Goal: Information Seeking & Learning: Learn about a topic

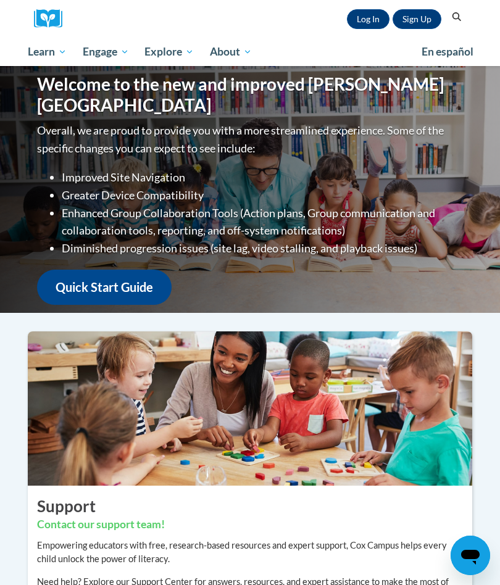
click at [376, 15] on link "Log In" at bounding box center [368, 19] width 43 height 20
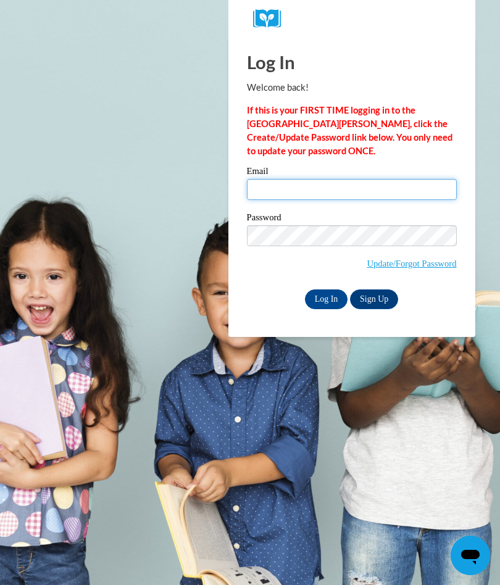
click at [335, 196] on input "Email" at bounding box center [352, 189] width 210 height 21
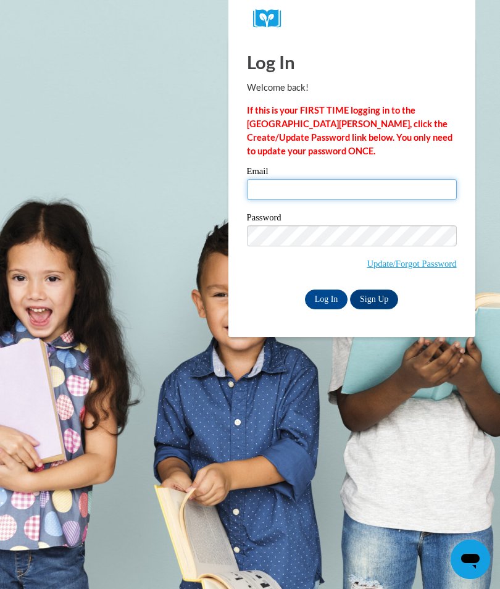
click at [349, 193] on input "Email" at bounding box center [352, 189] width 210 height 21
type input "jaholifield@gmail.com"
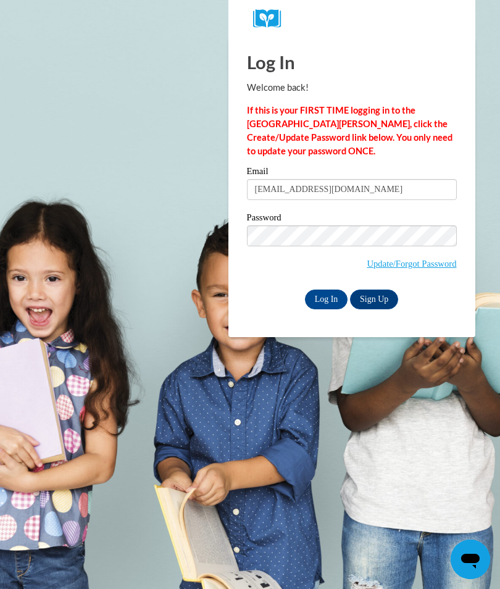
click at [331, 297] on input "Log In" at bounding box center [326, 300] width 43 height 20
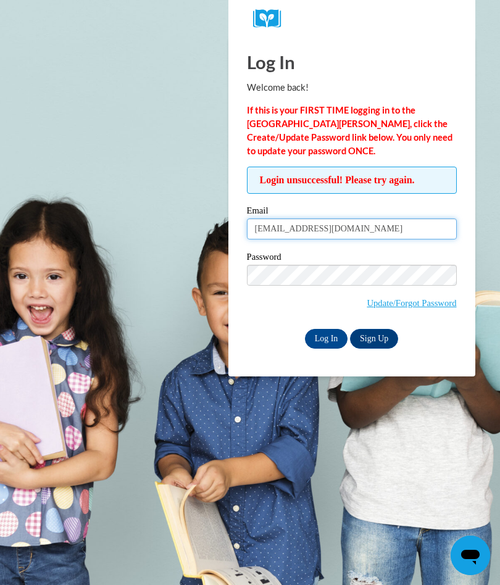
click at [259, 225] on input "jaholifield@gmail.com" at bounding box center [352, 229] width 210 height 21
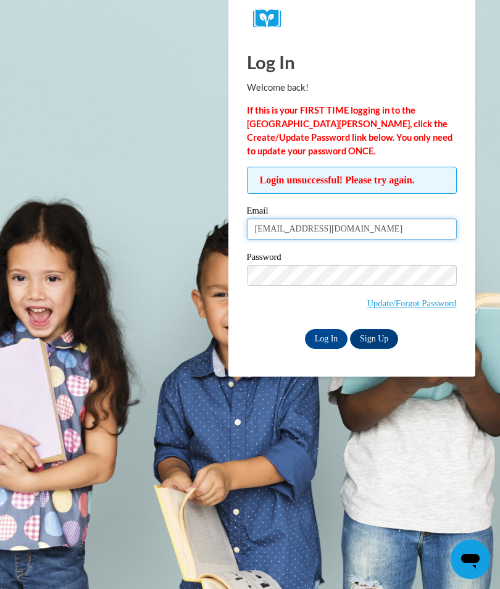
click at [291, 226] on input "Jaholifield@gmail.com" at bounding box center [352, 229] width 210 height 21
click at [294, 227] on input "Jaholifield@gmail.com" at bounding box center [352, 229] width 210 height 21
click at [296, 227] on input "Jaholifield@gmail.com" at bounding box center [352, 229] width 210 height 21
type input "Jaholifield48@gmail.com"
click at [332, 337] on input "Log In" at bounding box center [326, 339] width 43 height 20
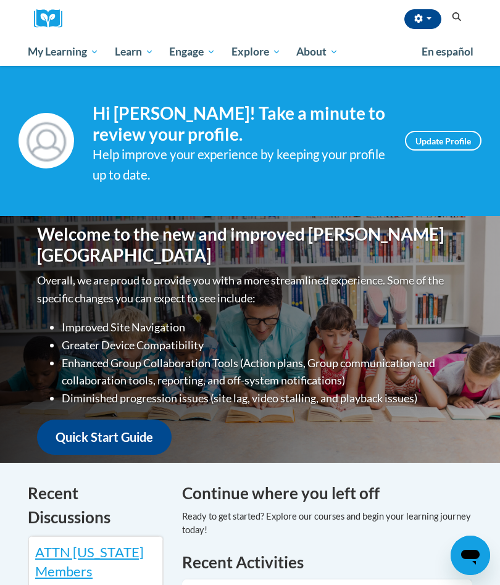
click at [0, 0] on span "My Course Progress" at bounding box center [0, 0] width 0 height 0
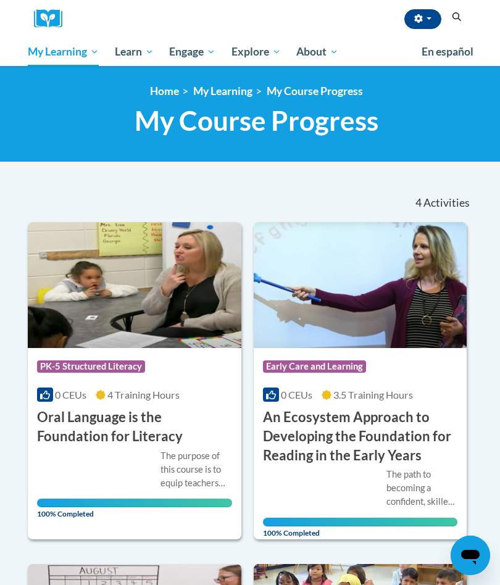
click at [0, 0] on span "All Courses" at bounding box center [0, 0] width 0 height 0
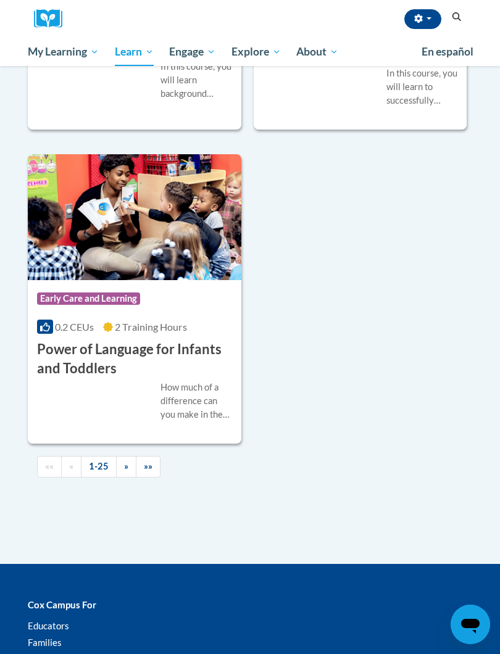
scroll to position [4142, 0]
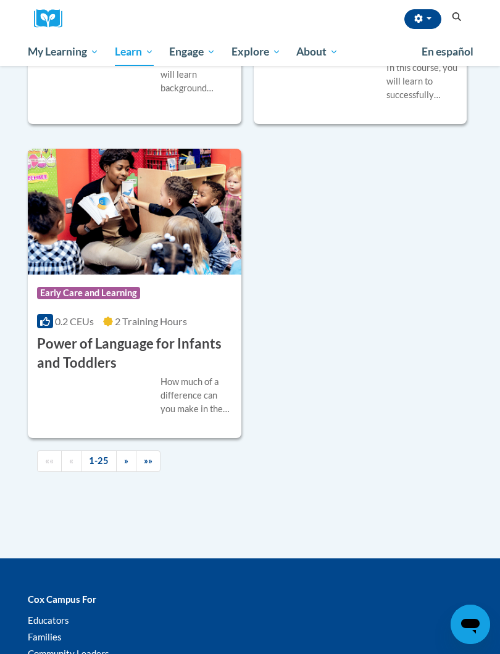
click at [149, 456] on span "»»" at bounding box center [148, 461] width 9 height 10
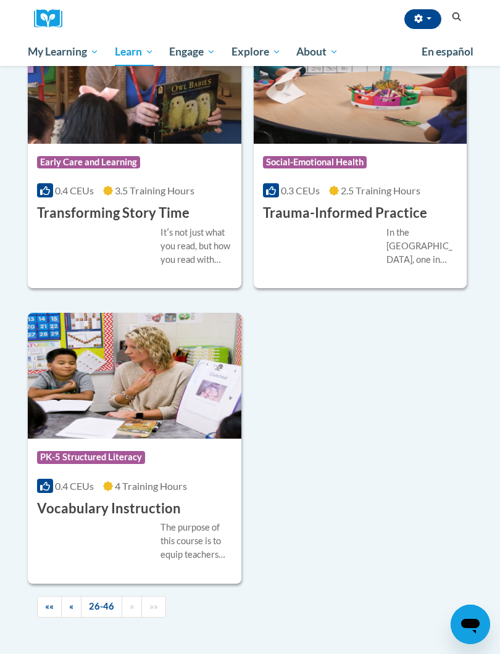
scroll to position [3196, 0]
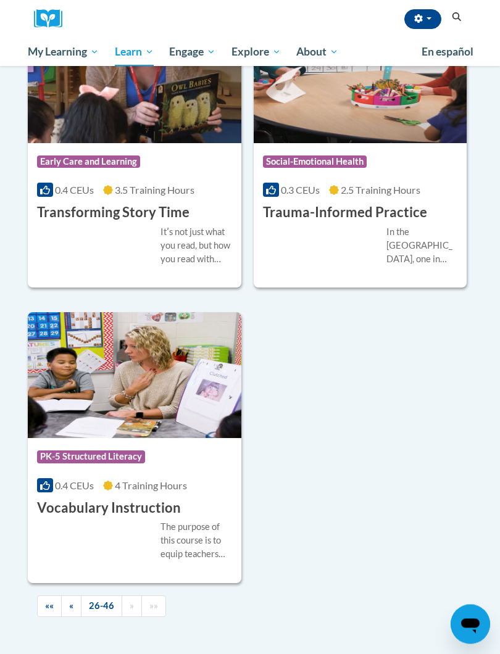
click at [163, 360] on img at bounding box center [135, 376] width 214 height 126
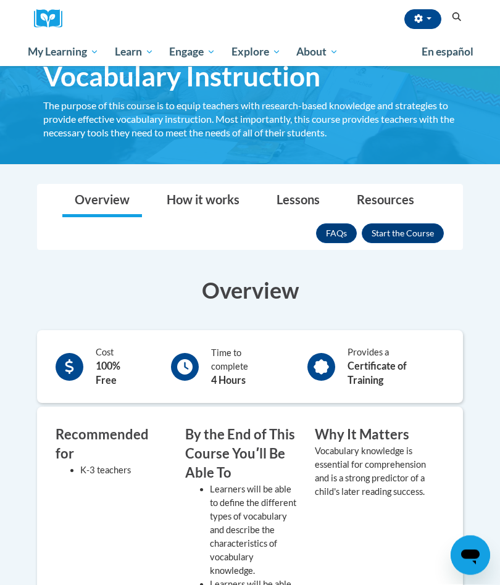
scroll to position [64, 0]
click at [410, 234] on button "Enroll" at bounding box center [403, 233] width 82 height 20
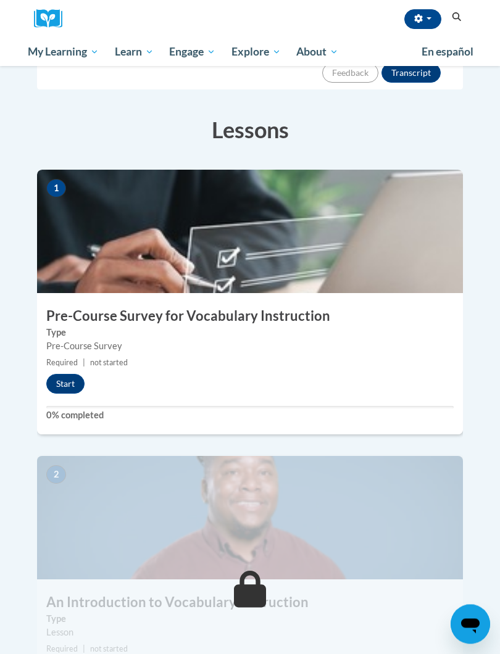
scroll to position [221, 0]
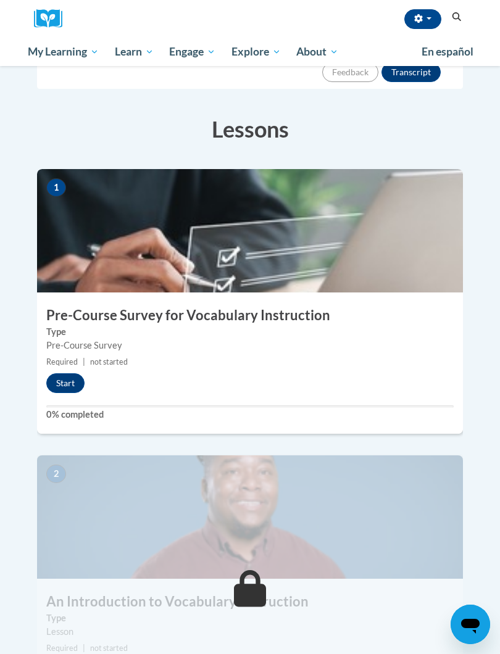
click at [73, 373] on button "Start" at bounding box center [65, 383] width 38 height 20
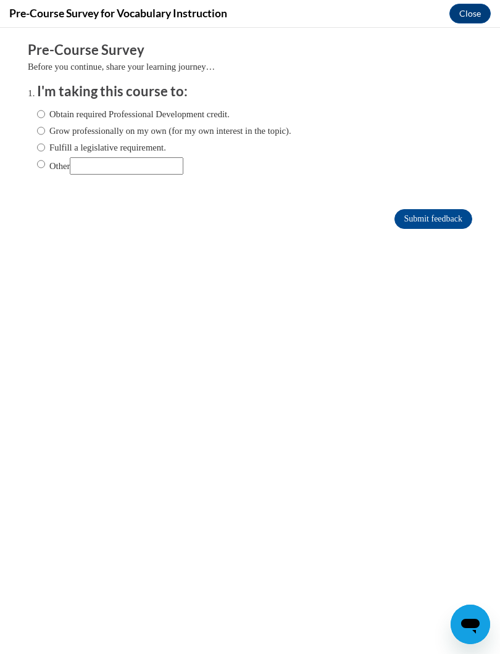
scroll to position [0, 0]
click at [248, 130] on label "Grow professionally on my own (for my own interest in the topic)." at bounding box center [164, 131] width 254 height 14
click at [45, 130] on input "Grow professionally on my own (for my own interest in the topic)." at bounding box center [41, 131] width 8 height 14
radio input "true"
click at [446, 224] on input "Submit feedback" at bounding box center [433, 219] width 78 height 20
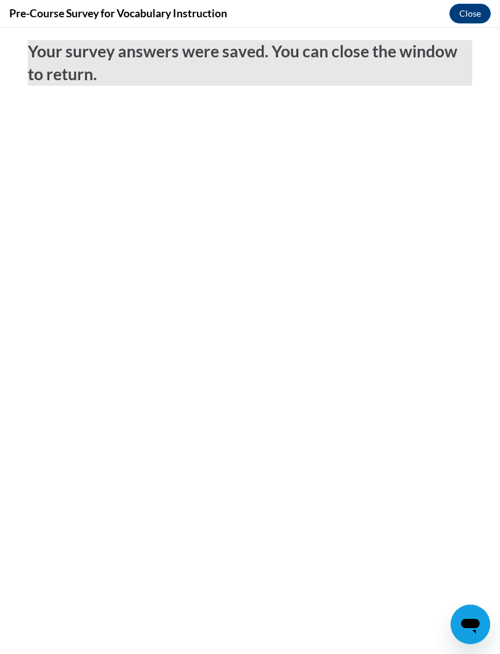
click at [468, 17] on button "Close" at bounding box center [469, 14] width 41 height 20
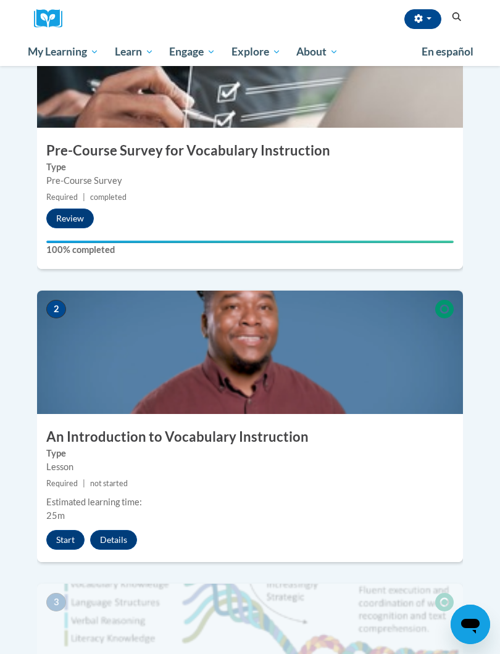
scroll to position [388, 0]
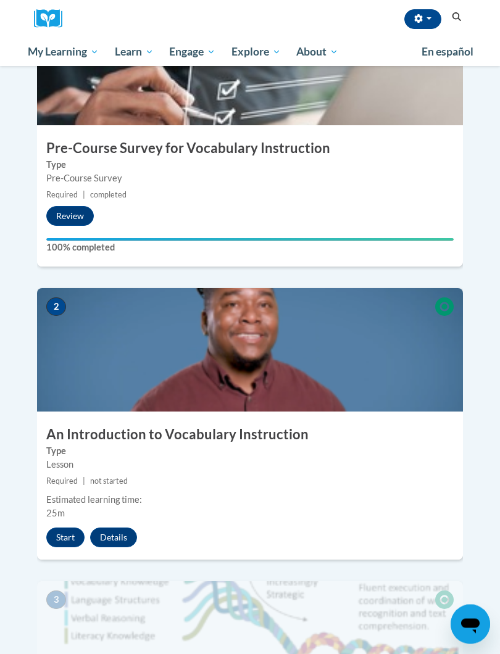
click at [63, 528] on button "Start" at bounding box center [65, 538] width 38 height 20
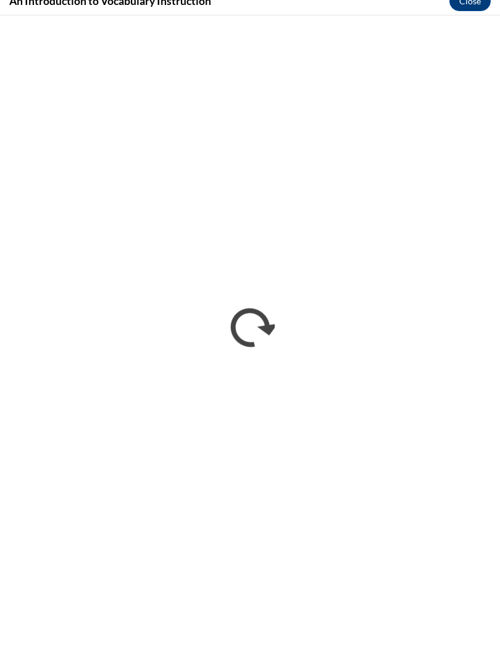
scroll to position [388, 0]
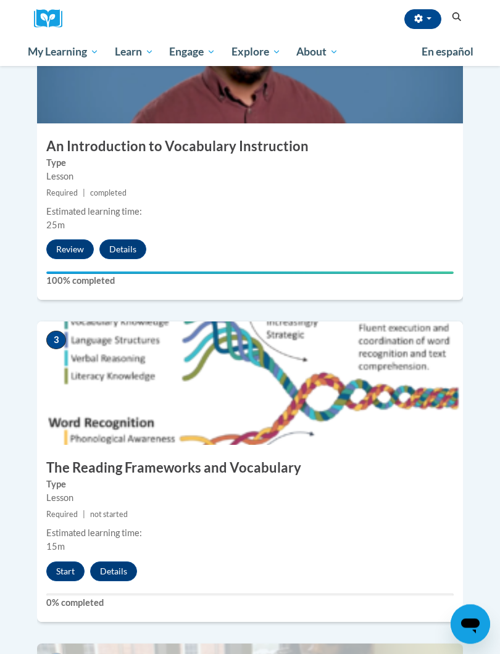
scroll to position [677, 0]
click at [61, 562] on button "Start" at bounding box center [65, 572] width 38 height 20
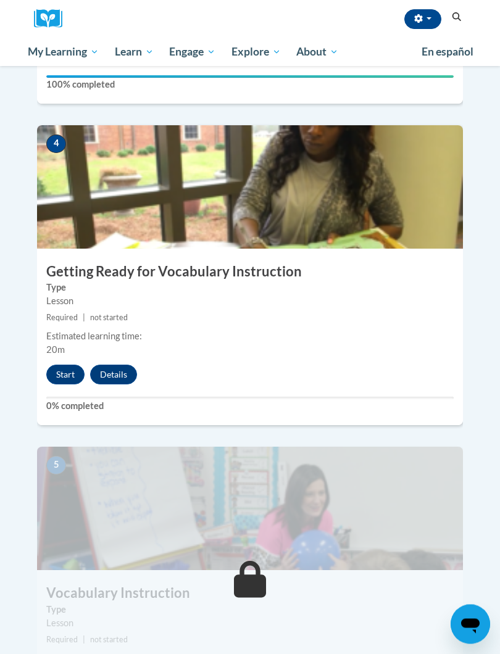
click at [71, 365] on button "Start" at bounding box center [65, 375] width 38 height 20
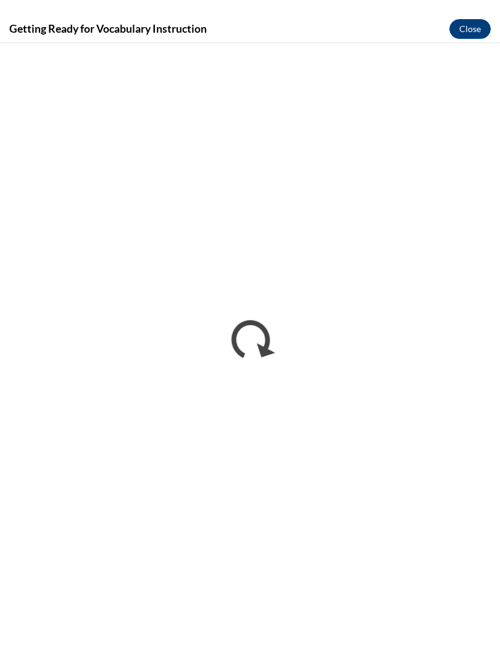
scroll to position [1195, 0]
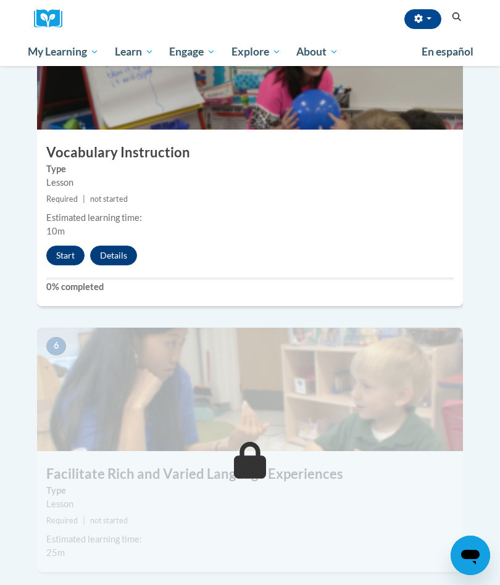
scroll to position [1633, 0]
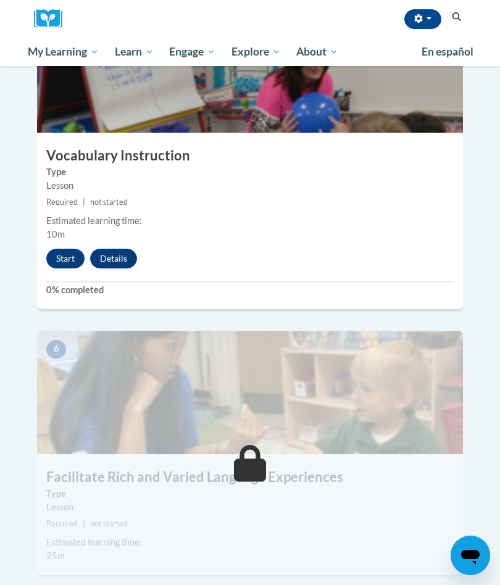
click at [67, 249] on button "Start" at bounding box center [65, 259] width 38 height 20
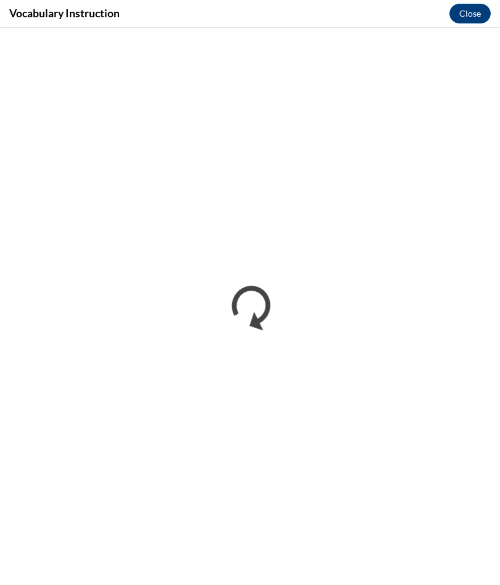
scroll to position [0, 0]
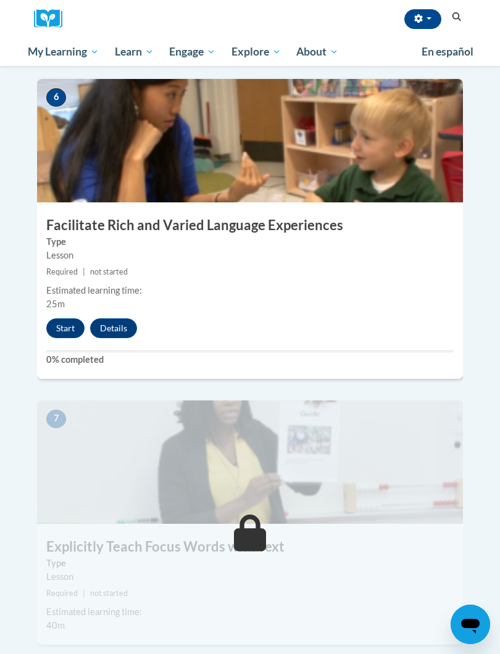
scroll to position [1887, 0]
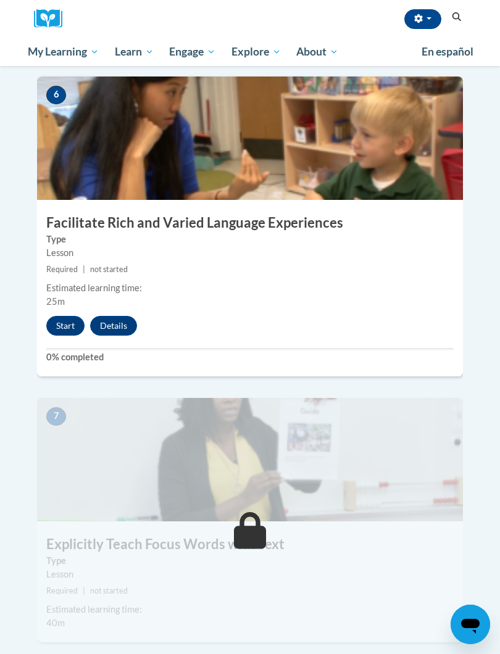
click at [59, 316] on button "Start" at bounding box center [65, 326] width 38 height 20
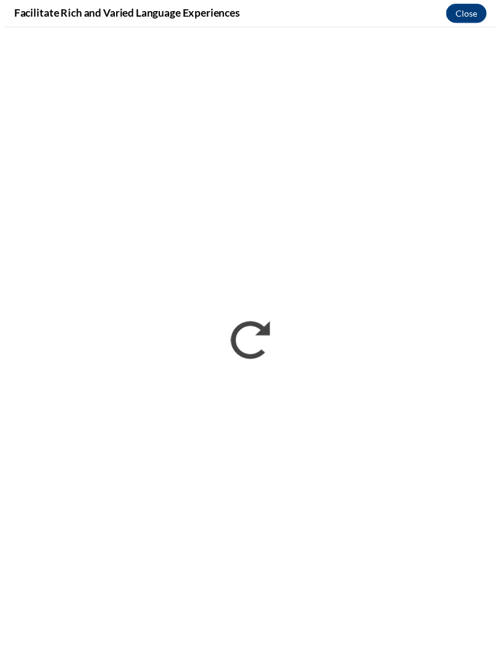
scroll to position [1247, 0]
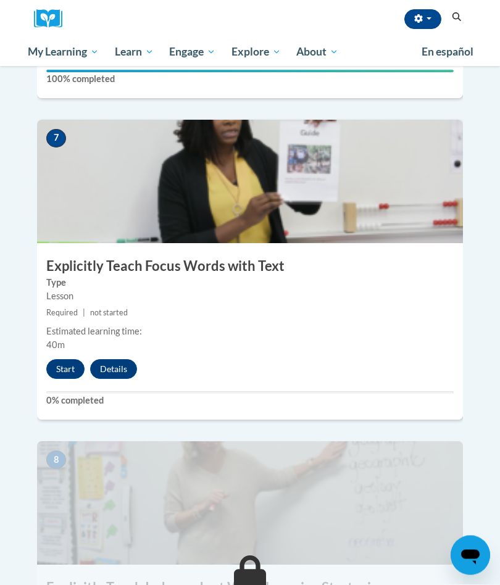
scroll to position [2165, 0]
click at [62, 359] on button "Start" at bounding box center [65, 369] width 38 height 20
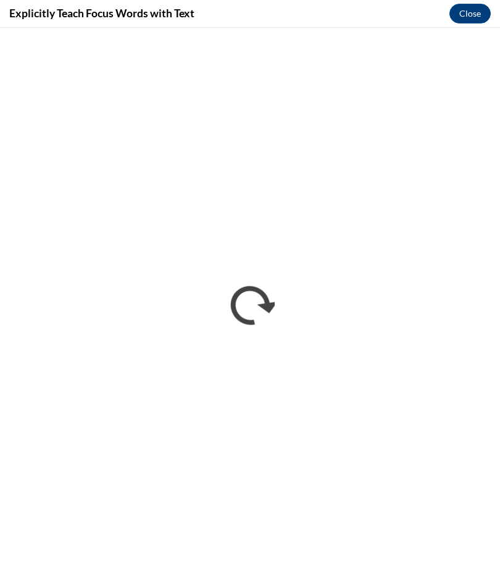
scroll to position [0, 0]
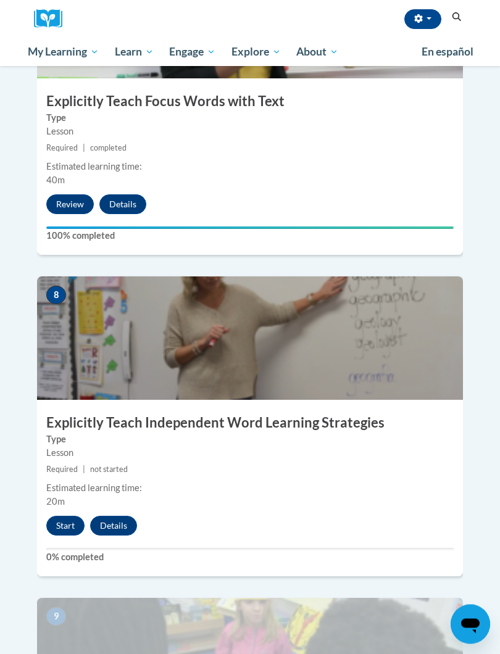
scroll to position [2330, 0]
click at [63, 516] on button "Start" at bounding box center [65, 526] width 38 height 20
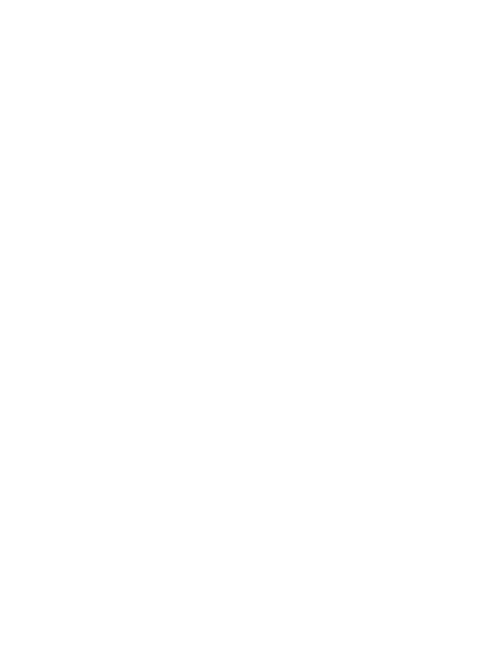
scroll to position [1302, 0]
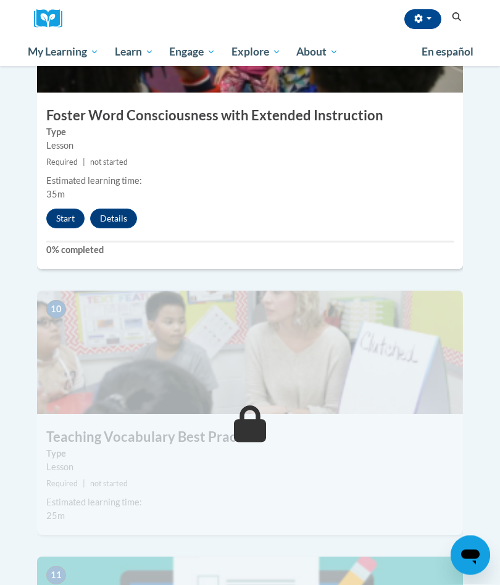
scroll to position [2959, 0]
click at [72, 209] on button "Start" at bounding box center [65, 219] width 38 height 20
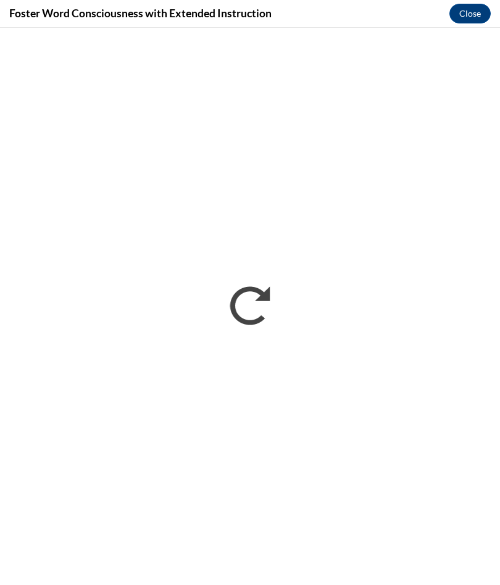
scroll to position [1372, 0]
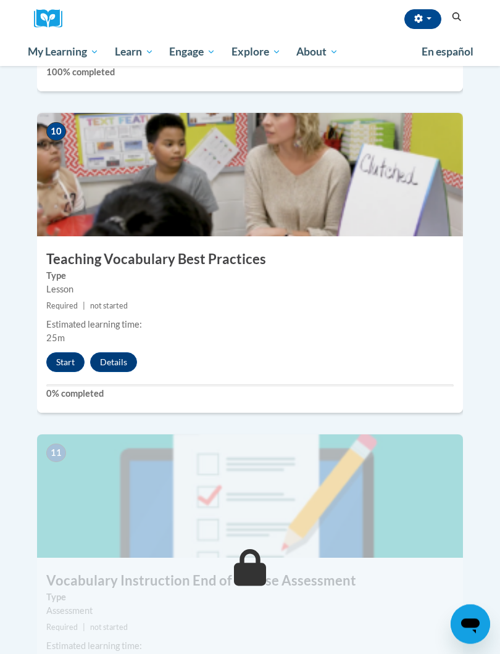
scroll to position [3137, 0]
click at [62, 352] on button "Start" at bounding box center [65, 362] width 38 height 20
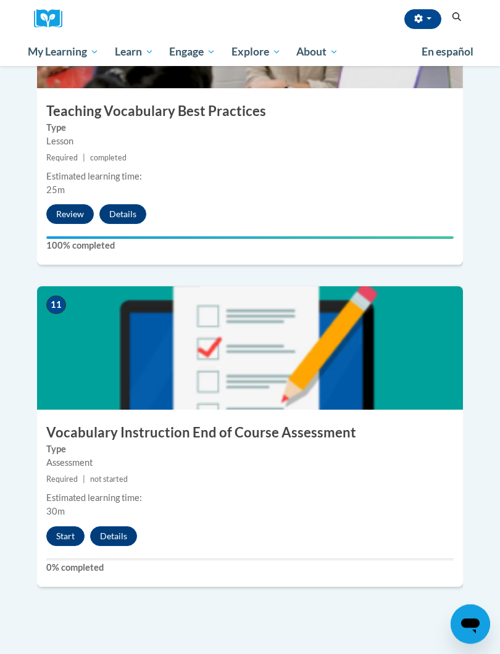
scroll to position [3285, 0]
click at [110, 527] on button "Details" at bounding box center [113, 537] width 47 height 20
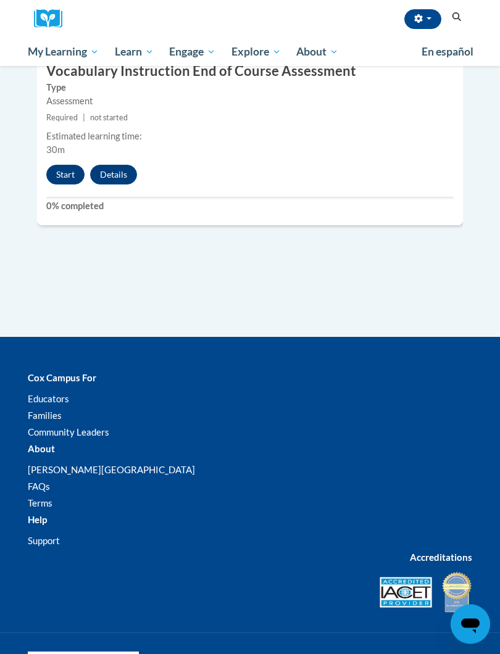
scroll to position [3648, 0]
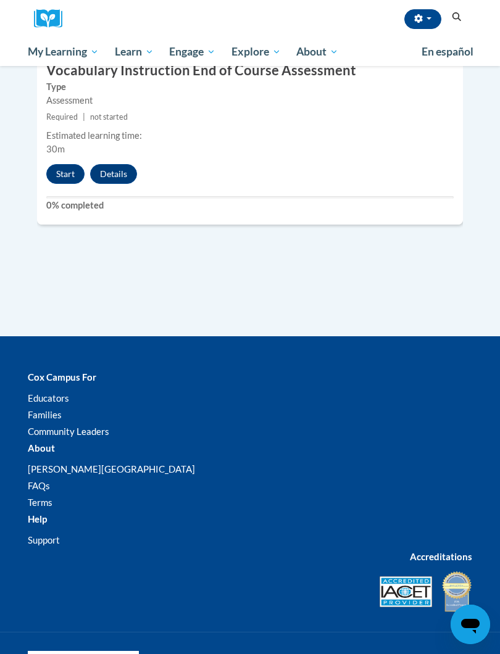
click at [58, 164] on button "Start" at bounding box center [65, 174] width 38 height 20
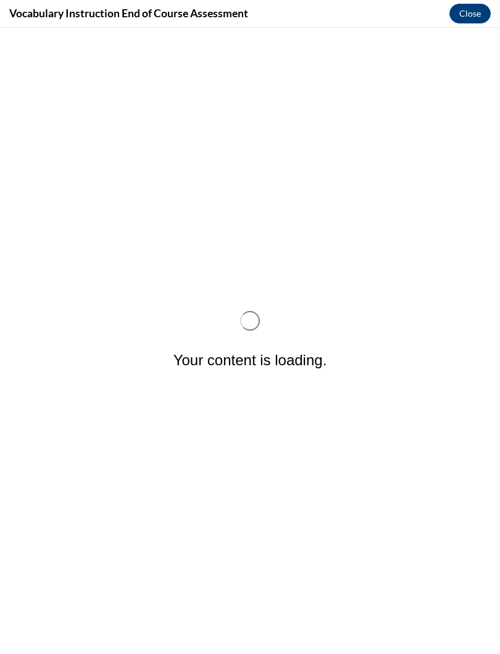
scroll to position [0, 0]
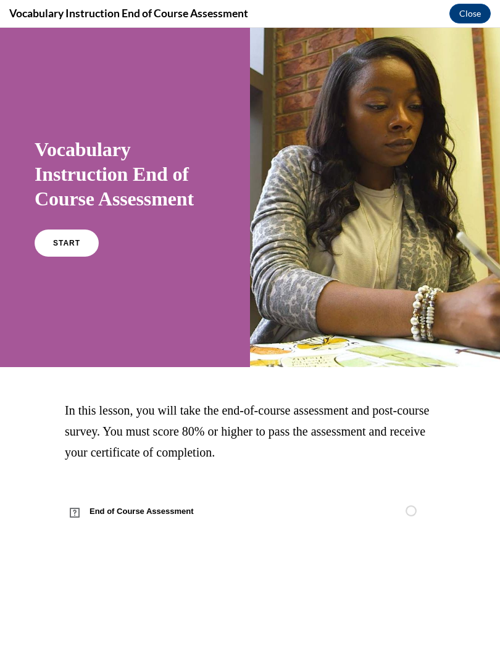
click at [57, 240] on span "START" at bounding box center [66, 243] width 27 height 9
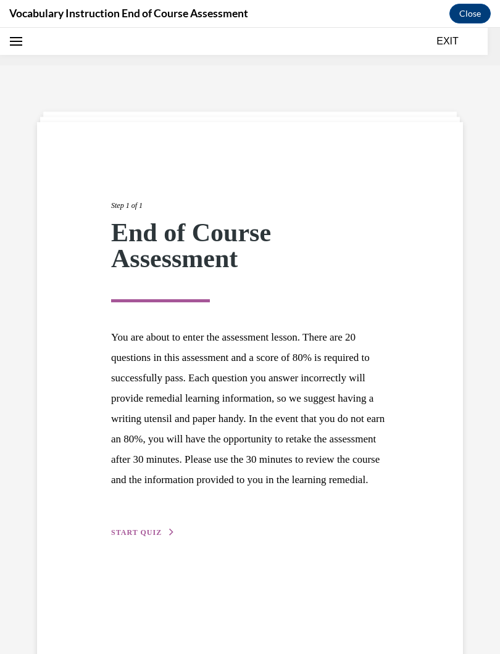
scroll to position [38, 0]
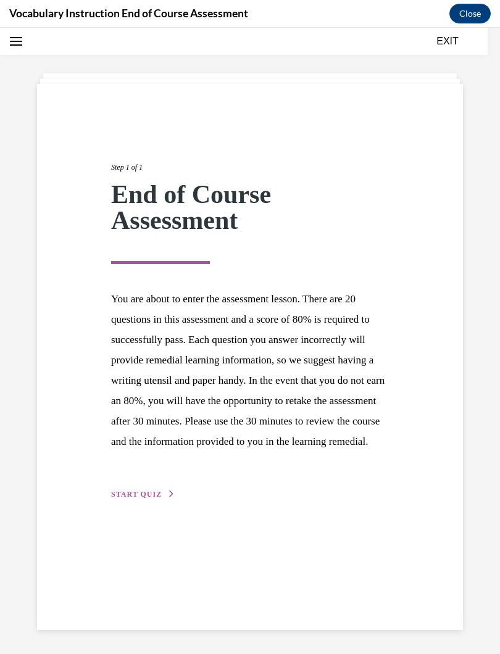
click at [144, 499] on span "START QUIZ" at bounding box center [136, 494] width 51 height 9
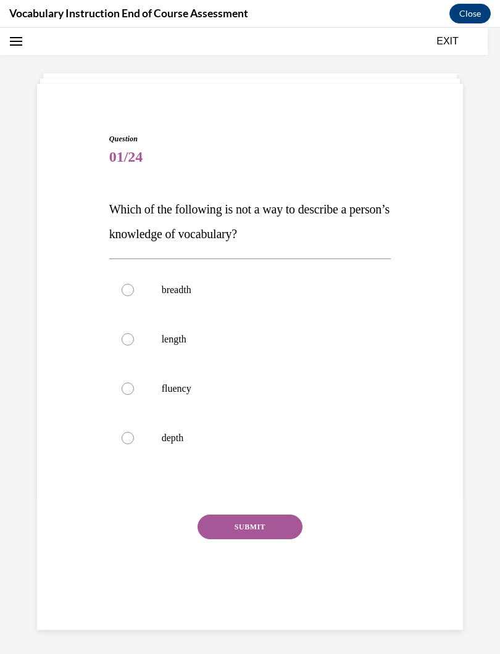
click at [125, 390] on div at bounding box center [128, 389] width 12 height 12
click at [125, 390] on input "fluency" at bounding box center [128, 389] width 12 height 12
radio input "true"
click at [285, 525] on button "SUBMIT" at bounding box center [250, 527] width 105 height 25
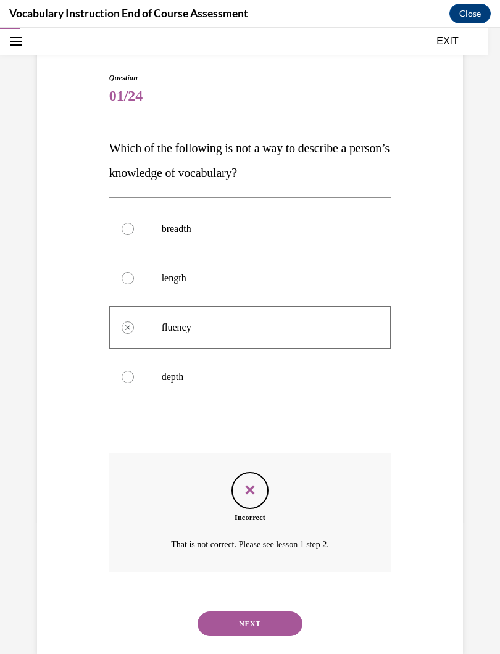
scroll to position [109, 0]
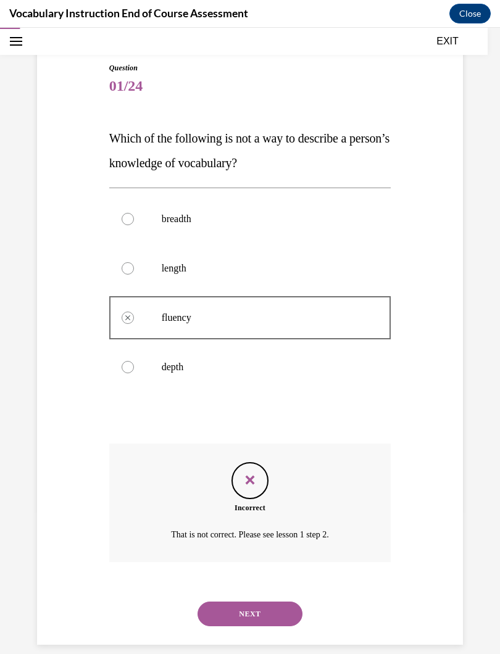
click at [277, 585] on button "NEXT" at bounding box center [250, 614] width 105 height 25
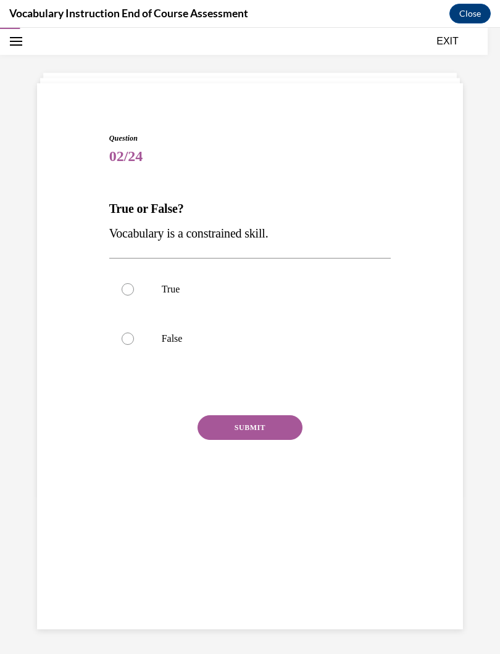
scroll to position [39, 0]
click at [127, 340] on div at bounding box center [128, 339] width 12 height 12
click at [127, 340] on input "False" at bounding box center [128, 339] width 12 height 12
radio input "true"
click at [213, 425] on button "SUBMIT" at bounding box center [250, 427] width 105 height 25
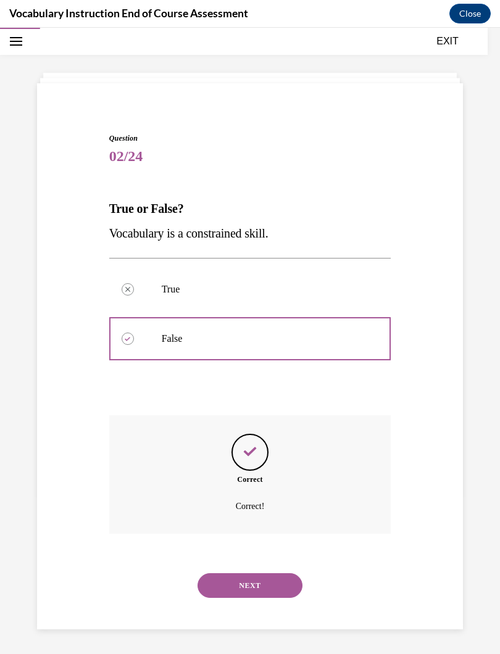
click at [274, 573] on button "NEXT" at bounding box center [250, 585] width 105 height 25
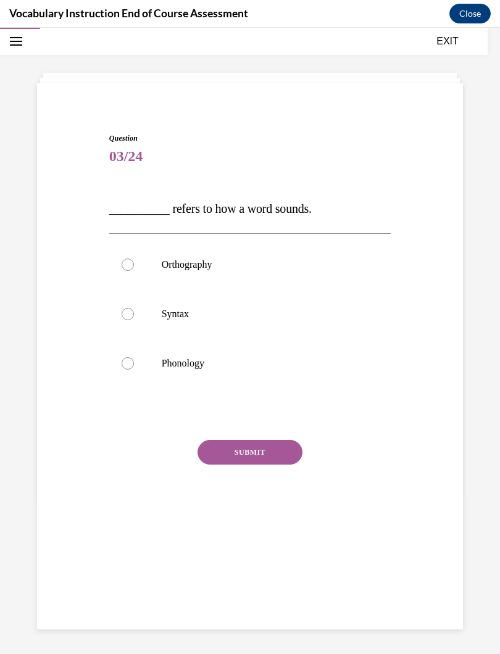
click at [130, 358] on div at bounding box center [128, 363] width 12 height 12
click at [130, 358] on input "Phonology" at bounding box center [128, 363] width 12 height 12
radio input "true"
click at [209, 449] on button "SUBMIT" at bounding box center [250, 452] width 105 height 25
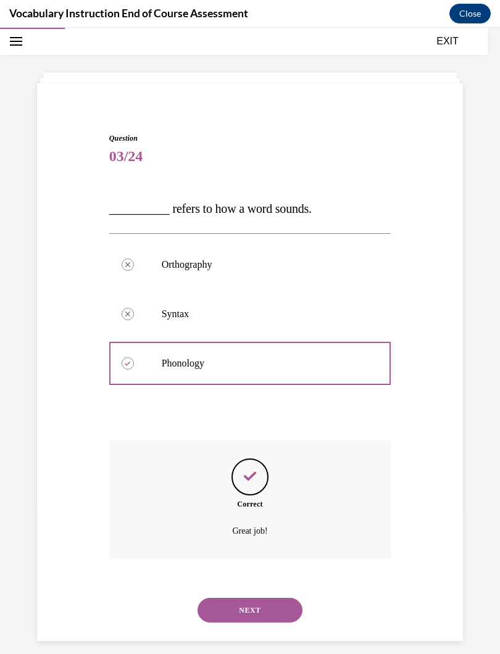
click at [277, 585] on button "NEXT" at bounding box center [250, 610] width 105 height 25
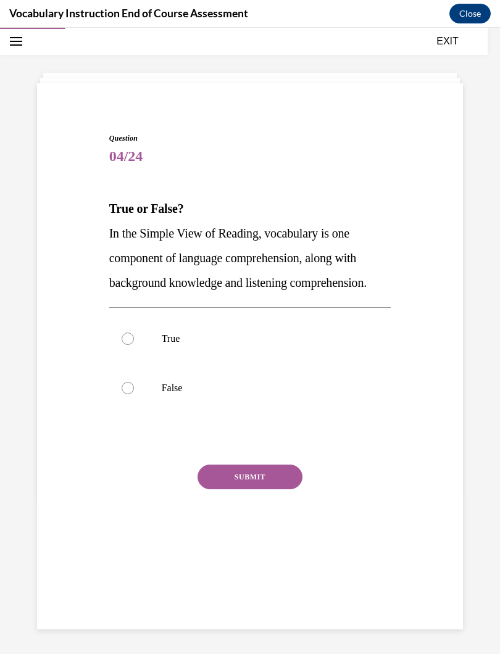
click at [128, 345] on label "True" at bounding box center [250, 338] width 282 height 49
click at [128, 345] on input "True" at bounding box center [128, 339] width 12 height 12
radio input "true"
click at [275, 477] on button "SUBMIT" at bounding box center [250, 477] width 105 height 25
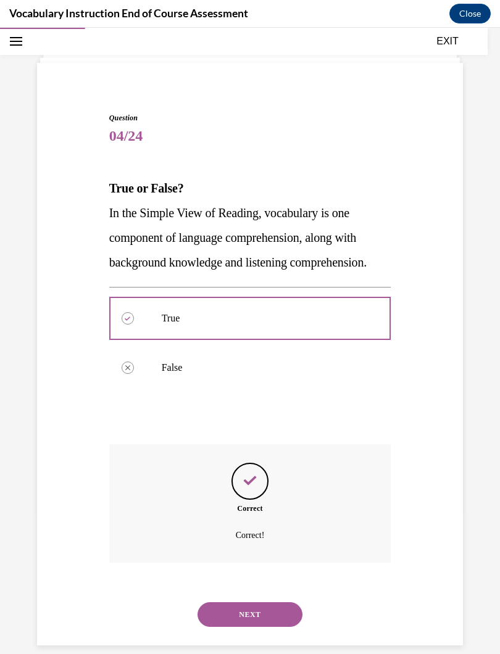
scroll to position [60, 0]
click at [274, 585] on button "NEXT" at bounding box center [250, 614] width 105 height 25
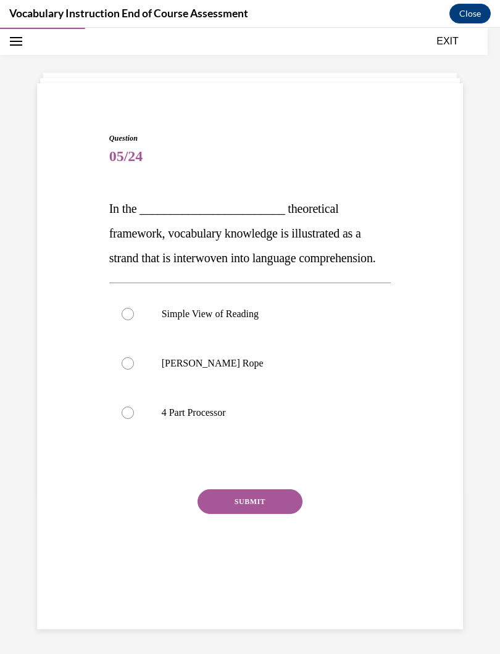
scroll to position [39, 0]
click at [131, 370] on div at bounding box center [128, 363] width 12 height 12
click at [131, 370] on input "Scarborough's Rope" at bounding box center [128, 363] width 12 height 12
radio input "true"
click at [291, 514] on button "SUBMIT" at bounding box center [250, 502] width 105 height 25
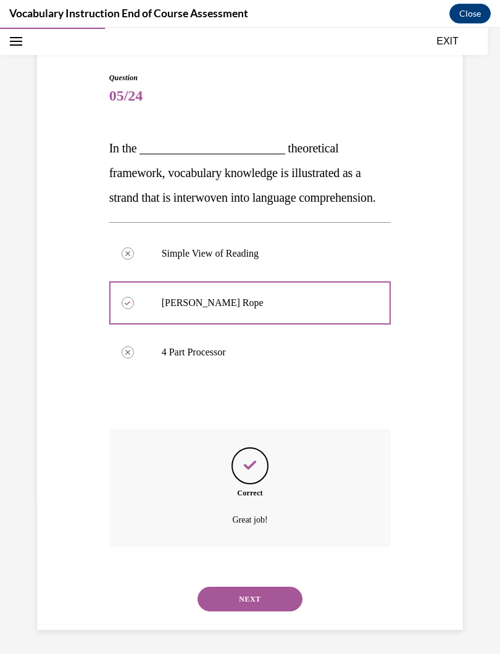
scroll to position [109, 0]
click at [286, 585] on button "NEXT" at bounding box center [250, 598] width 105 height 25
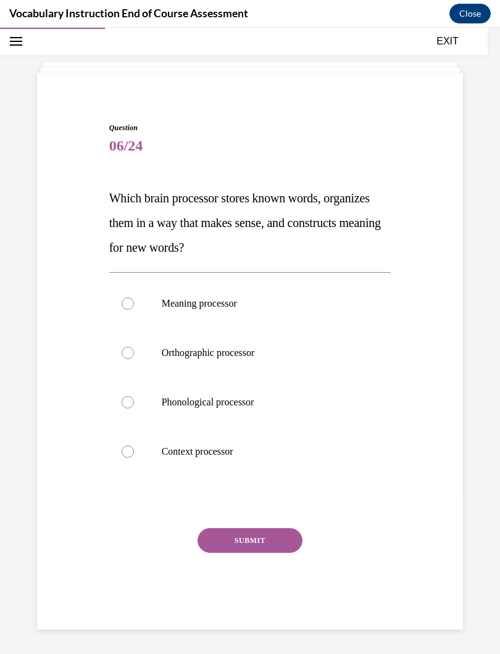
scroll to position [39, 0]
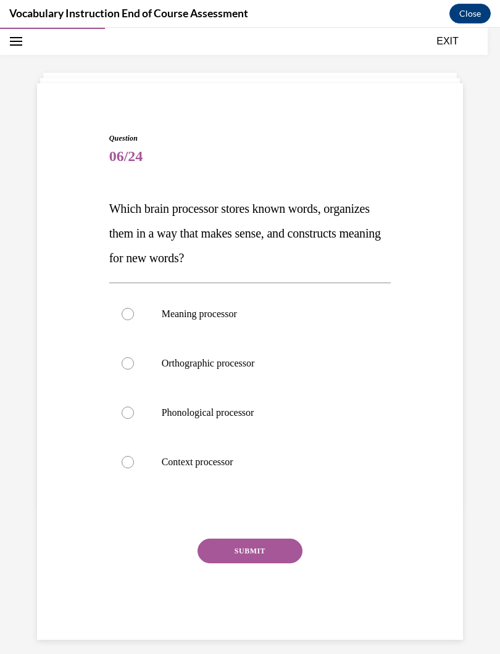
click at [128, 360] on div at bounding box center [128, 363] width 12 height 12
click at [128, 360] on input "Orthographic processor" at bounding box center [128, 363] width 12 height 12
radio input "true"
click at [214, 549] on button "SUBMIT" at bounding box center [250, 551] width 105 height 25
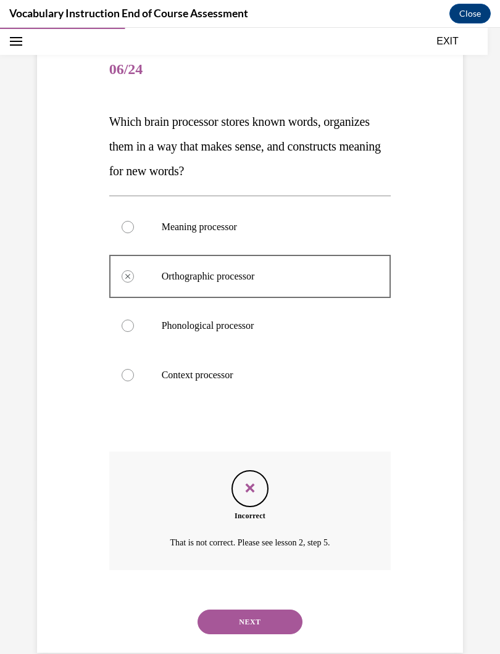
scroll to position [134, 0]
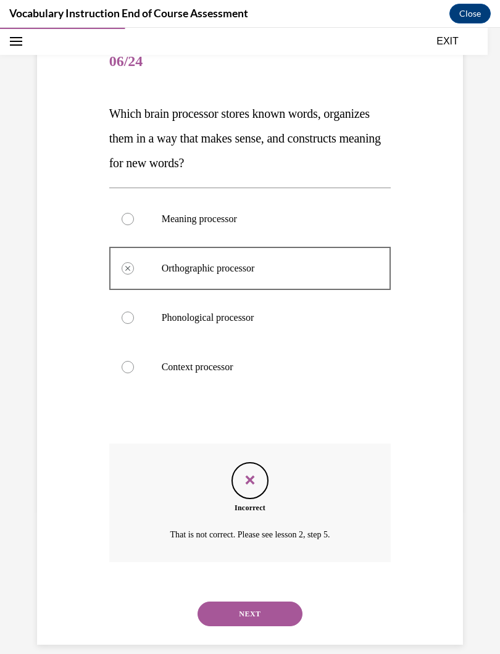
click at [277, 585] on button "NEXT" at bounding box center [250, 614] width 105 height 25
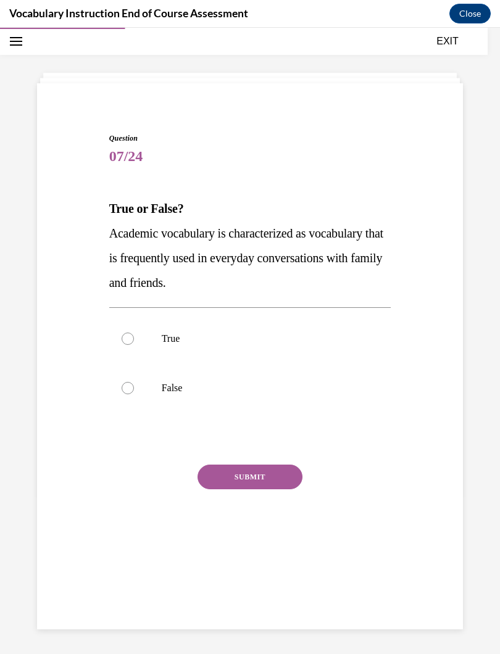
scroll to position [39, 0]
click at [129, 335] on div at bounding box center [128, 339] width 12 height 12
click at [129, 335] on input "True" at bounding box center [128, 339] width 12 height 12
radio input "true"
click at [209, 476] on button "SUBMIT" at bounding box center [250, 477] width 105 height 25
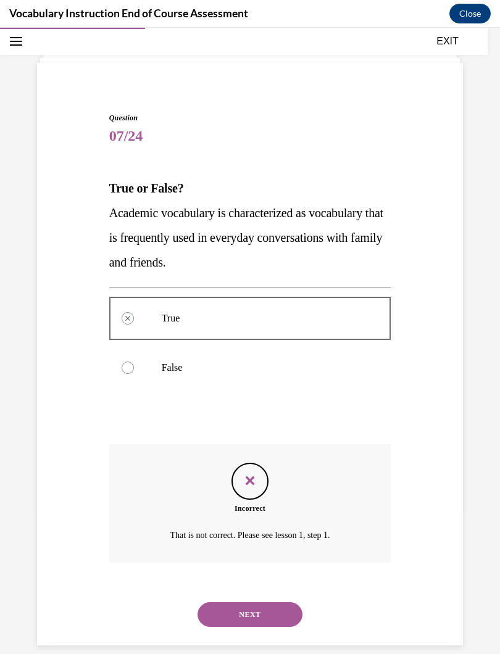
scroll to position [60, 0]
click at [278, 585] on button "NEXT" at bounding box center [250, 614] width 105 height 25
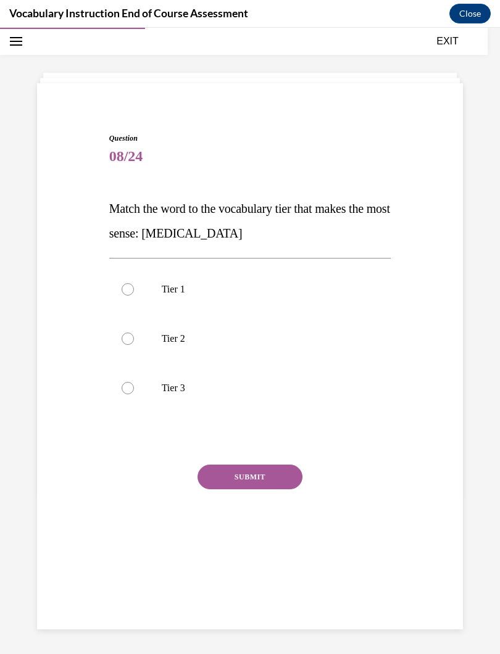
scroll to position [39, 0]
click at [123, 381] on label "Tier 3" at bounding box center [250, 388] width 282 height 49
click at [123, 382] on input "Tier 3" at bounding box center [128, 388] width 12 height 12
radio input "true"
click at [262, 475] on button "SUBMIT" at bounding box center [250, 477] width 105 height 25
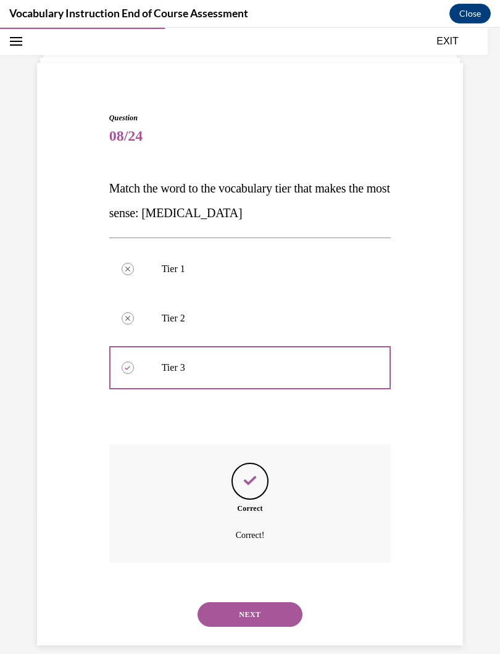
scroll to position [60, 0]
click at [276, 585] on button "NEXT" at bounding box center [250, 614] width 105 height 25
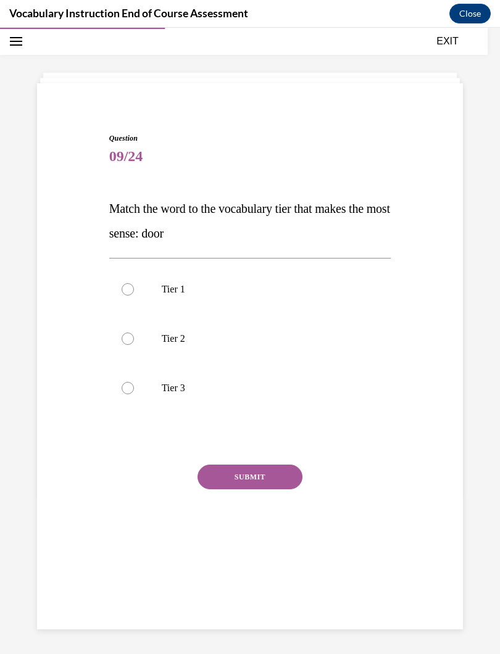
scroll to position [39, 0]
click at [128, 288] on div at bounding box center [128, 289] width 12 height 12
click at [128, 288] on input "Tier 1" at bounding box center [128, 289] width 12 height 12
radio input "true"
click at [262, 477] on button "SUBMIT" at bounding box center [250, 477] width 105 height 25
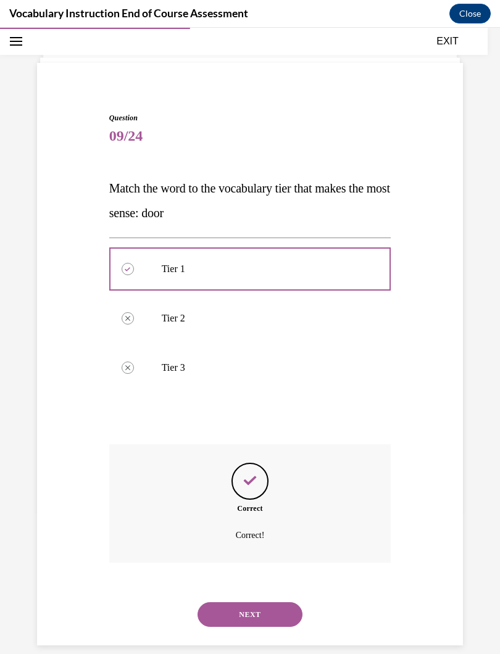
scroll to position [60, 0]
click at [275, 585] on button "NEXT" at bounding box center [250, 614] width 105 height 25
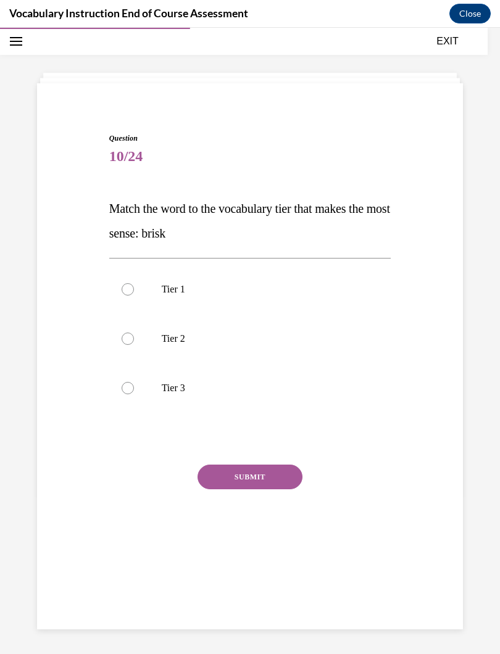
scroll to position [39, 0]
click at [127, 336] on div at bounding box center [128, 339] width 12 height 12
click at [127, 336] on input "Tier 2" at bounding box center [128, 339] width 12 height 12
radio input "true"
click at [280, 476] on button "SUBMIT" at bounding box center [250, 477] width 105 height 25
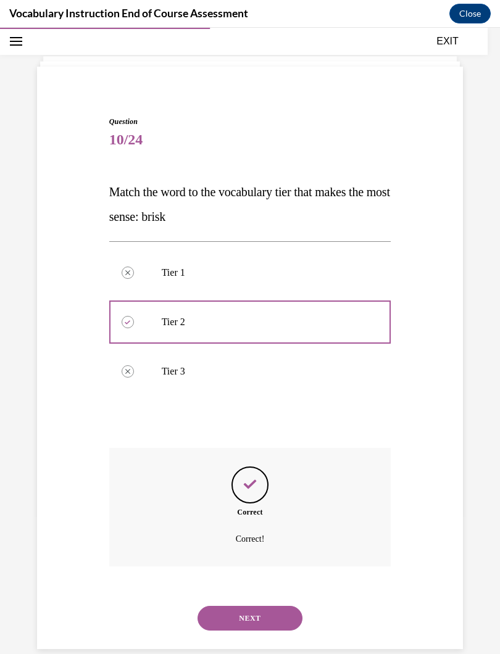
scroll to position [60, 0]
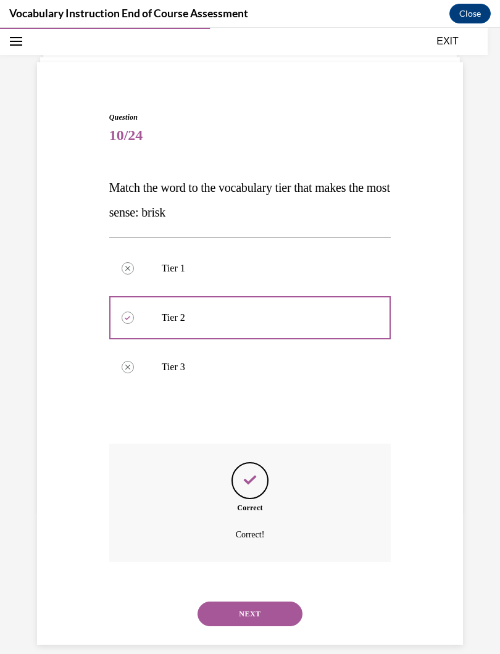
click at [265, 585] on button "NEXT" at bounding box center [250, 614] width 105 height 25
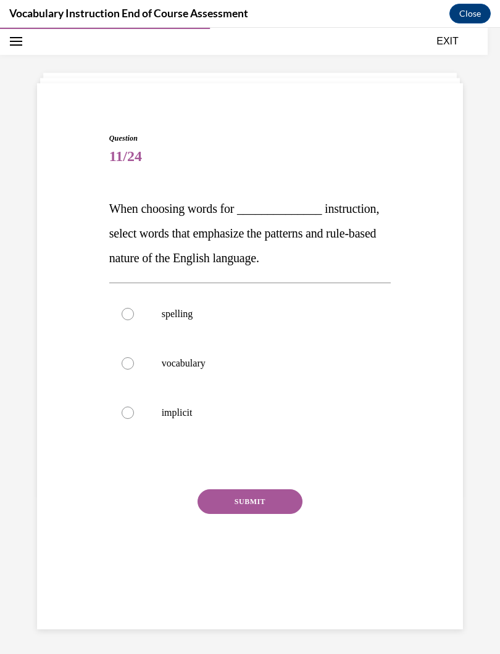
scroll to position [39, 0]
click at [133, 364] on div at bounding box center [128, 363] width 12 height 12
click at [133, 364] on input "vocabulary" at bounding box center [128, 363] width 12 height 12
radio input "true"
click at [280, 500] on button "SUBMIT" at bounding box center [250, 502] width 105 height 25
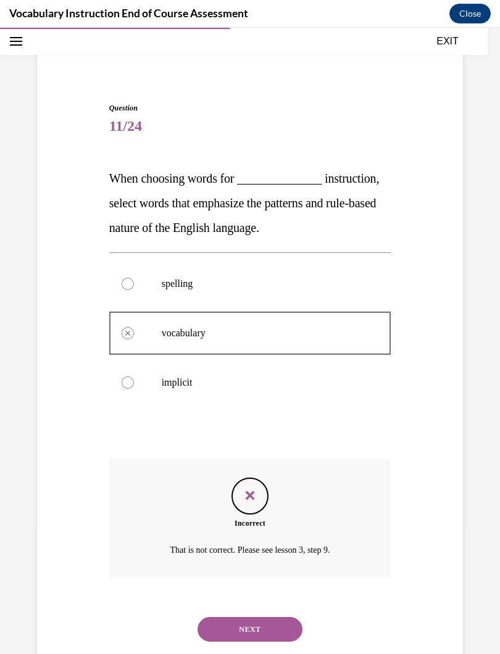
scroll to position [67, 0]
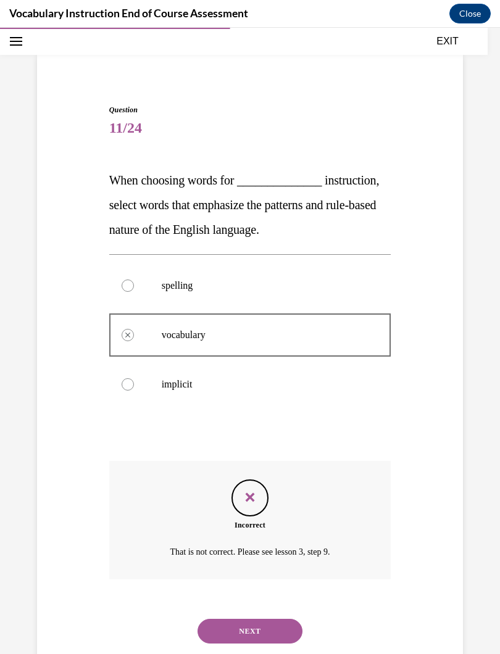
click at [274, 585] on button "NEXT" at bounding box center [250, 631] width 105 height 25
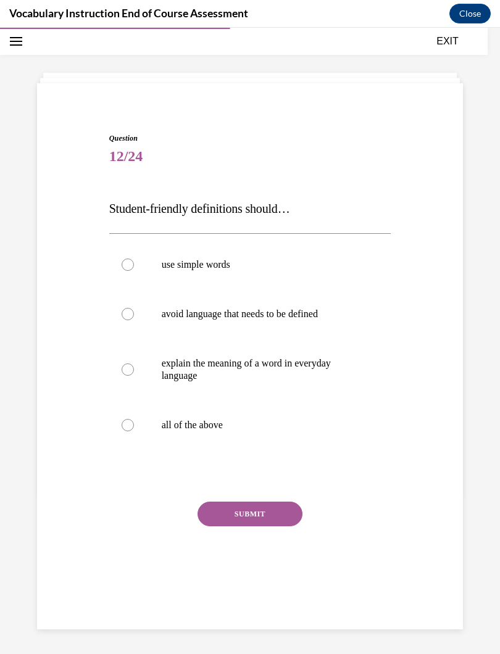
scroll to position [39, 0]
click at [125, 426] on div at bounding box center [128, 425] width 12 height 12
click at [125, 426] on input "all of the above" at bounding box center [128, 425] width 12 height 12
radio input "true"
click at [209, 514] on button "SUBMIT" at bounding box center [250, 514] width 105 height 25
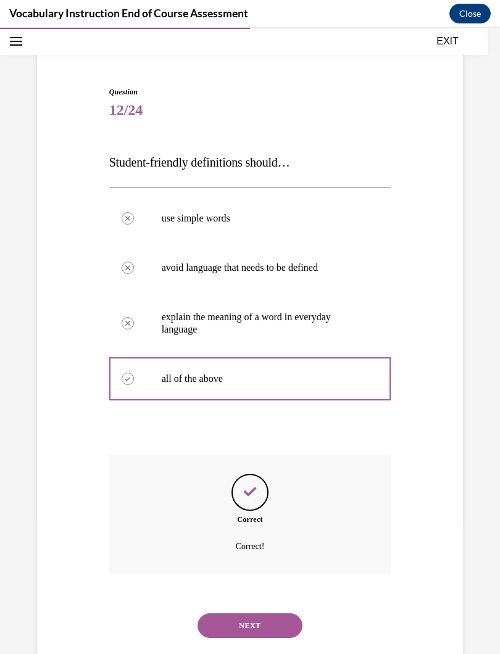
scroll to position [97, 0]
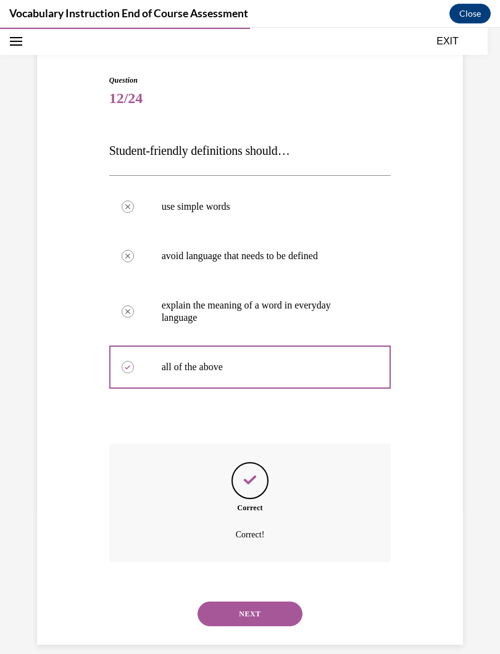
click at [272, 585] on button "NEXT" at bounding box center [250, 614] width 105 height 25
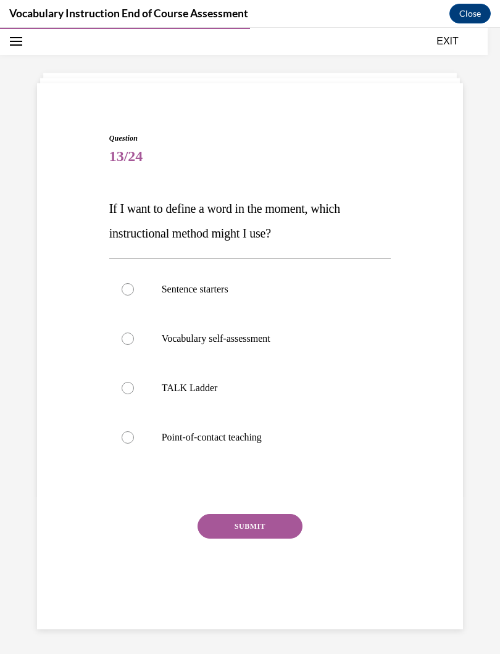
scroll to position [39, 0]
click at [127, 441] on div at bounding box center [128, 437] width 12 height 12
click at [127, 441] on input "Point-of-contact teaching" at bounding box center [128, 437] width 12 height 12
radio input "true"
click at [272, 529] on button "SUBMIT" at bounding box center [250, 526] width 105 height 25
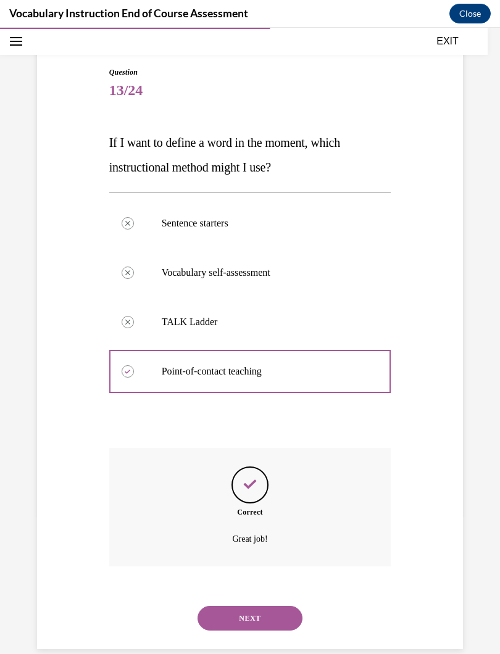
scroll to position [109, 0]
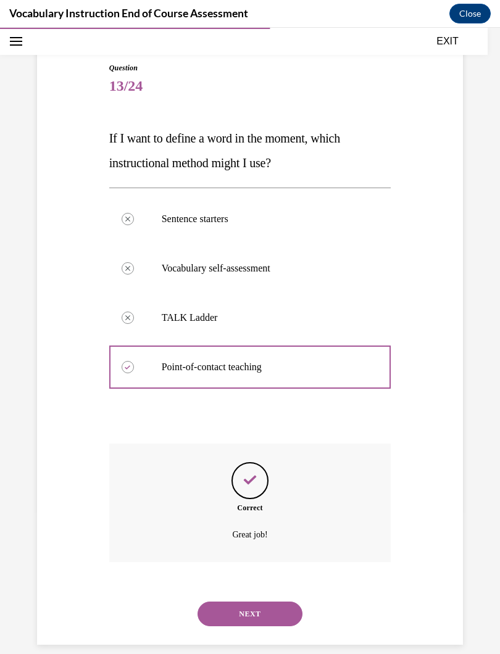
click at [279, 585] on button "NEXT" at bounding box center [250, 614] width 105 height 25
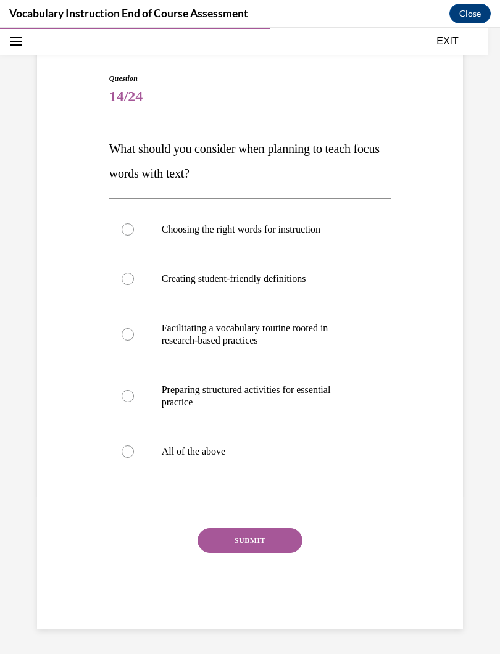
scroll to position [84, 0]
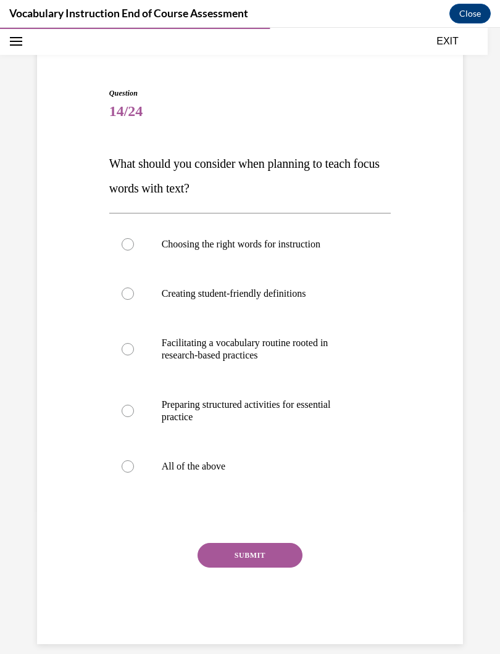
click at [127, 465] on div at bounding box center [128, 466] width 12 height 12
click at [127, 465] on input "All of the above" at bounding box center [128, 466] width 12 height 12
radio input "true"
click at [213, 549] on button "SUBMIT" at bounding box center [250, 555] width 105 height 25
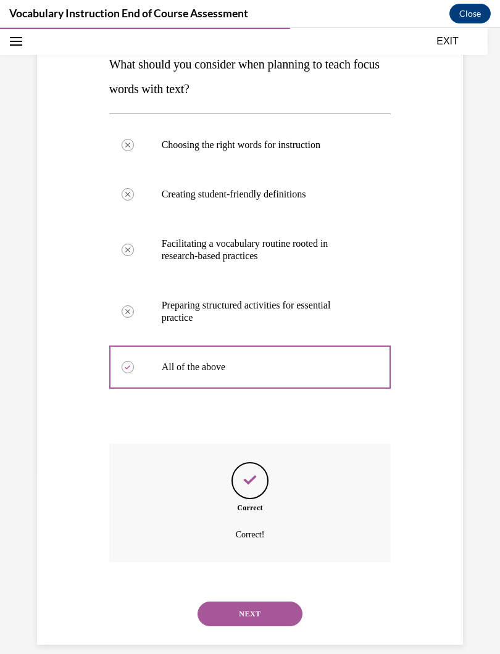
scroll to position [183, 0]
click at [277, 585] on button "NEXT" at bounding box center [250, 614] width 105 height 25
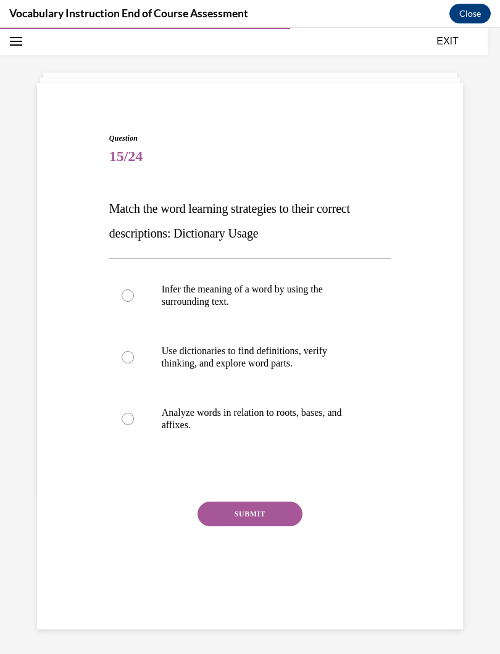
scroll to position [39, 0]
click at [130, 358] on div at bounding box center [128, 357] width 12 height 12
click at [130, 358] on input "Use dictionaries to find definitions, verify thinking, and explore word parts." at bounding box center [128, 357] width 12 height 12
radio input "true"
click at [277, 512] on button "SUBMIT" at bounding box center [250, 514] width 105 height 25
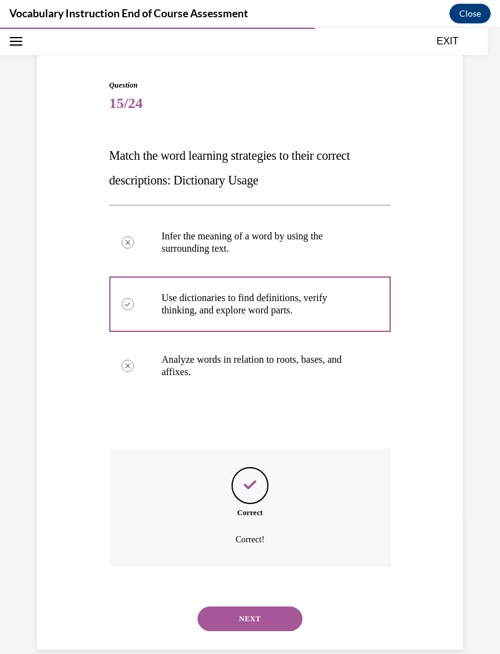
scroll to position [97, 0]
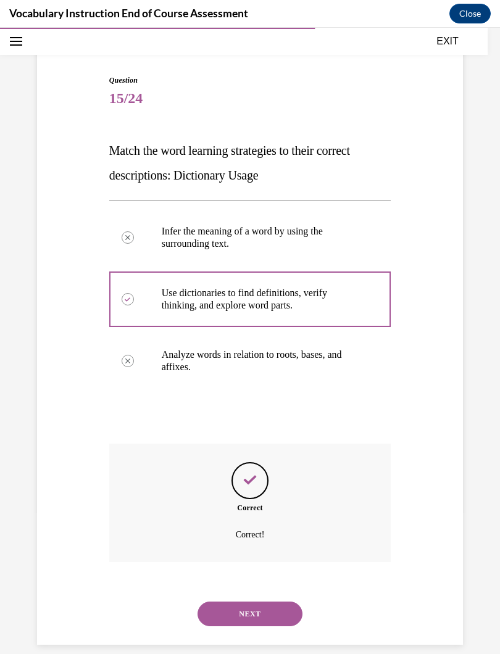
click at [269, 585] on button "NEXT" at bounding box center [250, 614] width 105 height 25
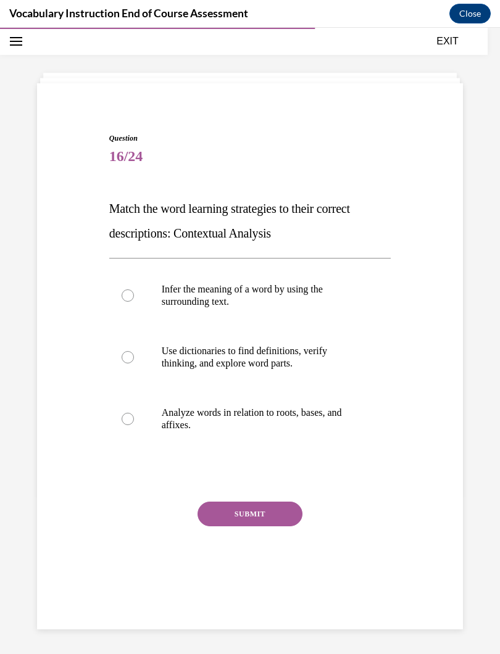
scroll to position [39, 0]
click at [118, 419] on label "Analyze words in relation to roots, bases, and affixes." at bounding box center [250, 419] width 282 height 62
click at [122, 419] on input "Analyze words in relation to roots, bases, and affixes." at bounding box center [128, 419] width 12 height 12
radio input "true"
click at [267, 518] on button "SUBMIT" at bounding box center [250, 514] width 105 height 25
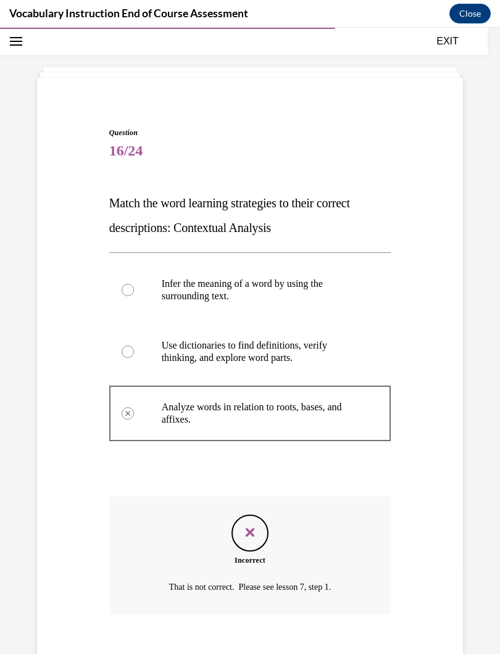
scroll to position [44, 0]
click at [268, 585] on button "NEXT" at bounding box center [250, 667] width 105 height 25
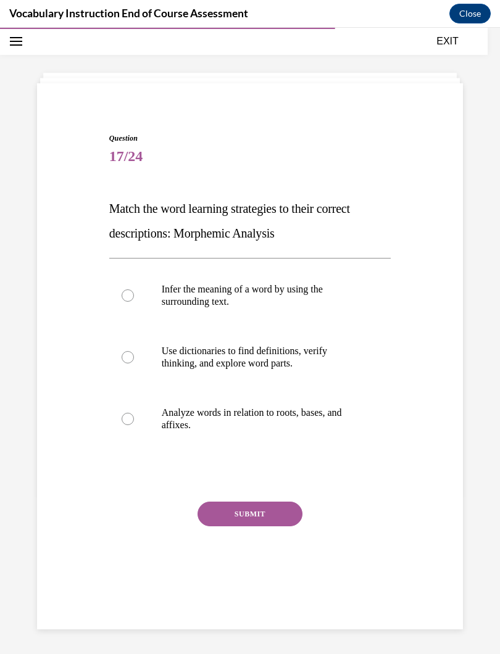
scroll to position [39, 0]
click at [125, 421] on div at bounding box center [128, 419] width 12 height 12
click at [125, 421] on input "Analyze words in relation to roots, bases, and affixes." at bounding box center [128, 419] width 12 height 12
radio input "true"
click at [283, 514] on button "SUBMIT" at bounding box center [250, 514] width 105 height 25
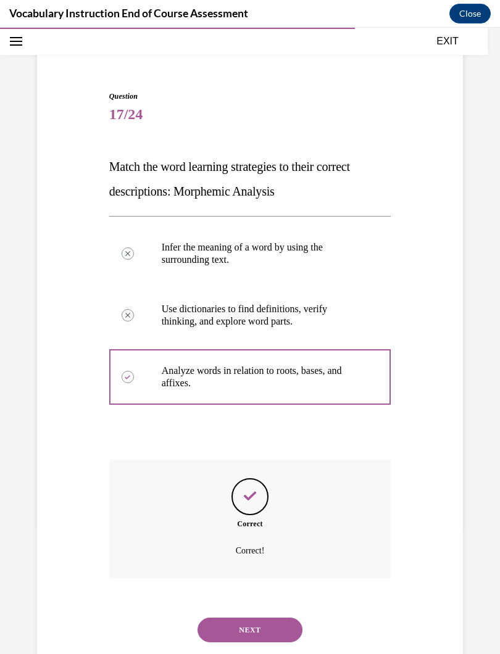
scroll to position [97, 0]
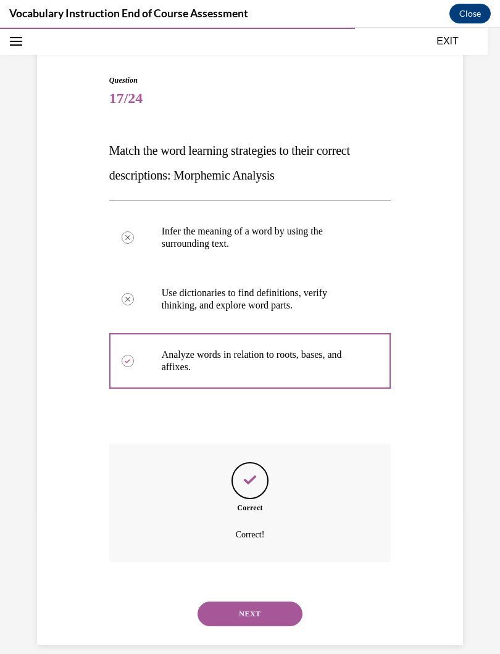
click at [266, 585] on button "NEXT" at bounding box center [250, 614] width 105 height 25
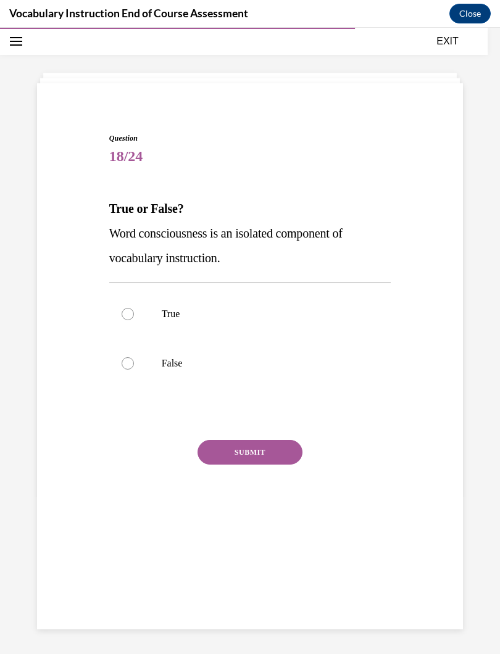
scroll to position [39, 0]
click at [124, 314] on div at bounding box center [128, 314] width 12 height 12
click at [124, 314] on input "True" at bounding box center [128, 314] width 12 height 12
radio input "true"
click at [273, 442] on button "SUBMIT" at bounding box center [250, 452] width 105 height 25
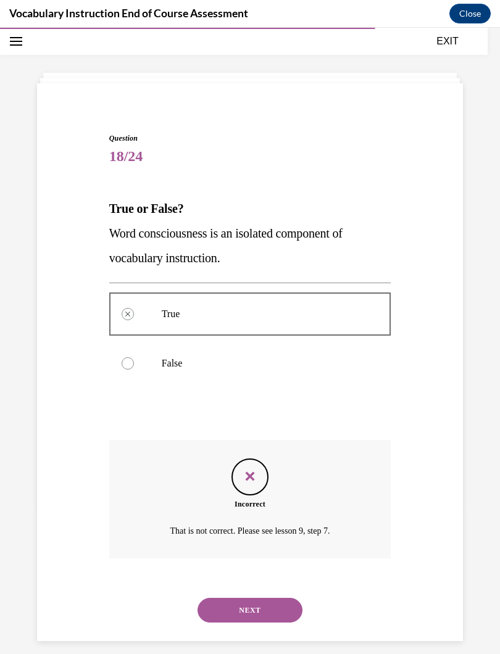
click at [273, 585] on button "NEXT" at bounding box center [250, 610] width 105 height 25
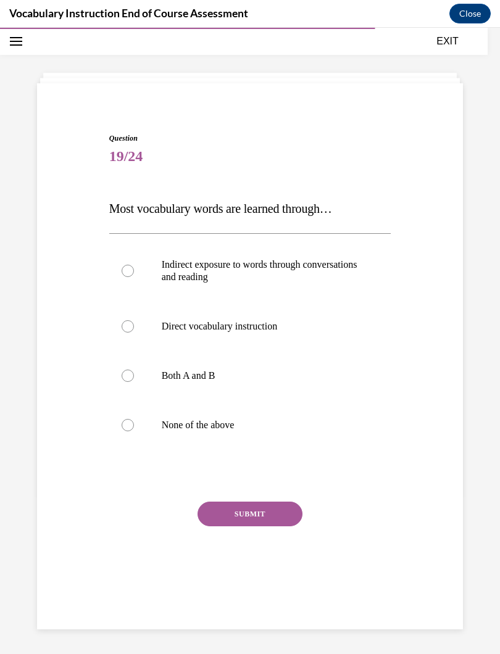
click at [125, 377] on div at bounding box center [128, 376] width 12 height 12
click at [125, 377] on input "Both A and B" at bounding box center [128, 376] width 12 height 12
radio input "true"
click at [128, 269] on div at bounding box center [128, 271] width 12 height 12
click at [128, 269] on input "Indirect exposure to words through conversations and reading" at bounding box center [128, 271] width 12 height 12
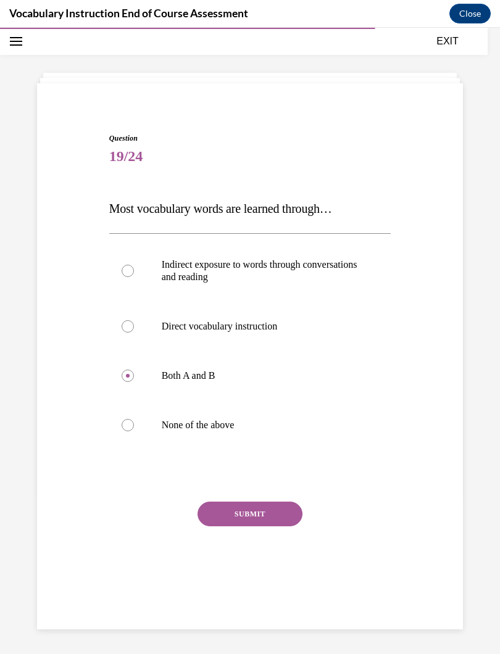
radio input "true"
click at [271, 515] on button "SUBMIT" at bounding box center [250, 514] width 105 height 25
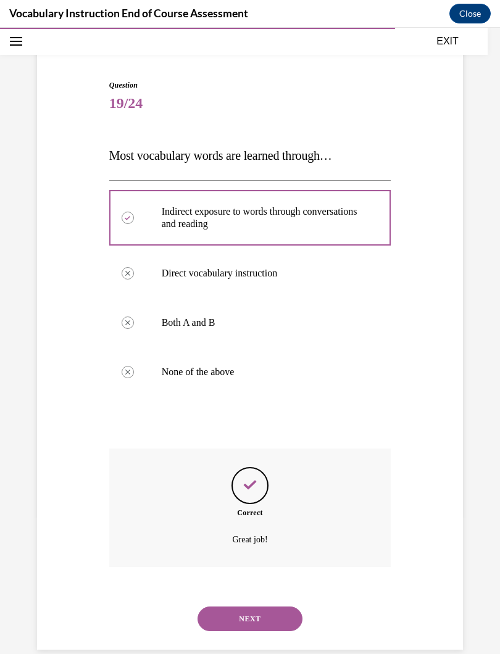
scroll to position [97, 0]
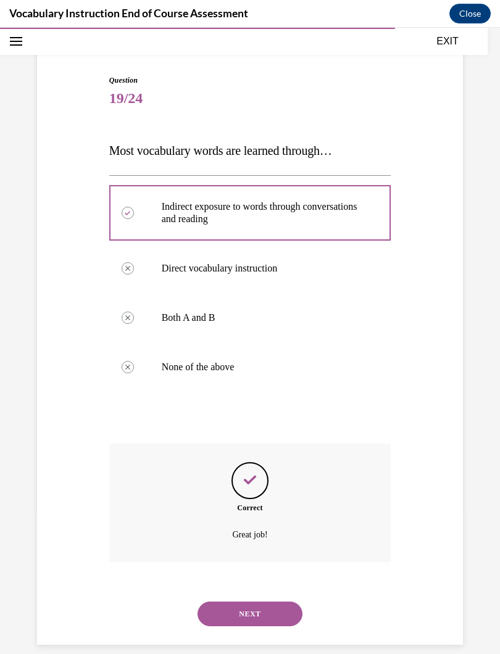
click at [277, 585] on button "NEXT" at bounding box center [250, 614] width 105 height 25
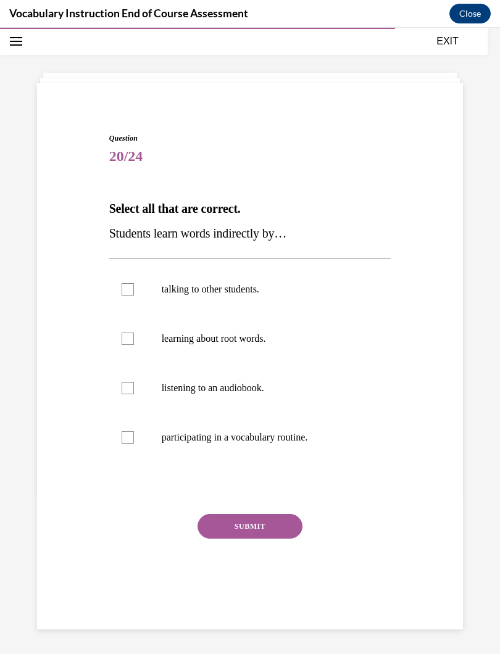
scroll to position [39, 0]
click at [124, 341] on div at bounding box center [128, 339] width 12 height 12
click at [124, 341] on input "learning about root words." at bounding box center [128, 339] width 12 height 12
checkbox input "true"
click at [131, 440] on div at bounding box center [128, 437] width 12 height 12
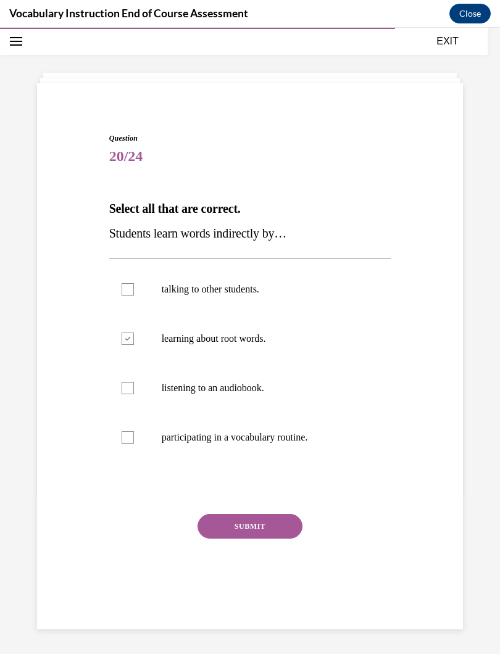
click at [131, 440] on input "participating in a vocabulary routine." at bounding box center [128, 437] width 12 height 12
checkbox input "true"
click at [125, 390] on div at bounding box center [128, 388] width 12 height 12
click at [125, 390] on input "listening to an audiobook." at bounding box center [128, 388] width 12 height 12
checkbox input "true"
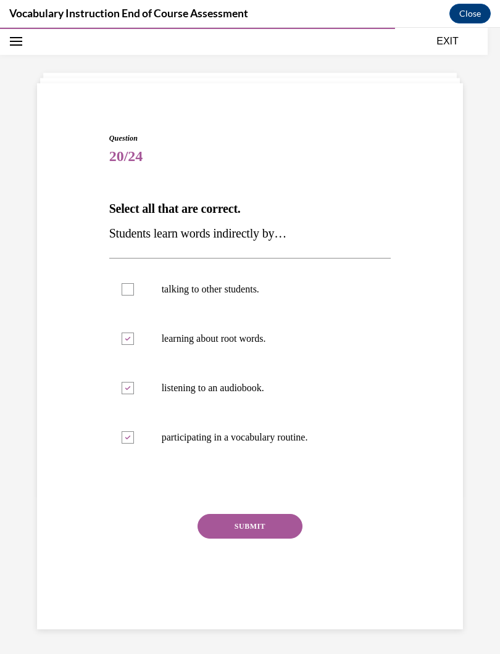
click at [127, 293] on div at bounding box center [128, 289] width 12 height 12
click at [127, 293] on input "talking to other students." at bounding box center [128, 289] width 12 height 12
checkbox input "true"
click at [211, 520] on button "SUBMIT" at bounding box center [250, 526] width 105 height 25
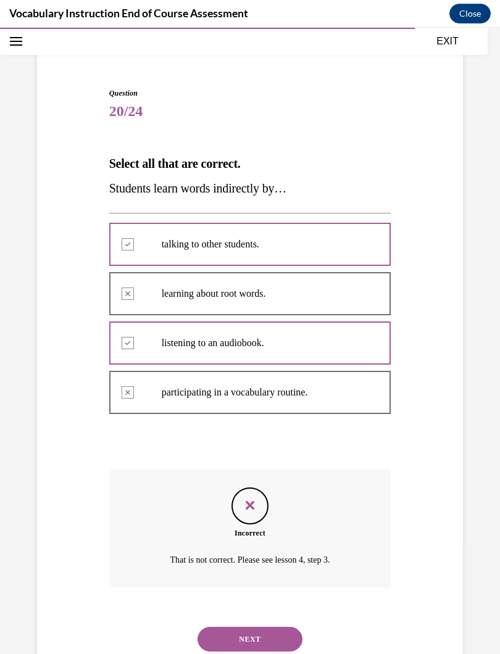
scroll to position [84, 0]
click at [264, 585] on button "NEXT" at bounding box center [250, 639] width 105 height 25
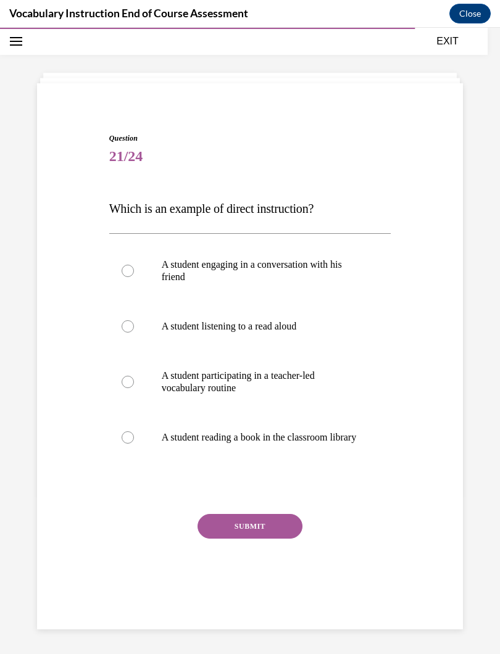
scroll to position [39, 0]
click at [133, 444] on div at bounding box center [128, 437] width 12 height 12
click at [133, 444] on input "A student reading a book in the classroom library" at bounding box center [128, 437] width 12 height 12
radio input "true"
click at [222, 533] on button "SUBMIT" at bounding box center [250, 526] width 105 height 25
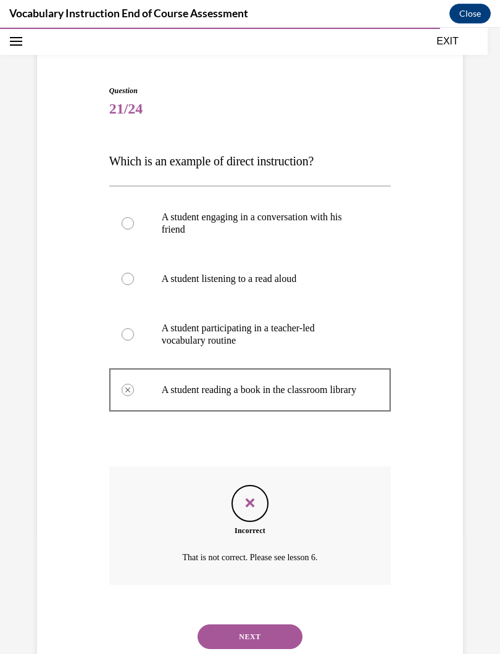
scroll to position [86, 0]
click at [272, 585] on button "NEXT" at bounding box center [250, 637] width 105 height 25
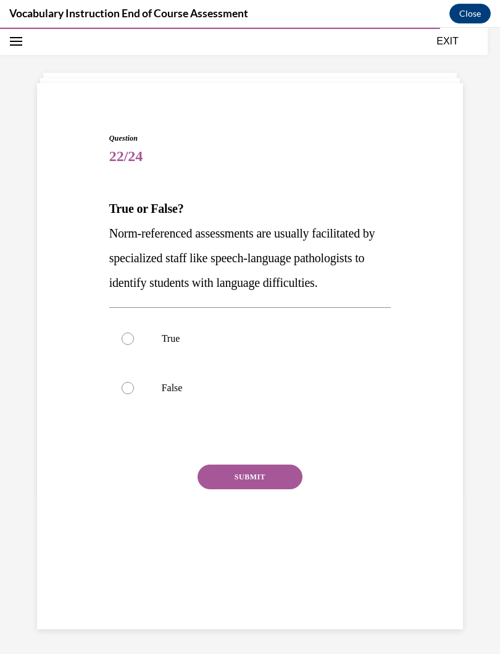
scroll to position [39, 0]
click at [125, 337] on div at bounding box center [128, 339] width 12 height 12
click at [125, 337] on input "True" at bounding box center [128, 339] width 12 height 12
radio input "true"
click at [217, 473] on button "SUBMIT" at bounding box center [250, 477] width 105 height 25
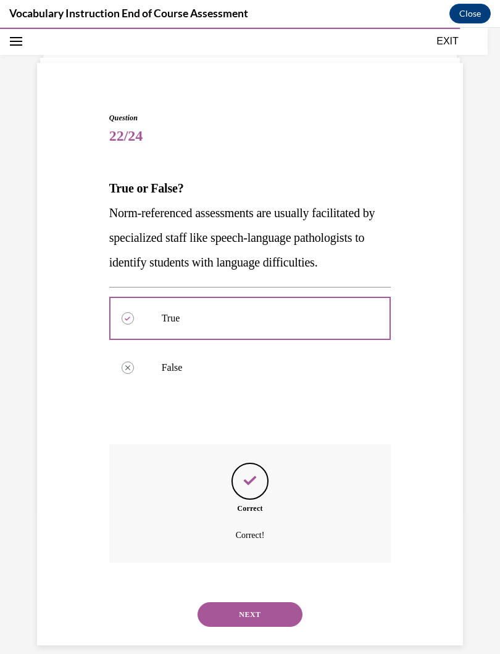
scroll to position [60, 0]
click at [266, 585] on button "NEXT" at bounding box center [250, 614] width 105 height 25
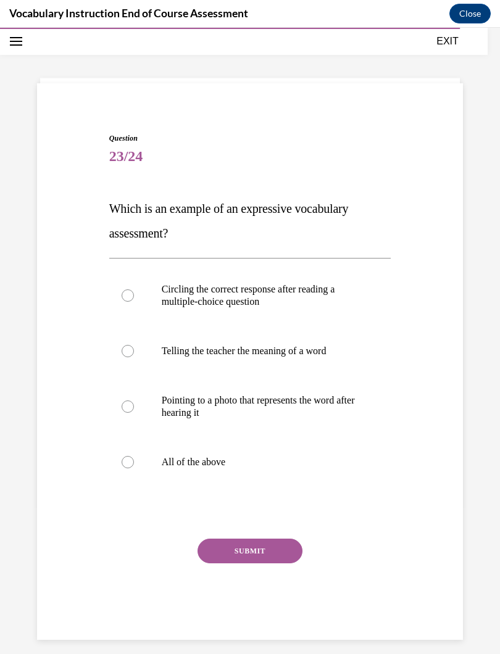
scroll to position [39, 0]
click at [126, 456] on div at bounding box center [128, 462] width 12 height 12
click at [126, 456] on input "All of the above" at bounding box center [128, 462] width 12 height 12
radio input "true"
click at [261, 554] on button "SUBMIT" at bounding box center [250, 551] width 105 height 25
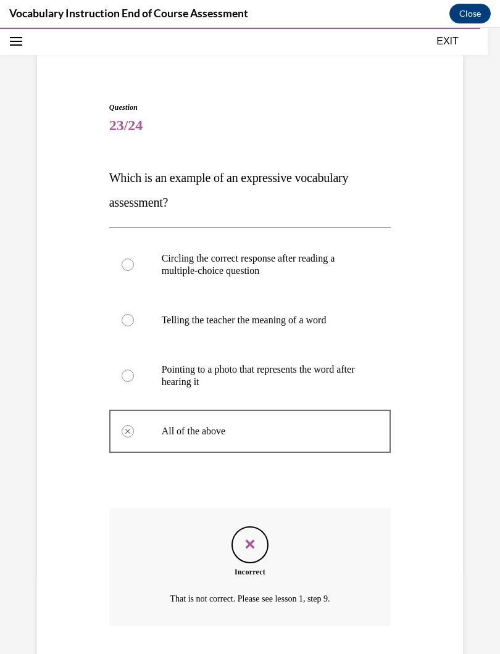
scroll to position [68, 0]
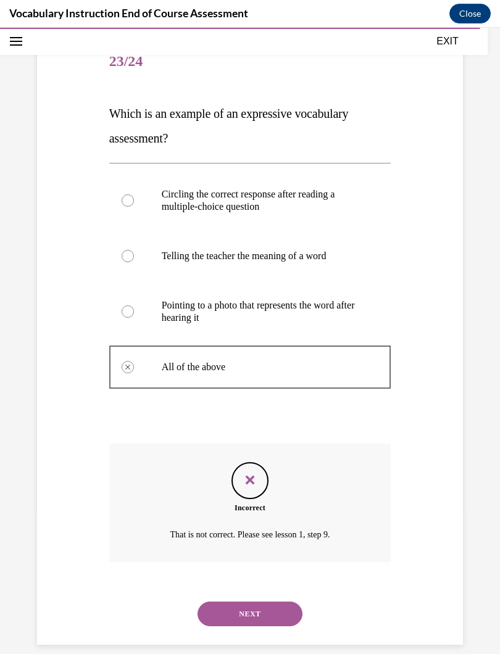
click at [260, 585] on button "NEXT" at bounding box center [250, 614] width 105 height 25
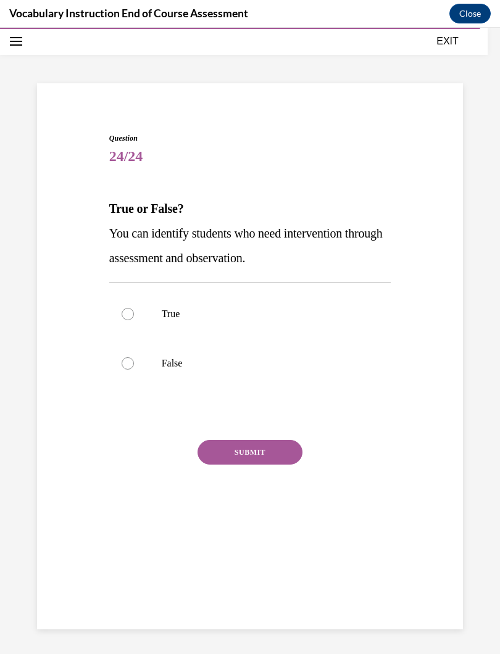
scroll to position [39, 0]
click at [129, 313] on div at bounding box center [128, 314] width 12 height 12
click at [129, 313] on input "True" at bounding box center [128, 314] width 12 height 12
radio input "true"
click at [210, 446] on button "SUBMIT" at bounding box center [250, 452] width 105 height 25
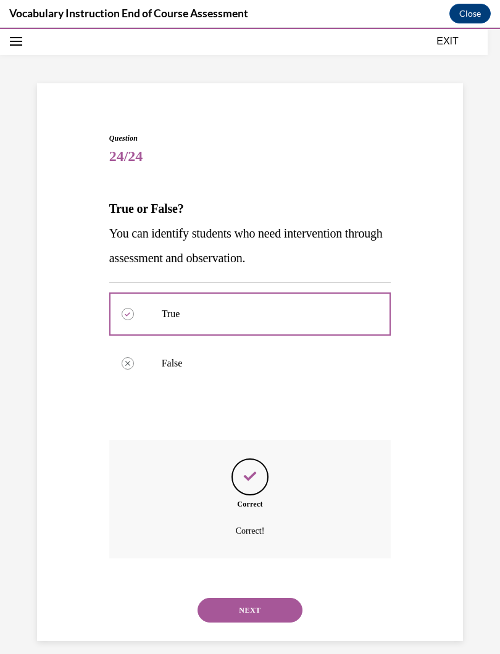
click at [282, 585] on button "NEXT" at bounding box center [250, 610] width 105 height 25
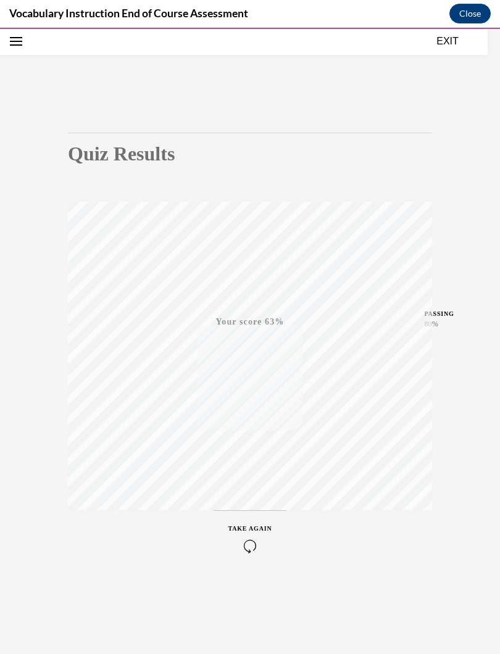
click at [243, 537] on div "TAKE AGAIN" at bounding box center [250, 538] width 44 height 29
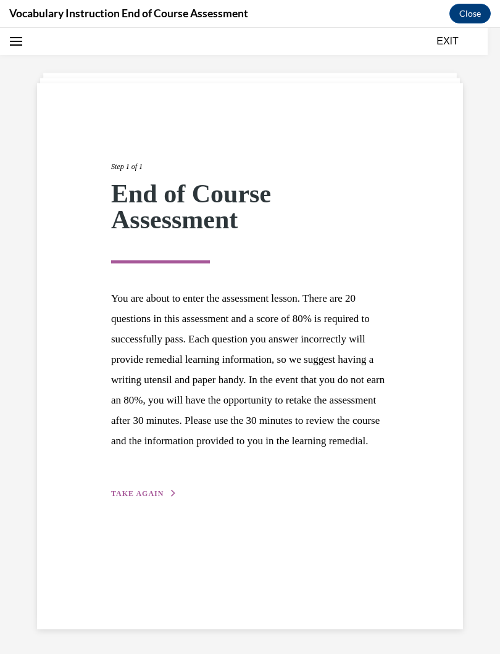
click at [125, 498] on span "TAKE AGAIN" at bounding box center [137, 494] width 52 height 9
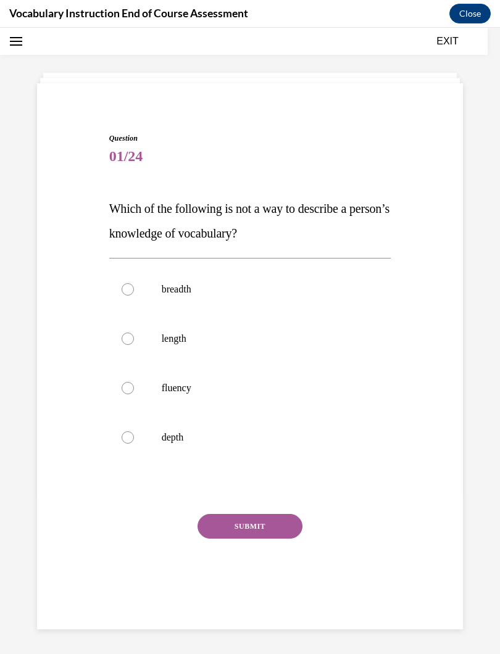
click at [121, 435] on label "depth" at bounding box center [250, 437] width 282 height 49
click at [122, 435] on input "depth" at bounding box center [128, 437] width 12 height 12
radio input "true"
click at [212, 523] on button "SUBMIT" at bounding box center [250, 526] width 105 height 25
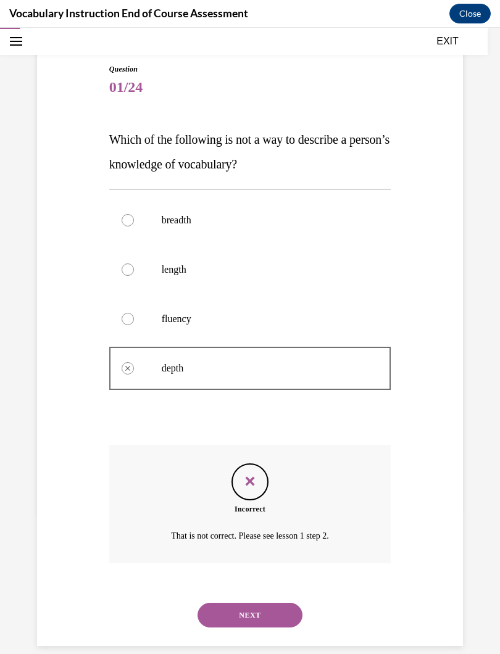
scroll to position [109, 0]
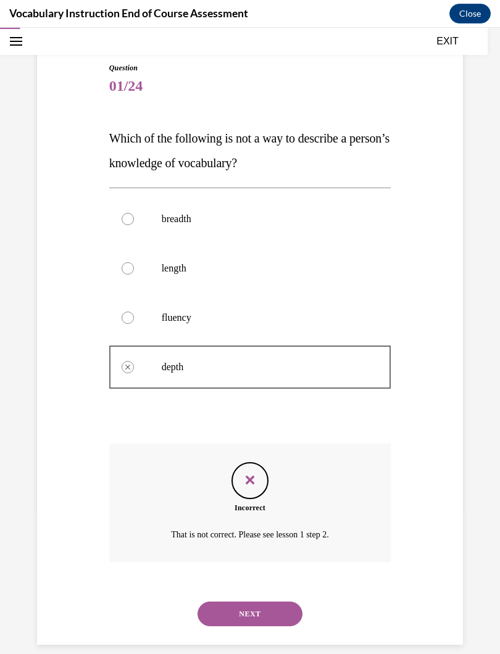
click at [219, 585] on button "NEXT" at bounding box center [250, 614] width 105 height 25
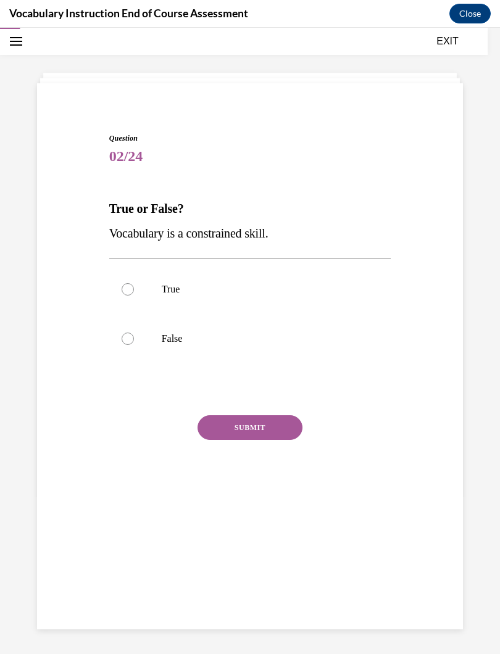
scroll to position [39, 0]
click at [131, 338] on div at bounding box center [128, 339] width 12 height 12
click at [131, 338] on input "False" at bounding box center [128, 339] width 12 height 12
radio input "true"
click at [207, 426] on button "SUBMIT" at bounding box center [250, 427] width 105 height 25
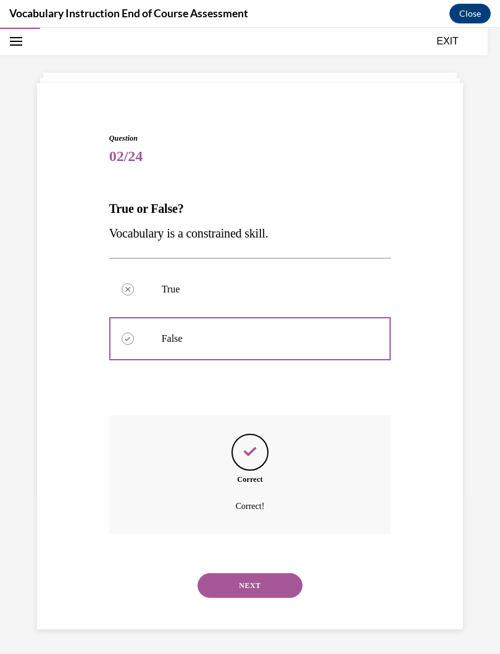
click at [280, 573] on button "NEXT" at bounding box center [250, 585] width 105 height 25
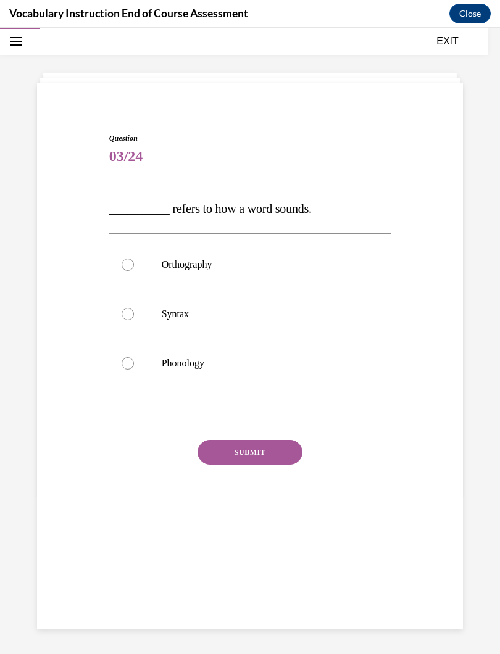
click at [152, 364] on label "Phonology" at bounding box center [250, 363] width 282 height 49
click at [134, 364] on input "Phonology" at bounding box center [128, 363] width 12 height 12
radio input "true"
click at [209, 448] on button "SUBMIT" at bounding box center [250, 452] width 105 height 25
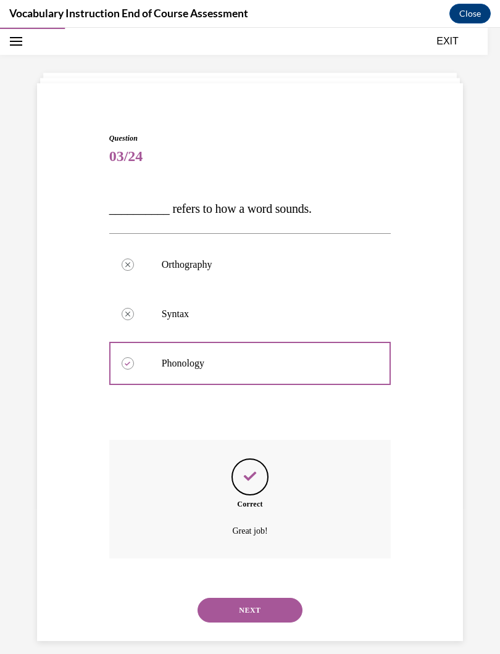
click at [204, 552] on div "Correct Great job!" at bounding box center [250, 499] width 282 height 119
click at [210, 585] on button "NEXT" at bounding box center [250, 610] width 105 height 25
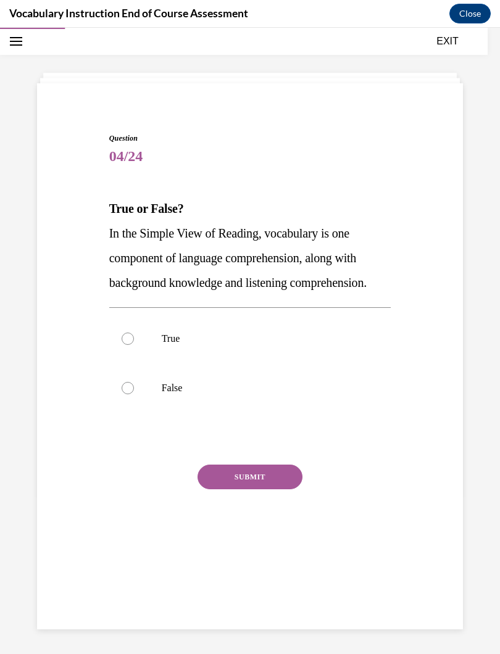
click at [131, 332] on label "True" at bounding box center [250, 338] width 282 height 49
click at [131, 333] on input "True" at bounding box center [128, 339] width 12 height 12
radio input "true"
click at [206, 475] on button "SUBMIT" at bounding box center [250, 477] width 105 height 25
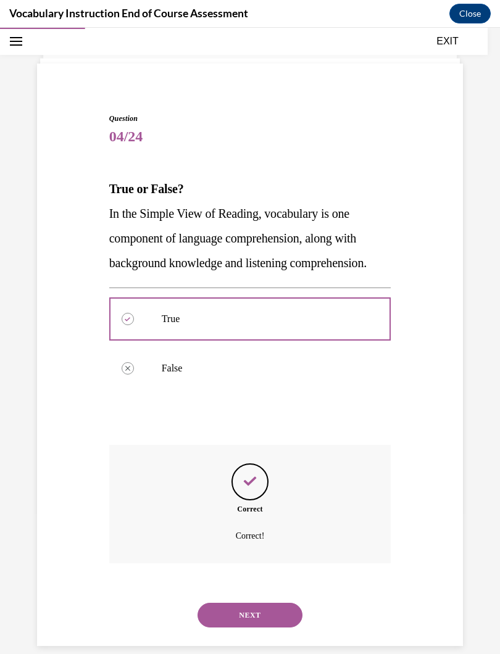
scroll to position [60, 0]
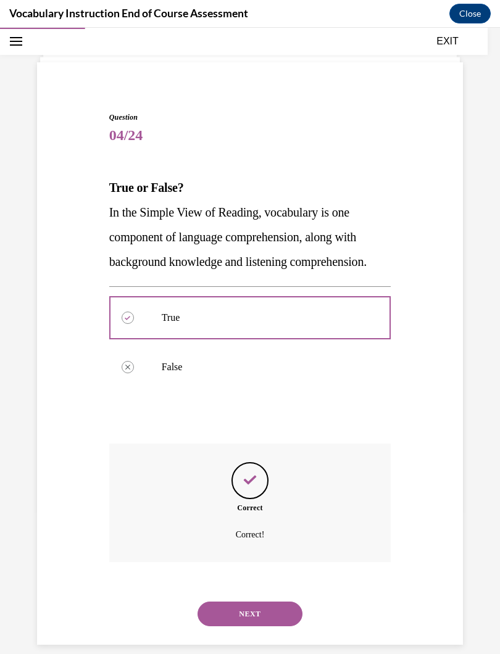
click at [286, 585] on button "NEXT" at bounding box center [250, 614] width 105 height 25
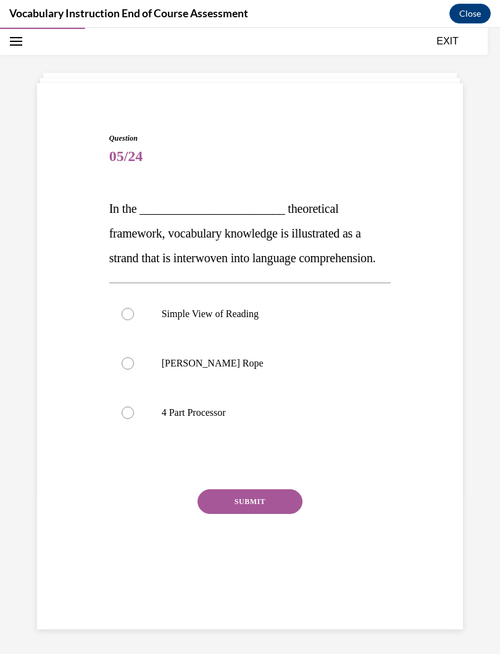
scroll to position [39, 0]
click at [132, 370] on div at bounding box center [128, 363] width 12 height 12
click at [132, 370] on input "Scarborough's Rope" at bounding box center [128, 363] width 12 height 12
radio input "true"
click at [264, 514] on button "SUBMIT" at bounding box center [250, 502] width 105 height 25
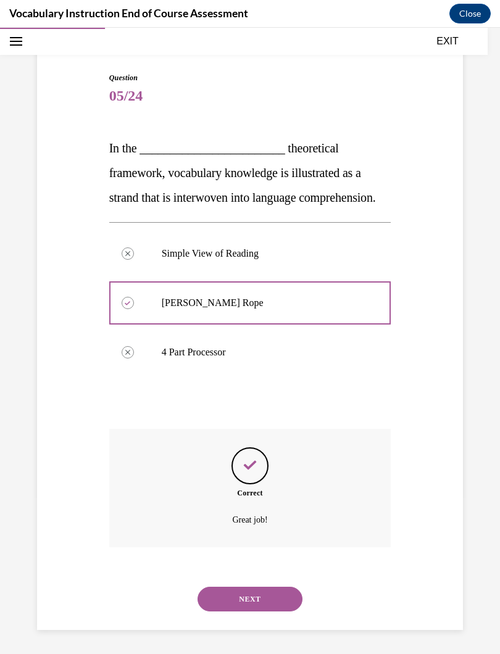
scroll to position [109, 0]
click at [268, 585] on button "NEXT" at bounding box center [250, 598] width 105 height 25
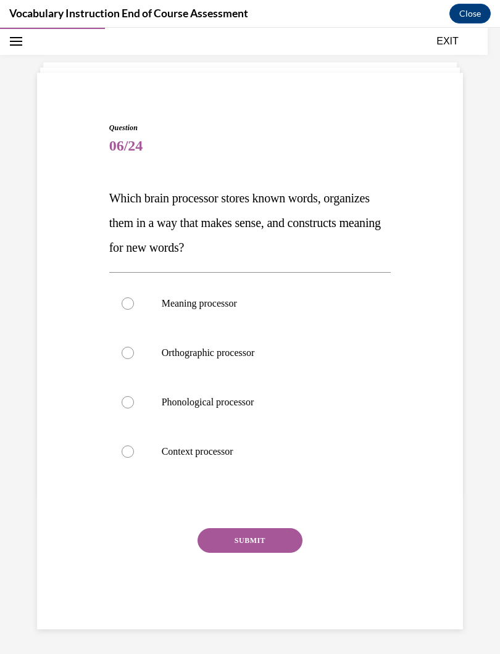
scroll to position [39, 0]
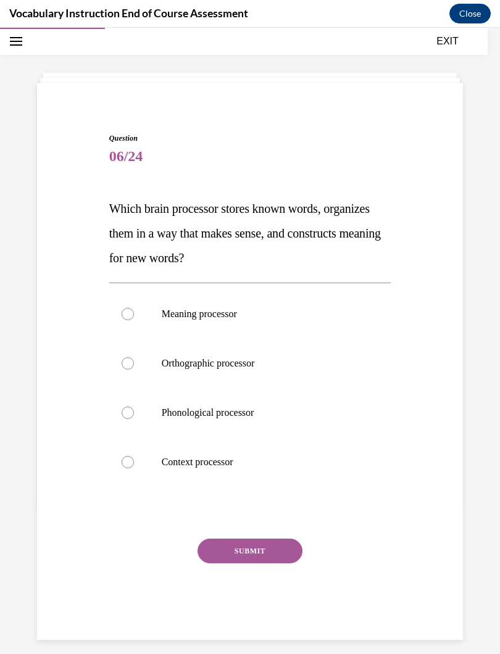
click at [127, 414] on div at bounding box center [128, 413] width 12 height 12
click at [127, 414] on input "Phonological processor" at bounding box center [128, 413] width 12 height 12
radio input "true"
click at [277, 553] on button "SUBMIT" at bounding box center [250, 551] width 105 height 25
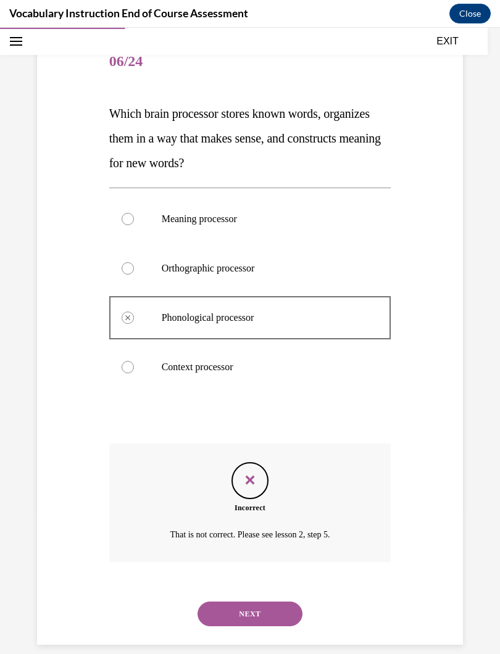
scroll to position [134, 0]
click at [286, 585] on button "NEXT" at bounding box center [250, 614] width 105 height 25
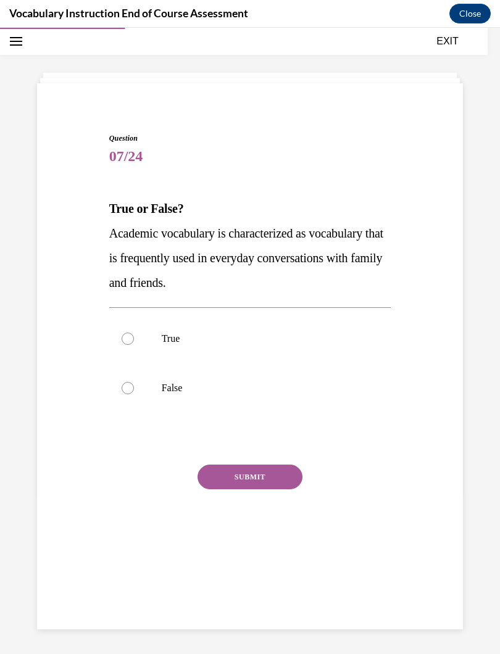
scroll to position [39, 0]
click at [123, 388] on div at bounding box center [128, 388] width 12 height 12
click at [123, 388] on input "False" at bounding box center [128, 388] width 12 height 12
radio input "true"
click at [214, 475] on button "SUBMIT" at bounding box center [250, 477] width 105 height 25
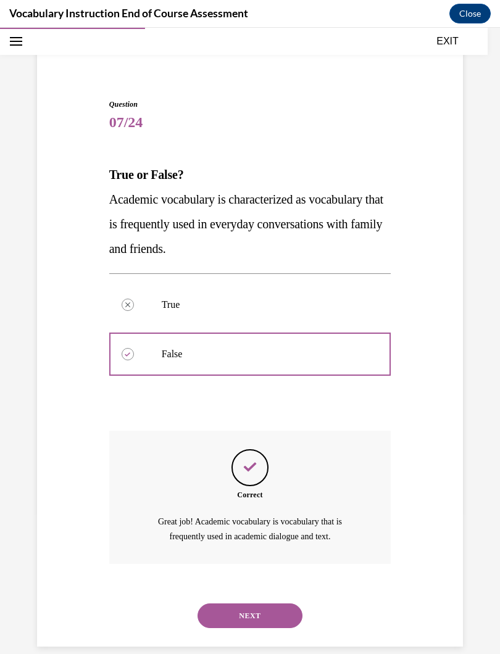
scroll to position [74, 0]
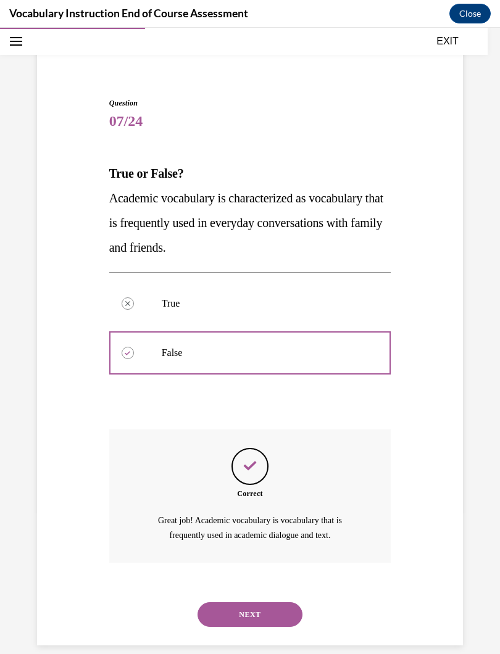
click at [276, 585] on button "NEXT" at bounding box center [250, 614] width 105 height 25
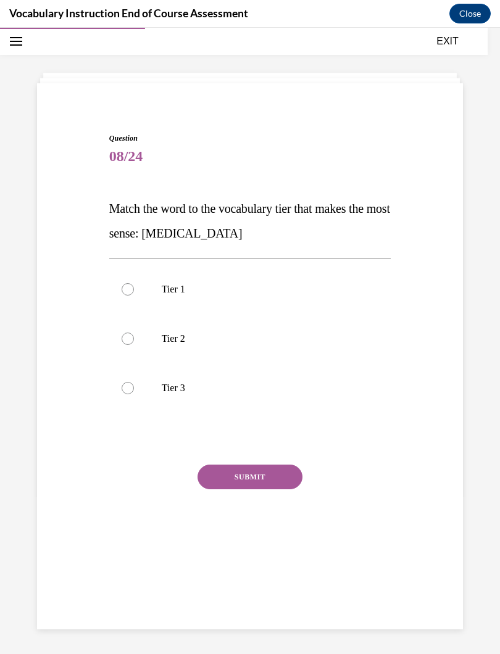
scroll to position [39, 0]
click at [123, 387] on div at bounding box center [128, 388] width 12 height 12
click at [123, 387] on input "Tier 3" at bounding box center [128, 388] width 12 height 12
radio input "true"
click at [211, 472] on button "SUBMIT" at bounding box center [250, 477] width 105 height 25
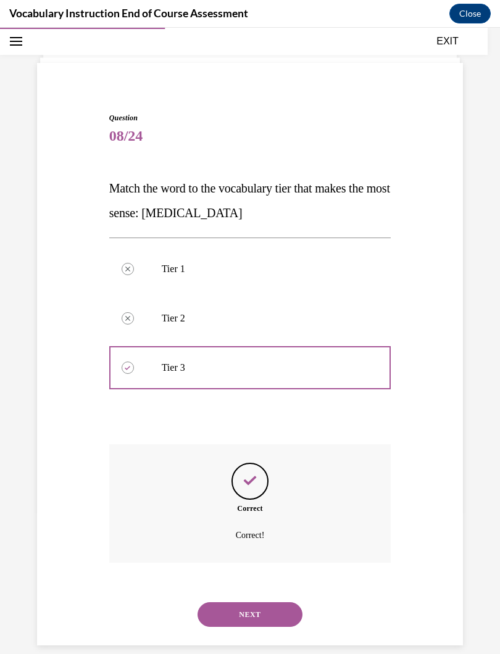
scroll to position [60, 0]
click at [210, 585] on button "NEXT" at bounding box center [250, 614] width 105 height 25
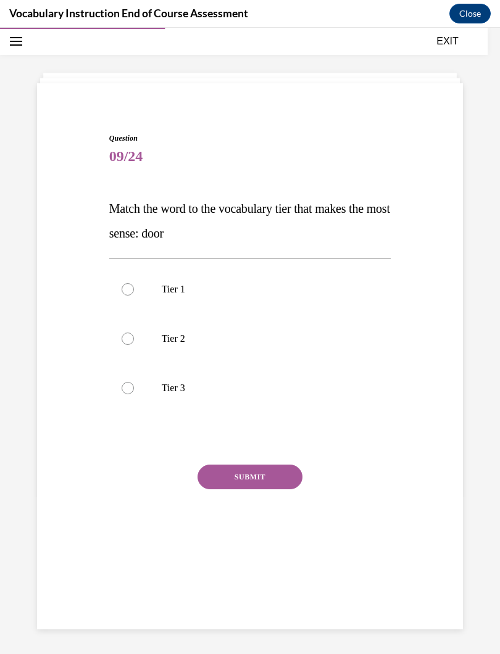
scroll to position [39, 0]
click at [127, 290] on div at bounding box center [128, 289] width 12 height 12
click at [127, 290] on input "Tier 1" at bounding box center [128, 289] width 12 height 12
radio input "true"
click at [219, 476] on button "SUBMIT" at bounding box center [250, 477] width 105 height 25
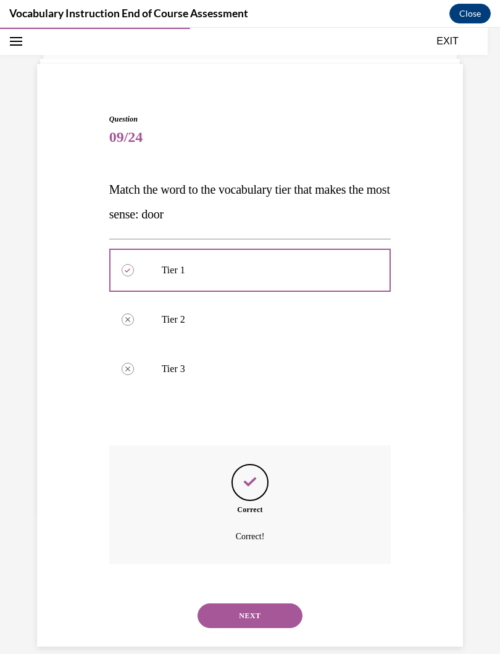
scroll to position [60, 0]
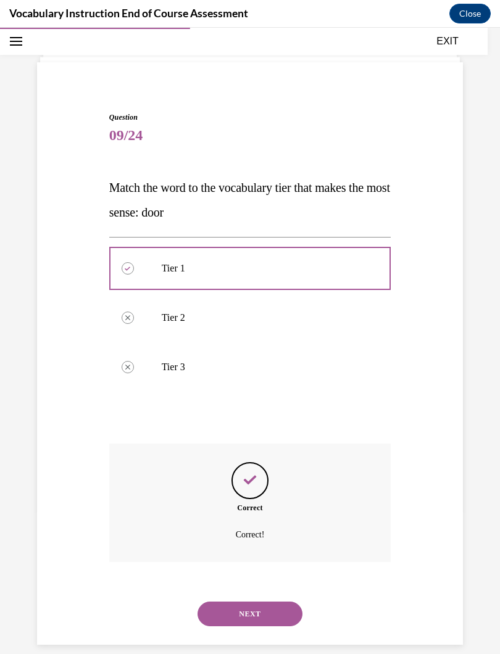
click at [207, 585] on button "NEXT" at bounding box center [250, 614] width 105 height 25
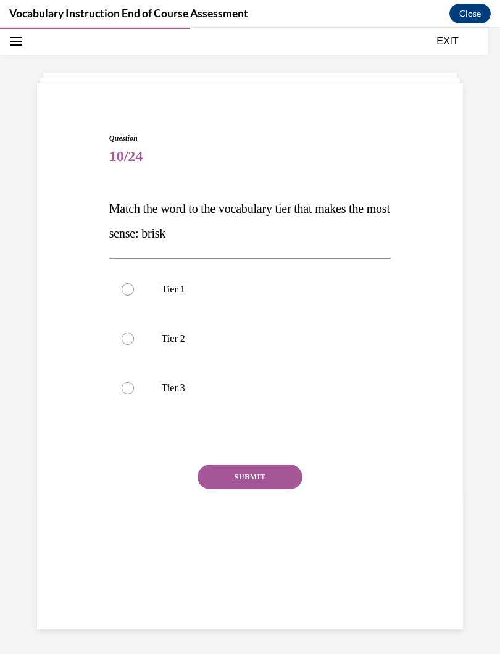
scroll to position [39, 0]
click at [126, 332] on label "Tier 2" at bounding box center [250, 338] width 282 height 49
click at [126, 333] on input "Tier 2" at bounding box center [128, 339] width 12 height 12
radio input "true"
click at [223, 475] on button "SUBMIT" at bounding box center [250, 477] width 105 height 25
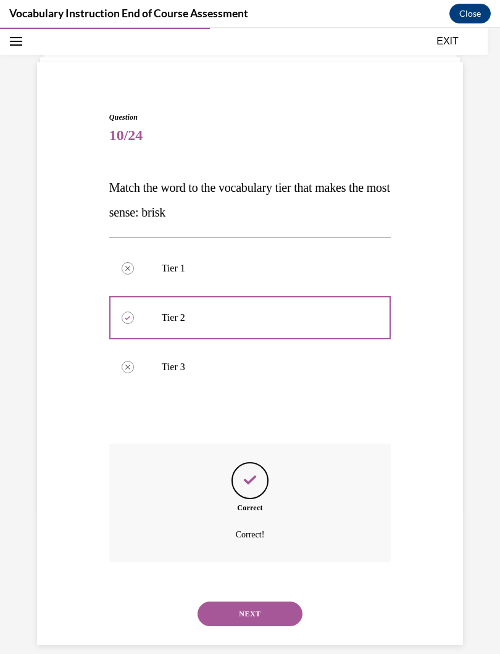
scroll to position [60, 0]
click at [210, 585] on button "NEXT" at bounding box center [250, 614] width 105 height 25
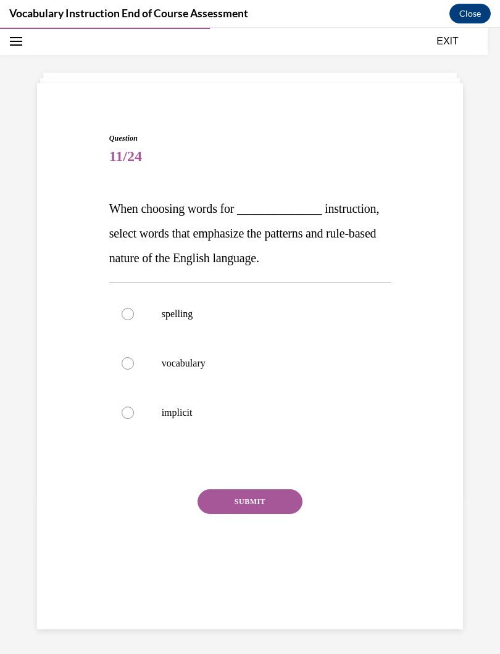
scroll to position [39, 0]
click at [124, 410] on div at bounding box center [128, 413] width 12 height 12
click at [124, 410] on input "implicit" at bounding box center [128, 413] width 12 height 12
radio input "true"
click at [218, 498] on button "SUBMIT" at bounding box center [250, 502] width 105 height 25
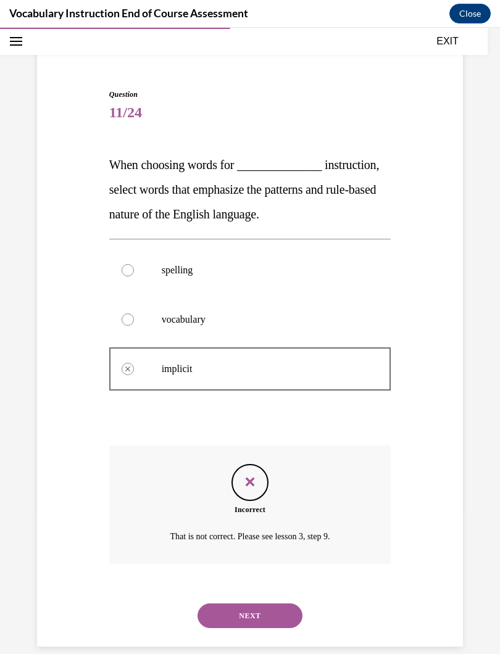
scroll to position [85, 0]
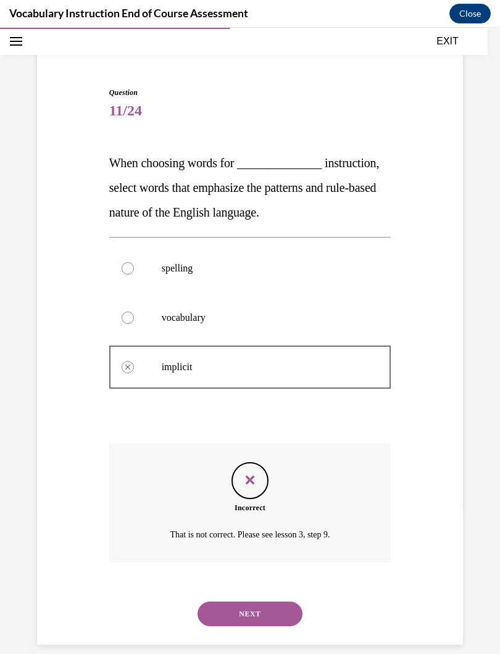
click at [223, 585] on button "NEXT" at bounding box center [250, 614] width 105 height 25
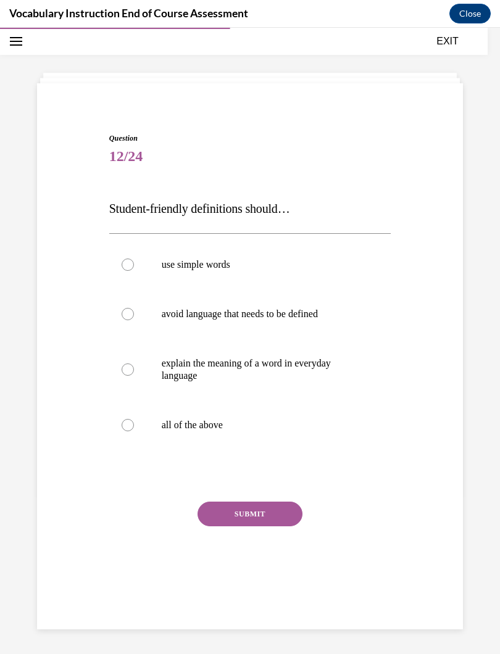
scroll to position [39, 0]
click at [125, 309] on div at bounding box center [128, 314] width 12 height 12
click at [125, 309] on input "avoid language that needs to be defined" at bounding box center [128, 314] width 12 height 12
radio input "true"
click at [130, 373] on div at bounding box center [128, 370] width 12 height 12
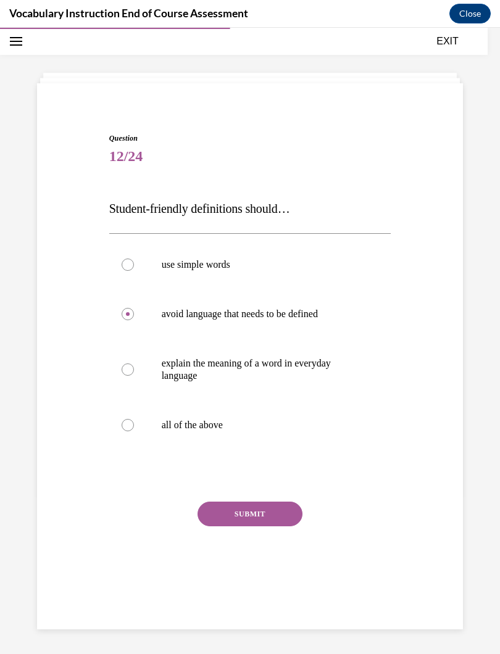
click at [130, 373] on input "explain the meaning of a word in everyday language" at bounding box center [128, 370] width 12 height 12
radio input "true"
click at [132, 320] on label "avoid language that needs to be defined" at bounding box center [250, 314] width 282 height 49
click at [132, 320] on input "avoid language that needs to be defined" at bounding box center [128, 314] width 12 height 12
radio input "true"
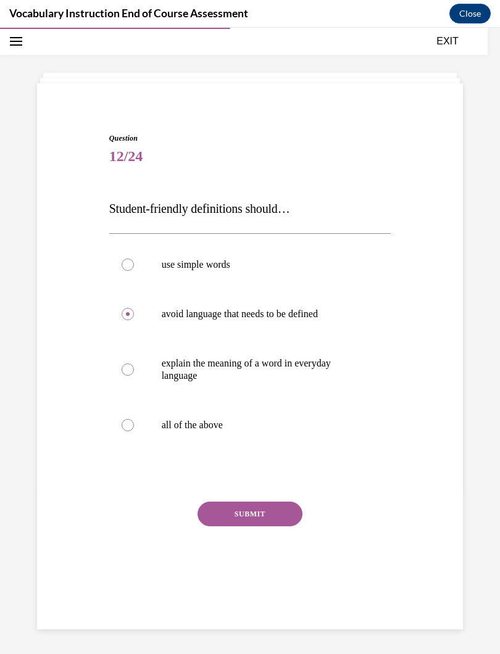
click at [136, 371] on label "explain the meaning of a word in everyday language" at bounding box center [250, 370] width 282 height 62
click at [134, 371] on input "explain the meaning of a word in everyday language" at bounding box center [128, 370] width 12 height 12
radio input "true"
click at [214, 515] on button "SUBMIT" at bounding box center [250, 514] width 105 height 25
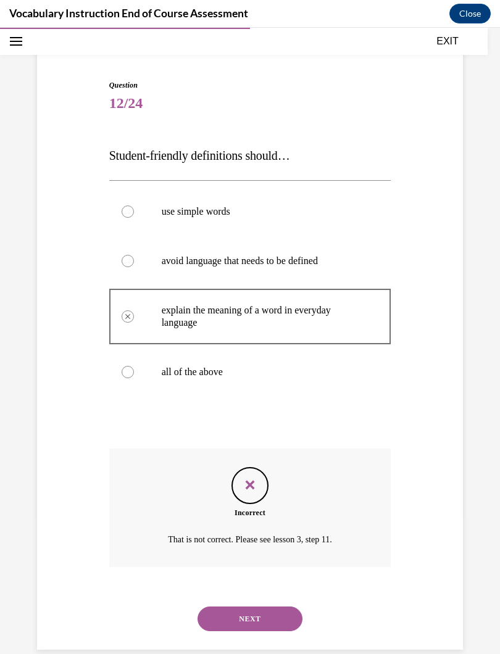
scroll to position [97, 0]
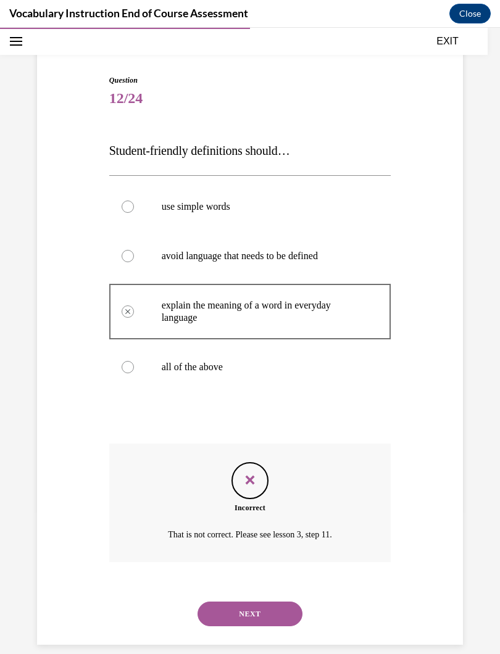
click at [235, 585] on button "NEXT" at bounding box center [250, 614] width 105 height 25
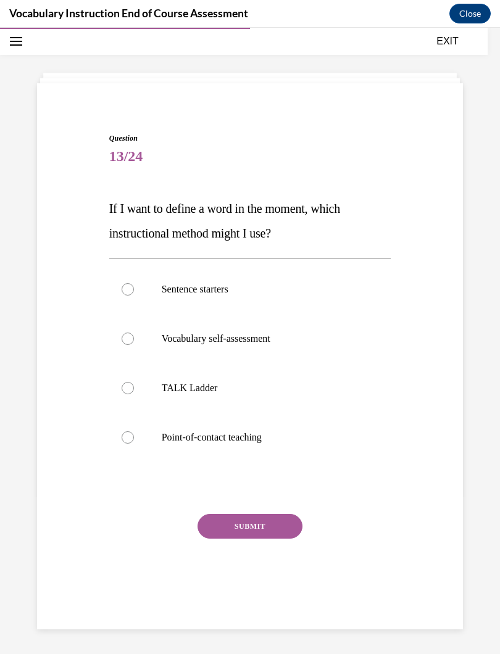
scroll to position [39, 0]
click at [122, 428] on label "Point-of-contact teaching" at bounding box center [250, 437] width 282 height 49
click at [122, 431] on input "Point-of-contact teaching" at bounding box center [128, 437] width 12 height 12
radio input "true"
click at [219, 521] on button "SUBMIT" at bounding box center [250, 526] width 105 height 25
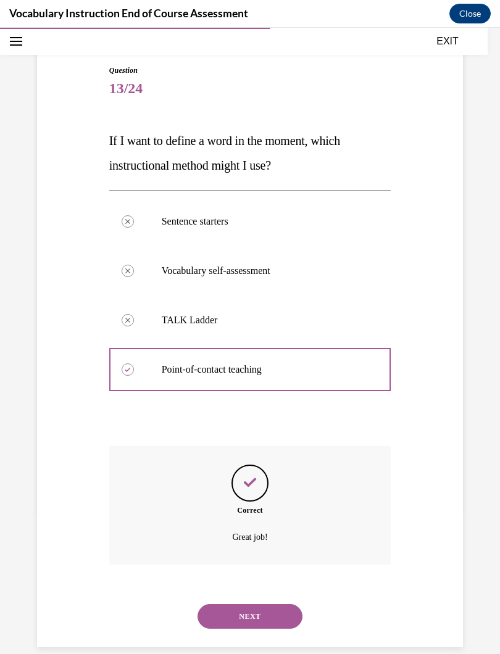
scroll to position [109, 0]
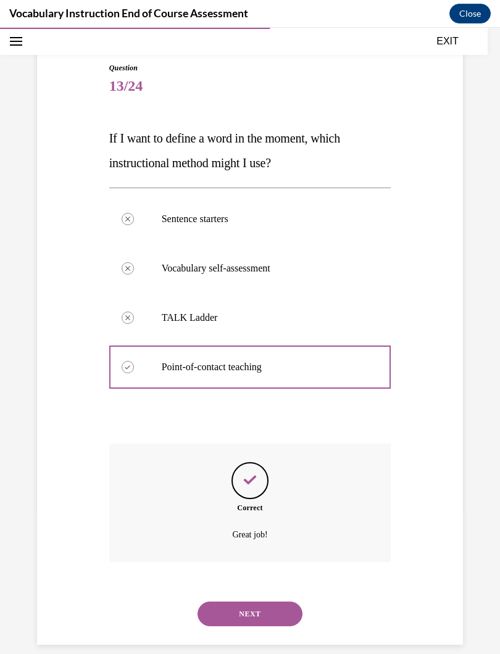
click at [222, 585] on button "NEXT" at bounding box center [250, 614] width 105 height 25
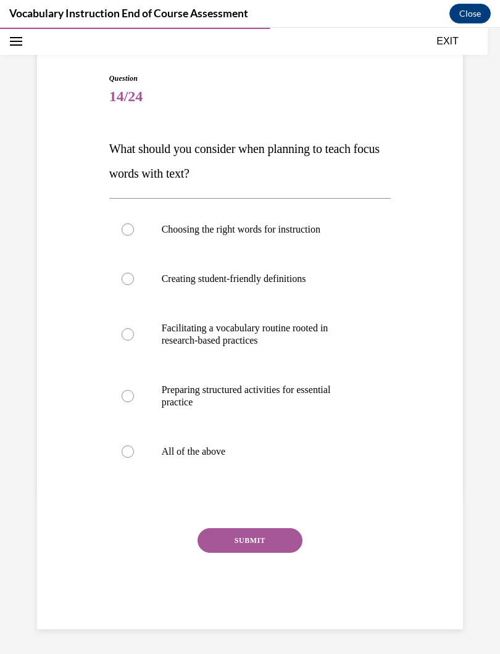
scroll to position [84, 0]
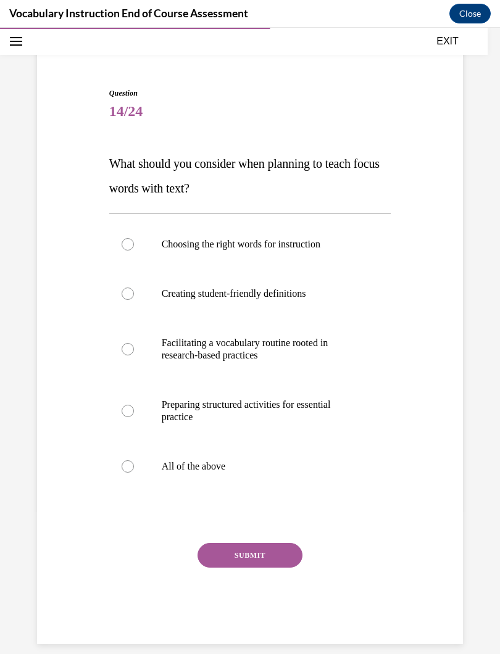
click at [121, 466] on label "All of the above" at bounding box center [250, 466] width 282 height 49
click at [122, 466] on input "All of the above" at bounding box center [128, 466] width 12 height 12
radio input "true"
click at [219, 549] on button "SUBMIT" at bounding box center [250, 555] width 105 height 25
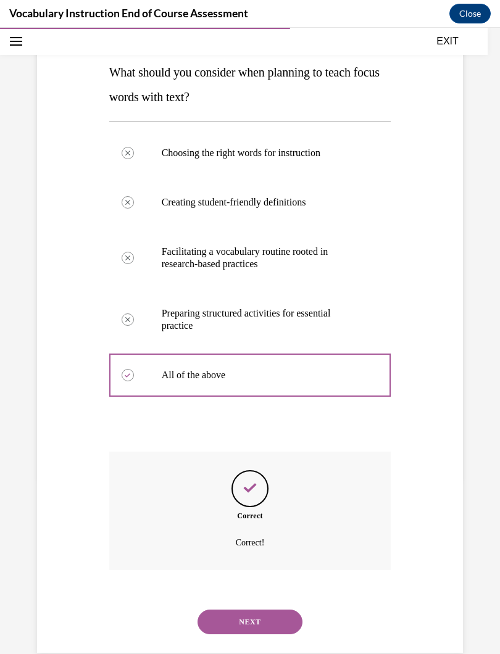
scroll to position [183, 0]
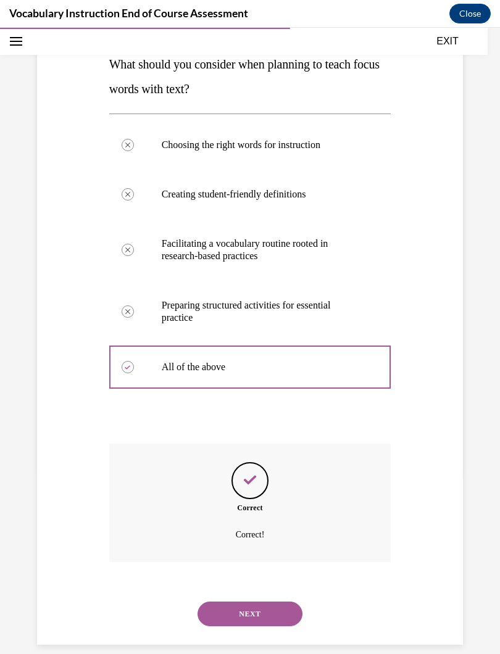
click at [223, 585] on button "NEXT" at bounding box center [250, 614] width 105 height 25
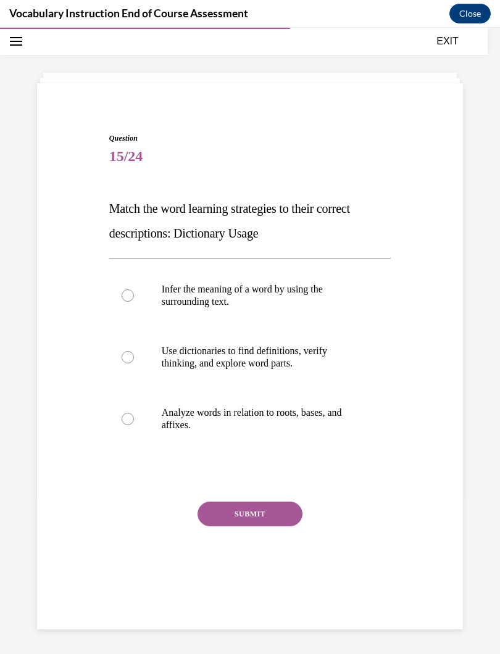
scroll to position [39, 0]
click at [151, 352] on label "Use dictionaries to find definitions, verify thinking, and explore word parts." at bounding box center [250, 358] width 282 height 62
click at [134, 352] on input "Use dictionaries to find definitions, verify thinking, and explore word parts." at bounding box center [128, 357] width 12 height 12
radio input "true"
click at [217, 507] on button "SUBMIT" at bounding box center [250, 514] width 105 height 25
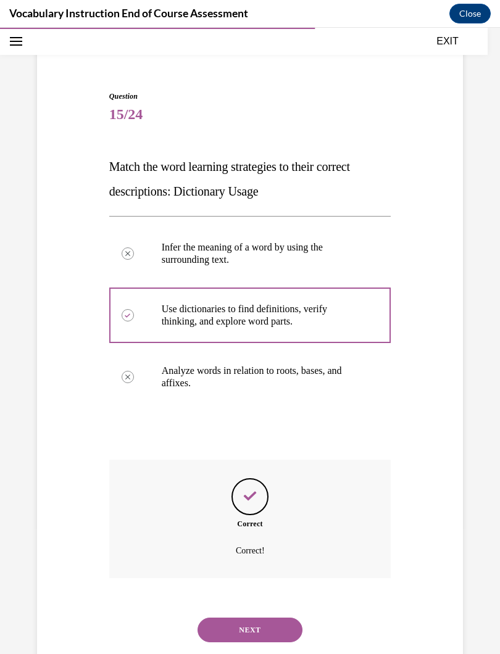
scroll to position [97, 0]
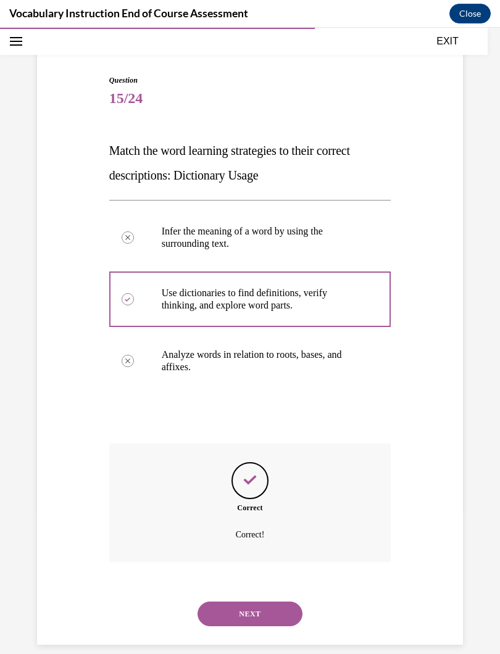
click at [218, 585] on button "NEXT" at bounding box center [250, 614] width 105 height 25
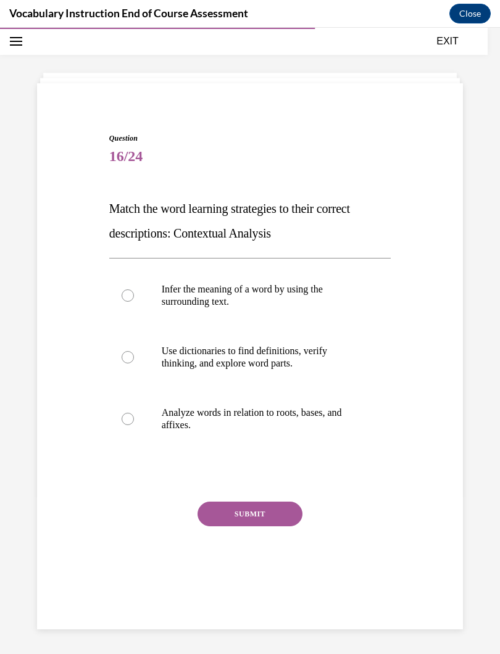
scroll to position [39, 0]
click at [130, 292] on div at bounding box center [128, 296] width 12 height 12
click at [130, 292] on input "Infer the meaning of a word by using the surrounding text." at bounding box center [128, 296] width 12 height 12
radio input "true"
click at [219, 507] on button "SUBMIT" at bounding box center [250, 514] width 105 height 25
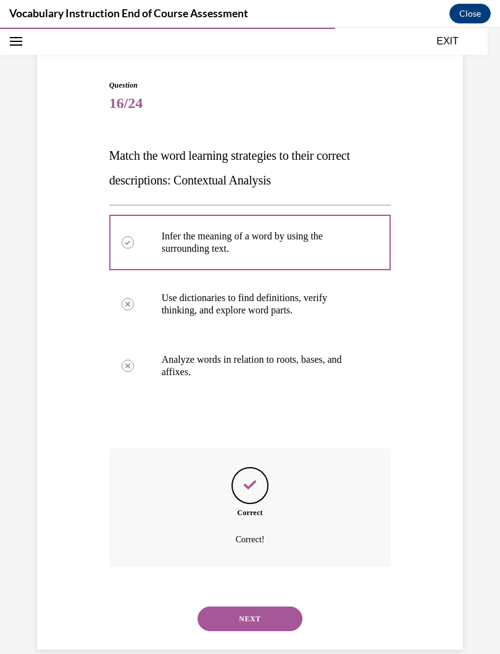
scroll to position [97, 0]
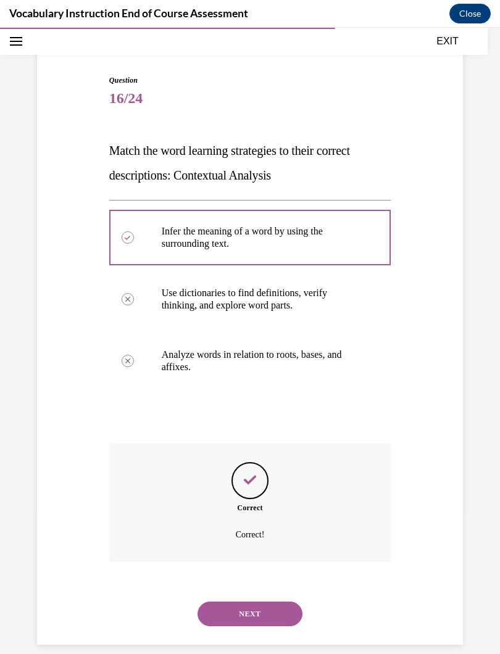
click at [217, 585] on button "NEXT" at bounding box center [250, 614] width 105 height 25
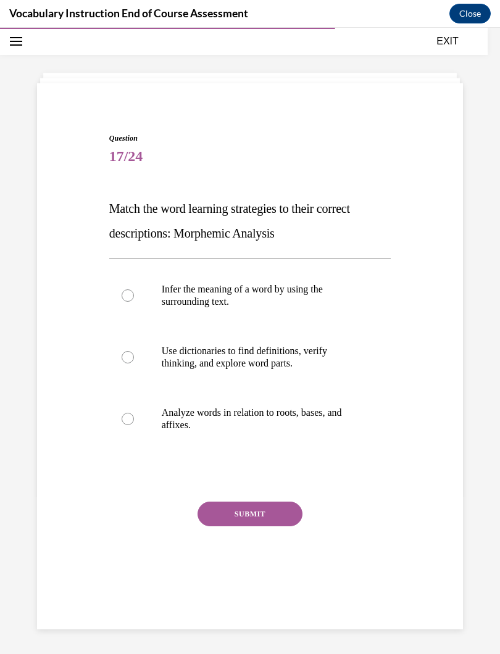
scroll to position [39, 0]
click at [145, 424] on label "Analyze words in relation to roots, bases, and affixes." at bounding box center [250, 419] width 282 height 62
click at [134, 424] on input "Analyze words in relation to roots, bases, and affixes." at bounding box center [128, 419] width 12 height 12
radio input "true"
click at [219, 510] on button "SUBMIT" at bounding box center [250, 514] width 105 height 25
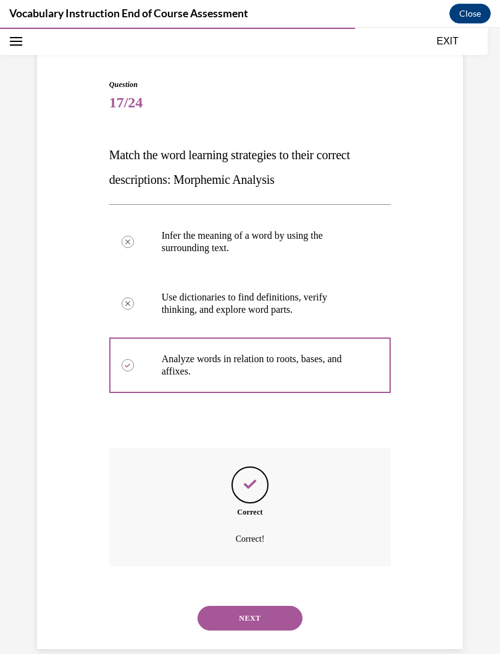
scroll to position [97, 0]
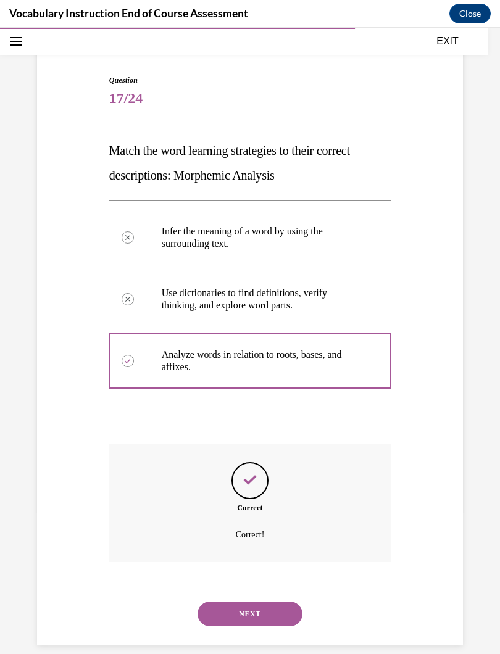
click at [220, 585] on button "NEXT" at bounding box center [250, 614] width 105 height 25
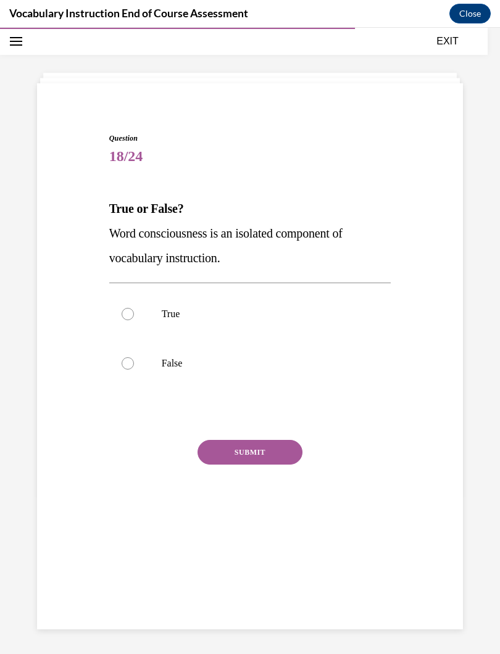
scroll to position [39, 0]
click at [133, 364] on div at bounding box center [128, 363] width 12 height 12
click at [133, 364] on input "False" at bounding box center [128, 363] width 12 height 12
radio input "true"
click at [227, 446] on button "SUBMIT" at bounding box center [250, 452] width 105 height 25
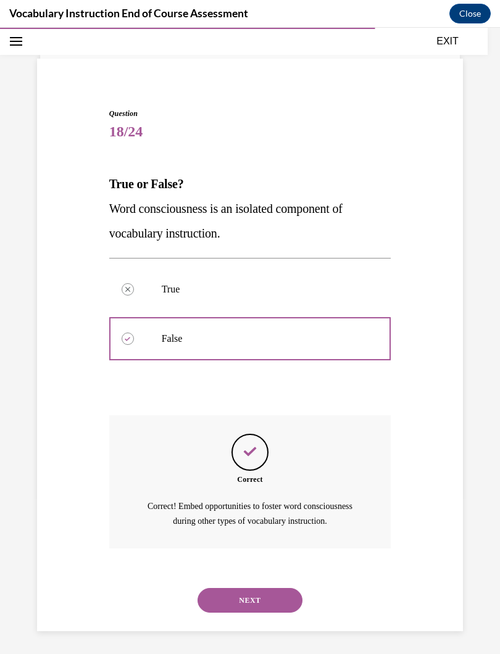
click at [222, 585] on button "NEXT" at bounding box center [250, 600] width 105 height 25
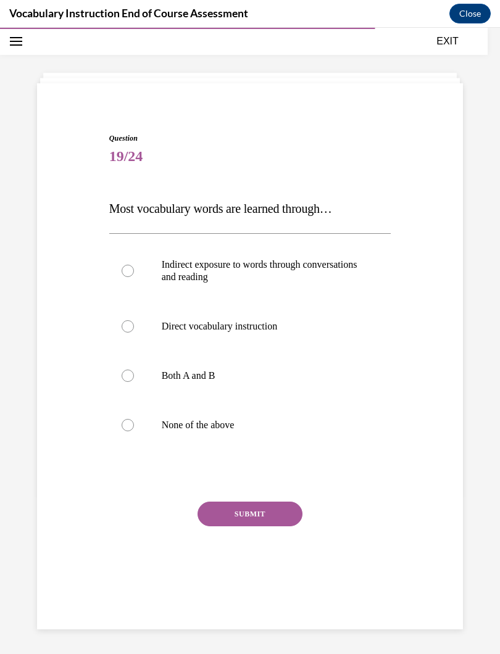
click at [135, 274] on label "Indirect exposure to words through conversations and reading" at bounding box center [250, 271] width 282 height 62
click at [134, 274] on input "Indirect exposure to words through conversations and reading" at bounding box center [128, 271] width 12 height 12
radio input "true"
click at [220, 510] on button "SUBMIT" at bounding box center [250, 514] width 105 height 25
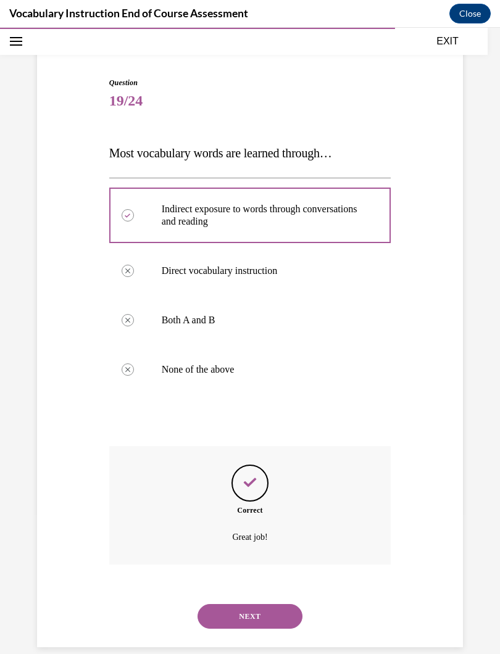
scroll to position [97, 0]
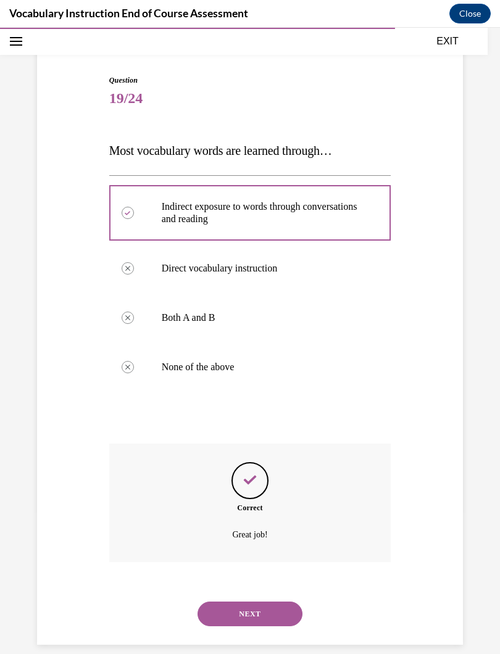
click at [219, 585] on button "NEXT" at bounding box center [250, 614] width 105 height 25
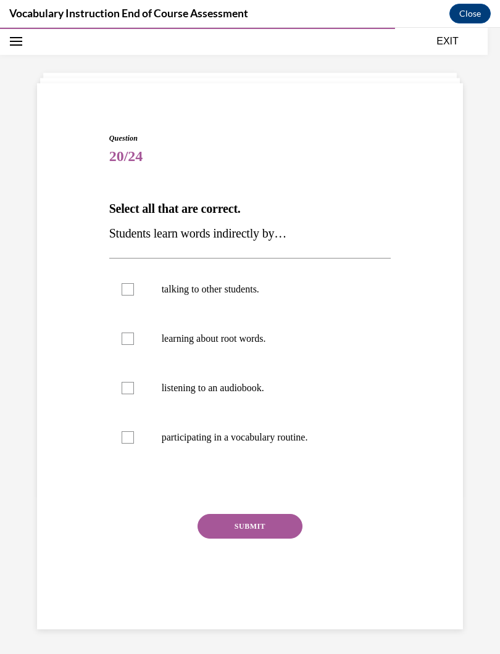
scroll to position [39, 0]
click at [138, 289] on label "talking to other students." at bounding box center [250, 289] width 282 height 49
click at [134, 289] on input "talking to other students." at bounding box center [128, 289] width 12 height 12
checkbox input "true"
click at [131, 387] on div at bounding box center [128, 388] width 12 height 12
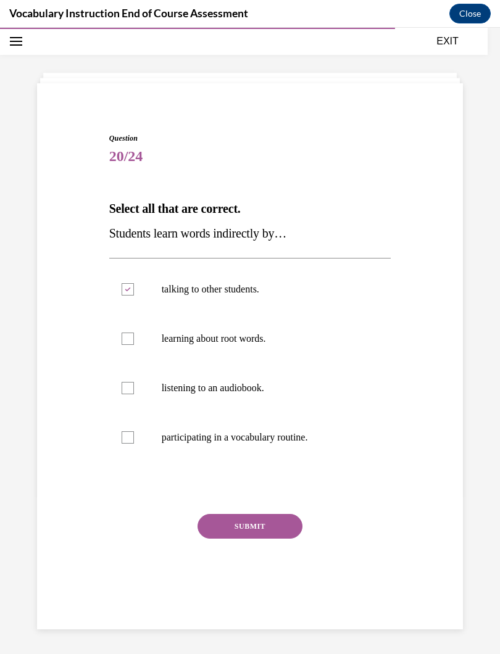
click at [131, 387] on input "listening to an audiobook." at bounding box center [128, 388] width 12 height 12
checkbox input "true"
click at [214, 523] on button "SUBMIT" at bounding box center [250, 526] width 105 height 25
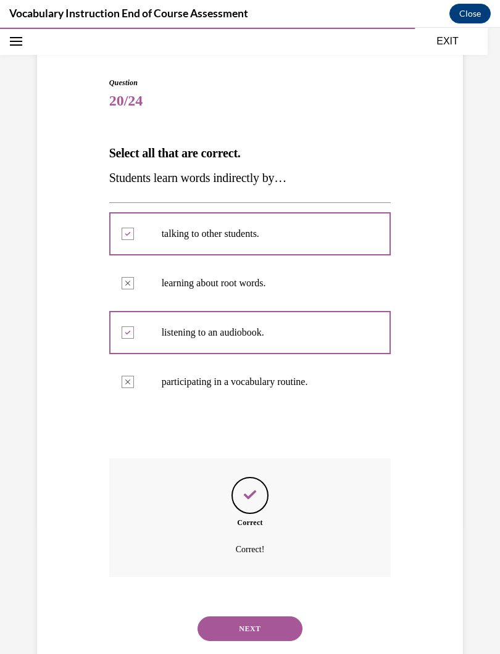
scroll to position [109, 0]
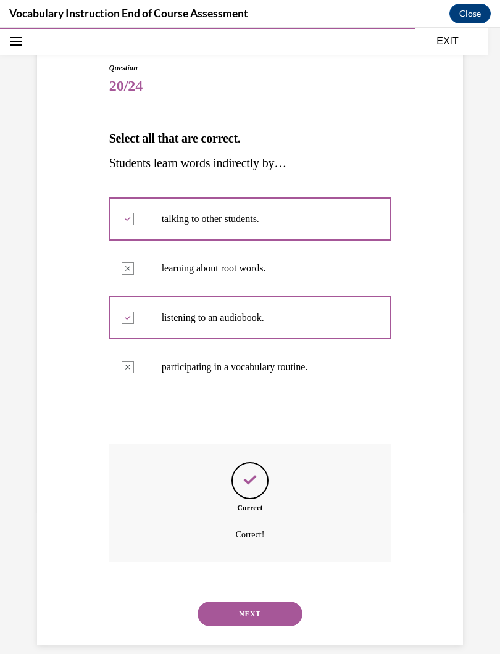
click at [215, 585] on button "NEXT" at bounding box center [250, 614] width 105 height 25
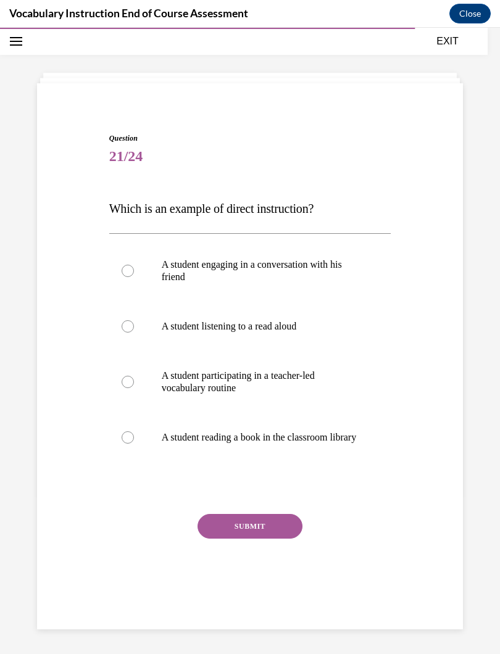
scroll to position [39, 0]
click at [128, 331] on div at bounding box center [128, 326] width 12 height 12
click at [128, 331] on input "A student listening to a read aloud" at bounding box center [128, 326] width 12 height 12
radio input "true"
click at [131, 385] on div at bounding box center [128, 382] width 12 height 12
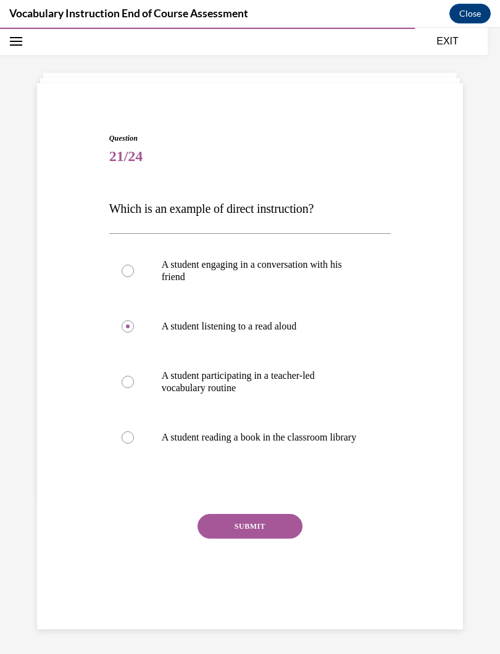
click at [131, 385] on input "A student participating in a teacher-led vocabulary routine" at bounding box center [128, 382] width 12 height 12
radio input "true"
click at [135, 333] on label "A student listening to a read aloud" at bounding box center [250, 326] width 282 height 49
click at [134, 333] on input "A student listening to a read aloud" at bounding box center [128, 326] width 12 height 12
radio input "true"
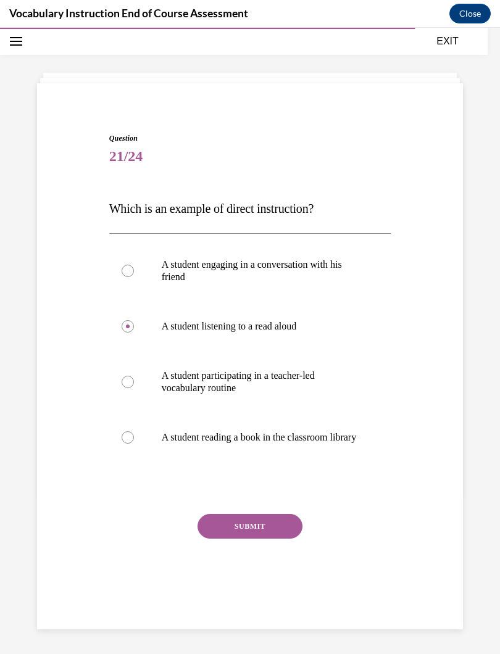
click at [127, 385] on div at bounding box center [128, 382] width 12 height 12
click at [127, 385] on input "A student participating in a teacher-led vocabulary routine" at bounding box center [128, 382] width 12 height 12
radio input "true"
click at [130, 272] on div at bounding box center [128, 271] width 12 height 12
click at [130, 272] on input "A student engaging in a conversation with his friend" at bounding box center [128, 271] width 12 height 12
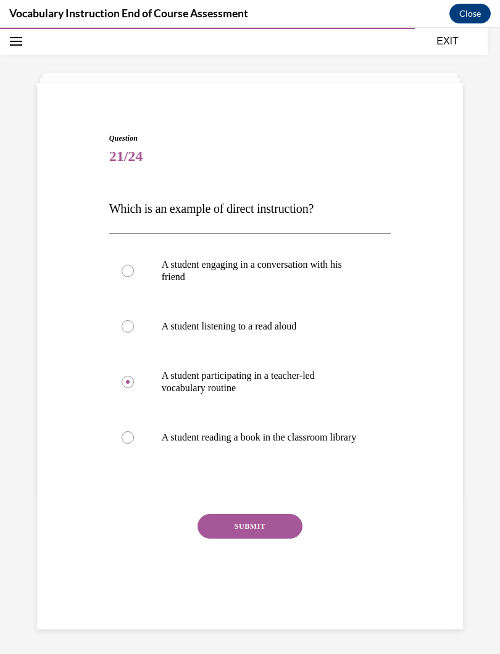
radio input "true"
click at [218, 533] on button "SUBMIT" at bounding box center [250, 526] width 105 height 25
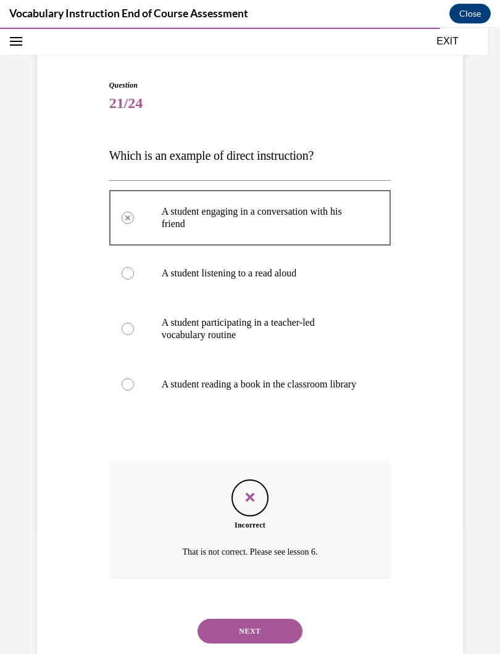
scroll to position [122, 0]
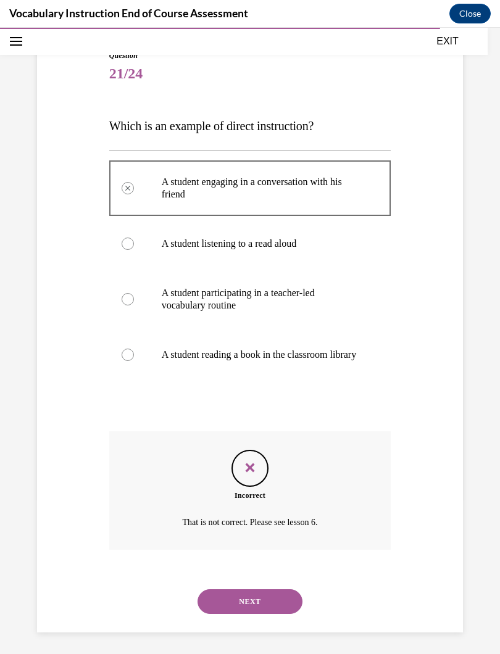
click at [211, 585] on button "NEXT" at bounding box center [250, 602] width 105 height 25
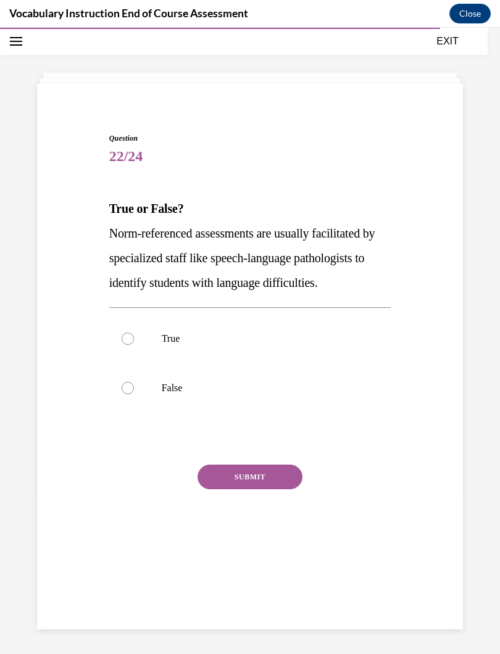
scroll to position [39, 0]
click at [125, 328] on label "True" at bounding box center [250, 338] width 282 height 49
click at [125, 333] on input "True" at bounding box center [128, 339] width 12 height 12
radio input "true"
click at [223, 480] on button "SUBMIT" at bounding box center [250, 477] width 105 height 25
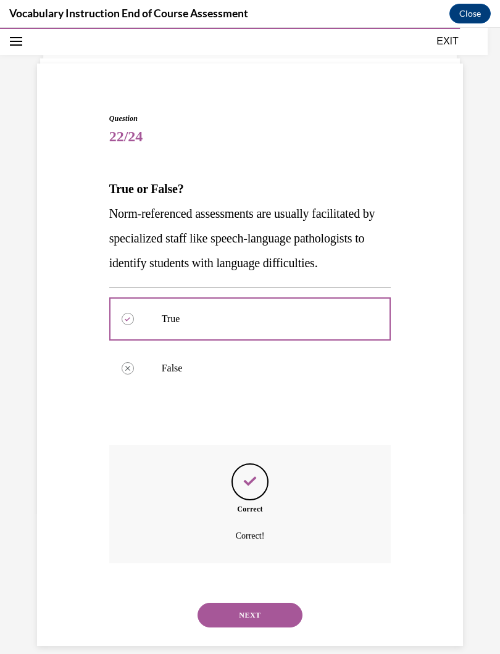
scroll to position [60, 0]
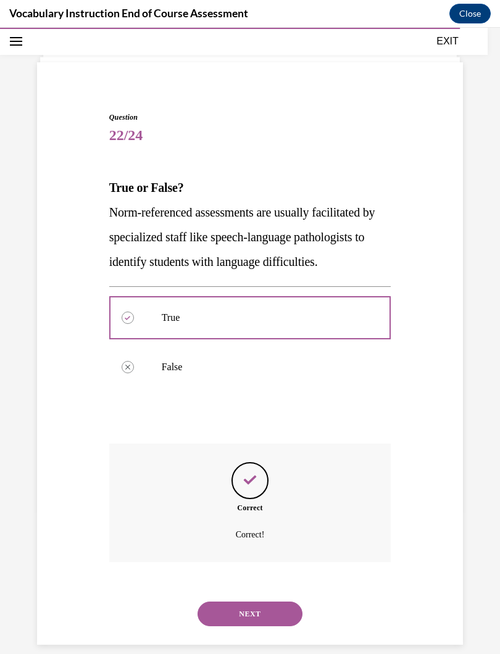
click at [219, 585] on button "NEXT" at bounding box center [250, 614] width 105 height 25
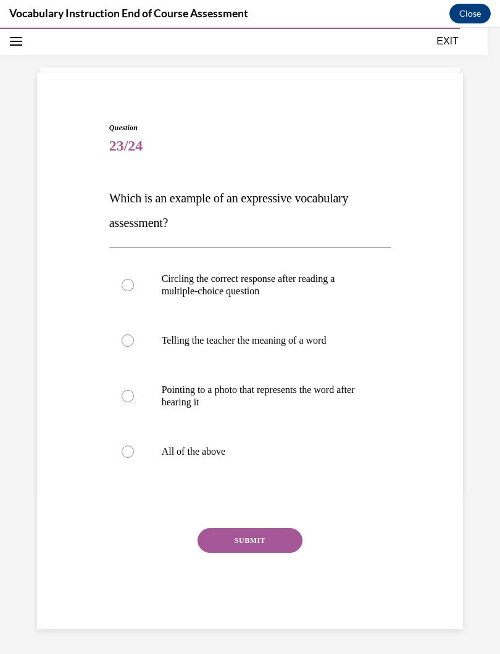
scroll to position [39, 0]
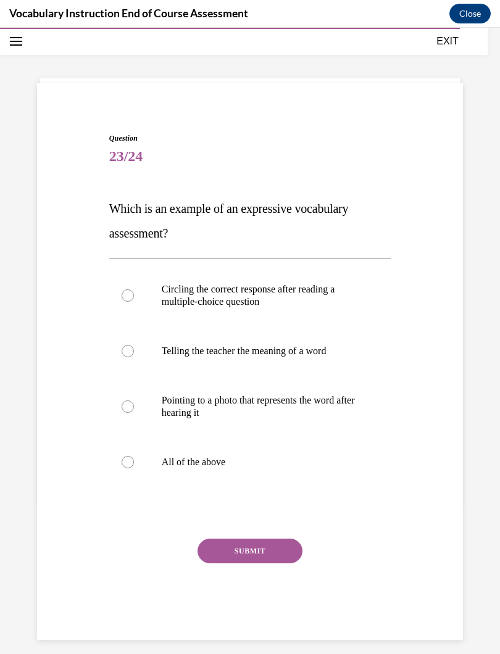
click at [130, 349] on div at bounding box center [128, 351] width 12 height 12
click at [130, 349] on input "Telling the teacher the meaning of a word" at bounding box center [128, 351] width 12 height 12
radio input "true"
click at [128, 409] on div at bounding box center [128, 407] width 12 height 12
click at [128, 409] on input "Pointing to a photo that represents the word after hearing it" at bounding box center [128, 407] width 12 height 12
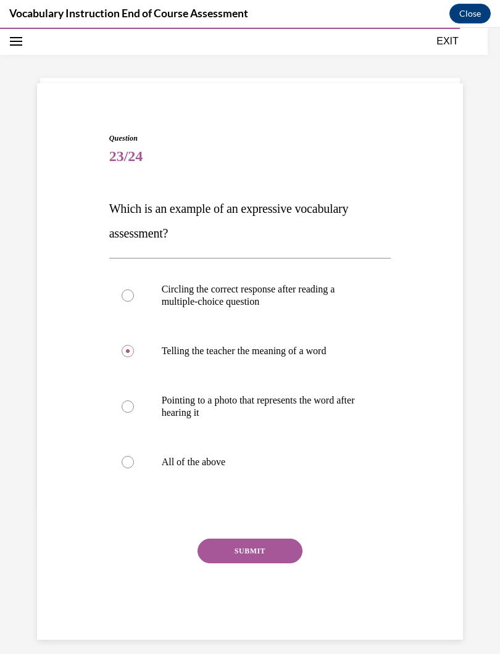
radio input "true"
click at [127, 347] on div at bounding box center [128, 351] width 12 height 12
click at [127, 347] on input "Telling the teacher the meaning of a word" at bounding box center [128, 351] width 12 height 12
radio input "true"
click at [220, 548] on button "SUBMIT" at bounding box center [250, 551] width 105 height 25
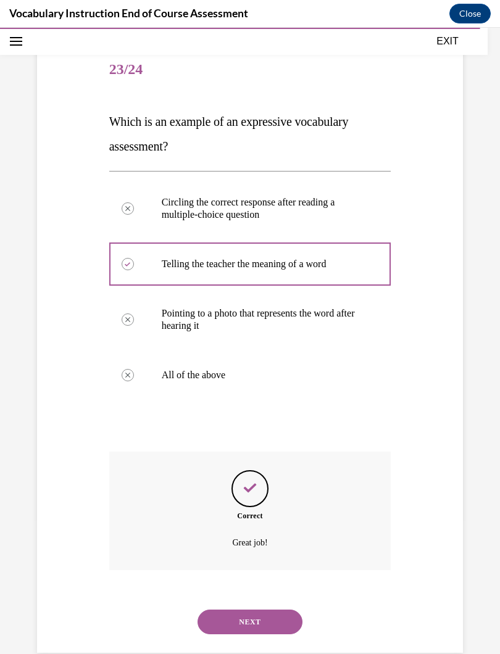
scroll to position [134, 0]
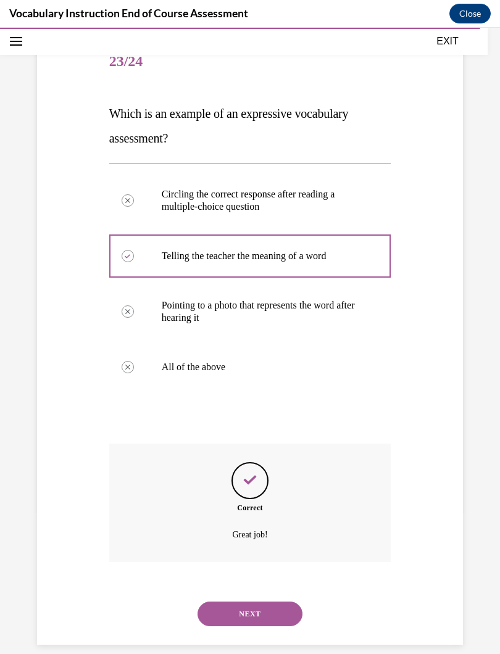
click at [225, 585] on button "NEXT" at bounding box center [250, 614] width 105 height 25
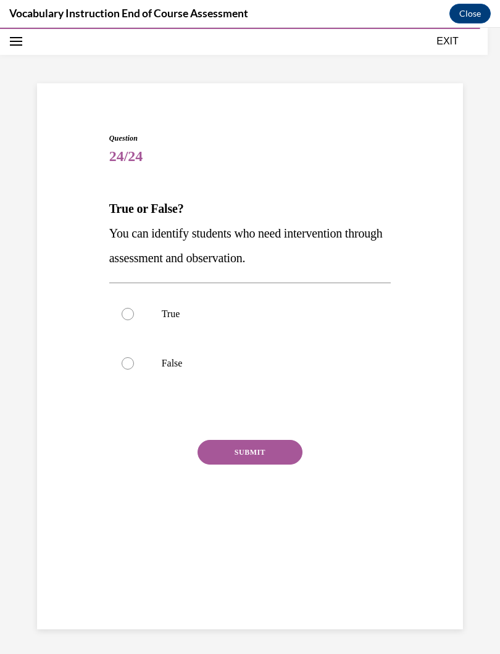
scroll to position [39, 0]
click at [128, 312] on div at bounding box center [128, 314] width 12 height 12
click at [128, 312] on input "True" at bounding box center [128, 314] width 12 height 12
radio input "true"
click at [220, 451] on button "SUBMIT" at bounding box center [250, 452] width 105 height 25
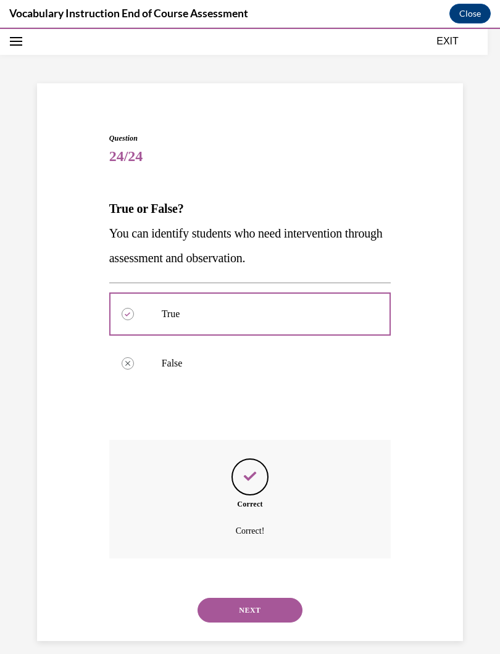
click at [219, 585] on button "NEXT" at bounding box center [250, 610] width 105 height 25
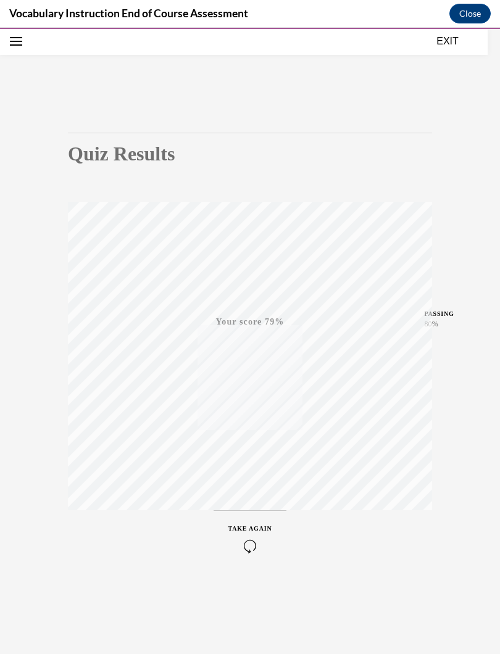
click at [236, 535] on div "TAKE AGAIN" at bounding box center [250, 538] width 44 height 29
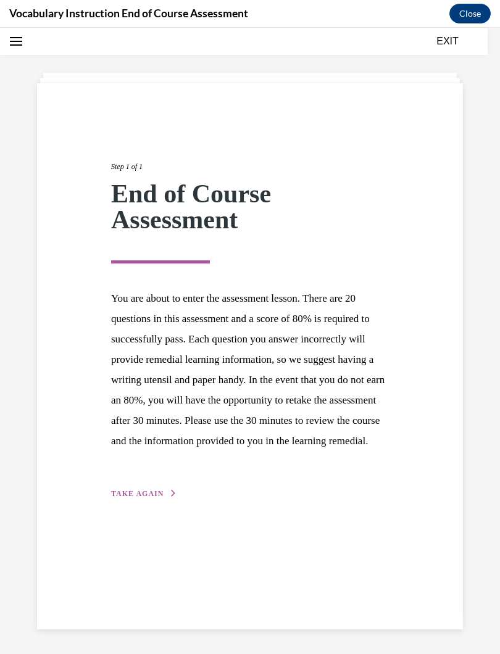
click at [120, 499] on button "TAKE AGAIN" at bounding box center [144, 493] width 66 height 11
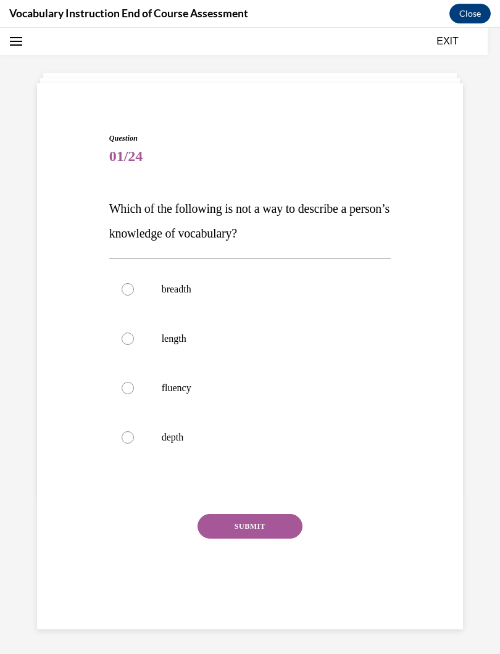
click at [129, 333] on div at bounding box center [128, 339] width 12 height 12
click at [129, 333] on input "length" at bounding box center [128, 339] width 12 height 12
radio input "true"
click at [226, 525] on button "SUBMIT" at bounding box center [250, 526] width 105 height 25
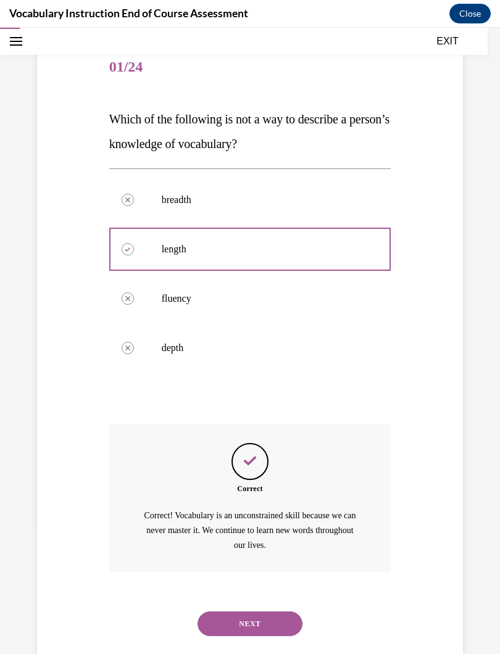
scroll to position [138, 0]
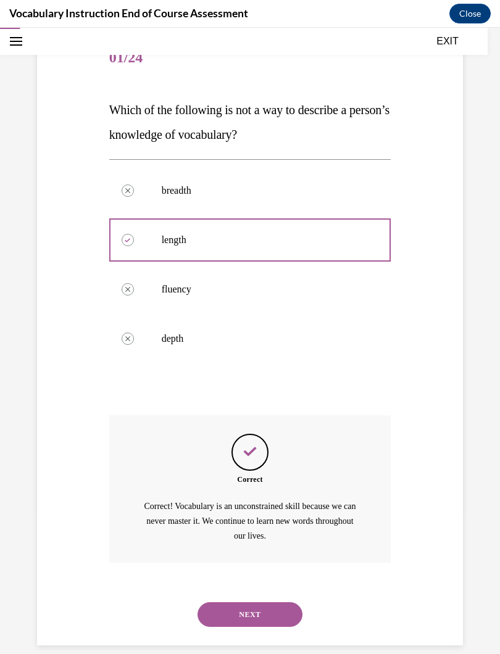
click at [223, 585] on button "NEXT" at bounding box center [250, 614] width 105 height 25
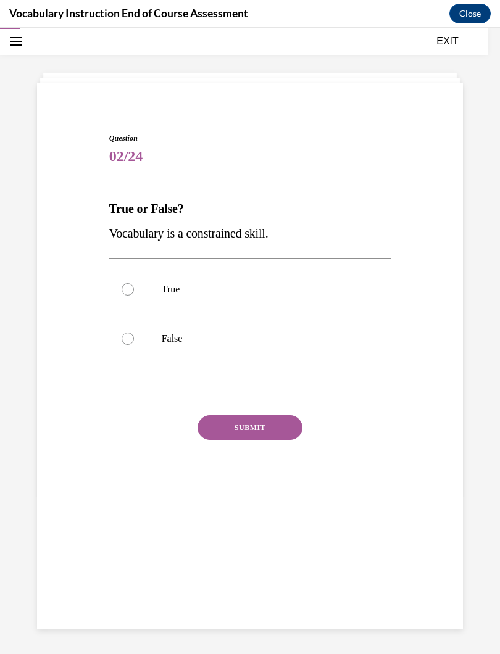
scroll to position [39, 0]
click at [126, 340] on div at bounding box center [128, 339] width 12 height 12
click at [126, 340] on input "False" at bounding box center [128, 339] width 12 height 12
radio input "true"
click at [215, 435] on button "SUBMIT" at bounding box center [250, 427] width 105 height 25
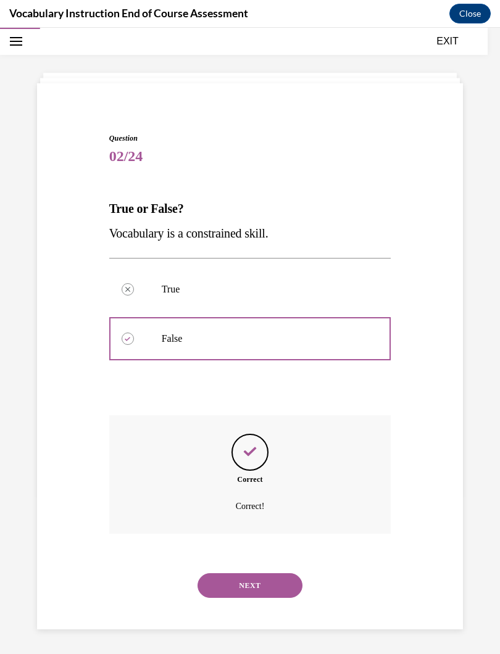
click at [224, 573] on button "NEXT" at bounding box center [250, 585] width 105 height 25
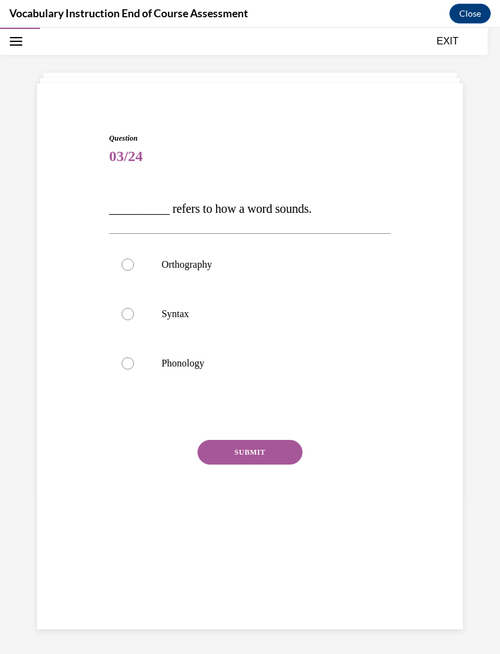
click at [130, 369] on div at bounding box center [128, 363] width 12 height 12
click at [130, 369] on input "Phonology" at bounding box center [128, 363] width 12 height 12
radio input "true"
click at [214, 448] on button "SUBMIT" at bounding box center [250, 452] width 105 height 25
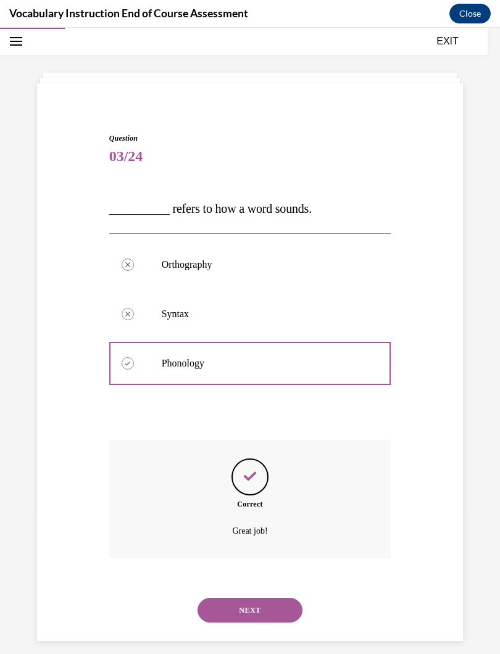
click at [216, 585] on button "NEXT" at bounding box center [250, 610] width 105 height 25
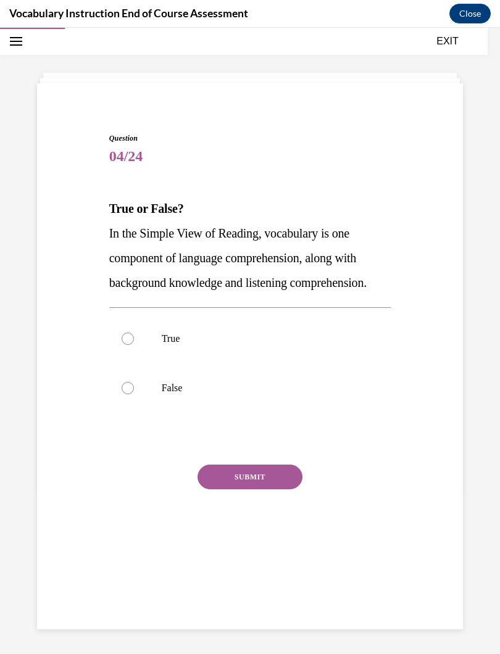
click at [129, 343] on div at bounding box center [128, 339] width 12 height 12
click at [129, 343] on input "True" at bounding box center [128, 339] width 12 height 12
radio input "true"
click at [218, 474] on button "SUBMIT" at bounding box center [250, 477] width 105 height 25
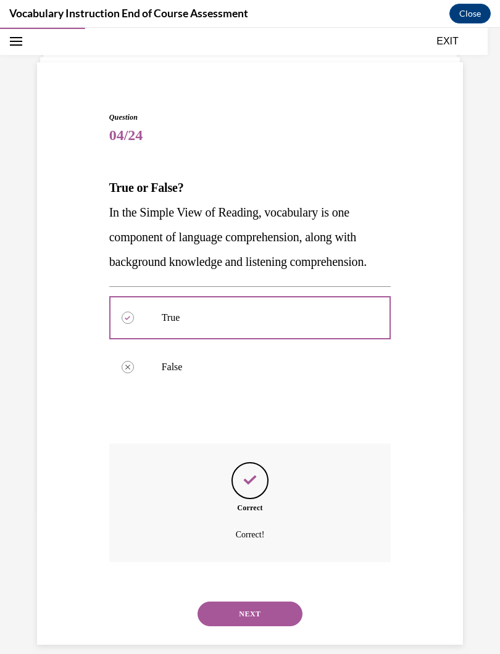
click at [210, 585] on button "NEXT" at bounding box center [250, 614] width 105 height 25
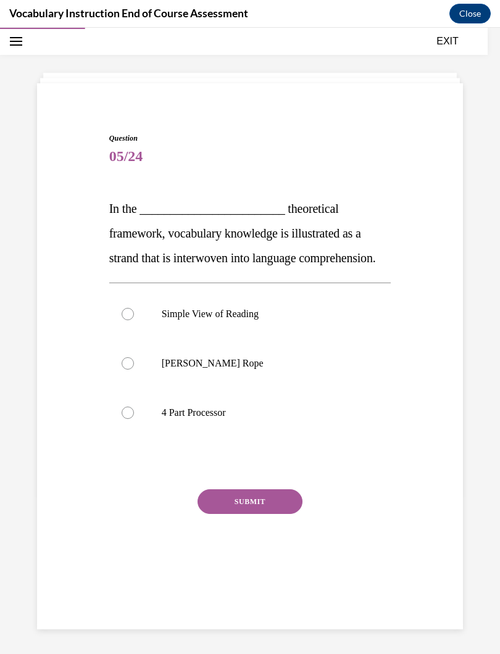
click at [134, 386] on label "Scarborough's Rope" at bounding box center [250, 363] width 282 height 49
click at [134, 370] on input "Scarborough's Rope" at bounding box center [128, 363] width 12 height 12
radio input "true"
click at [205, 514] on button "SUBMIT" at bounding box center [250, 502] width 105 height 25
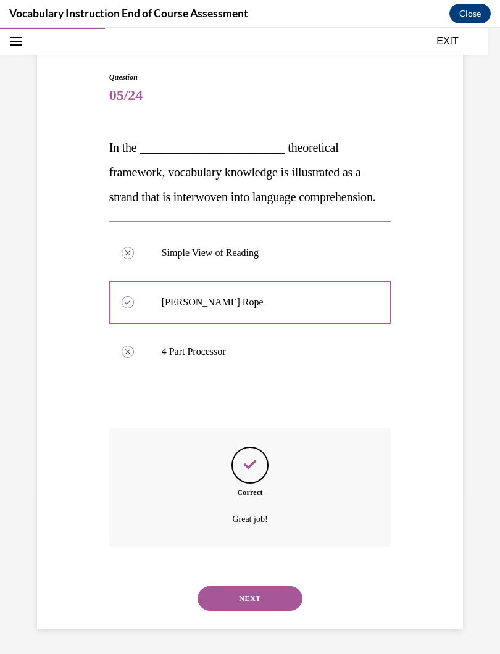
click at [207, 585] on button "NEXT" at bounding box center [250, 598] width 105 height 25
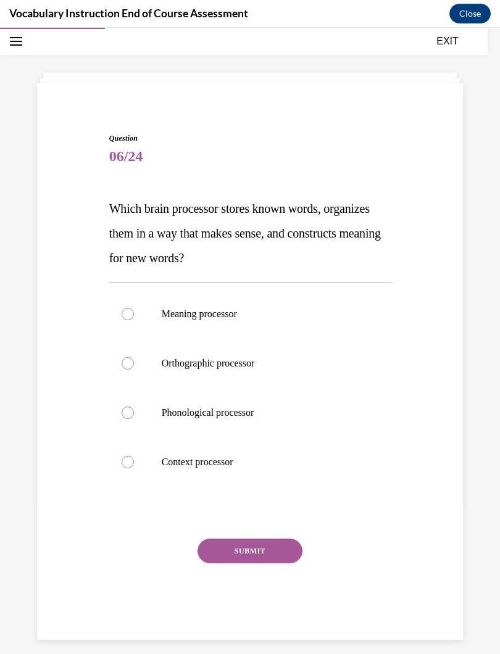
click at [130, 314] on div at bounding box center [128, 314] width 12 height 12
click at [130, 314] on input "Meaning processor" at bounding box center [128, 314] width 12 height 12
radio input "true"
click at [228, 545] on button "SUBMIT" at bounding box center [250, 551] width 105 height 25
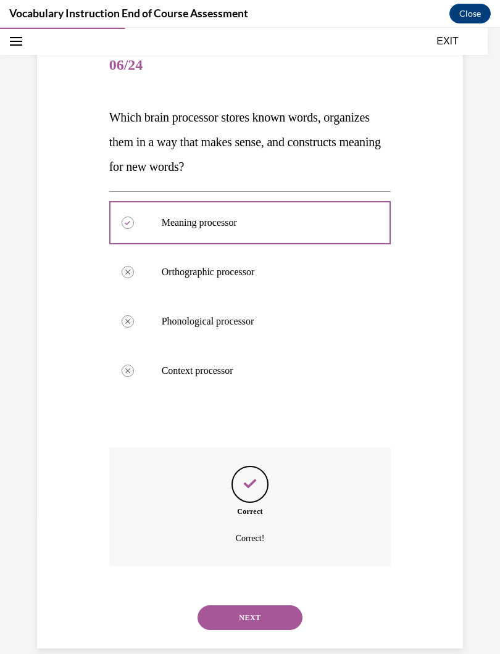
scroll to position [134, 0]
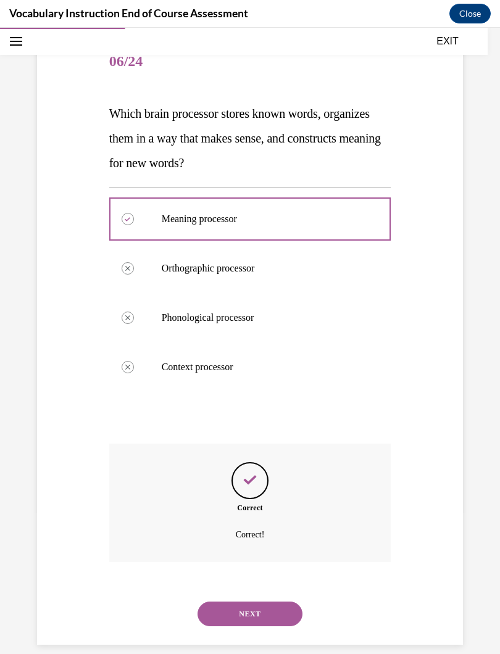
click at [222, 585] on button "NEXT" at bounding box center [250, 614] width 105 height 25
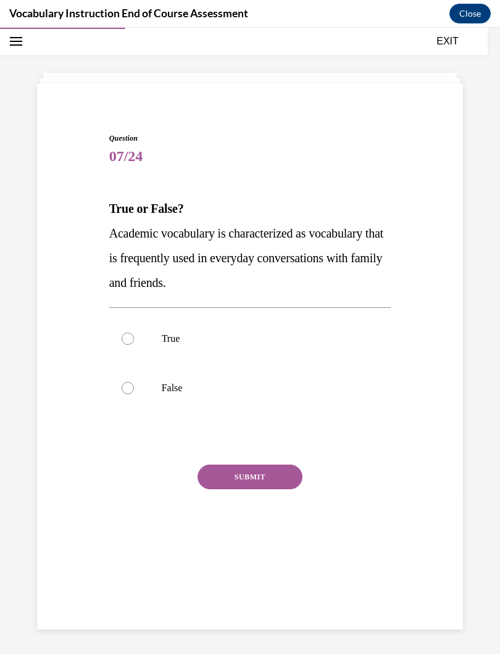
scroll to position [39, 0]
click at [124, 383] on div at bounding box center [128, 388] width 12 height 12
click at [124, 383] on input "False" at bounding box center [128, 388] width 12 height 12
radio input "true"
click at [218, 476] on button "SUBMIT" at bounding box center [250, 477] width 105 height 25
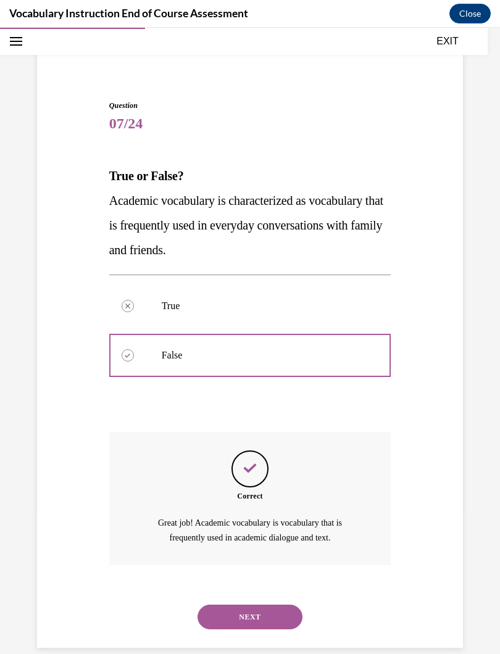
scroll to position [74, 0]
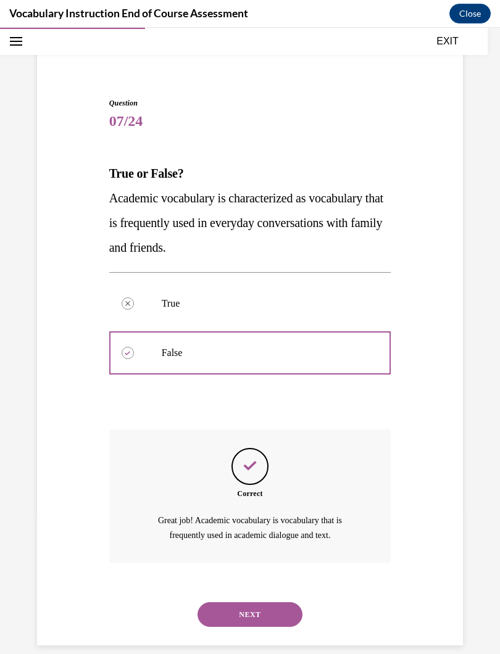
click at [228, 585] on button "NEXT" at bounding box center [250, 614] width 105 height 25
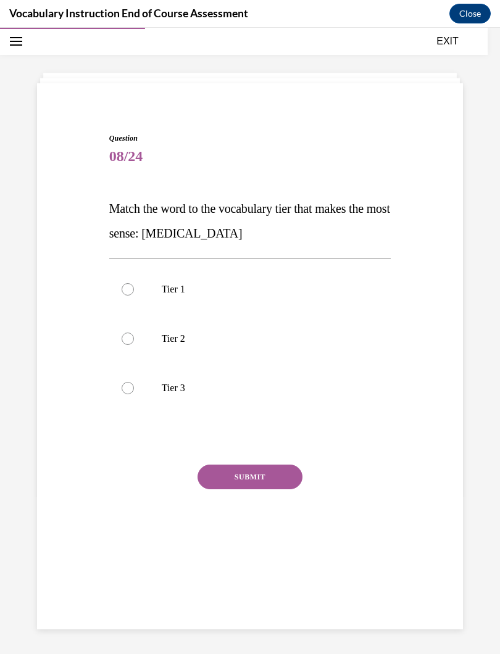
scroll to position [39, 0]
click at [125, 388] on div at bounding box center [128, 388] width 12 height 12
click at [125, 388] on input "Tier 3" at bounding box center [128, 388] width 12 height 12
radio input "true"
click at [220, 475] on button "SUBMIT" at bounding box center [250, 477] width 105 height 25
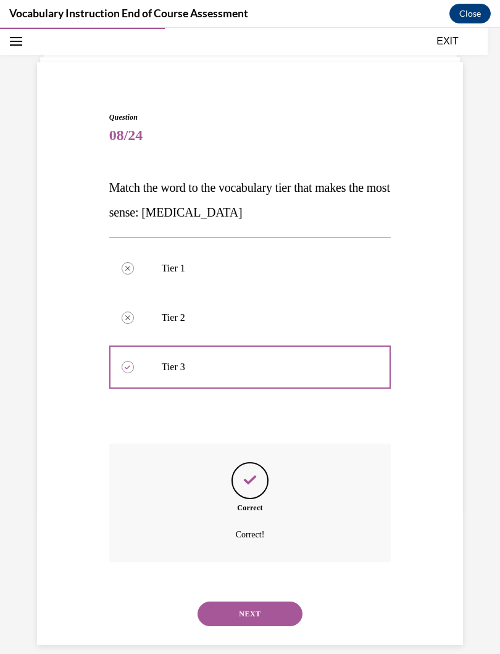
click at [210, 585] on button "NEXT" at bounding box center [250, 614] width 105 height 25
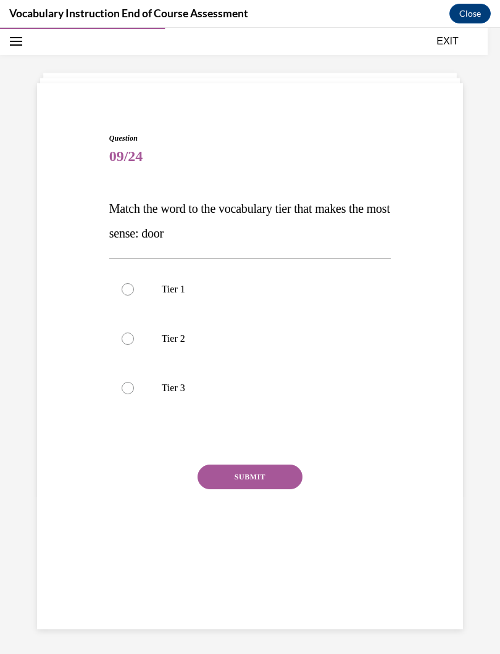
click at [128, 285] on div at bounding box center [128, 289] width 12 height 12
click at [128, 285] on input "Tier 1" at bounding box center [128, 289] width 12 height 12
radio input "true"
click at [223, 473] on button "SUBMIT" at bounding box center [250, 477] width 105 height 25
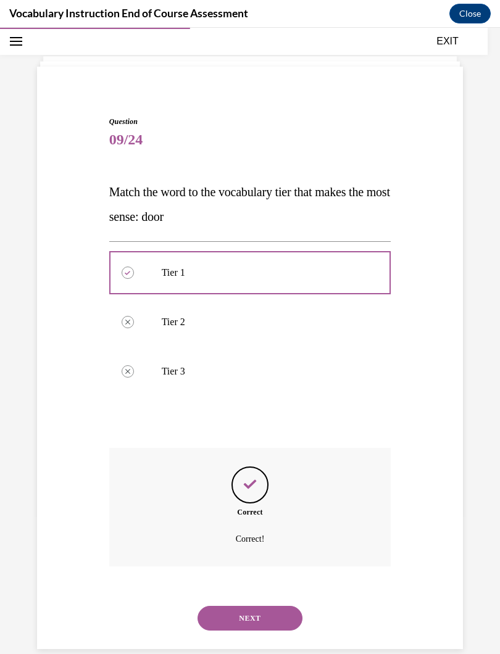
scroll to position [60, 0]
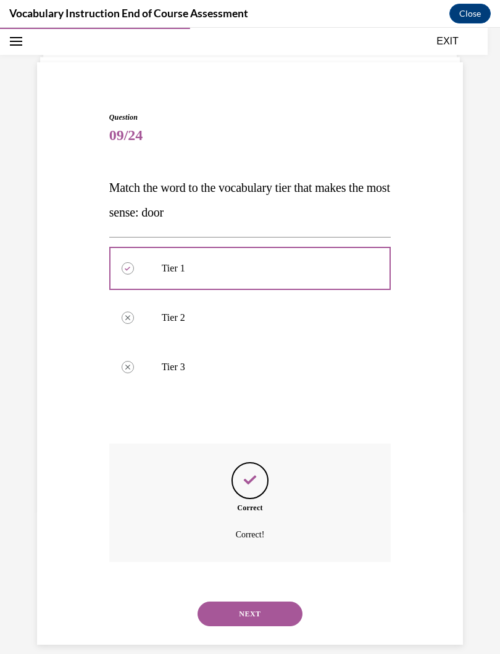
click at [214, 585] on button "NEXT" at bounding box center [250, 614] width 105 height 25
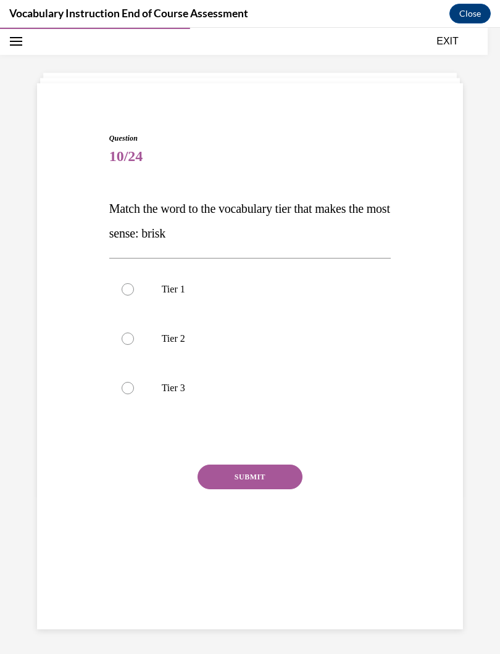
scroll to position [39, 0]
click at [135, 335] on label "Tier 2" at bounding box center [250, 338] width 282 height 49
click at [134, 335] on input "Tier 2" at bounding box center [128, 339] width 12 height 12
radio input "true"
click at [224, 478] on button "SUBMIT" at bounding box center [250, 477] width 105 height 25
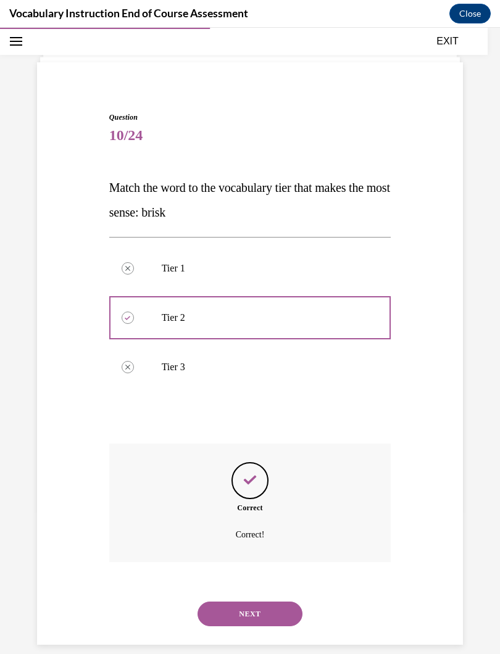
click at [222, 585] on button "NEXT" at bounding box center [250, 614] width 105 height 25
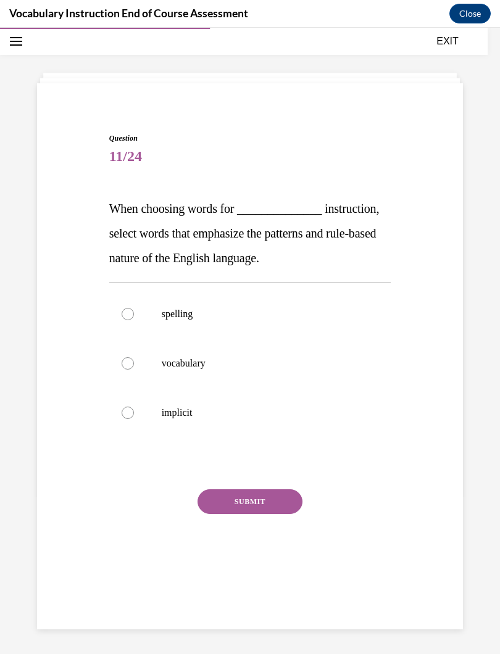
click at [130, 310] on div at bounding box center [128, 314] width 12 height 12
click at [130, 310] on input "spelling" at bounding box center [128, 314] width 12 height 12
radio input "true"
click at [225, 499] on button "SUBMIT" at bounding box center [250, 502] width 105 height 25
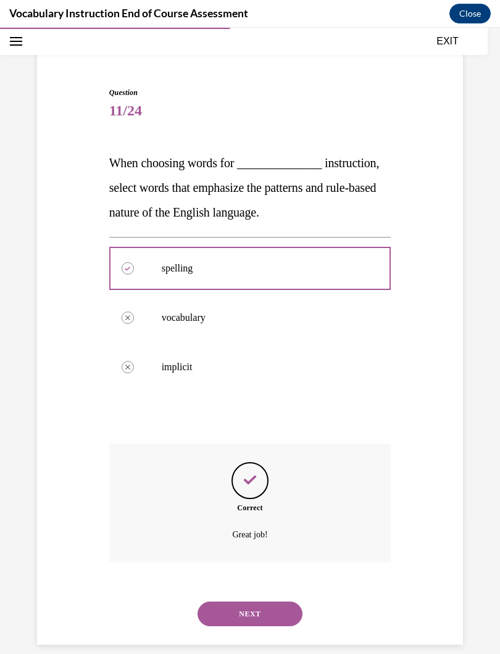
click at [222, 585] on button "NEXT" at bounding box center [250, 614] width 105 height 25
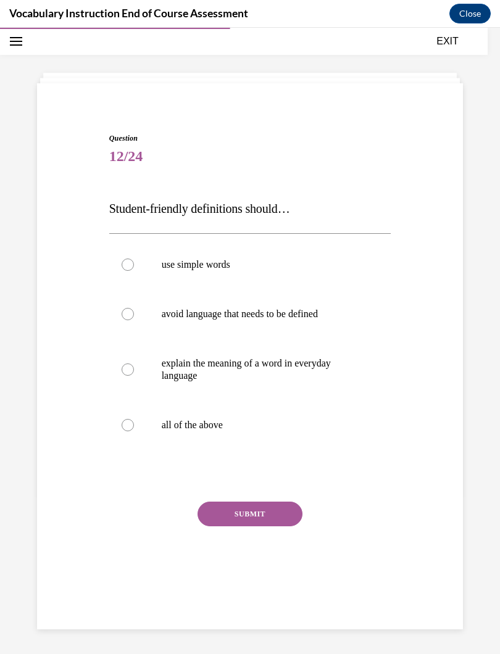
click at [133, 422] on div at bounding box center [128, 425] width 12 height 12
click at [133, 422] on input "all of the above" at bounding box center [128, 425] width 12 height 12
radio input "true"
click at [220, 510] on button "SUBMIT" at bounding box center [250, 514] width 105 height 25
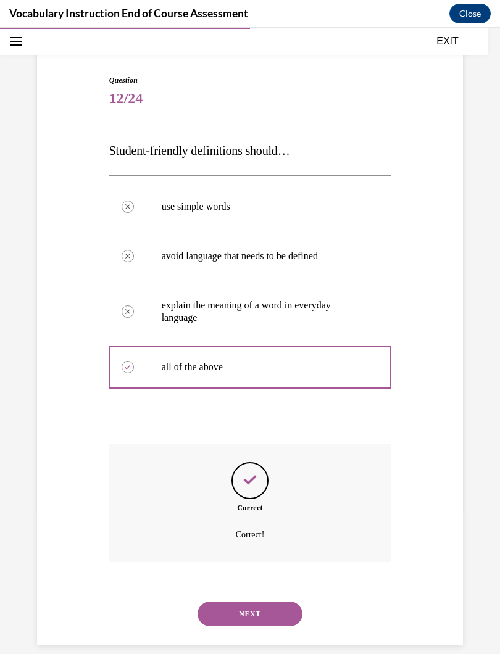
click at [217, 585] on button "NEXT" at bounding box center [250, 614] width 105 height 25
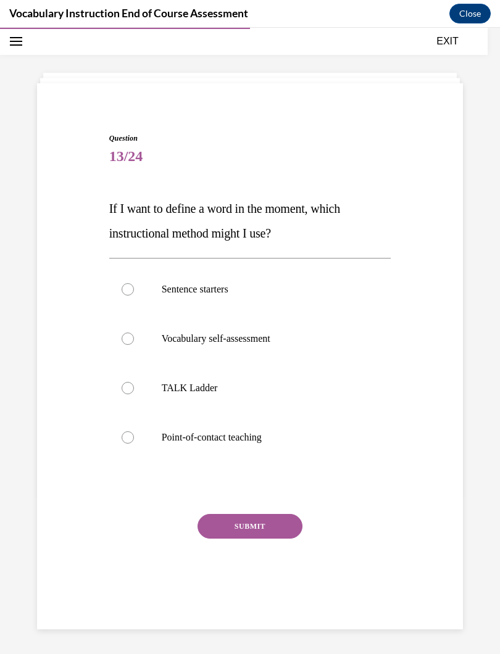
click at [124, 433] on div at bounding box center [128, 437] width 12 height 12
click at [124, 433] on input "Point-of-contact teaching" at bounding box center [128, 437] width 12 height 12
radio input "true"
click at [219, 533] on button "SUBMIT" at bounding box center [250, 526] width 105 height 25
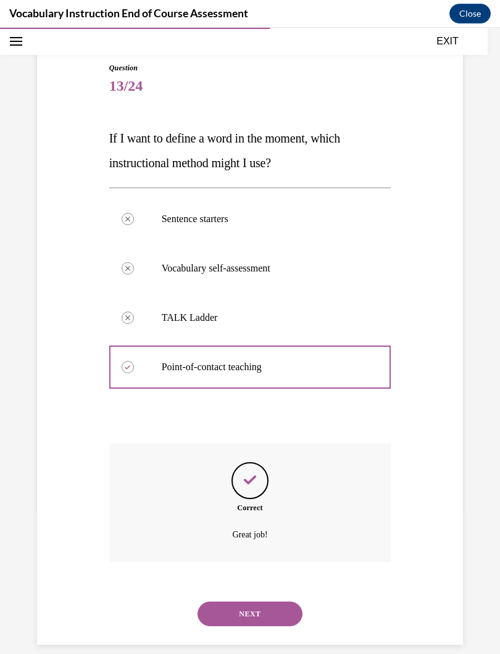
click at [235, 585] on button "NEXT" at bounding box center [250, 614] width 105 height 25
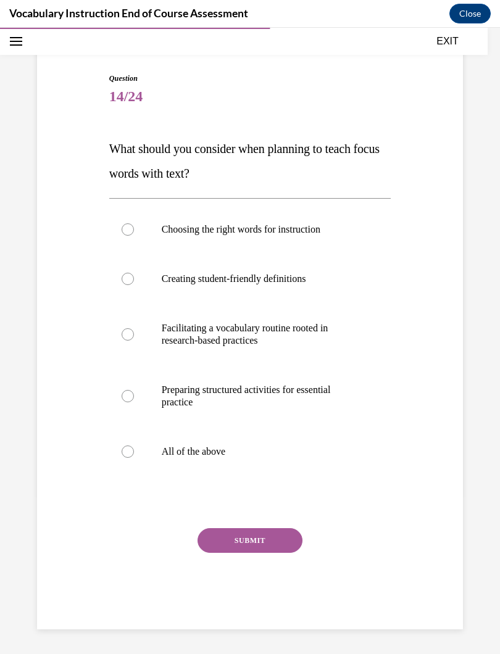
scroll to position [84, 0]
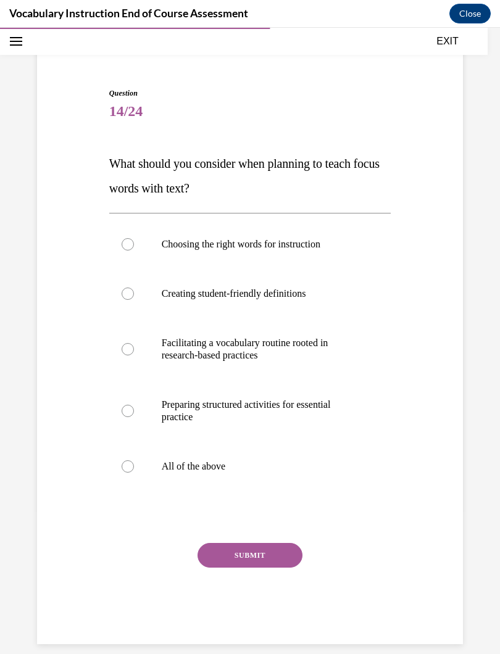
click at [124, 463] on div at bounding box center [128, 466] width 12 height 12
click at [124, 463] on input "All of the above" at bounding box center [128, 466] width 12 height 12
radio input "true"
click at [215, 552] on button "SUBMIT" at bounding box center [250, 555] width 105 height 25
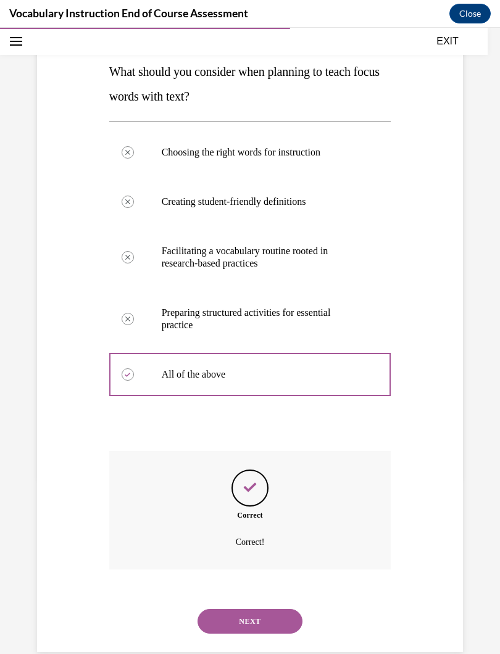
scroll to position [183, 0]
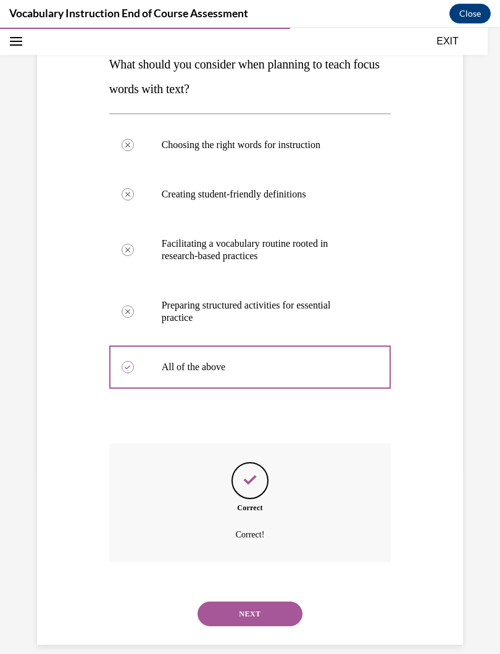
click at [208, 585] on button "NEXT" at bounding box center [250, 614] width 105 height 25
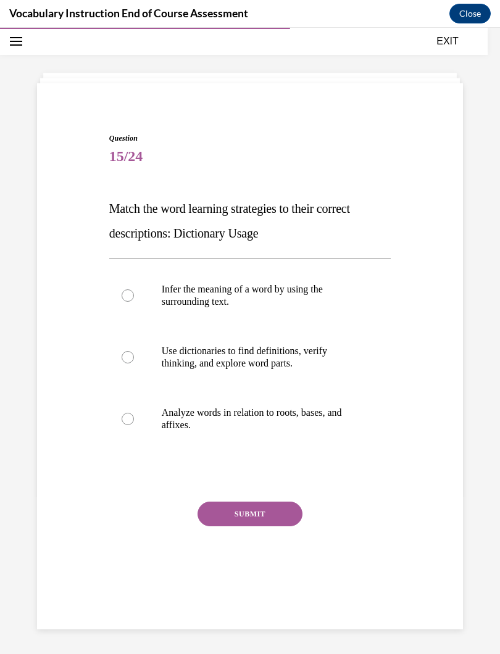
scroll to position [39, 0]
click at [141, 356] on label "Use dictionaries to find definitions, verify thinking, and explore word parts." at bounding box center [250, 358] width 282 height 62
click at [134, 356] on input "Use dictionaries to find definitions, verify thinking, and explore word parts." at bounding box center [128, 357] width 12 height 12
radio input "true"
click at [214, 508] on button "SUBMIT" at bounding box center [250, 514] width 105 height 25
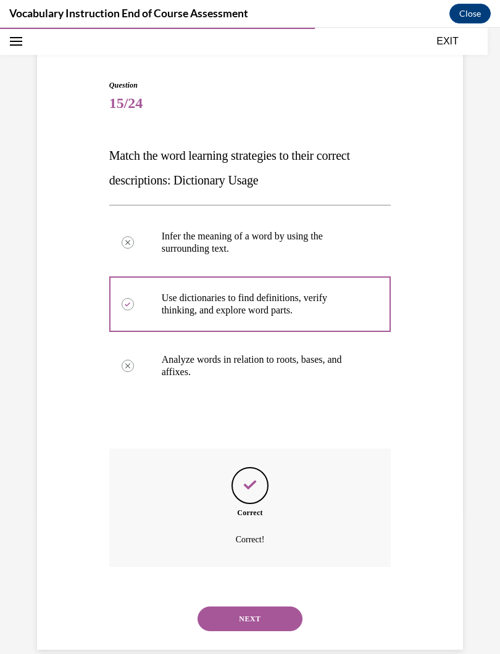
scroll to position [97, 0]
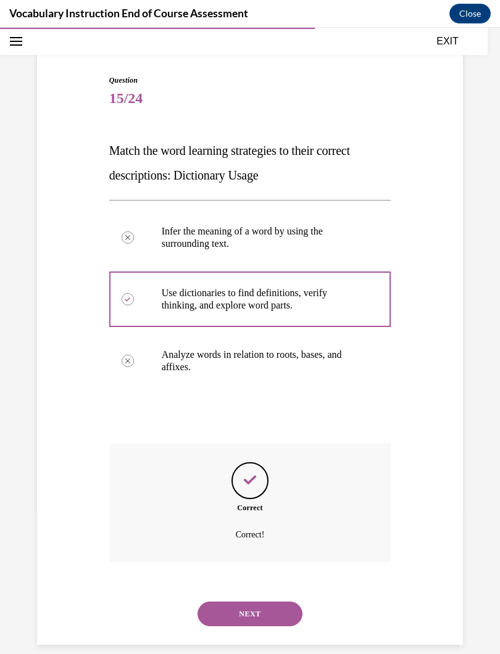
click at [219, 585] on button "NEXT" at bounding box center [250, 614] width 105 height 25
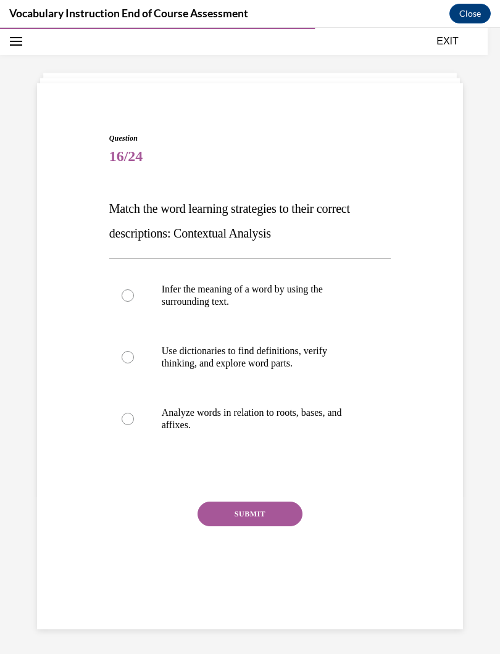
scroll to position [39, 0]
click at [130, 294] on div at bounding box center [128, 296] width 12 height 12
click at [130, 294] on input "Infer the meaning of a word by using the surrounding text." at bounding box center [128, 296] width 12 height 12
radio input "true"
click at [208, 506] on button "SUBMIT" at bounding box center [250, 514] width 105 height 25
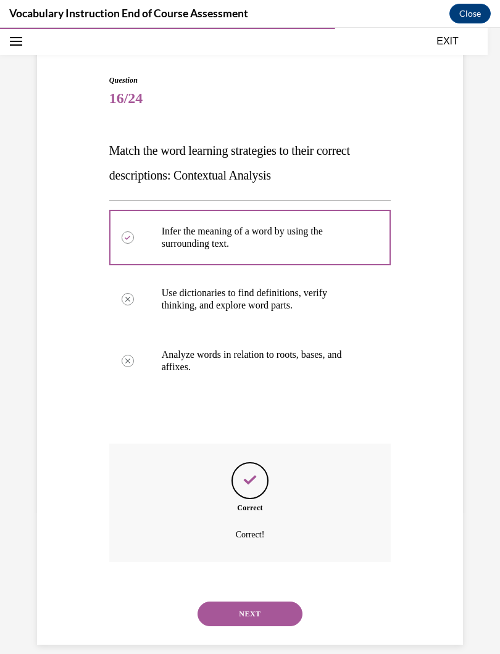
click at [223, 585] on button "NEXT" at bounding box center [250, 614] width 105 height 25
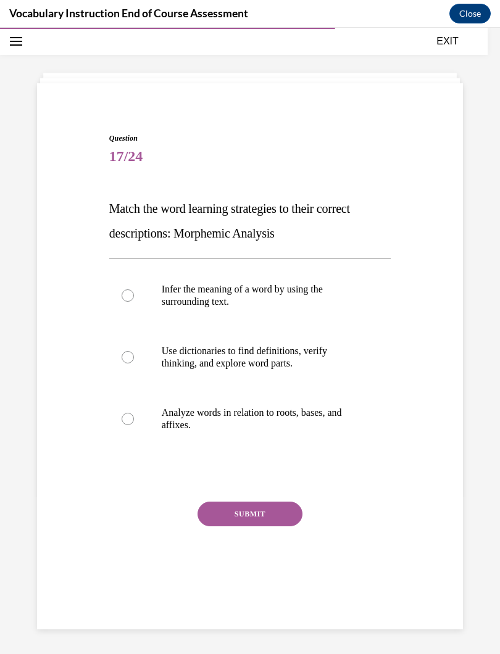
click at [126, 415] on div at bounding box center [128, 419] width 12 height 12
click at [126, 415] on input "Analyze words in relation to roots, bases, and affixes." at bounding box center [128, 419] width 12 height 12
radio input "true"
click at [212, 510] on button "SUBMIT" at bounding box center [250, 514] width 105 height 25
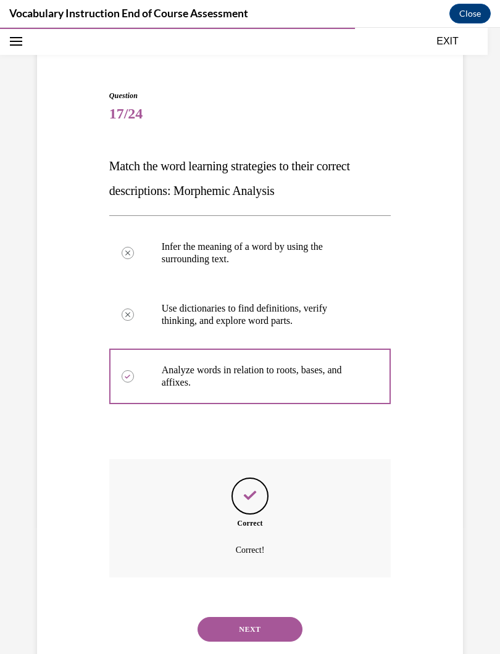
scroll to position [97, 0]
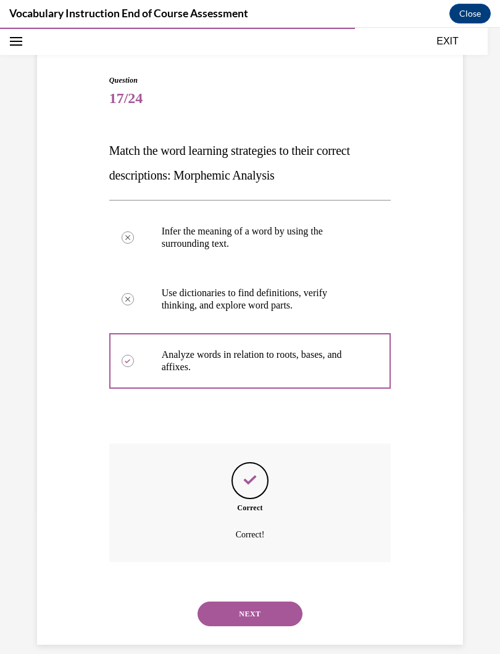
click at [201, 585] on button "NEXT" at bounding box center [250, 614] width 105 height 25
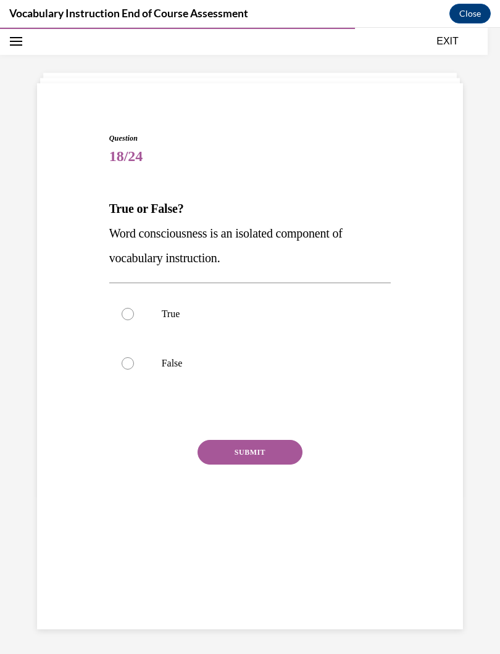
scroll to position [39, 0]
click at [133, 367] on div at bounding box center [128, 363] width 12 height 12
click at [133, 367] on input "False" at bounding box center [128, 363] width 12 height 12
radio input "true"
click at [215, 451] on button "SUBMIT" at bounding box center [250, 452] width 105 height 25
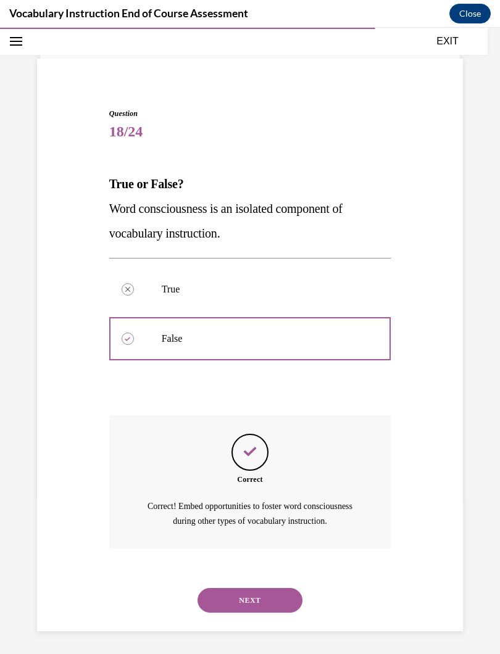
click at [223, 585] on button "NEXT" at bounding box center [250, 600] width 105 height 25
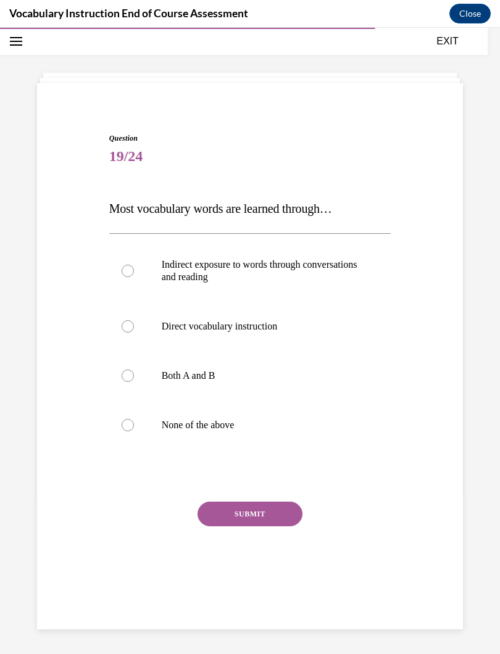
click at [139, 287] on label "Indirect exposure to words through conversations and reading" at bounding box center [250, 271] width 282 height 62
click at [134, 277] on input "Indirect exposure to words through conversations and reading" at bounding box center [128, 271] width 12 height 12
radio input "true"
click at [223, 512] on button "SUBMIT" at bounding box center [250, 514] width 105 height 25
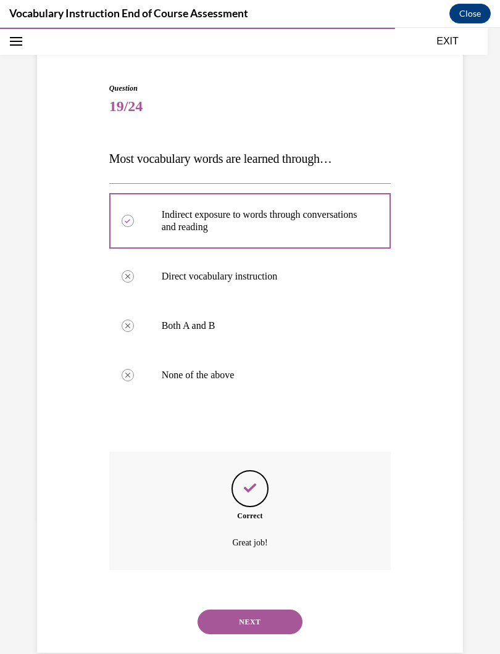
scroll to position [97, 0]
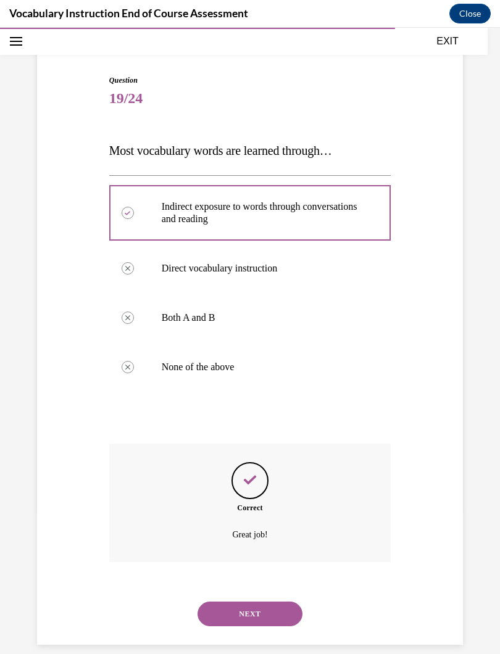
click at [207, 585] on button "NEXT" at bounding box center [250, 614] width 105 height 25
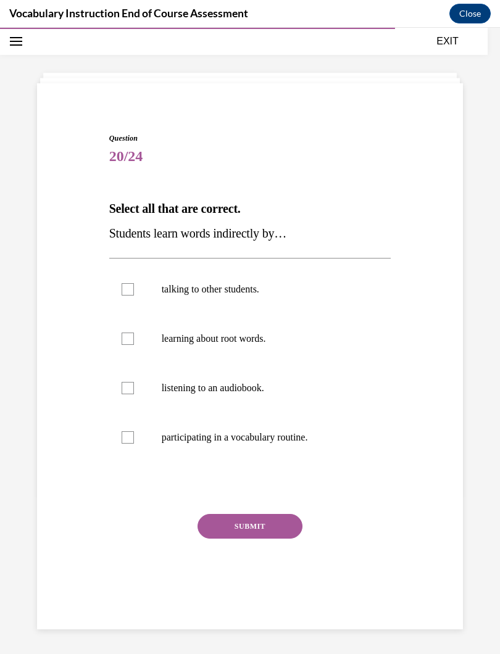
scroll to position [39, 0]
click at [136, 292] on label "talking to other students." at bounding box center [250, 289] width 282 height 49
click at [134, 292] on input "talking to other students." at bounding box center [128, 289] width 12 height 12
checkbox input "true"
click at [131, 385] on div at bounding box center [128, 388] width 12 height 12
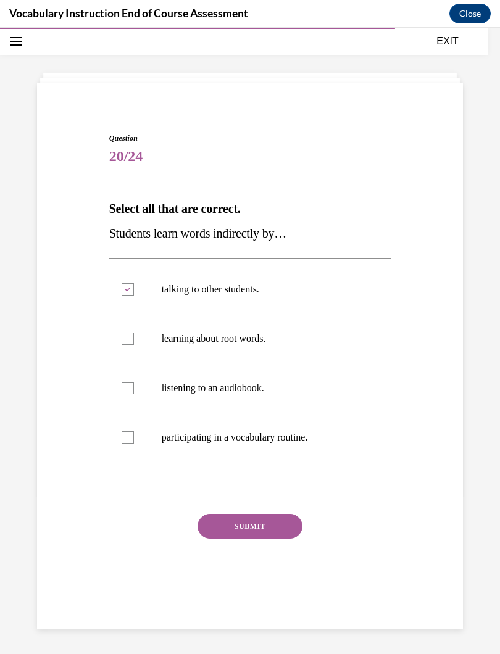
click at [131, 385] on input "listening to an audiobook." at bounding box center [128, 388] width 12 height 12
checkbox input "true"
click at [221, 530] on button "SUBMIT" at bounding box center [250, 526] width 105 height 25
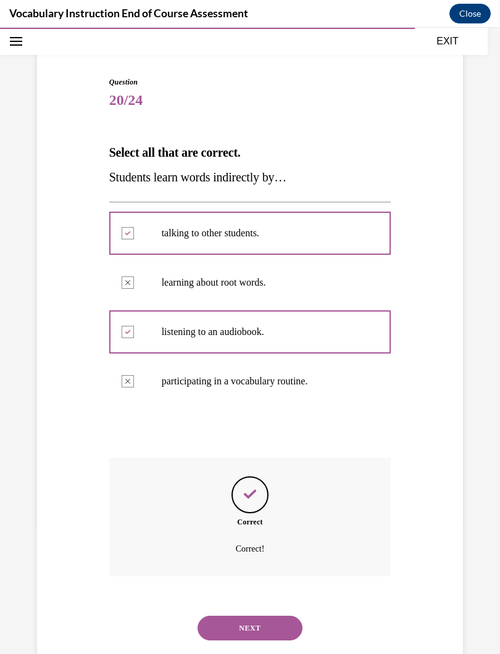
scroll to position [109, 0]
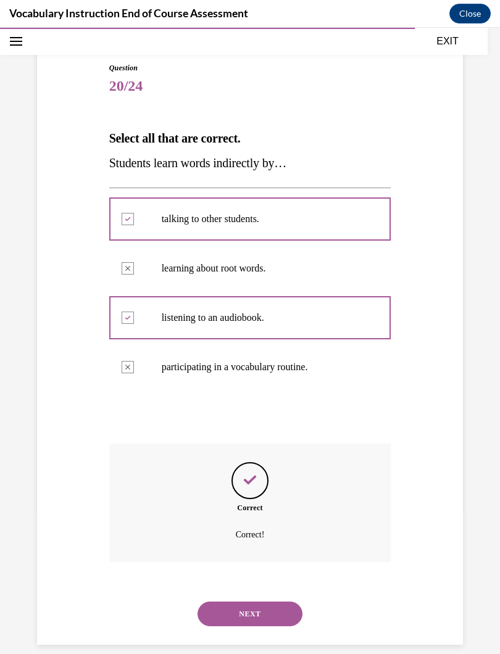
click at [221, 585] on button "NEXT" at bounding box center [250, 614] width 105 height 25
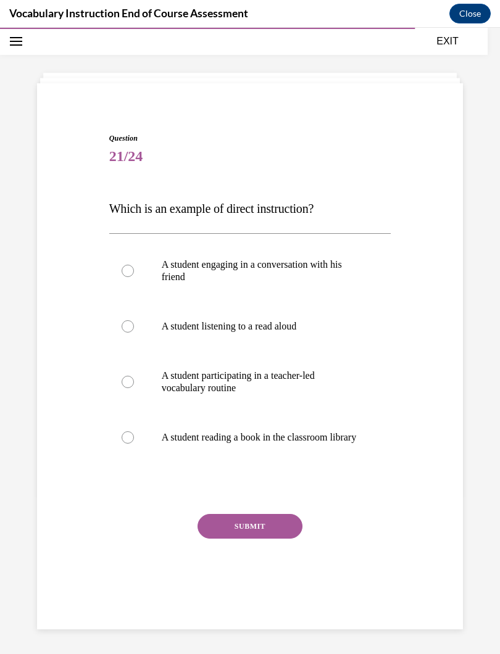
scroll to position [39, 0]
click at [127, 382] on div at bounding box center [128, 382] width 12 height 12
click at [127, 382] on input "A student participating in a teacher-led vocabulary routine" at bounding box center [128, 382] width 12 height 12
radio input "true"
click at [214, 533] on button "SUBMIT" at bounding box center [250, 526] width 105 height 25
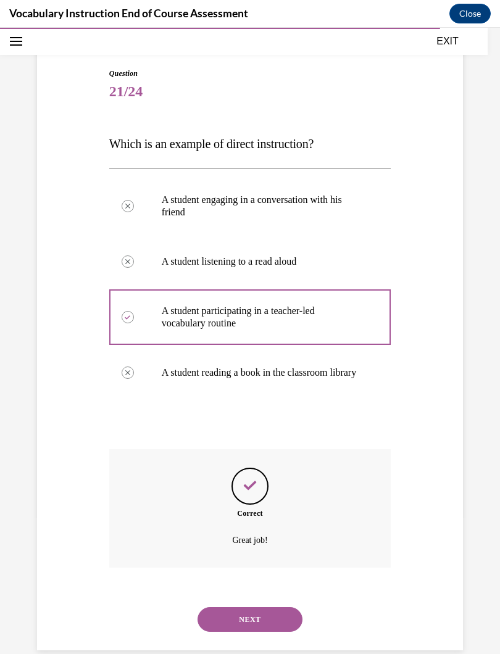
scroll to position [122, 0]
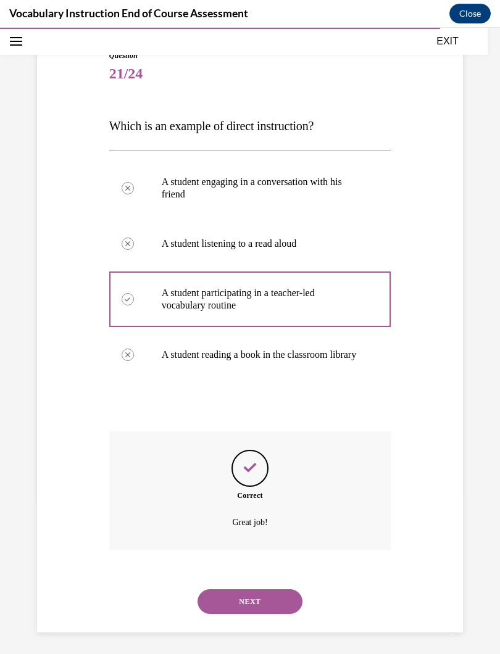
click at [222, 585] on button "NEXT" at bounding box center [250, 602] width 105 height 25
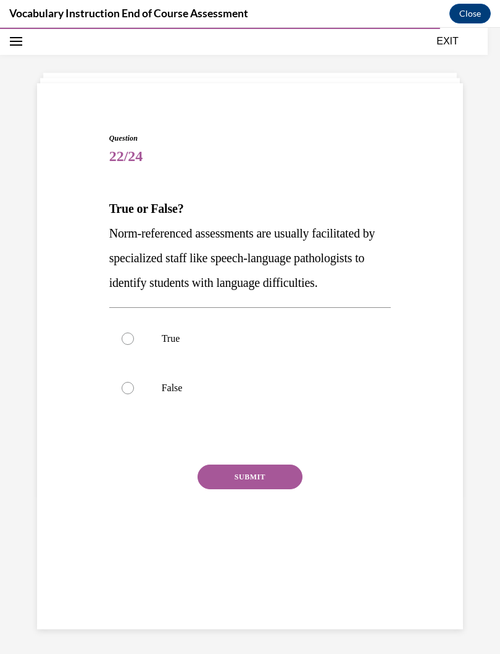
scroll to position [39, 0]
click at [127, 337] on div at bounding box center [128, 339] width 12 height 12
click at [127, 337] on input "True" at bounding box center [128, 339] width 12 height 12
radio input "true"
click at [217, 474] on button "SUBMIT" at bounding box center [250, 477] width 105 height 25
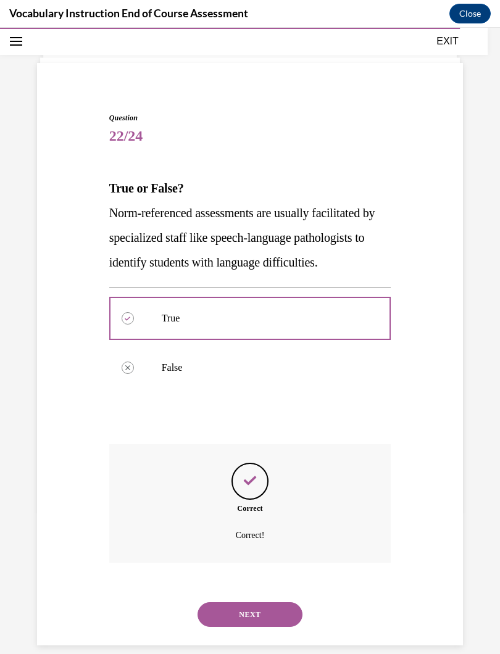
scroll to position [60, 0]
click at [221, 585] on button "NEXT" at bounding box center [250, 614] width 105 height 25
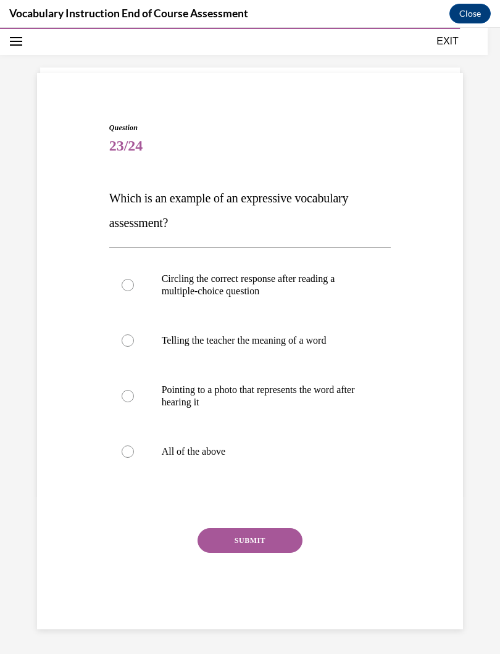
scroll to position [39, 0]
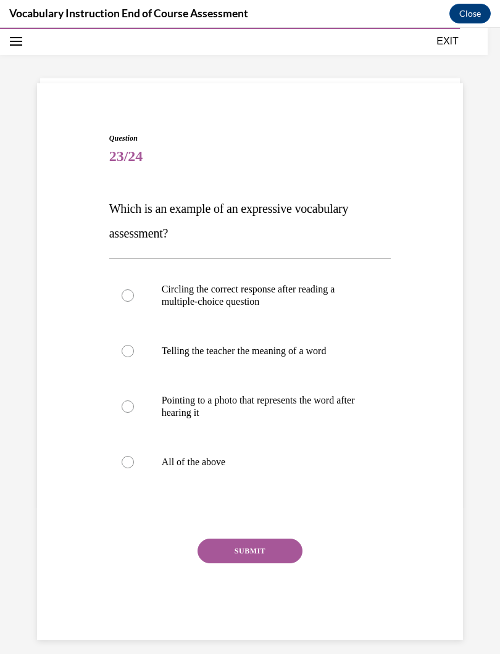
click at [125, 294] on div at bounding box center [128, 296] width 12 height 12
click at [125, 294] on input "Circling the correct response after reading a multiple-choice question" at bounding box center [128, 296] width 12 height 12
radio input "true"
click at [222, 547] on button "SUBMIT" at bounding box center [250, 551] width 105 height 25
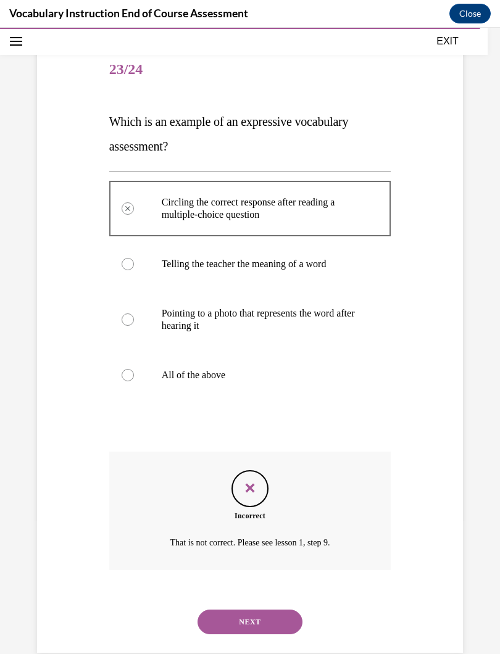
scroll to position [134, 0]
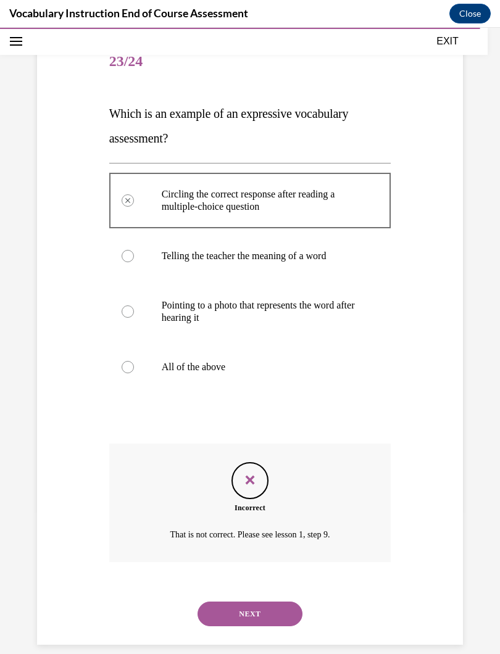
click at [217, 585] on button "NEXT" at bounding box center [250, 614] width 105 height 25
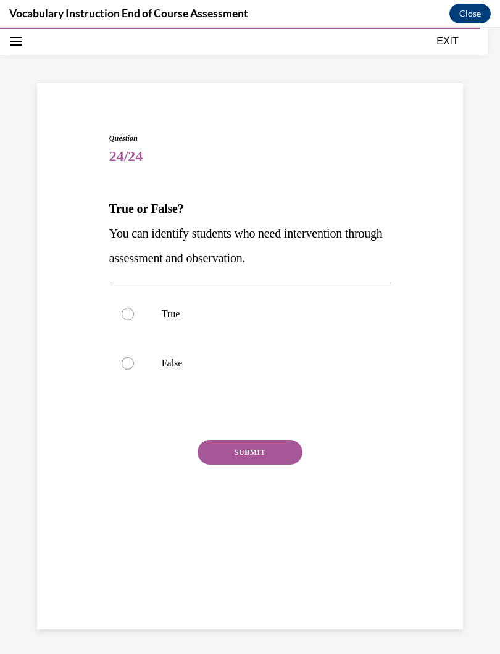
scroll to position [39, 0]
click at [129, 312] on div at bounding box center [128, 314] width 12 height 12
click at [129, 312] on input "True" at bounding box center [128, 314] width 12 height 12
radio input "true"
click at [211, 450] on button "SUBMIT" at bounding box center [250, 452] width 105 height 25
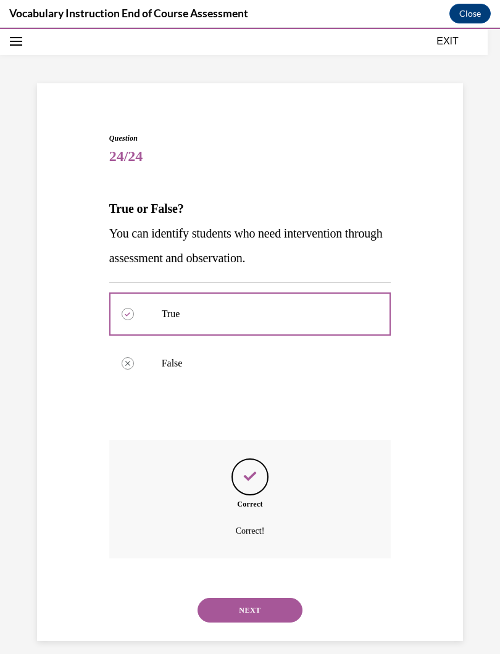
click at [215, 585] on button "NEXT" at bounding box center [250, 610] width 105 height 25
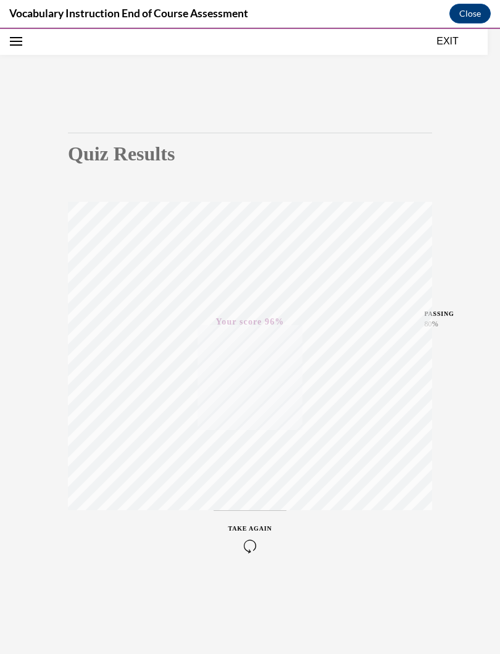
click at [446, 40] on button "EXIT" at bounding box center [447, 41] width 74 height 15
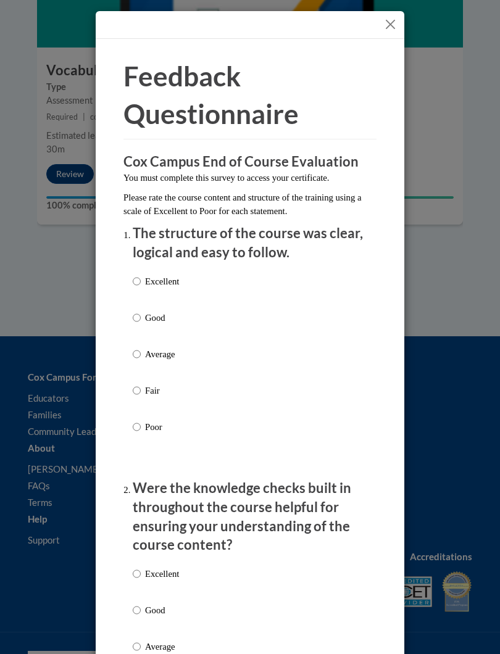
click at [133, 277] on input "Excellent" at bounding box center [137, 282] width 8 height 14
radio input "true"
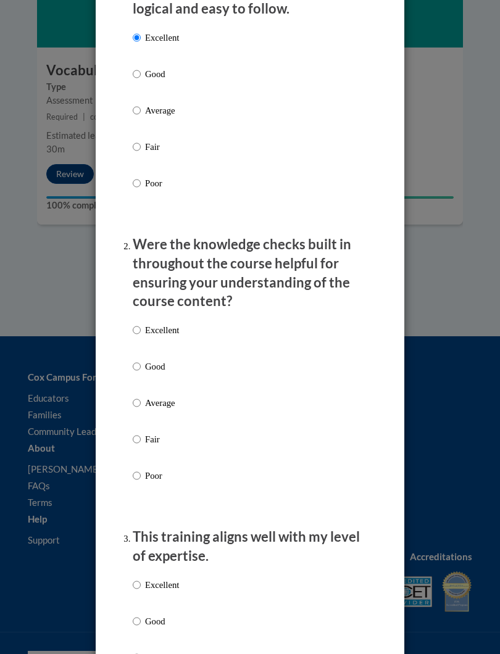
scroll to position [247, 0]
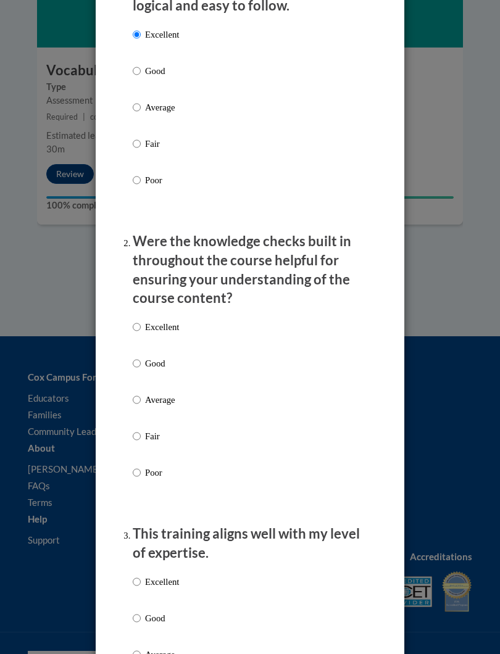
click at [139, 359] on input "Good" at bounding box center [137, 364] width 8 height 14
radio input "true"
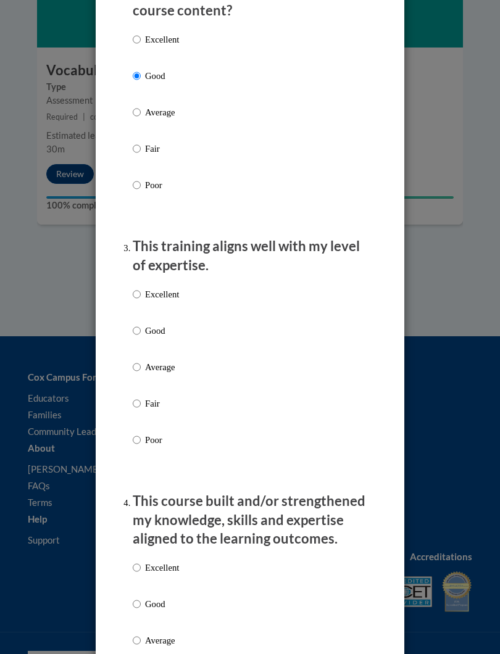
scroll to position [543, 0]
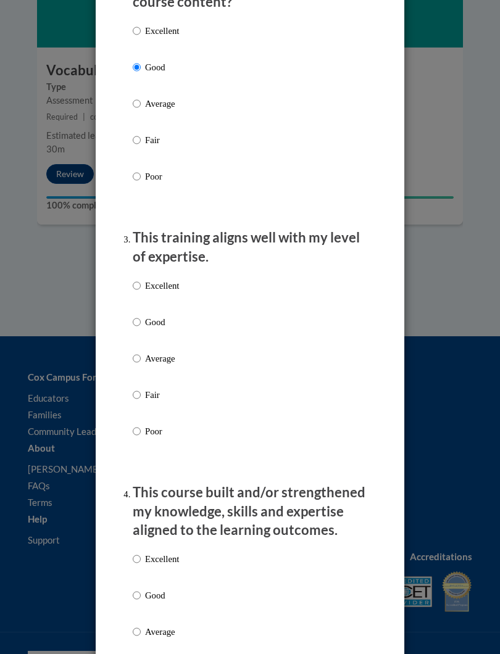
click at [139, 318] on input "Good" at bounding box center [137, 322] width 8 height 14
radio input "true"
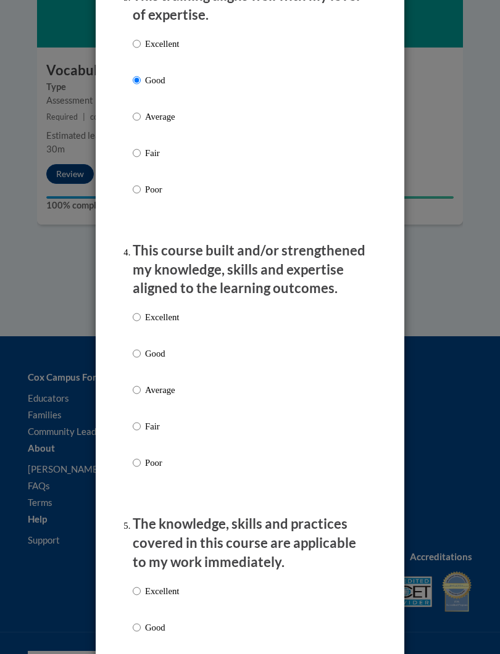
scroll to position [785, 0]
click at [138, 312] on input "Excellent" at bounding box center [137, 318] width 8 height 14
radio input "true"
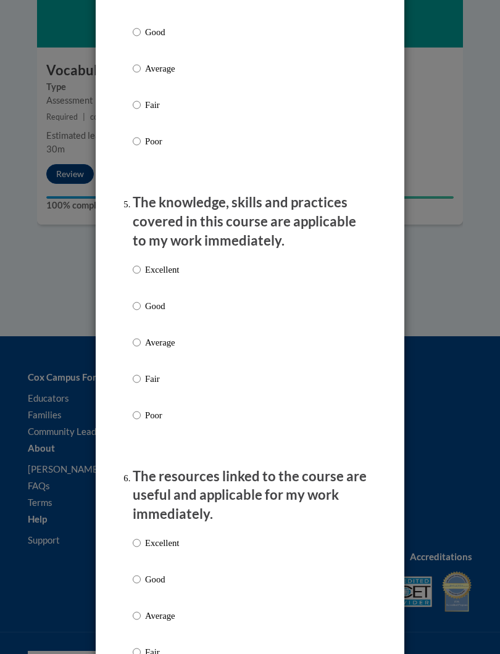
scroll to position [1104, 0]
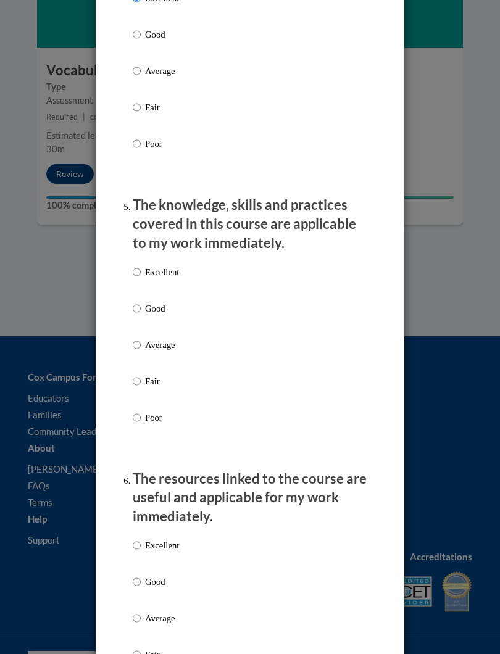
click at [139, 265] on input "Excellent" at bounding box center [137, 272] width 8 height 14
radio input "true"
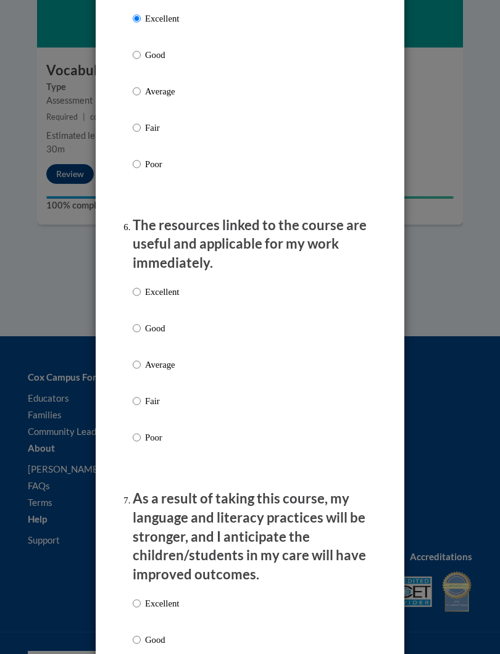
scroll to position [1389, 0]
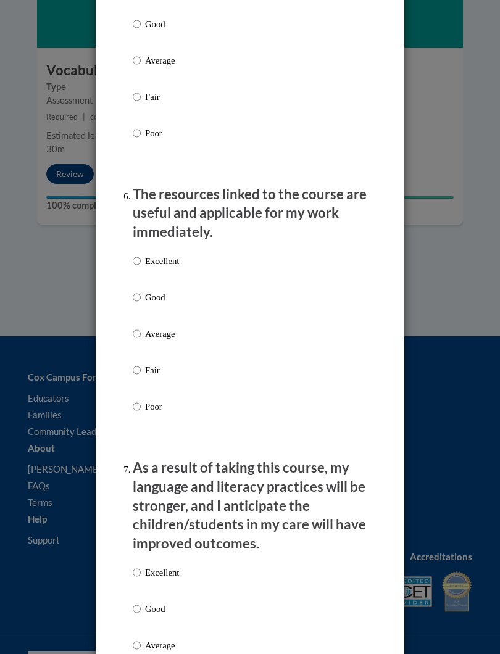
click at [140, 254] on input "Excellent" at bounding box center [137, 261] width 8 height 14
radio input "true"
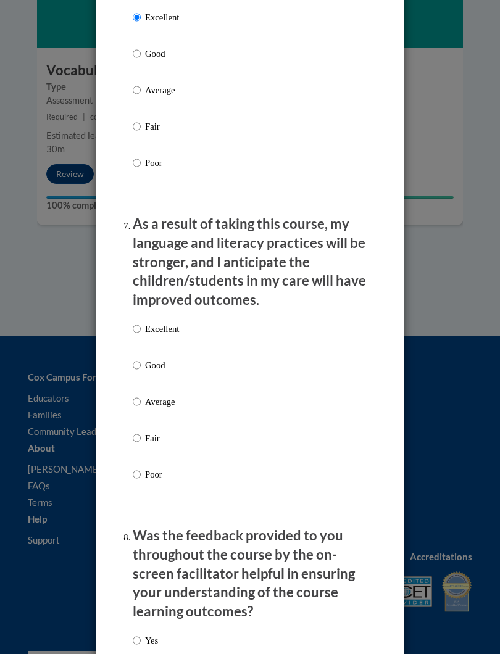
scroll to position [1629, 0]
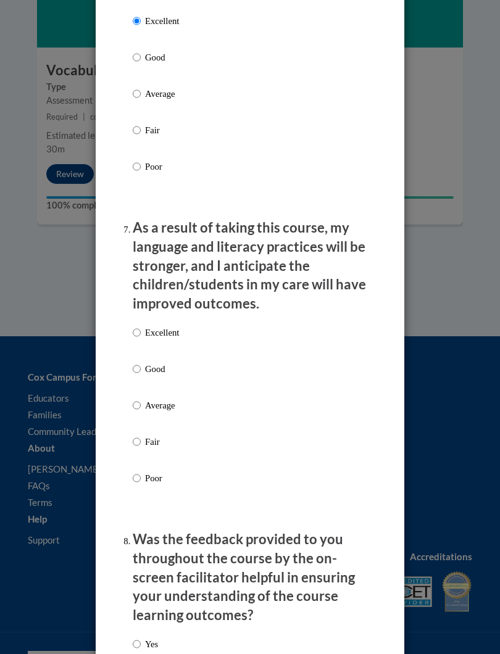
click at [141, 362] on input "Good" at bounding box center [137, 369] width 8 height 14
radio input "true"
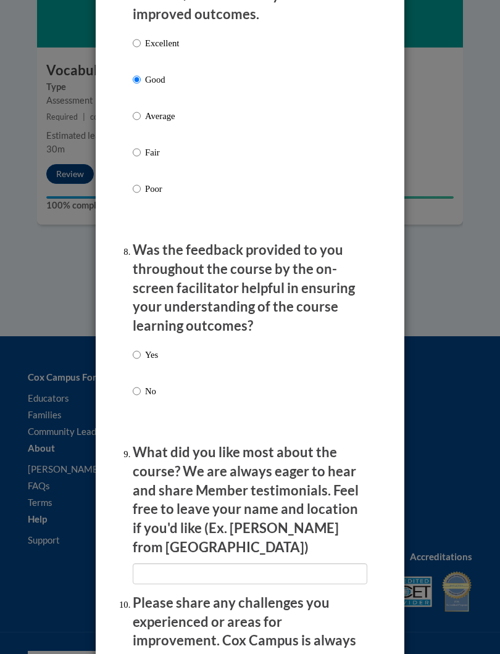
scroll to position [1921, 0]
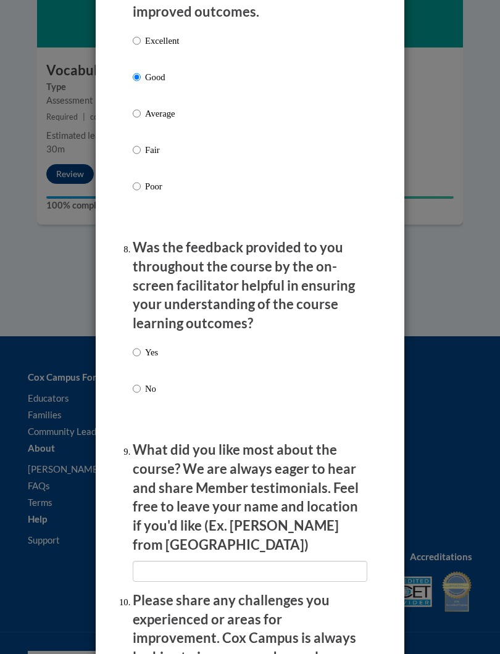
click at [138, 346] on input "Yes" at bounding box center [137, 353] width 8 height 14
radio input "true"
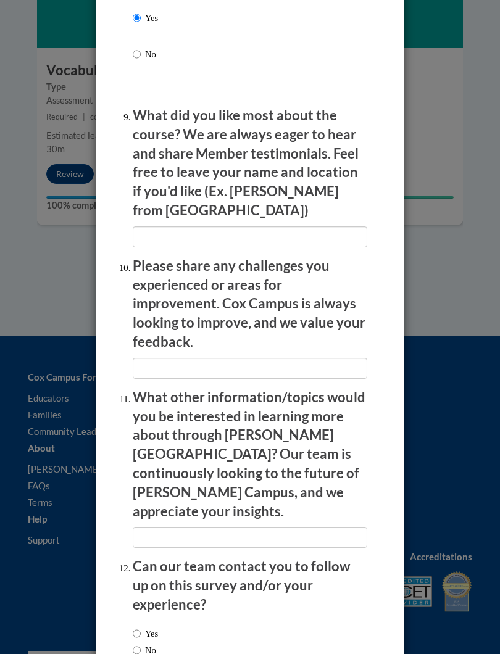
scroll to position [2256, 0]
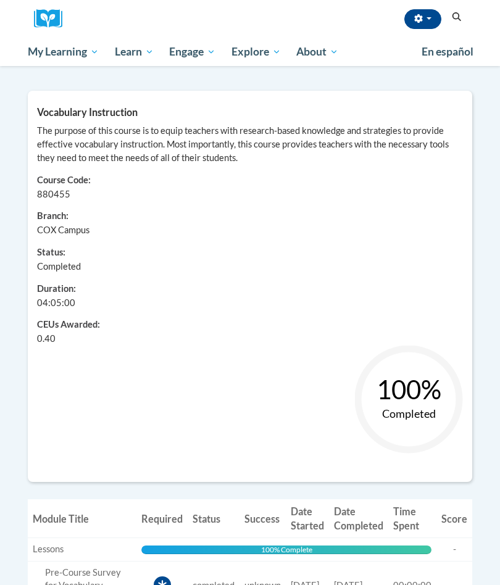
scroll to position [130, 0]
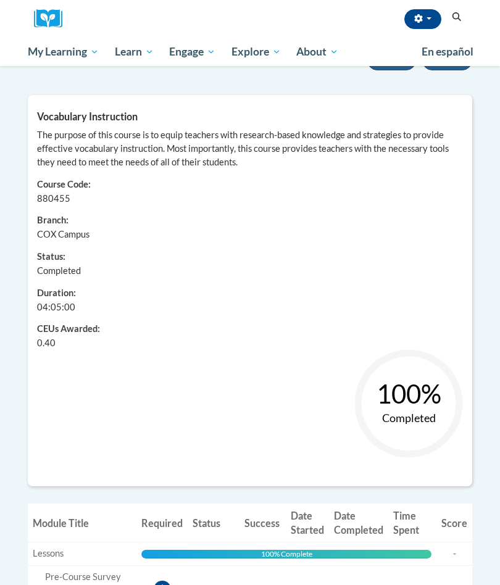
click at [407, 280] on div "Learner: [PERSON_NAME] Course Code: 880455 Branch: [GEOGRAPHIC_DATA] Status: Co…" at bounding box center [250, 259] width 444 height 181
click at [419, 359] on circle at bounding box center [409, 404] width 108 height 108
click at [406, 404] on circle at bounding box center [409, 404] width 94 height 94
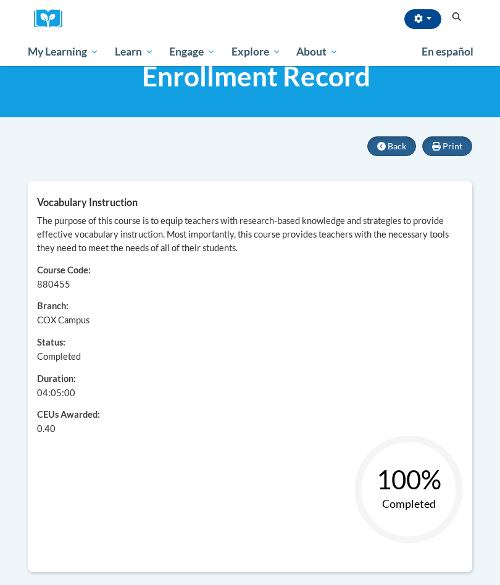
scroll to position [0, 0]
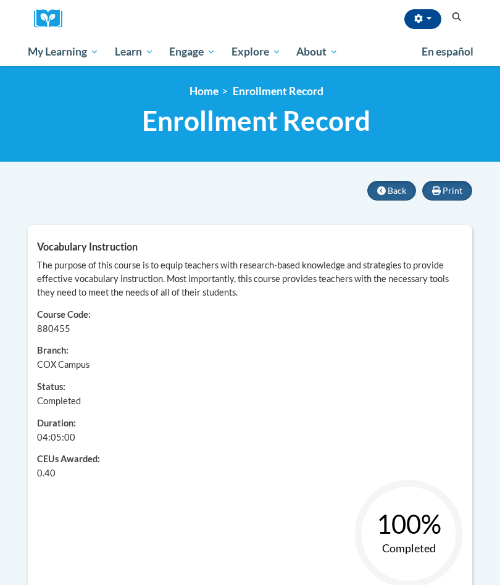
click at [460, 188] on span "Print" at bounding box center [453, 190] width 20 height 10
click at [0, 0] on span "Certificates" at bounding box center [0, 0] width 0 height 0
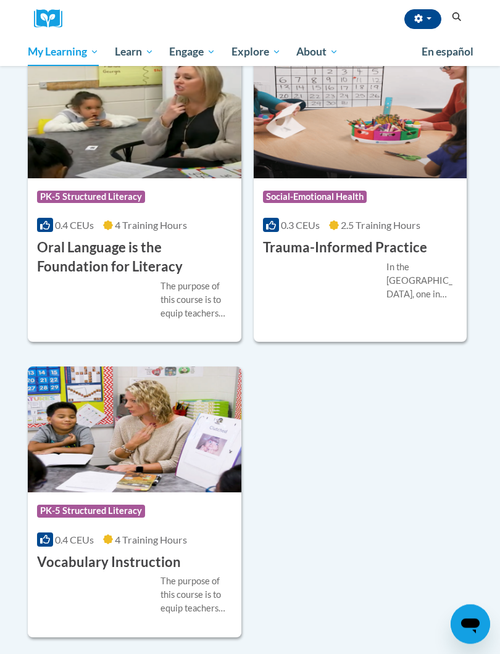
scroll to position [590, 0]
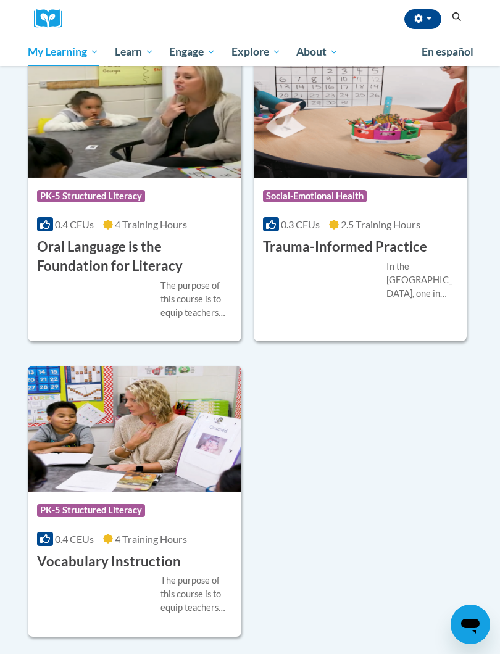
click at [85, 450] on img at bounding box center [135, 429] width 214 height 126
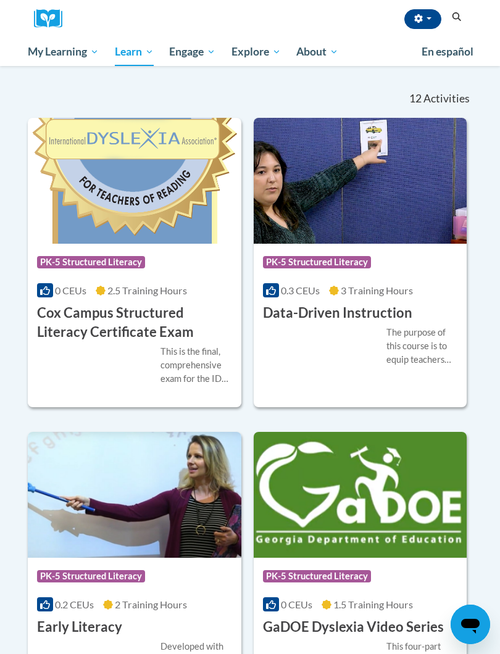
scroll to position [362, 0]
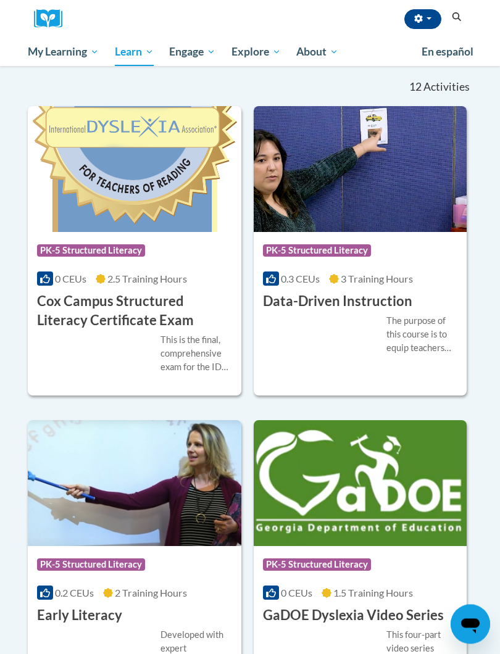
click at [97, 360] on div "This is the final, comprehensive exam for the IDA-accredited Cox Campus Structu…" at bounding box center [134, 354] width 195 height 41
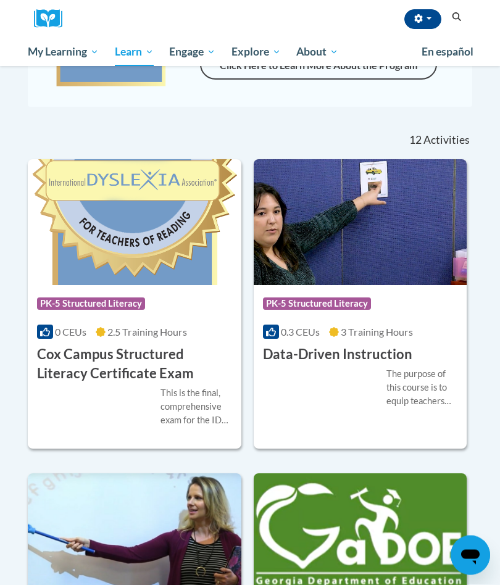
scroll to position [308, 0]
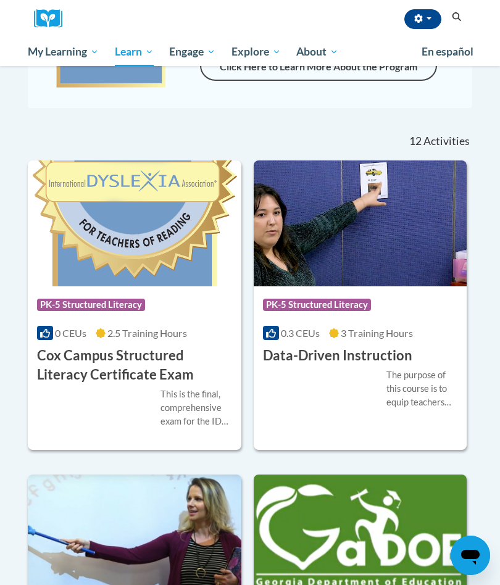
click at [100, 385] on div "More Info Enroll This is the final, comprehensive exam for the IDA-accredited C…" at bounding box center [135, 416] width 214 height 62
click at [121, 212] on img at bounding box center [135, 223] width 214 height 126
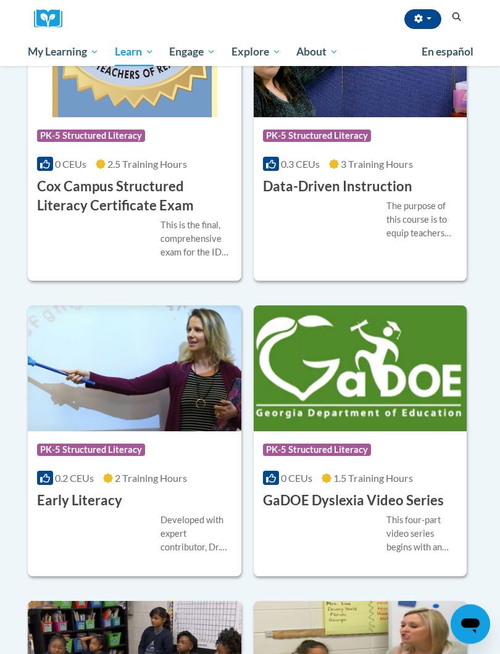
scroll to position [488, 0]
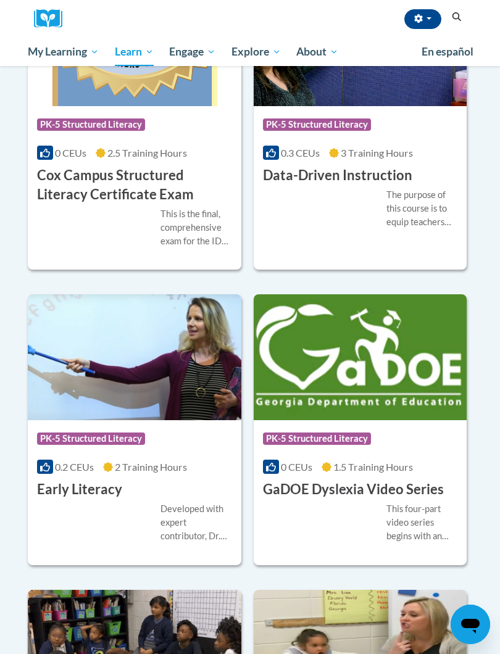
click at [102, 362] on img at bounding box center [135, 357] width 214 height 126
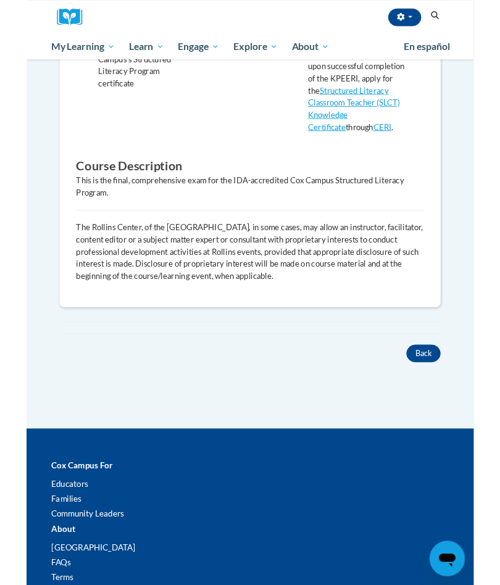
scroll to position [483, 0]
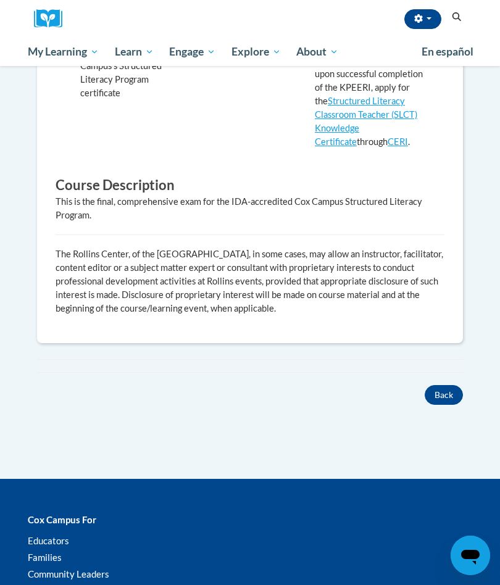
click at [443, 385] on button "Back" at bounding box center [444, 395] width 38 height 20
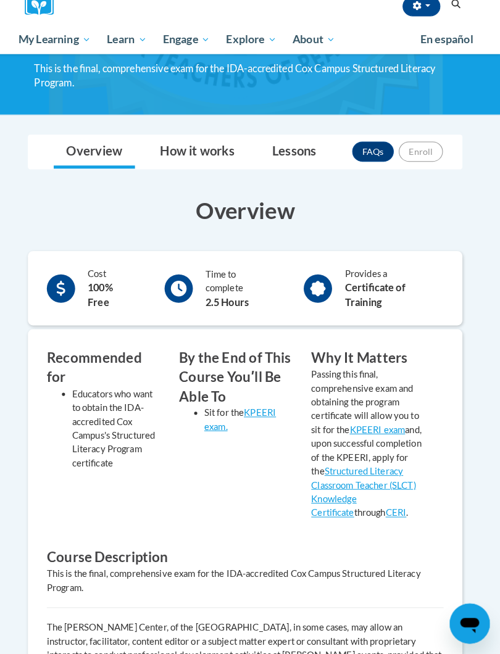
scroll to position [113, 0]
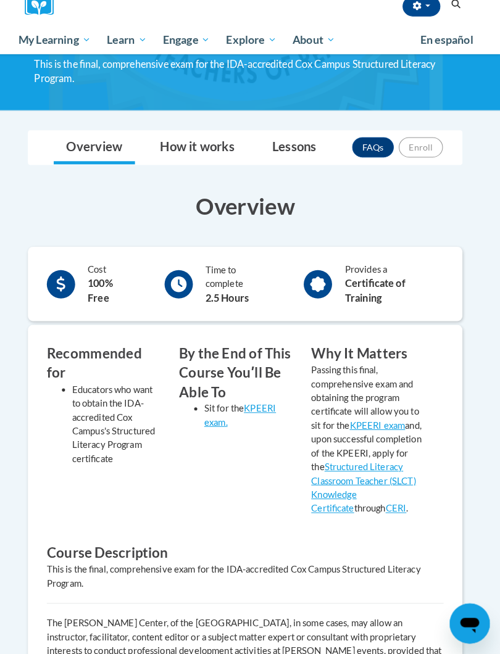
click at [78, 273] on div "Cost 100% Free" at bounding box center [99, 291] width 106 height 48
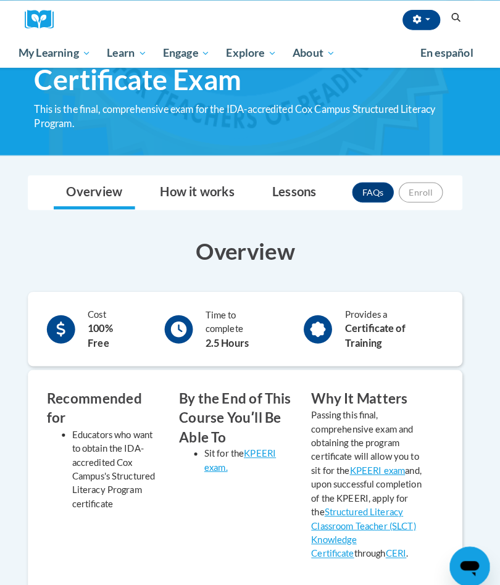
scroll to position [0, 0]
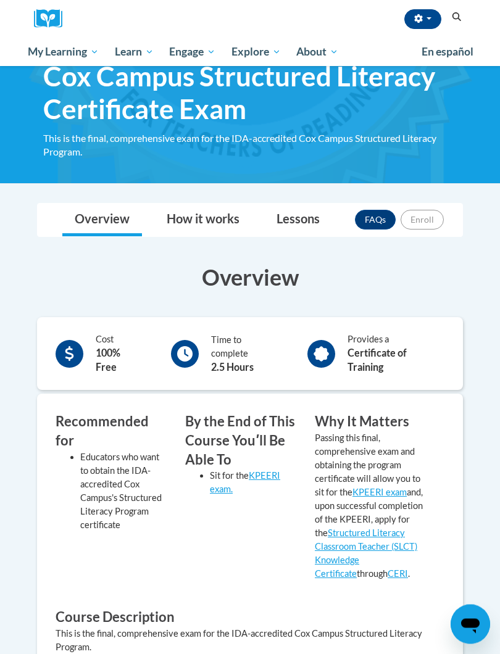
scroll to position [51, 0]
click at [199, 277] on h3 "Overview" at bounding box center [250, 277] width 426 height 31
click at [219, 282] on h3 "Overview" at bounding box center [250, 277] width 426 height 31
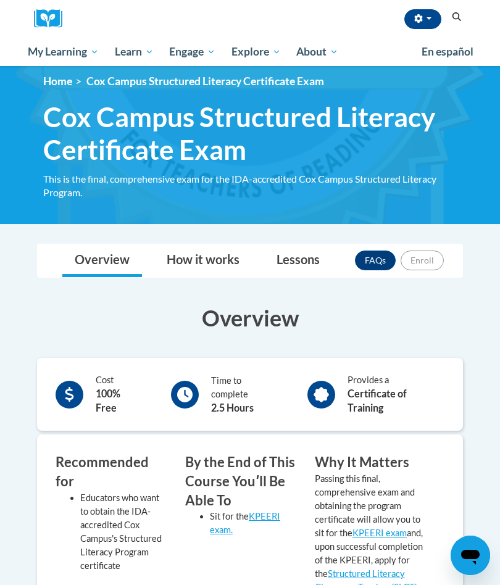
scroll to position [0, 0]
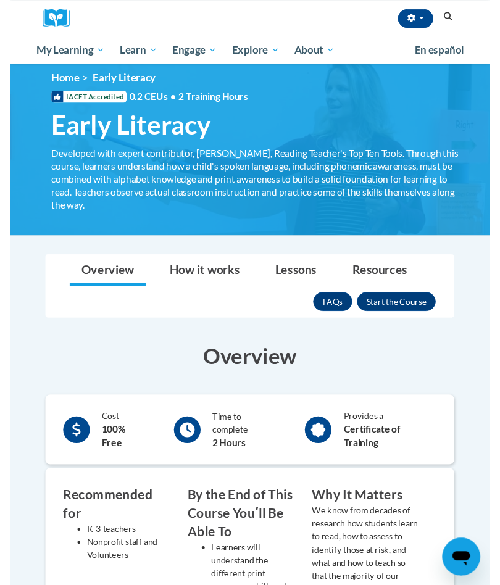
scroll to position [23, 0]
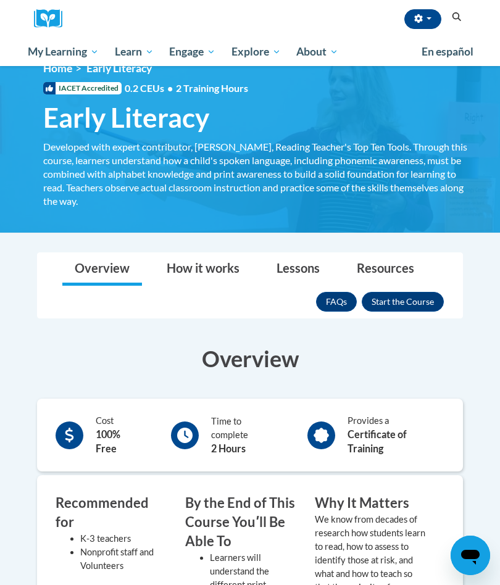
click at [415, 301] on button "Enroll" at bounding box center [403, 302] width 82 height 20
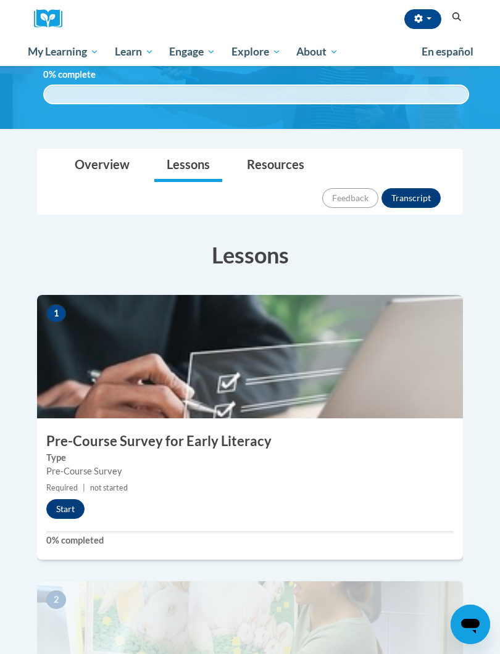
scroll to position [80, 0]
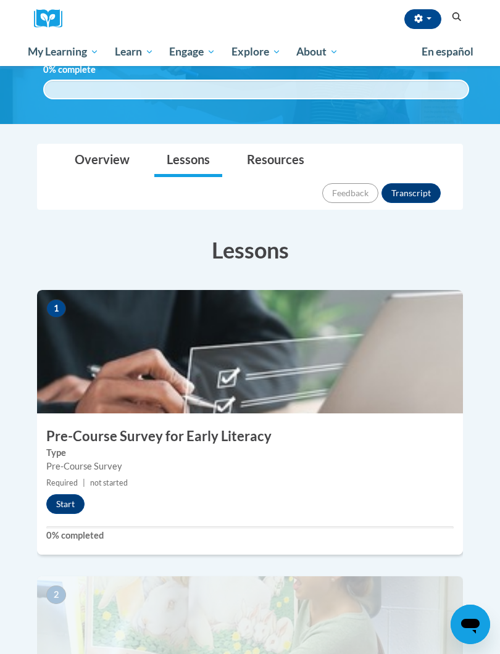
click at [60, 494] on button "Start" at bounding box center [65, 504] width 38 height 20
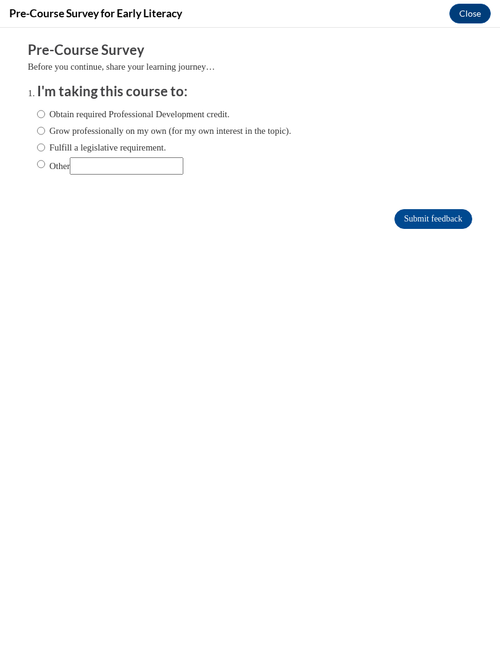
scroll to position [0, 0]
click at [45, 129] on input "Grow professionally on my own (for my own interest in the topic)." at bounding box center [41, 131] width 8 height 14
radio input "true"
click at [41, 148] on input "Fulfill a legislative requirement." at bounding box center [41, 148] width 8 height 14
radio input "true"
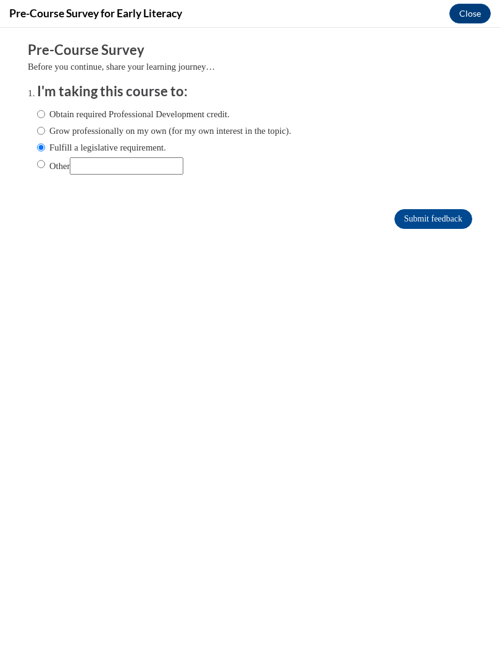
click at [412, 219] on input "Submit feedback" at bounding box center [433, 219] width 78 height 20
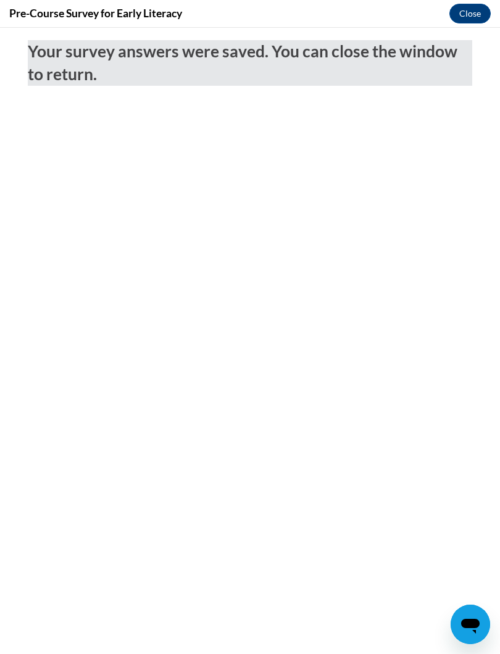
click at [467, 14] on button "Close" at bounding box center [469, 14] width 41 height 20
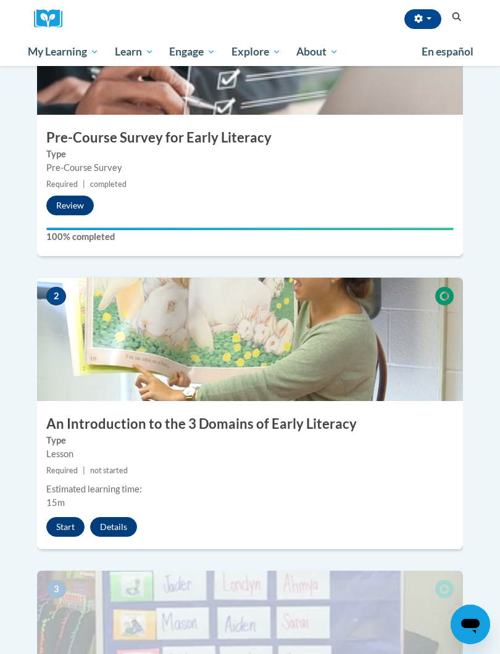
scroll to position [380, 0]
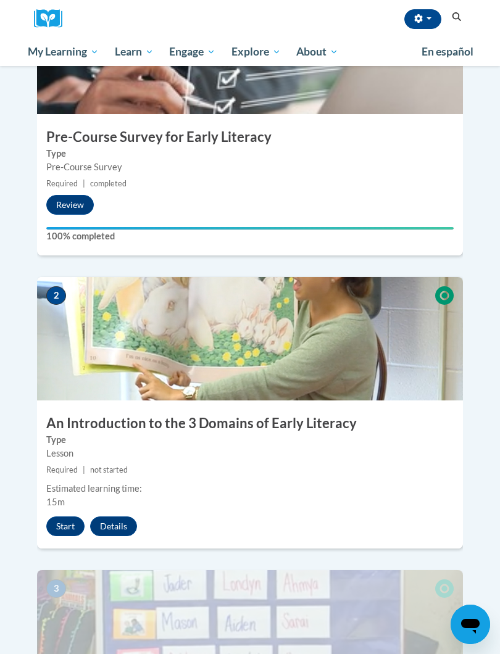
click at [59, 517] on button "Start" at bounding box center [65, 527] width 38 height 20
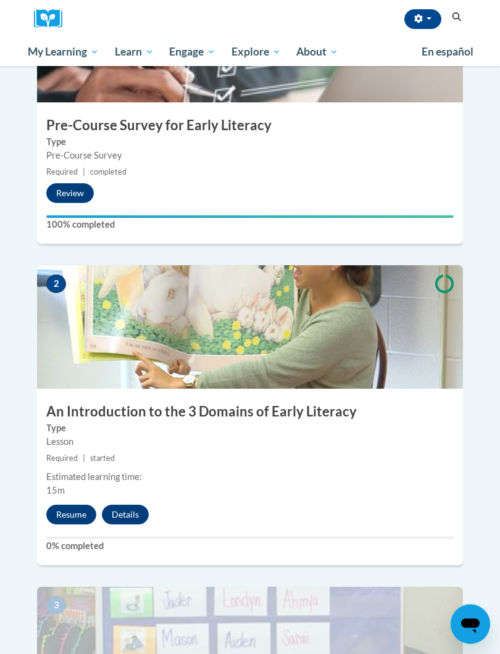
scroll to position [391, 0]
click at [60, 505] on button "Resume" at bounding box center [71, 515] width 50 height 20
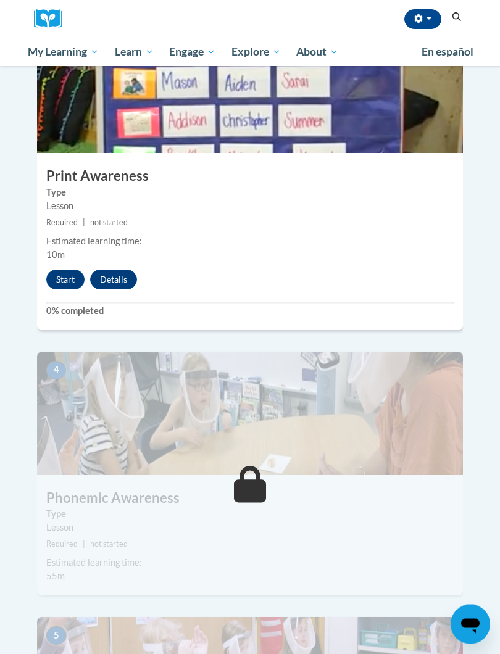
scroll to position [948, 0]
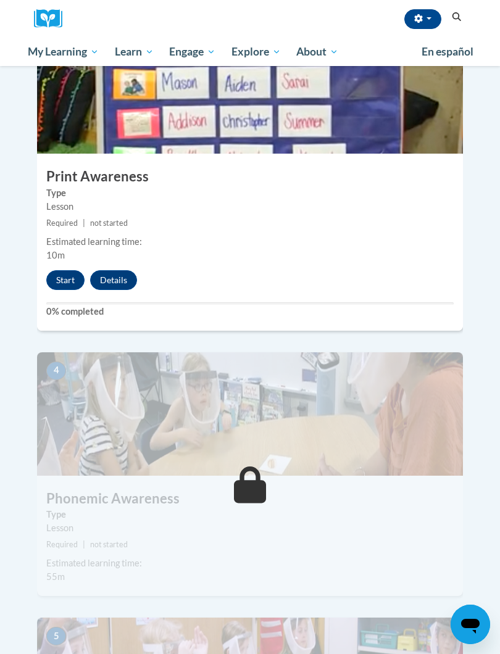
click at [49, 270] on button "Start" at bounding box center [65, 280] width 38 height 20
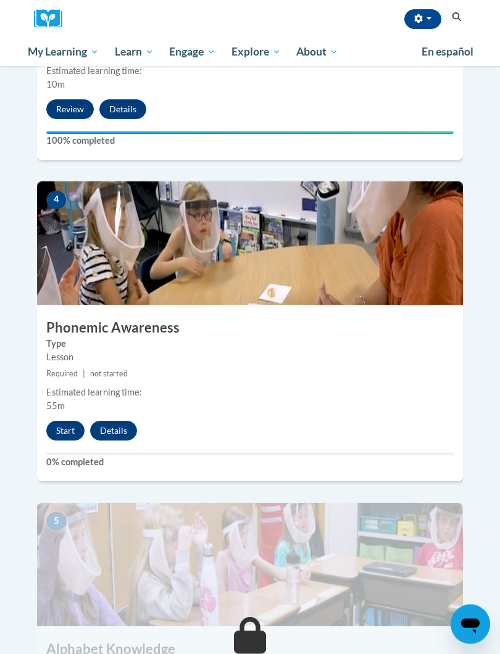
scroll to position [1119, 0]
click at [62, 421] on button "Start" at bounding box center [65, 431] width 38 height 20
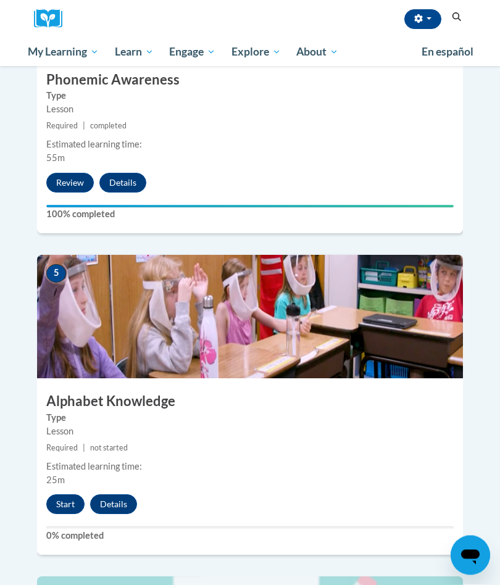
scroll to position [1367, 0]
click at [60, 494] on button "Start" at bounding box center [65, 504] width 38 height 20
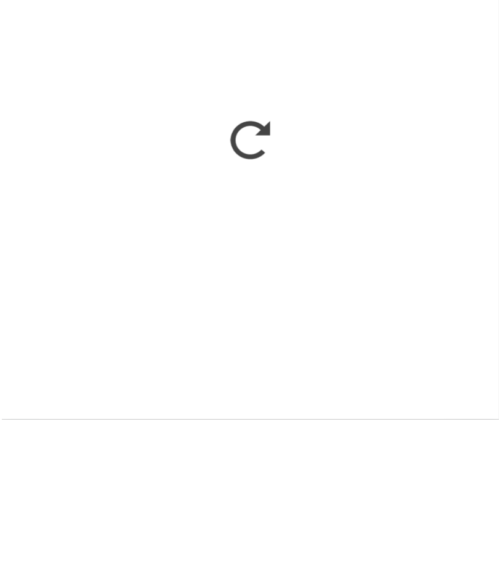
scroll to position [1016, 0]
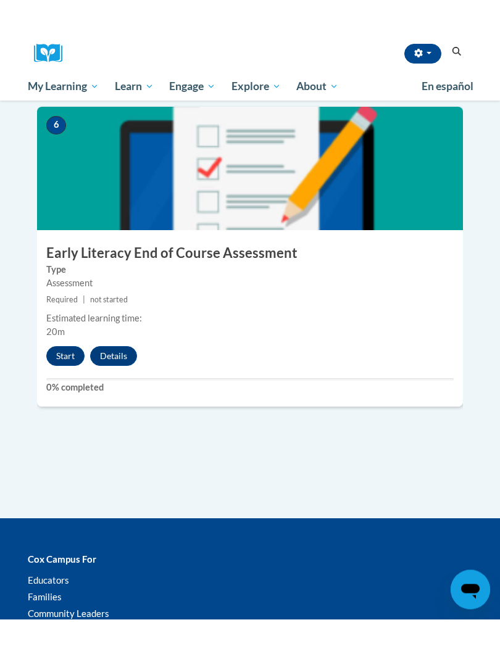
scroll to position [1871, 0]
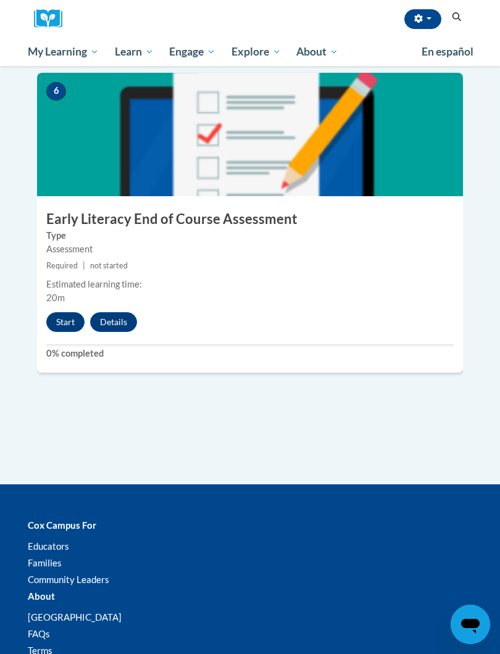
click at [58, 312] on button "Start" at bounding box center [65, 322] width 38 height 20
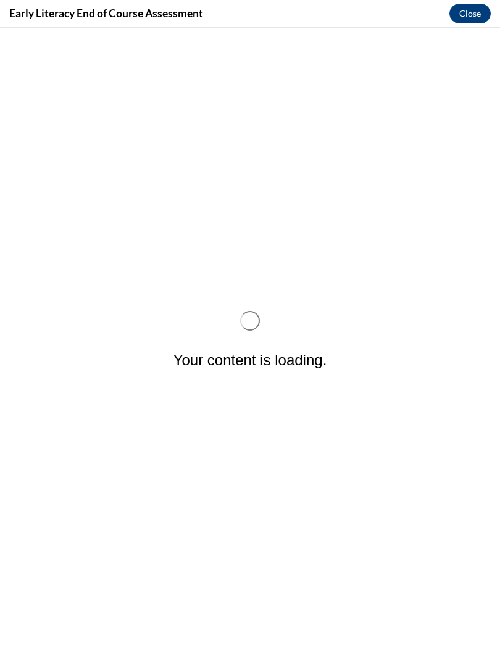
scroll to position [0, 0]
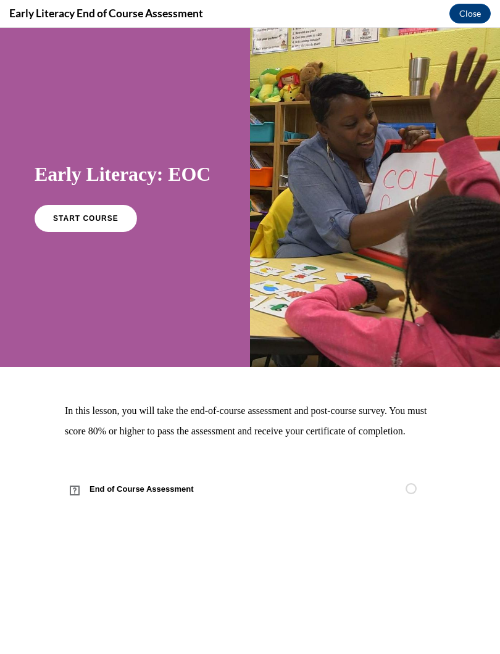
click at [59, 217] on span "START COURSE" at bounding box center [85, 218] width 65 height 9
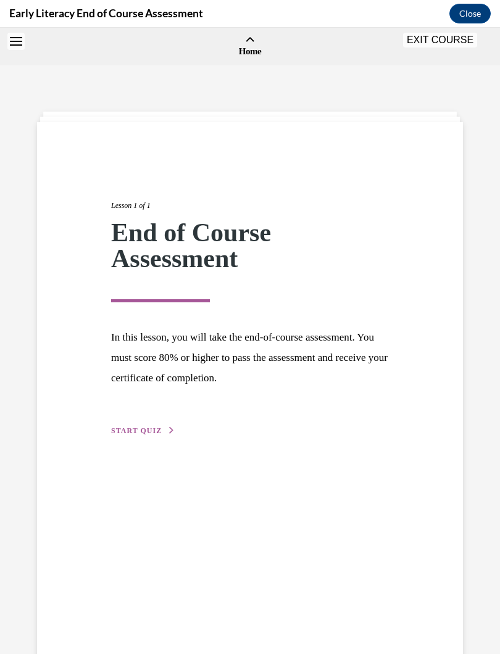
scroll to position [38, 0]
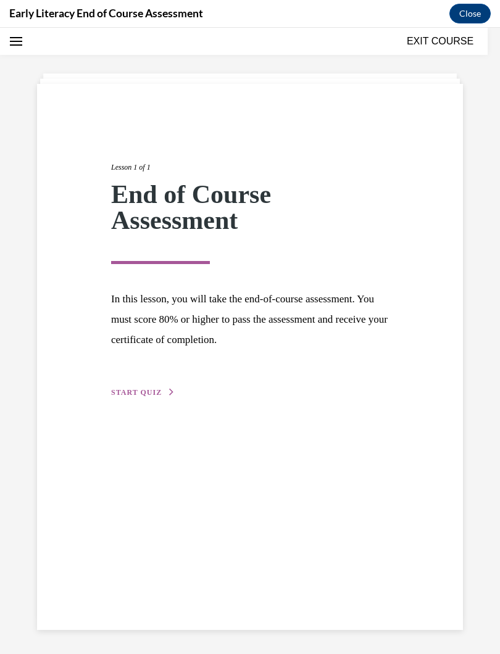
click at [118, 392] on span "START QUIZ" at bounding box center [136, 392] width 51 height 9
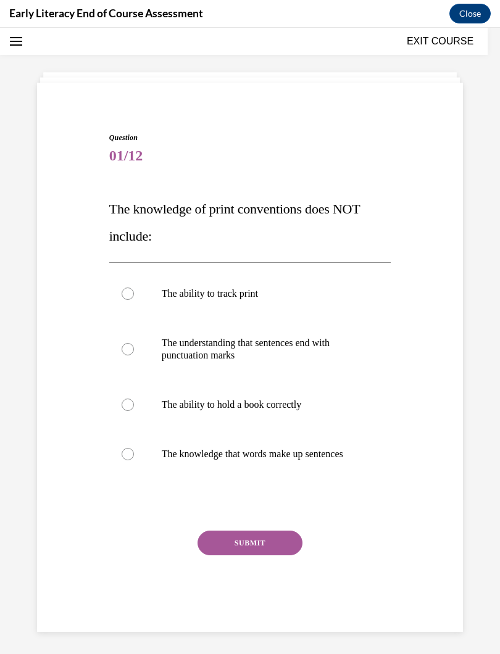
scroll to position [39, 0]
click at [306, 407] on p "The ability to hold a book correctly" at bounding box center [261, 405] width 199 height 12
click at [280, 540] on button "SUBMIT" at bounding box center [250, 543] width 105 height 25
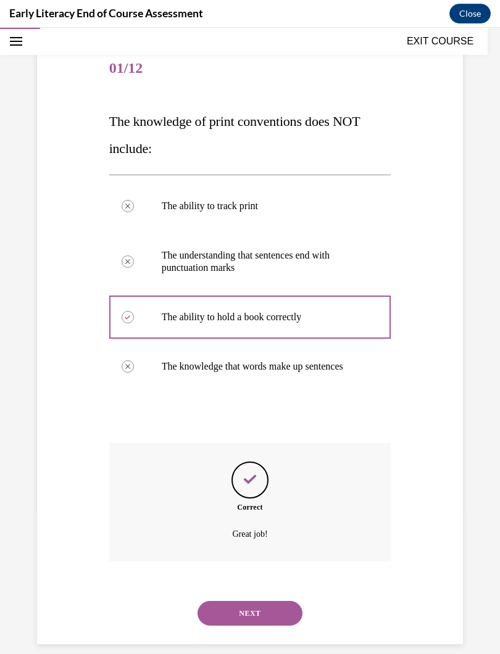
scroll to position [127, 0]
click at [209, 585] on button "NEXT" at bounding box center [250, 614] width 105 height 25
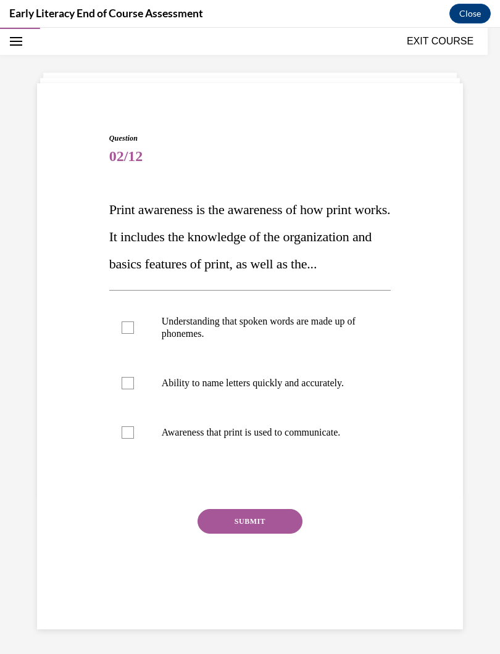
scroll to position [39, 0]
click at [124, 334] on div at bounding box center [128, 328] width 12 height 12
click at [207, 534] on button "SUBMIT" at bounding box center [250, 521] width 105 height 25
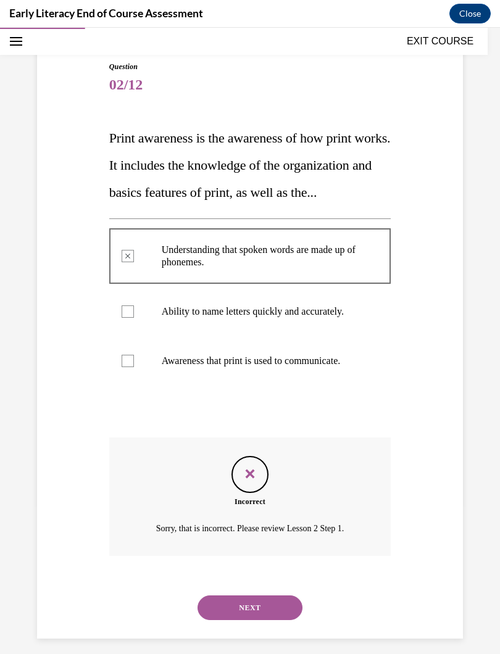
scroll to position [110, 0]
click at [209, 585] on button "NEXT" at bounding box center [250, 608] width 105 height 25
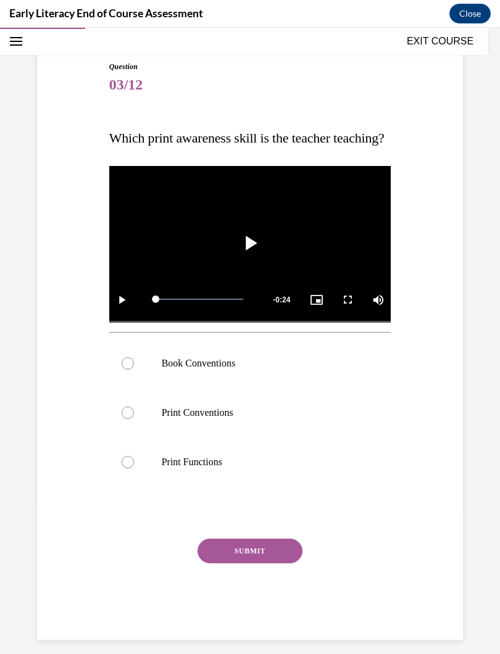
click at [125, 370] on div at bounding box center [128, 363] width 12 height 12
click at [216, 564] on button "SUBMIT" at bounding box center [250, 551] width 105 height 25
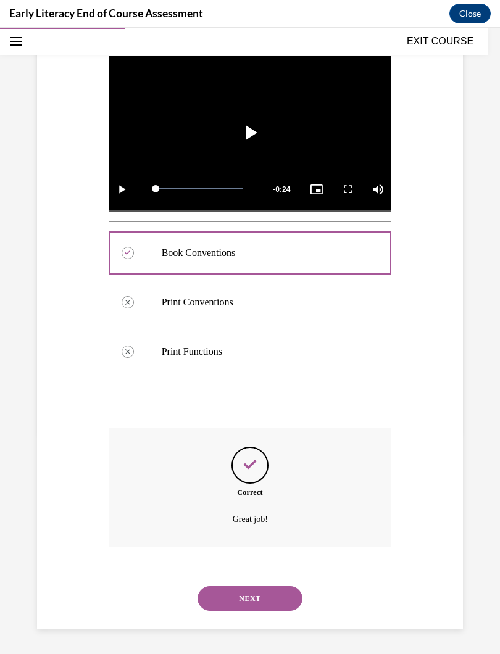
scroll to position [233, 0]
click at [209, 585] on button "NEXT" at bounding box center [250, 598] width 105 height 25
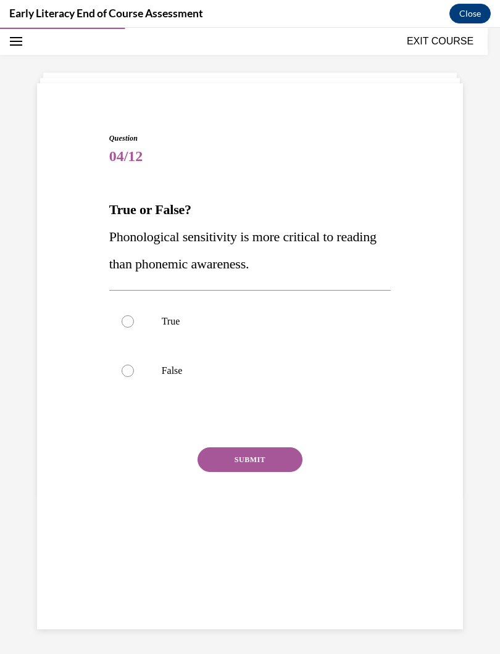
scroll to position [39, 0]
click at [127, 371] on div at bounding box center [128, 371] width 12 height 12
click at [208, 460] on button "SUBMIT" at bounding box center [250, 460] width 105 height 25
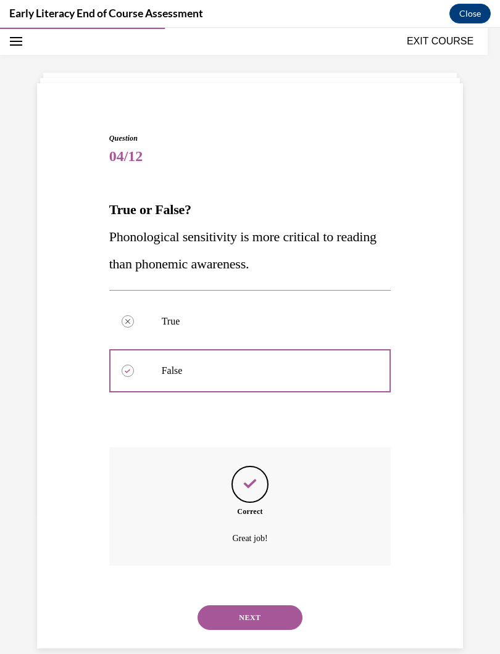
scroll to position [43, 0]
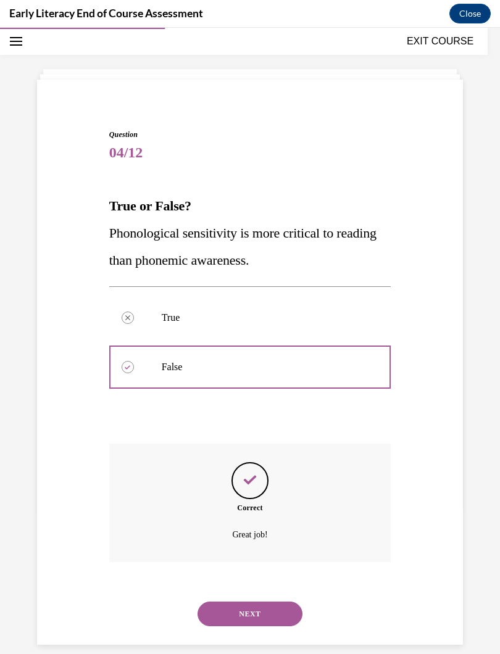
click at [214, 585] on button "NEXT" at bounding box center [250, 614] width 105 height 25
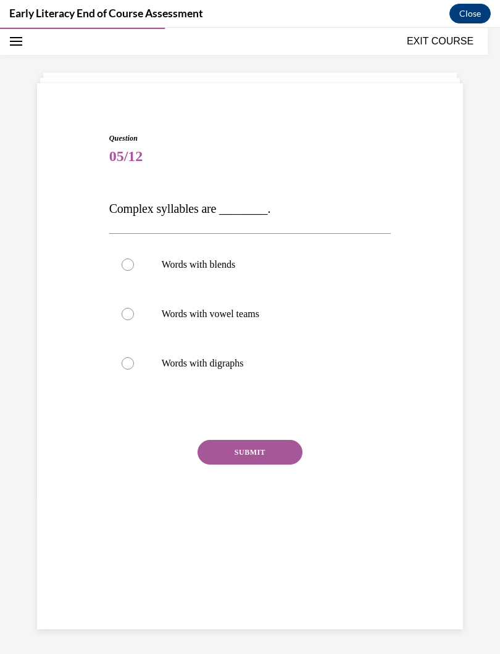
scroll to position [39, 0]
click at [127, 312] on div at bounding box center [128, 314] width 12 height 12
click at [204, 450] on button "SUBMIT" at bounding box center [250, 452] width 105 height 25
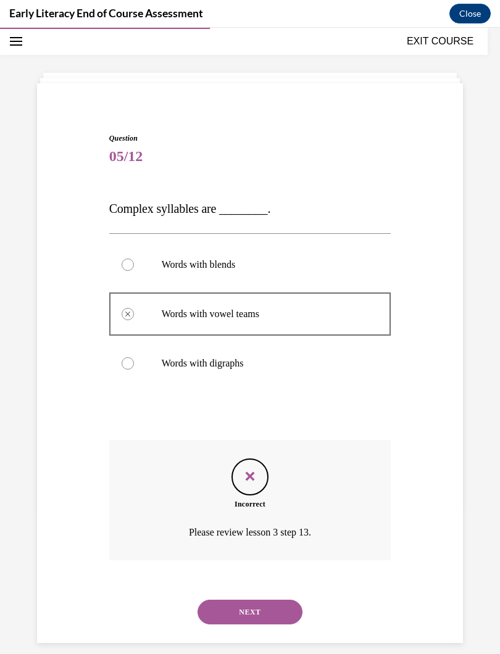
click at [219, 585] on button "NEXT" at bounding box center [250, 612] width 105 height 25
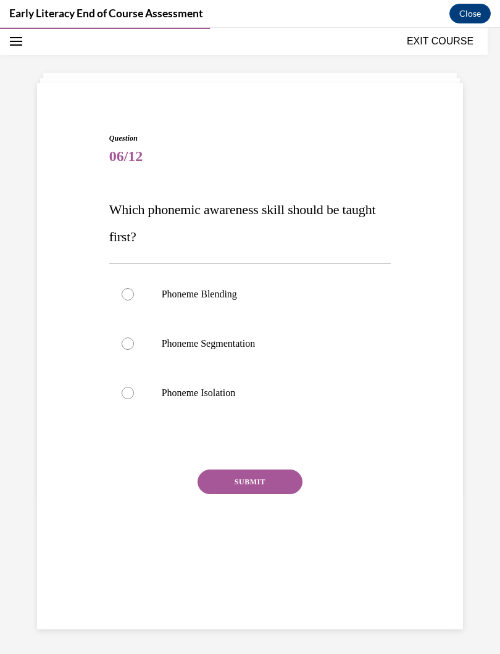
click at [142, 397] on div at bounding box center [250, 393] width 282 height 49
click at [194, 485] on div "SUBMIT" at bounding box center [250, 501] width 282 height 62
click at [201, 483] on button "SUBMIT" at bounding box center [250, 482] width 105 height 25
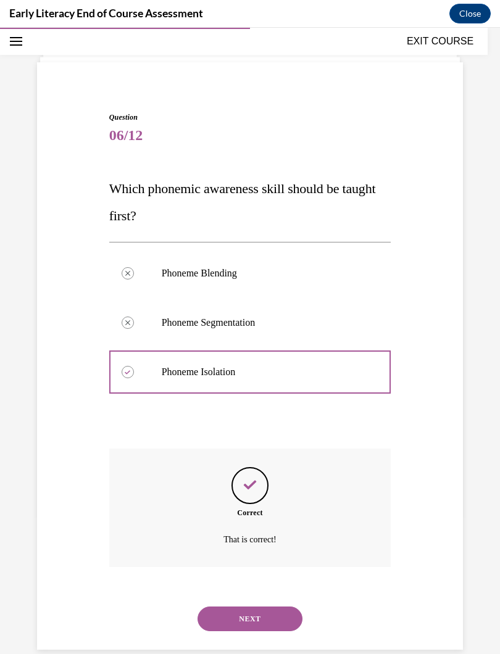
scroll to position [65, 0]
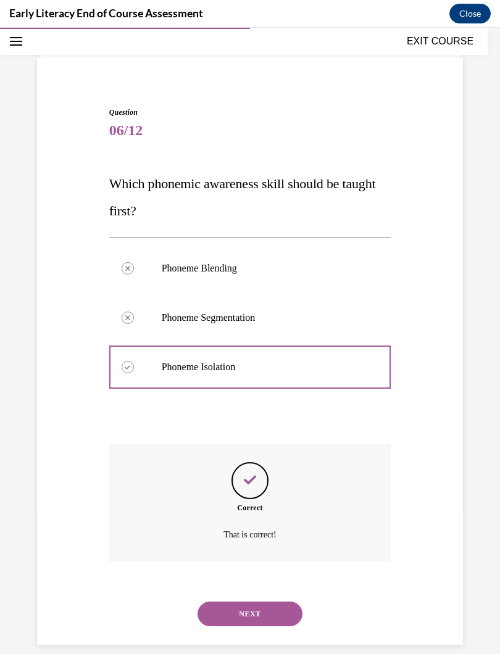
click at [214, 585] on button "NEXT" at bounding box center [250, 614] width 105 height 25
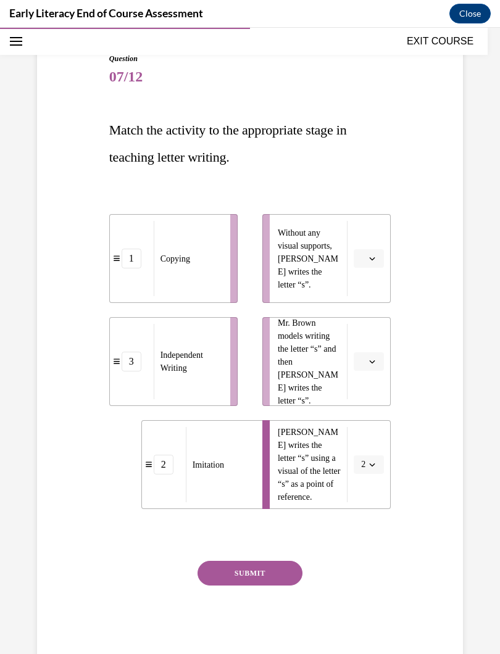
scroll to position [119, 0]
click at [372, 466] on icon "button" at bounding box center [373, 465] width 6 height 3
click at [361, 540] on span "2" at bounding box center [361, 542] width 4 height 10
click at [369, 358] on span "button" at bounding box center [372, 361] width 9 height 9
click at [365, 411] on span "1" at bounding box center [364, 414] width 4 height 10
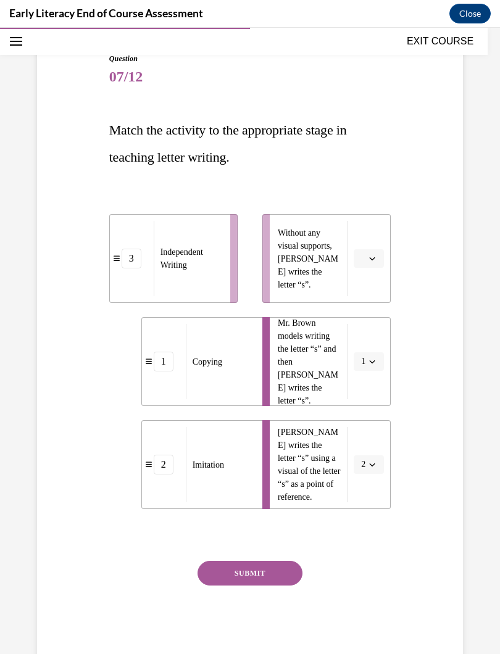
click at [219, 563] on button "SUBMIT" at bounding box center [250, 573] width 105 height 25
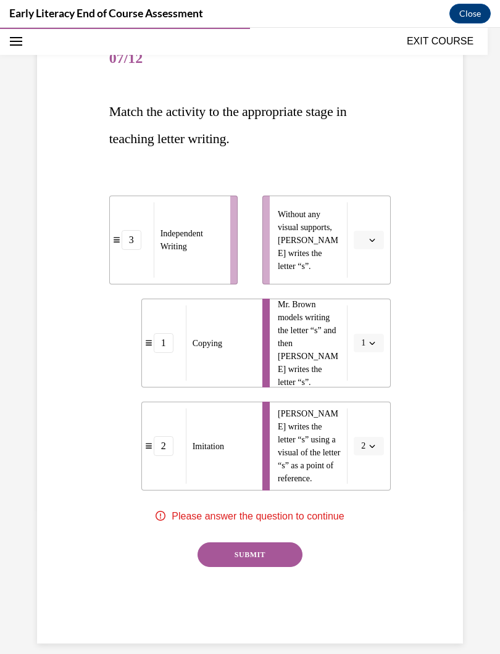
scroll to position [136, 0]
click at [367, 232] on button "button" at bounding box center [369, 240] width 30 height 19
click at [366, 339] on span "3" at bounding box center [364, 343] width 4 height 10
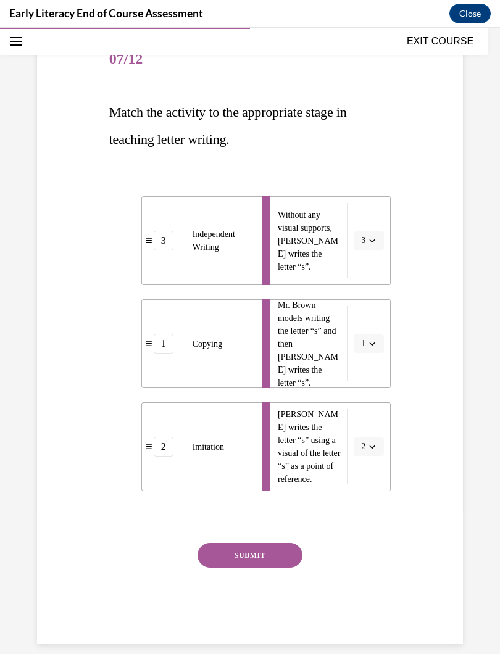
click at [212, 553] on button "SUBMIT" at bounding box center [250, 555] width 105 height 25
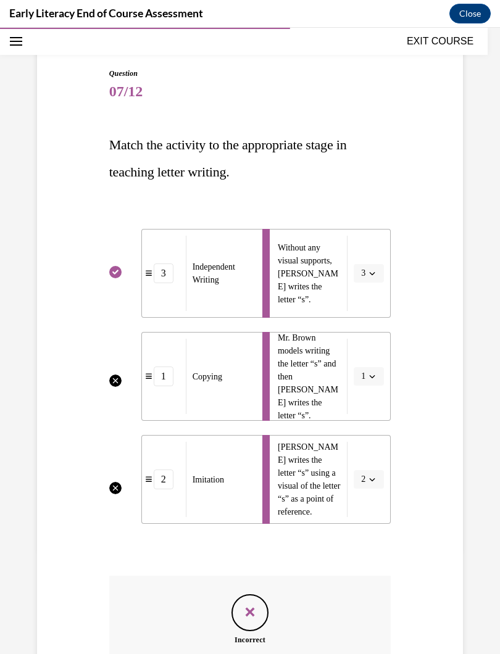
scroll to position [102, 0]
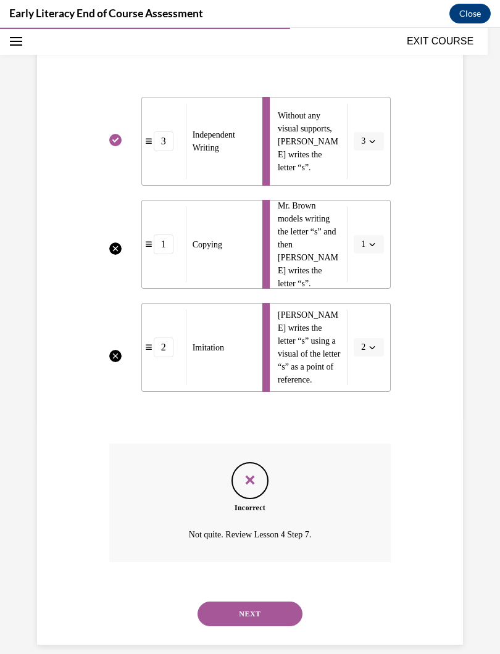
click at [222, 585] on button "NEXT" at bounding box center [250, 614] width 105 height 25
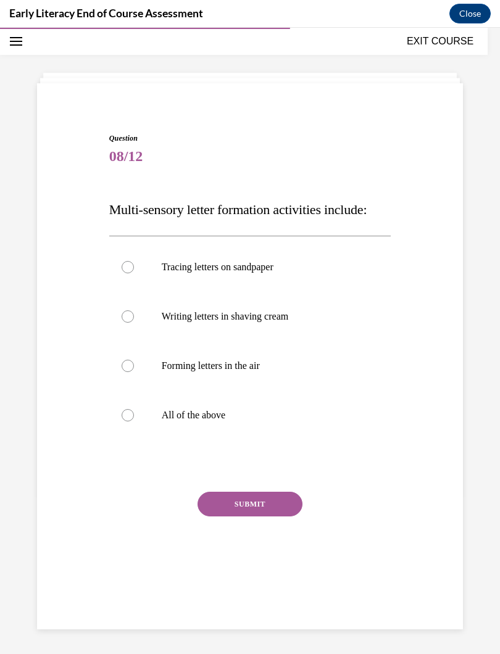
scroll to position [39, 0]
click at [129, 414] on div at bounding box center [128, 415] width 12 height 12
click at [219, 503] on button "SUBMIT" at bounding box center [250, 504] width 105 height 25
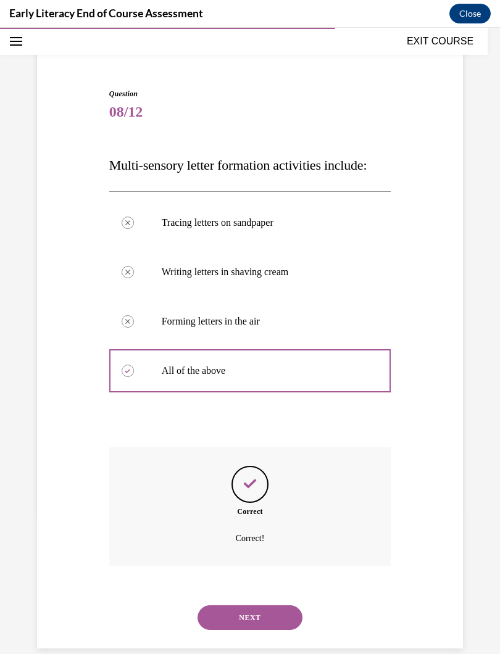
scroll to position [87, 0]
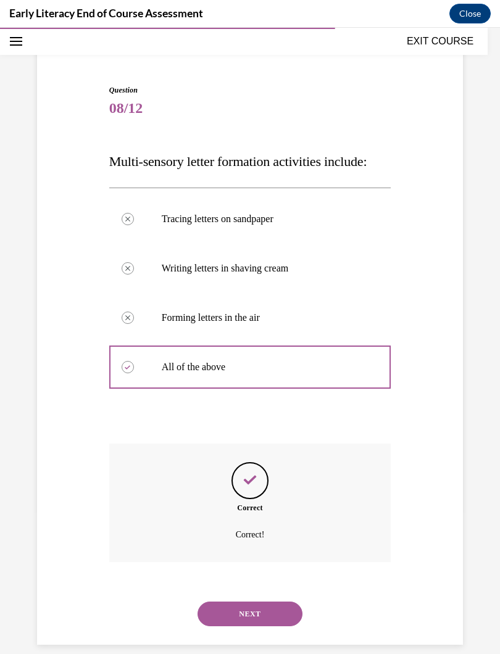
click at [210, 585] on button "NEXT" at bounding box center [250, 614] width 105 height 25
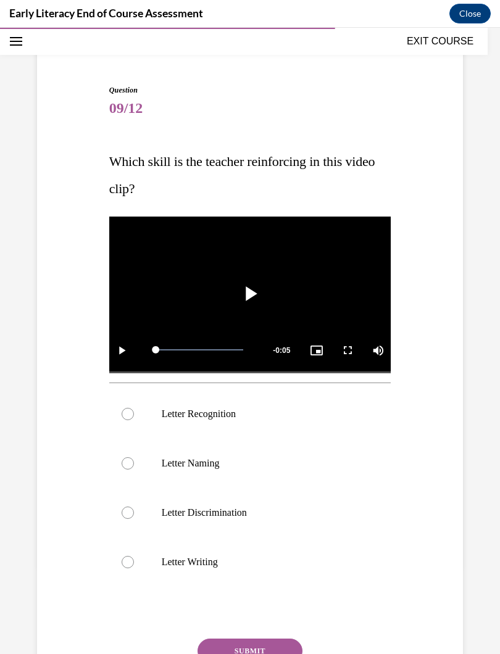
click at [131, 415] on div at bounding box center [128, 414] width 12 height 12
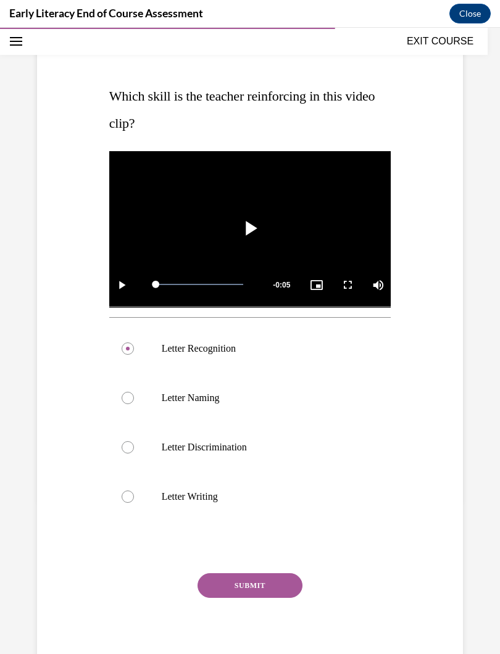
scroll to position [147, 0]
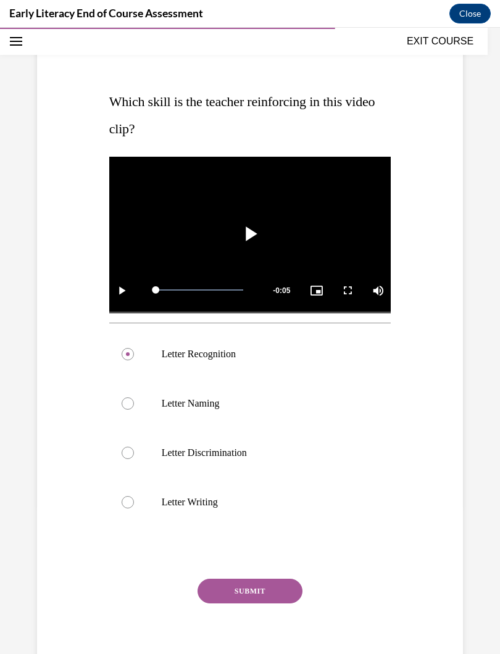
click at [215, 585] on button "SUBMIT" at bounding box center [250, 591] width 105 height 25
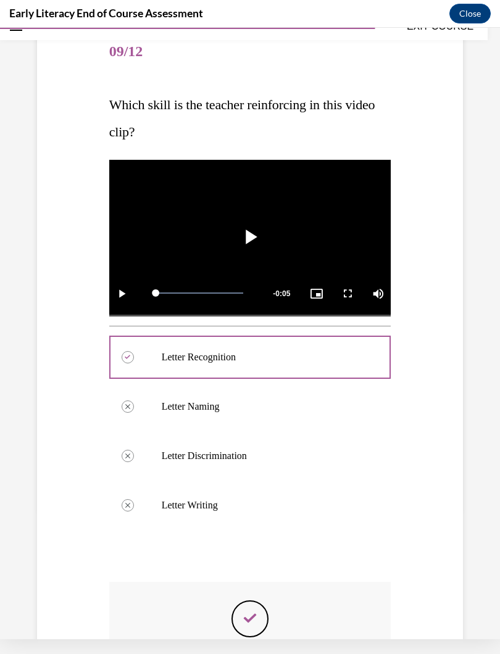
scroll to position [129, 0]
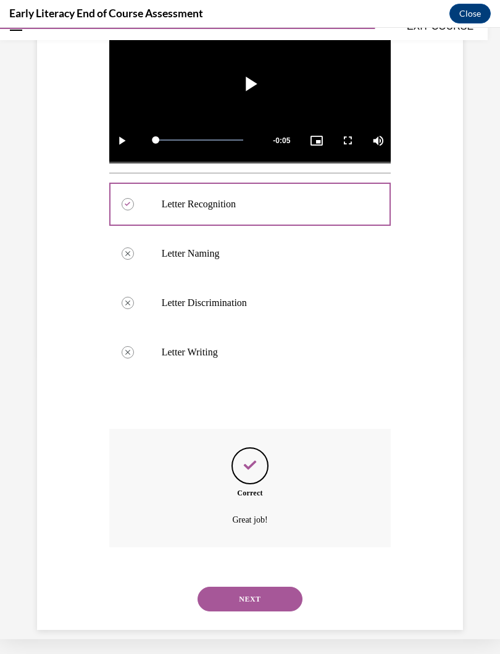
click at [214, 585] on button "NEXT" at bounding box center [250, 599] width 105 height 25
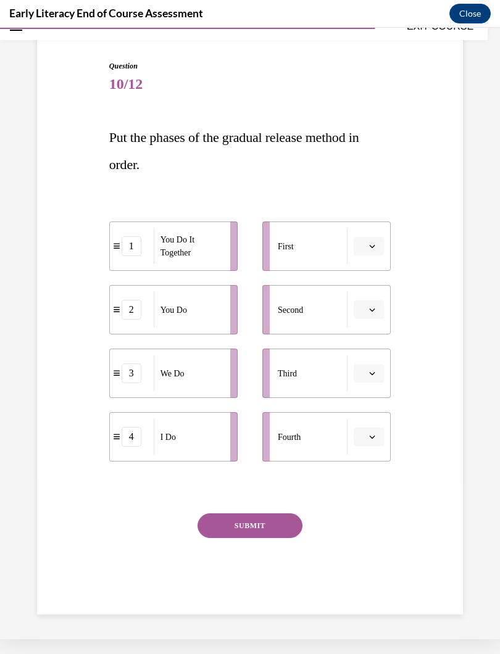
scroll to position [81, 0]
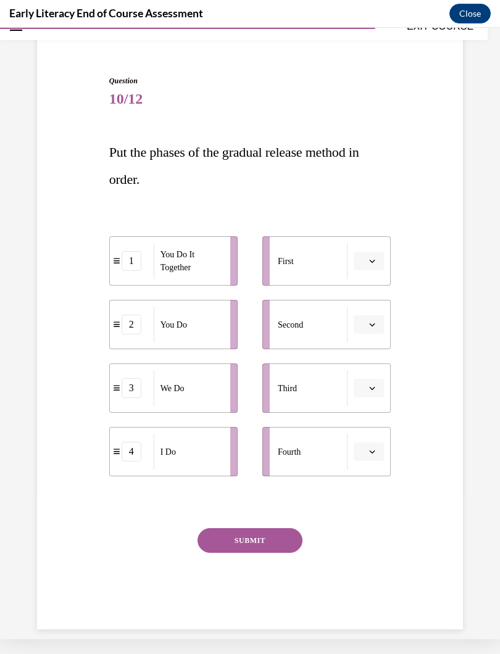
click at [370, 259] on icon "button" at bounding box center [372, 261] width 6 height 6
click at [370, 313] on div "1" at bounding box center [367, 313] width 31 height 25
click at [370, 259] on icon "button" at bounding box center [372, 261] width 6 height 6
click at [367, 391] on div "4" at bounding box center [364, 387] width 31 height 25
click at [375, 319] on button "button" at bounding box center [369, 324] width 30 height 19
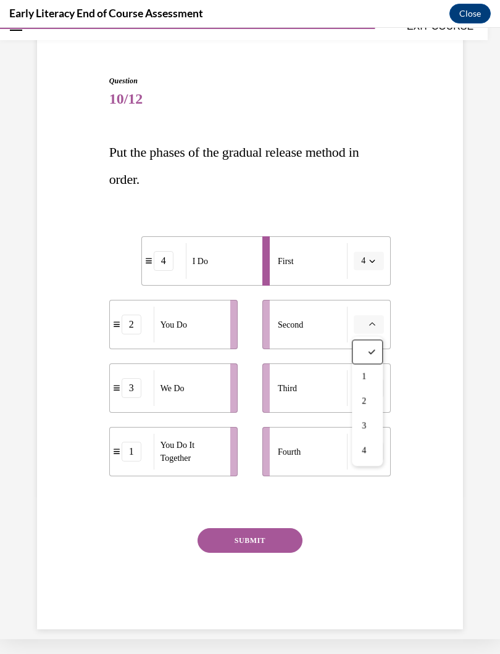
click at [368, 397] on div "2" at bounding box center [367, 402] width 31 height 25
click at [377, 388] on span "button" at bounding box center [372, 388] width 9 height 9
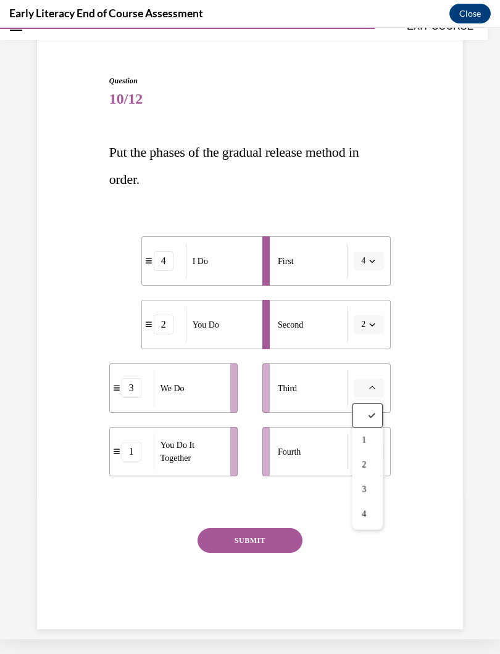
click at [372, 488] on div "3" at bounding box center [367, 490] width 31 height 25
click at [375, 448] on span "button" at bounding box center [372, 452] width 9 height 9
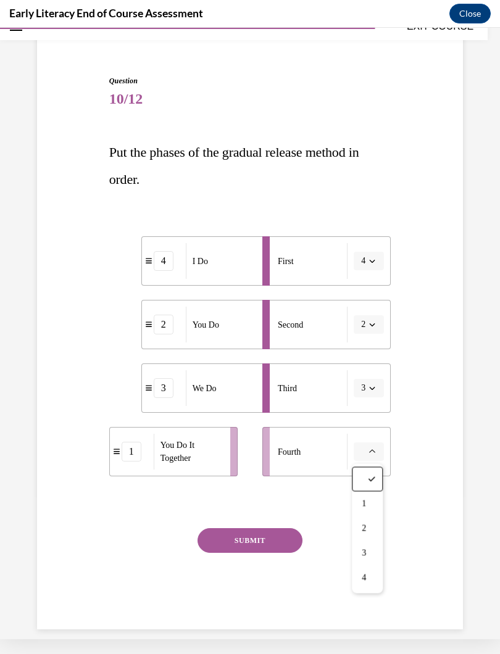
click at [370, 578] on div "4" at bounding box center [367, 578] width 31 height 25
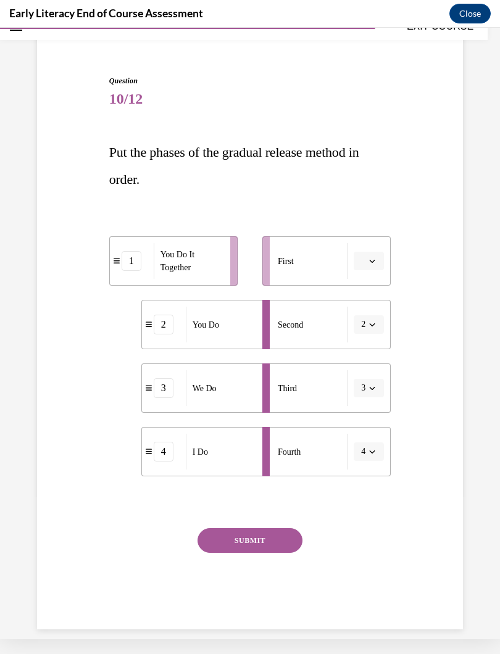
click at [373, 448] on span "button" at bounding box center [372, 452] width 9 height 9
click at [368, 499] on div "1" at bounding box center [364, 504] width 31 height 25
click at [373, 262] on icon "button" at bounding box center [373, 261] width 6 height 3
click at [372, 312] on div "1" at bounding box center [367, 313] width 31 height 25
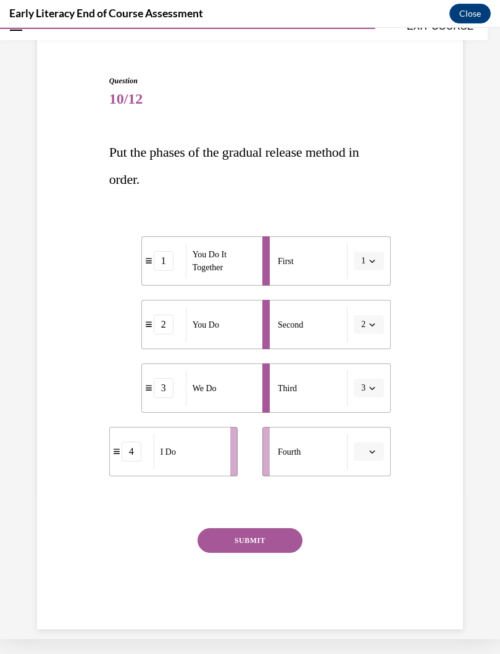
click at [373, 449] on icon "button" at bounding box center [372, 452] width 6 height 6
click at [372, 576] on div "4" at bounding box center [367, 578] width 31 height 25
click at [375, 449] on icon "button" at bounding box center [372, 452] width 6 height 6
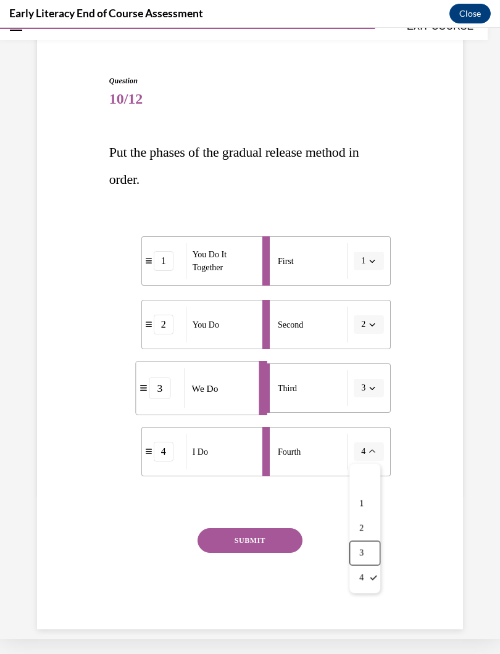
click at [369, 552] on div "3" at bounding box center [364, 553] width 31 height 25
click at [374, 388] on icon "button" at bounding box center [373, 388] width 6 height 3
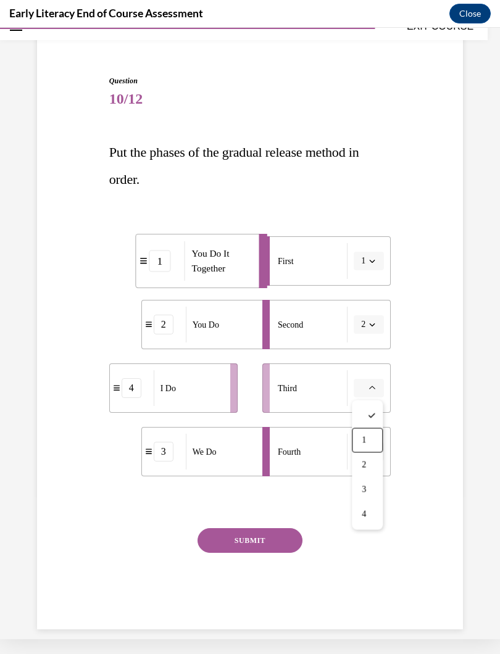
click at [370, 441] on div "1" at bounding box center [367, 440] width 31 height 25
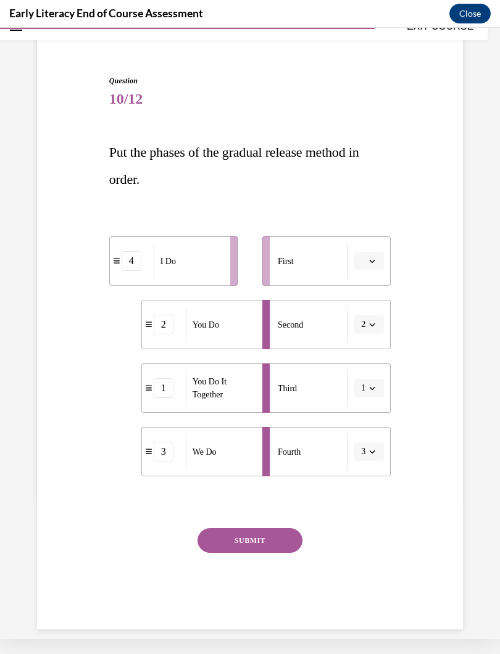
click at [375, 259] on icon "button" at bounding box center [372, 261] width 6 height 6
click at [450, 250] on div "Question 10/12 Put the phases of the gradual release method in order. 4 I Do 2 …" at bounding box center [250, 333] width 432 height 591
click at [382, 264] on button "button" at bounding box center [369, 261] width 30 height 19
click at [369, 315] on div "1" at bounding box center [367, 313] width 31 height 25
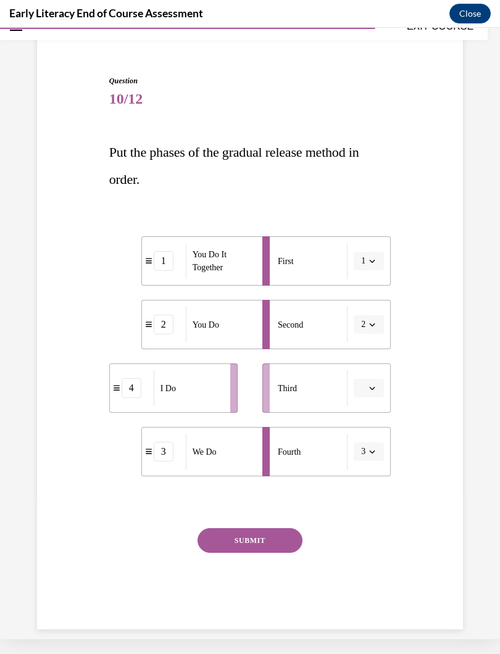
click at [375, 385] on icon "button" at bounding box center [372, 388] width 6 height 6
click at [366, 494] on span "3" at bounding box center [364, 490] width 4 height 10
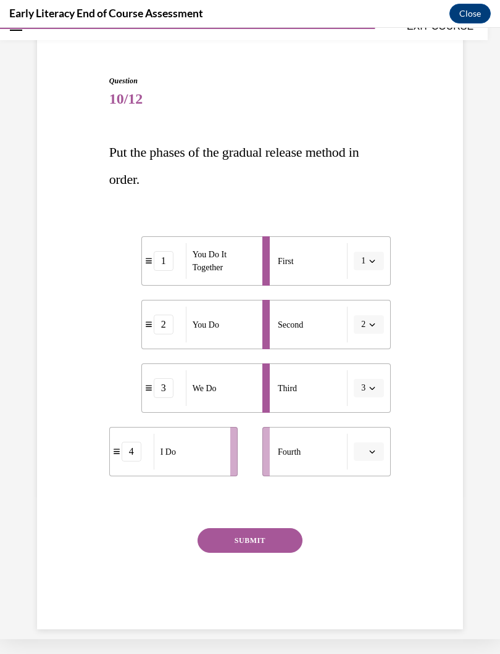
click at [367, 262] on button "1" at bounding box center [369, 261] width 30 height 19
click at [367, 388] on div "4" at bounding box center [364, 387] width 31 height 25
click at [373, 460] on button "button" at bounding box center [369, 452] width 30 height 19
click at [369, 579] on div "4" at bounding box center [367, 578] width 31 height 25
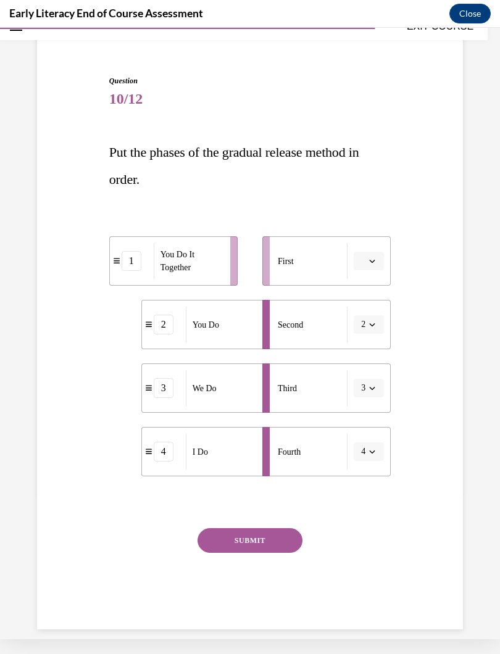
click at [369, 452] on span "button" at bounding box center [372, 452] width 9 height 9
click at [370, 502] on div "1" at bounding box center [364, 504] width 31 height 25
click at [375, 259] on icon "button" at bounding box center [372, 261] width 6 height 6
click at [369, 307] on div "1" at bounding box center [367, 313] width 31 height 25
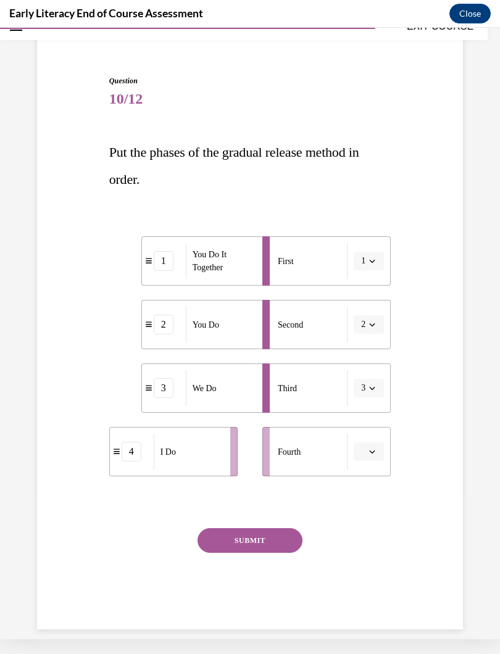
click at [369, 257] on span "button" at bounding box center [372, 261] width 9 height 9
click at [369, 390] on div "4" at bounding box center [364, 387] width 31 height 25
click at [285, 532] on button "SUBMIT" at bounding box center [250, 540] width 105 height 25
click at [378, 448] on button "button" at bounding box center [369, 452] width 30 height 19
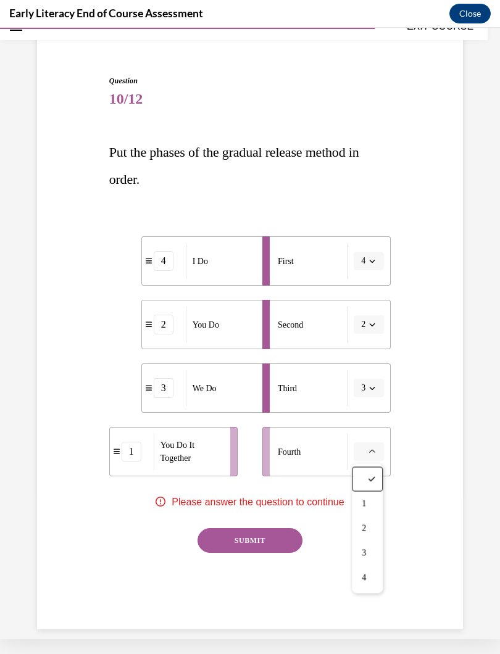
click at [378, 450] on button "button" at bounding box center [369, 452] width 30 height 19
click at [381, 446] on button "button" at bounding box center [369, 452] width 30 height 19
click at [372, 575] on div "4" at bounding box center [367, 578] width 31 height 25
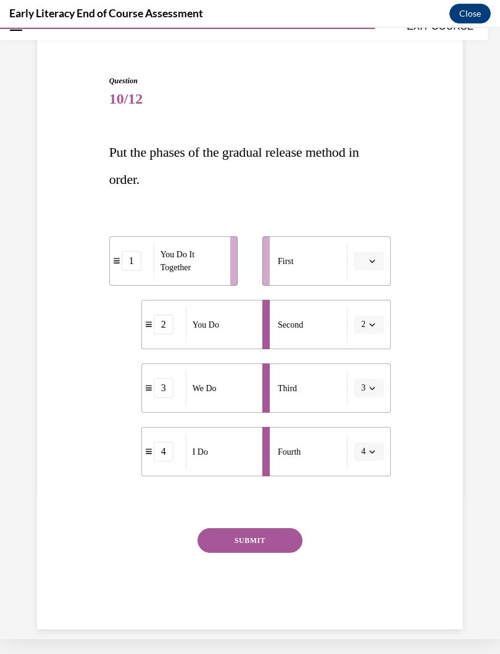
click at [287, 543] on button "SUBMIT" at bounding box center [250, 540] width 105 height 25
click at [372, 447] on button "4" at bounding box center [369, 452] width 30 height 19
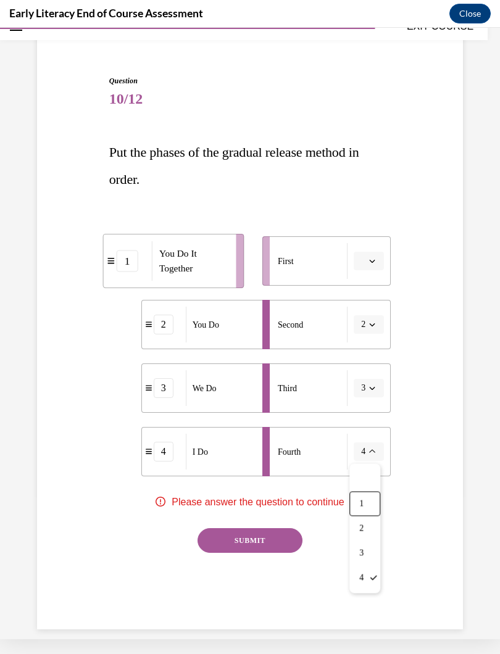
click at [367, 497] on div "1" at bounding box center [364, 504] width 31 height 25
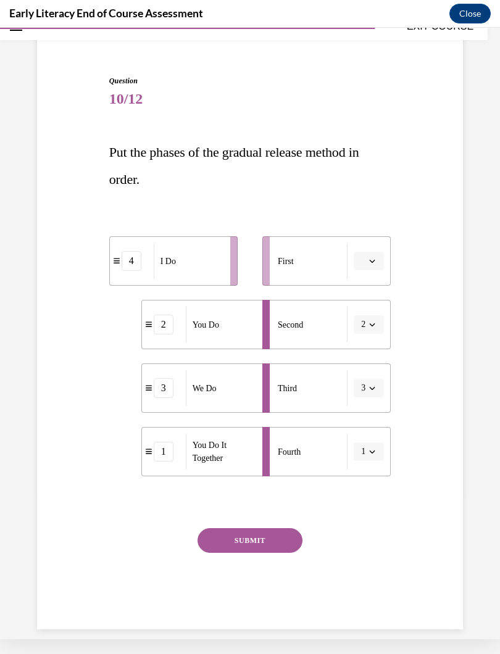
click at [372, 255] on button "button" at bounding box center [369, 261] width 30 height 19
click at [372, 309] on div "1" at bounding box center [367, 313] width 31 height 25
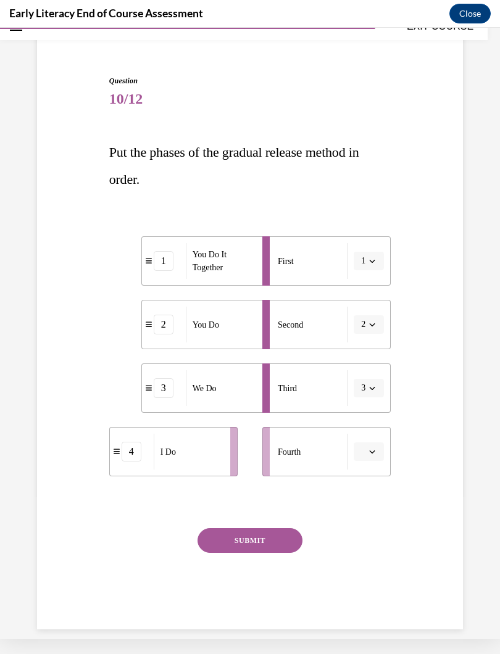
click at [374, 258] on icon "button" at bounding box center [372, 261] width 6 height 6
click at [369, 312] on div "1" at bounding box center [364, 313] width 31 height 25
click at [168, 256] on div "1" at bounding box center [164, 261] width 20 height 20
click at [160, 271] on li "1 You Do It Together" at bounding box center [205, 260] width 128 height 49
click at [160, 270] on div "1" at bounding box center [164, 261] width 20 height 20
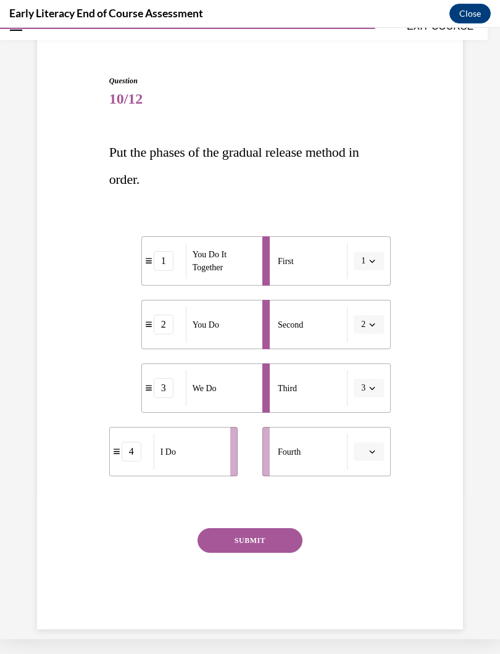
click at [170, 270] on div "1" at bounding box center [164, 261] width 20 height 20
click at [229, 275] on div "You Do It Together" at bounding box center [220, 261] width 69 height 36
click at [228, 275] on div "You Do It Together" at bounding box center [220, 261] width 69 height 36
click at [212, 247] on div "You Do It Together" at bounding box center [220, 261] width 69 height 36
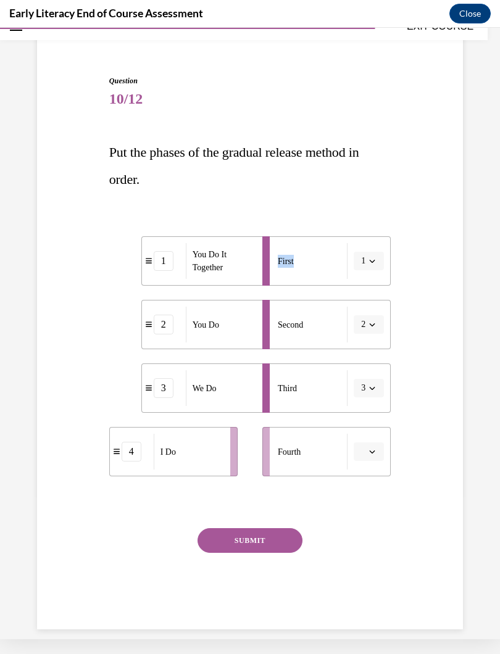
click at [186, 262] on div "You Do It Together" at bounding box center [220, 261] width 69 height 36
click at [158, 259] on div "1" at bounding box center [164, 261] width 20 height 20
click at [364, 260] on span "1" at bounding box center [363, 261] width 4 height 12
click at [368, 388] on div "4" at bounding box center [364, 387] width 31 height 25
click at [373, 448] on span "button" at bounding box center [372, 452] width 9 height 9
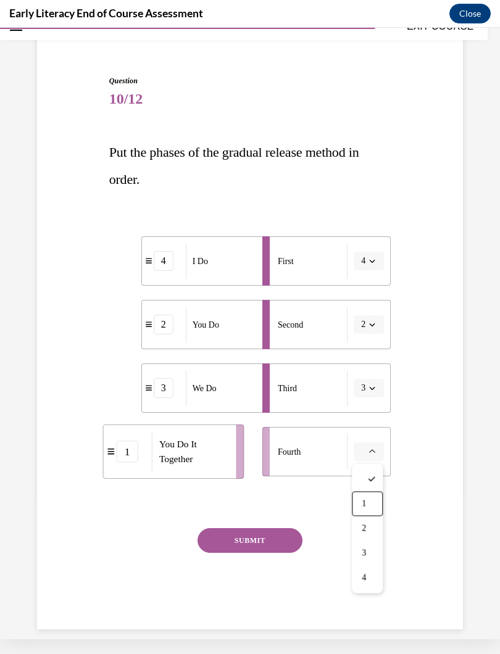
click at [373, 505] on div "1" at bounding box center [367, 504] width 31 height 25
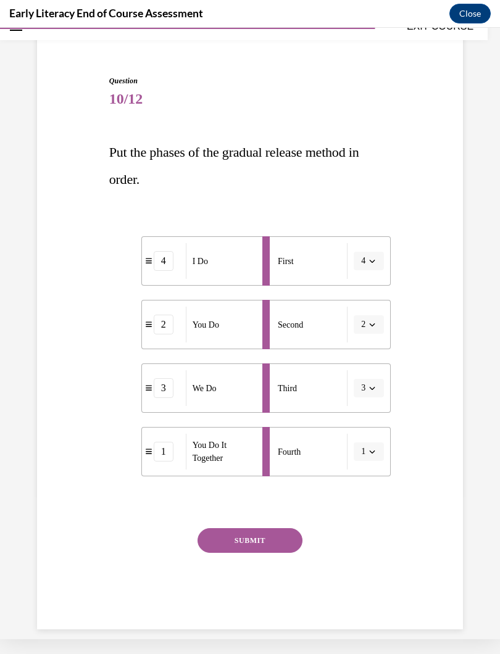
click at [283, 536] on button "SUBMIT" at bounding box center [250, 540] width 105 height 25
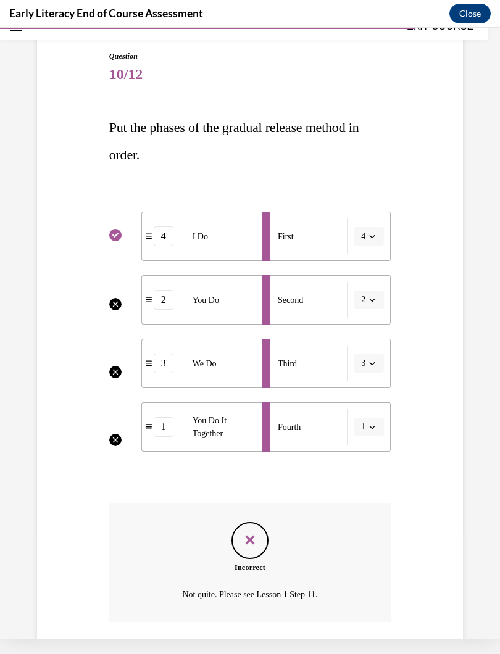
scroll to position [105, 0]
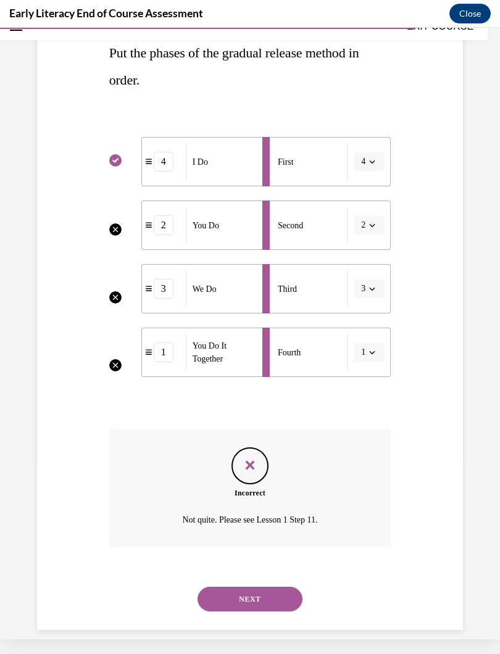
click at [209, 585] on button "NEXT" at bounding box center [250, 599] width 105 height 25
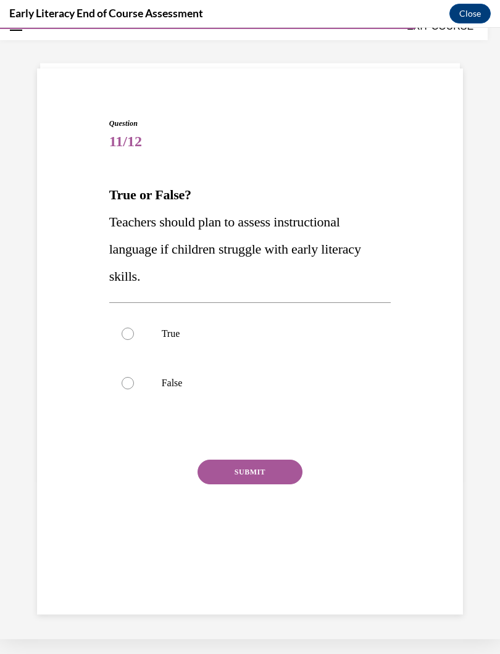
scroll to position [39, 0]
click at [120, 330] on div at bounding box center [250, 333] width 282 height 49
click at [210, 470] on button "SUBMIT" at bounding box center [250, 472] width 105 height 25
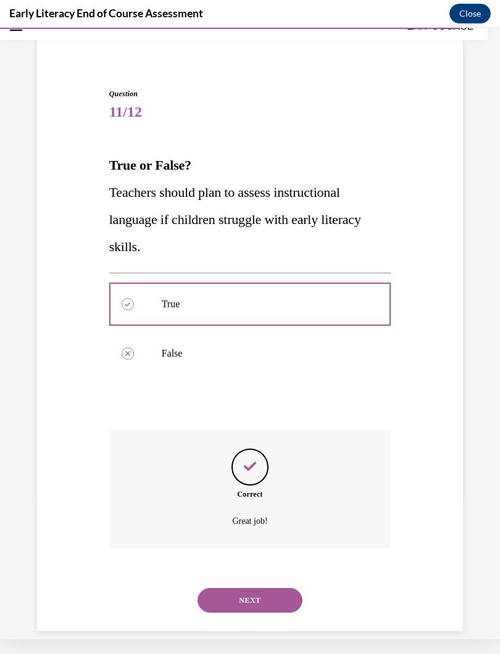
scroll to position [70, 0]
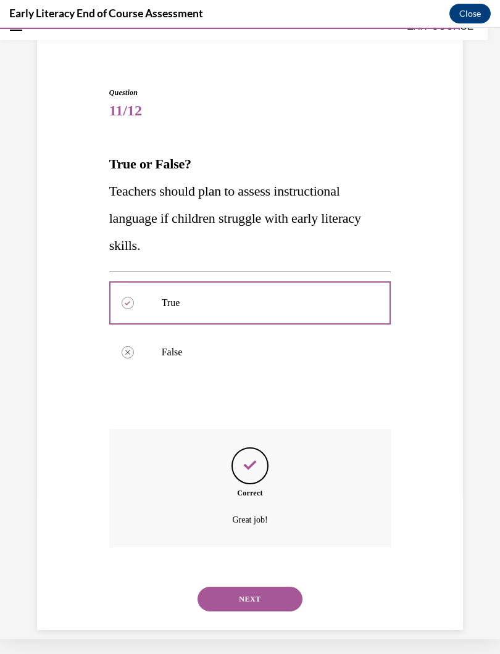
click at [225, 585] on button "NEXT" at bounding box center [250, 599] width 105 height 25
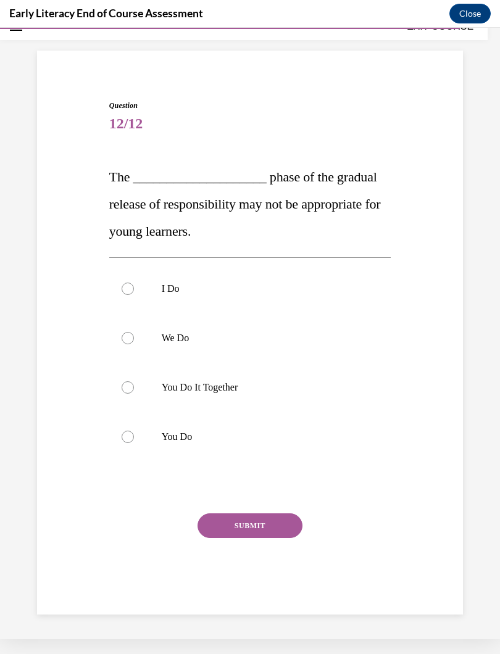
scroll to position [42, 0]
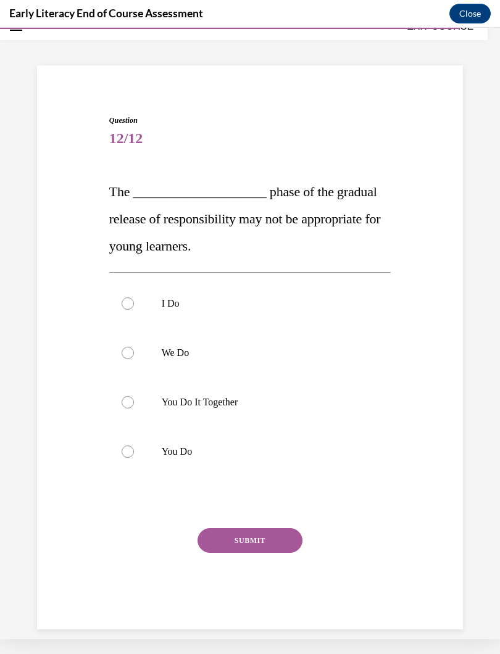
click at [130, 451] on div at bounding box center [128, 452] width 12 height 12
click at [135, 560] on div "SUBMIT" at bounding box center [250, 559] width 282 height 62
click at [223, 535] on button "SUBMIT" at bounding box center [250, 540] width 105 height 25
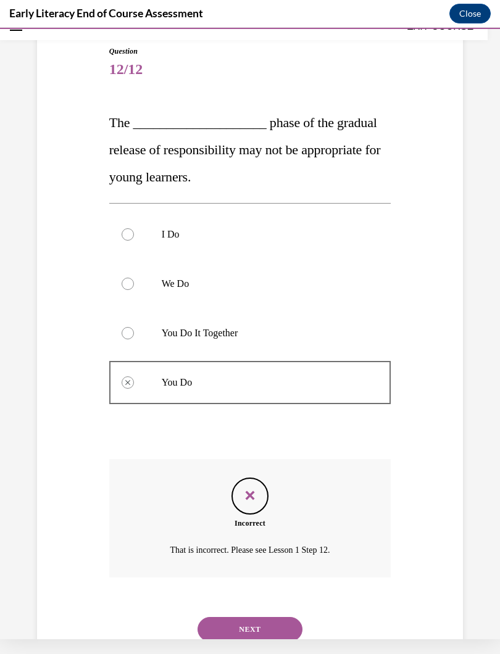
scroll to position [110, 0]
click at [223, 585] on button "NEXT" at bounding box center [250, 630] width 105 height 25
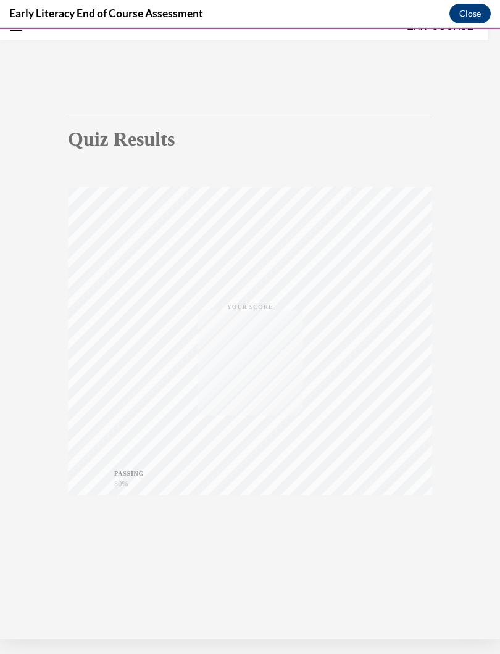
scroll to position [39, 0]
click at [241, 524] on div "TAKE AGAIN" at bounding box center [250, 523] width 44 height 29
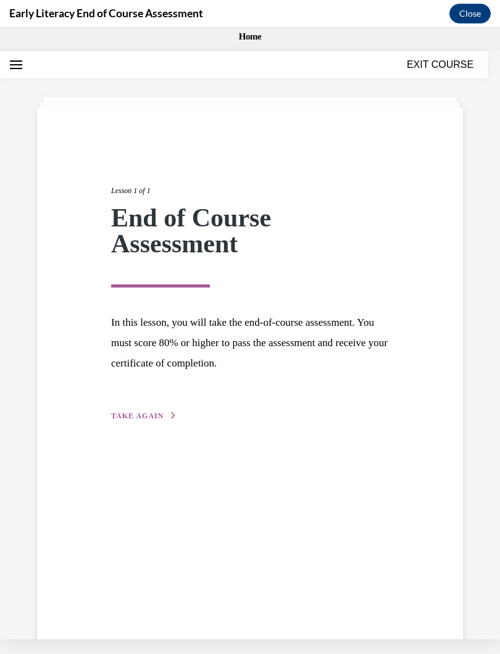
scroll to position [0, 0]
click at [446, 63] on button "EXIT COURSE" at bounding box center [440, 64] width 74 height 15
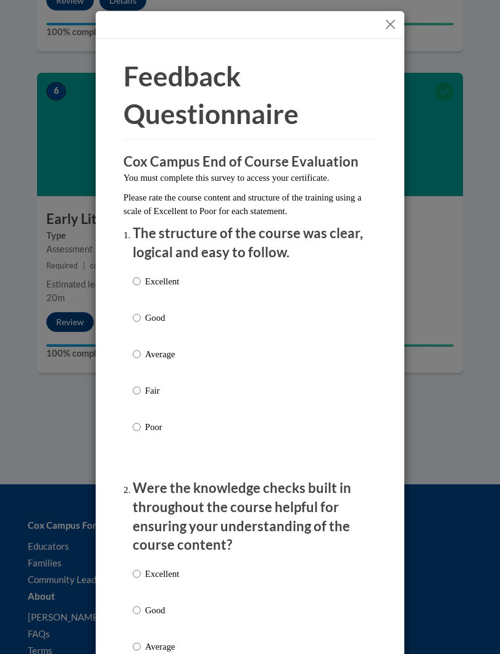
click at [388, 26] on button "Close" at bounding box center [390, 24] width 15 height 15
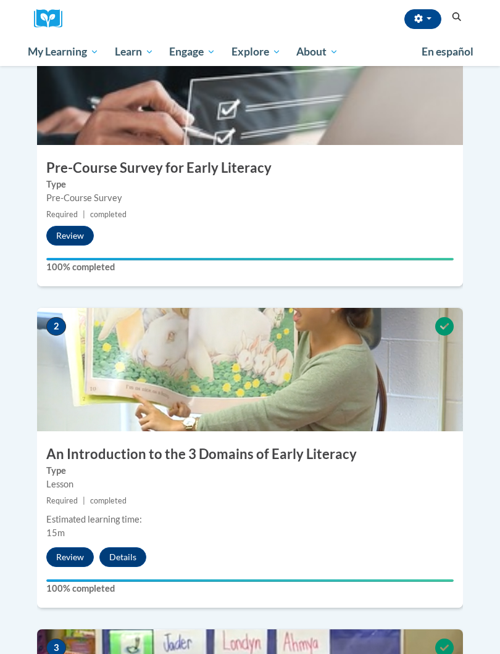
scroll to position [347, 0]
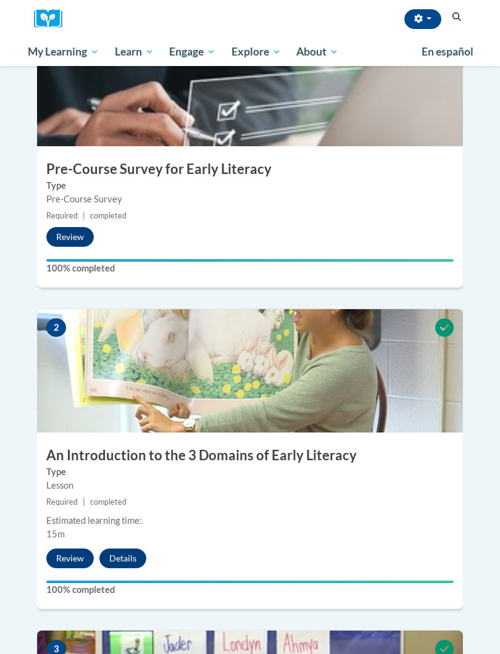
click at [64, 549] on button "Review" at bounding box center [70, 559] width 48 height 20
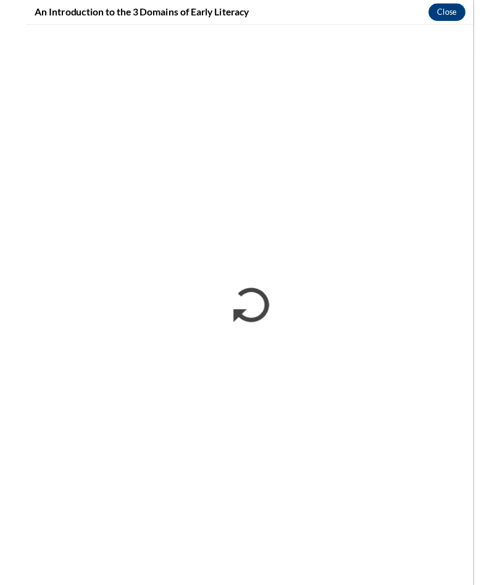
scroll to position [382, 0]
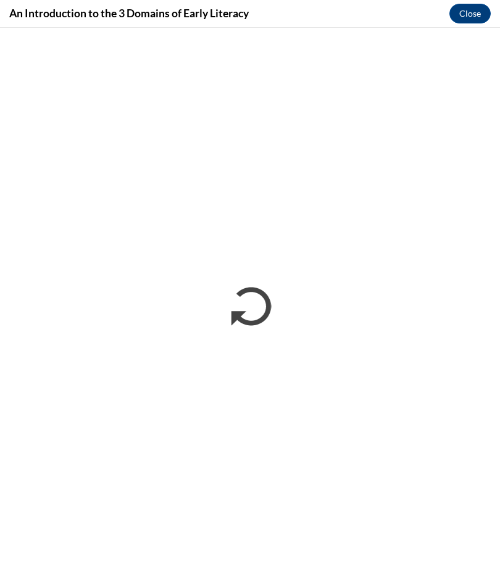
click at [474, 8] on button "Close" at bounding box center [469, 14] width 41 height 20
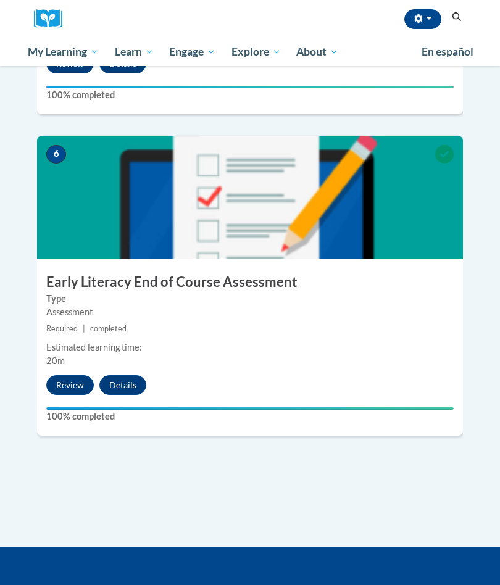
scroll to position [1807, 0]
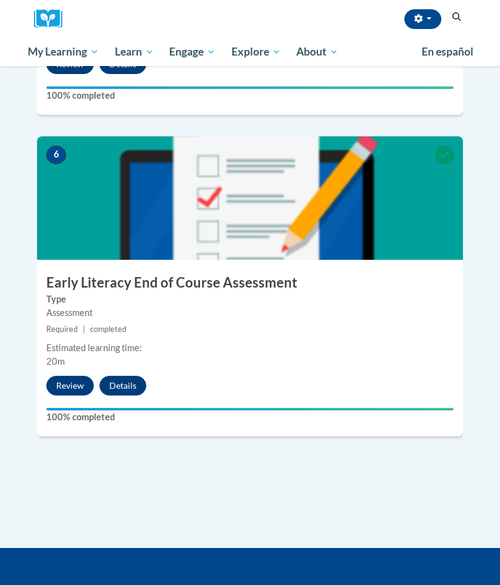
click at [73, 293] on label "Type" at bounding box center [249, 300] width 407 height 14
click at [57, 160] on img at bounding box center [250, 197] width 426 height 123
click at [60, 146] on span "6" at bounding box center [56, 155] width 20 height 19
click at [117, 273] on h3 "Early Literacy End of Course Assessment" at bounding box center [250, 282] width 426 height 19
click at [359, 273] on h3 "Early Literacy End of Course Assessment" at bounding box center [250, 282] width 426 height 19
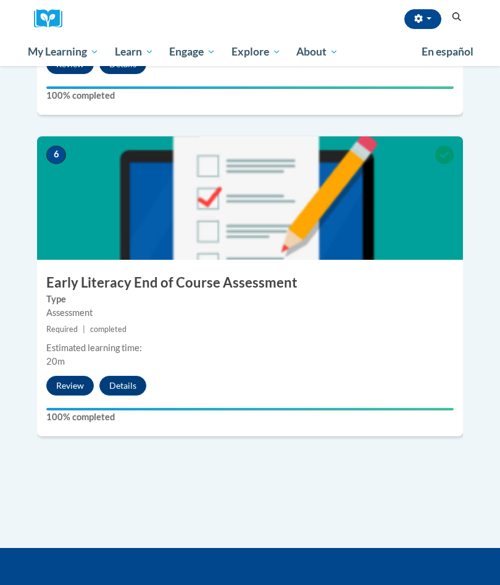
click at [112, 293] on label "Type" at bounding box center [249, 300] width 407 height 14
click at [109, 323] on small "Required | completed" at bounding box center [250, 330] width 426 height 14
click at [368, 301] on div "6 Early Literacy End of Course Assessment Type Assessment Required | completed …" at bounding box center [250, 286] width 426 height 300
click at [65, 376] on button "Review" at bounding box center [70, 386] width 48 height 20
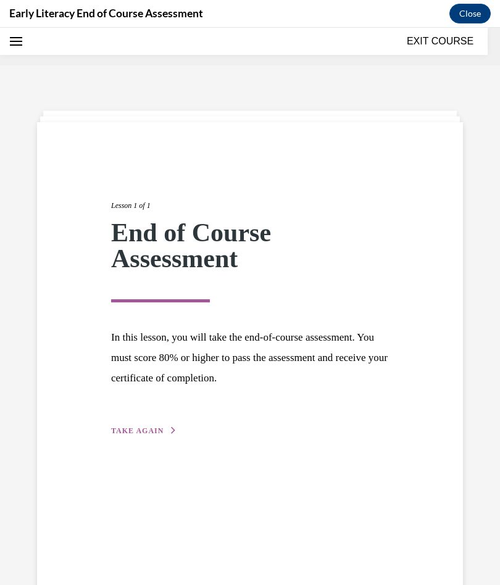
scroll to position [38, 0]
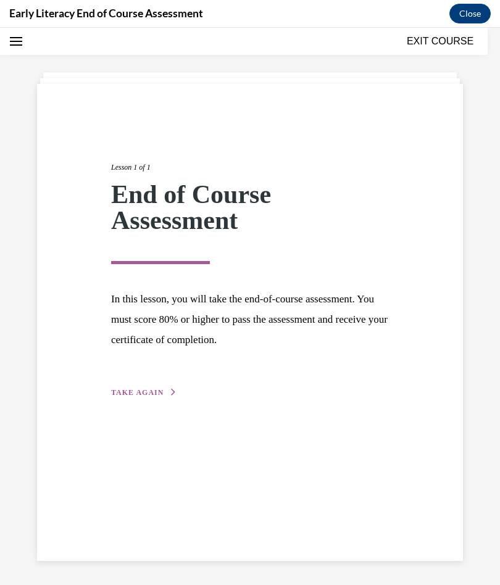
click at [136, 395] on span "TAKE AGAIN" at bounding box center [137, 392] width 52 height 9
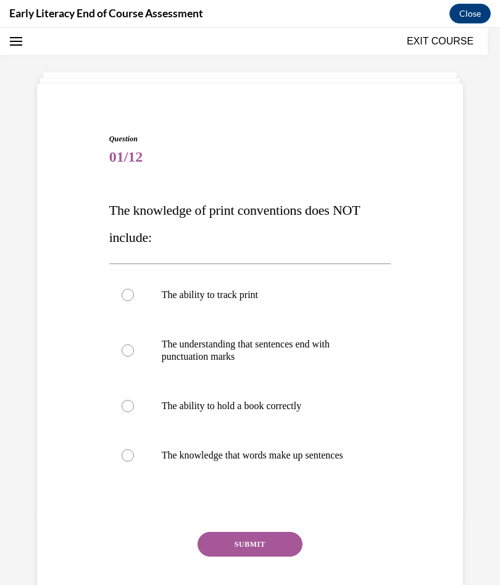
click at [176, 409] on p "The ability to hold a book correctly" at bounding box center [261, 406] width 199 height 12
click at [230, 540] on button "SUBMIT" at bounding box center [250, 544] width 105 height 25
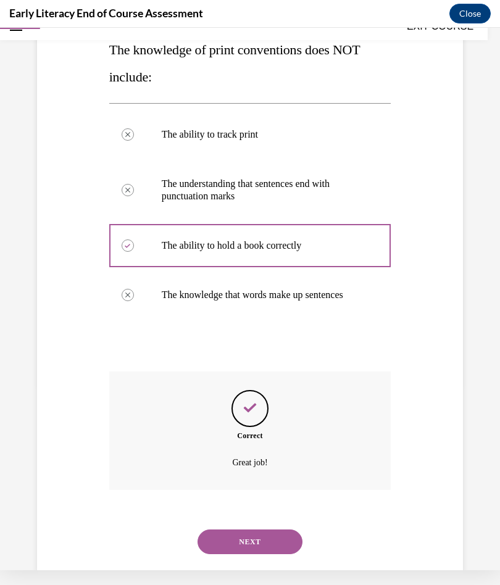
scroll to position [196, 0]
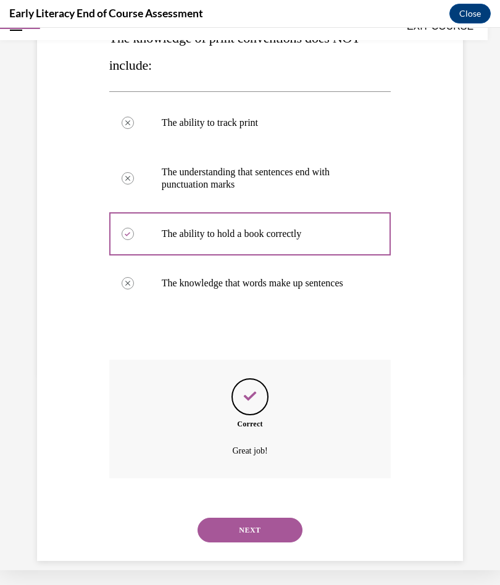
click at [219, 518] on button "NEXT" at bounding box center [250, 530] width 105 height 25
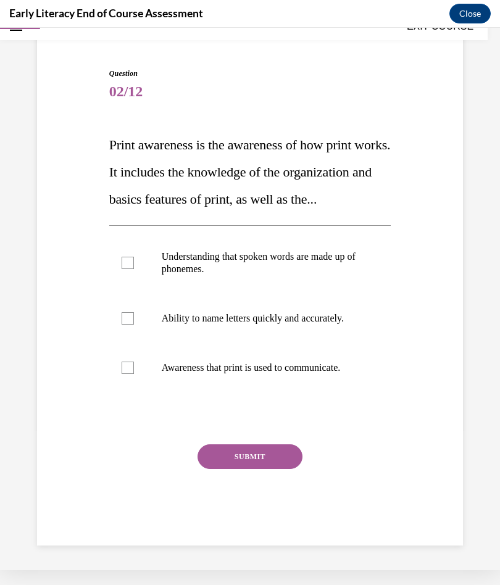
scroll to position [101, 0]
click at [123, 374] on div at bounding box center [250, 367] width 282 height 49
click at [279, 469] on button "SUBMIT" at bounding box center [250, 456] width 105 height 25
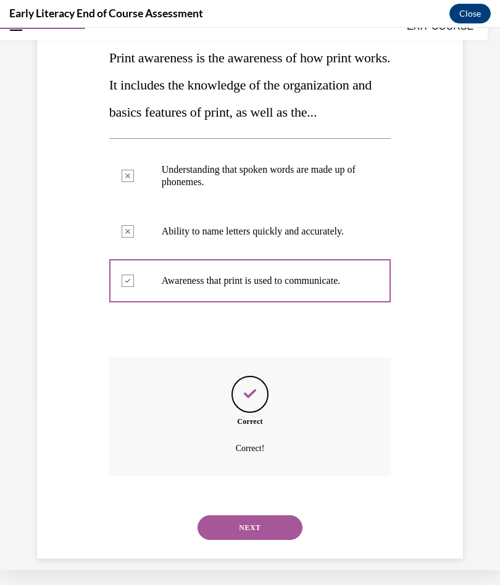
scroll to position [175, 0]
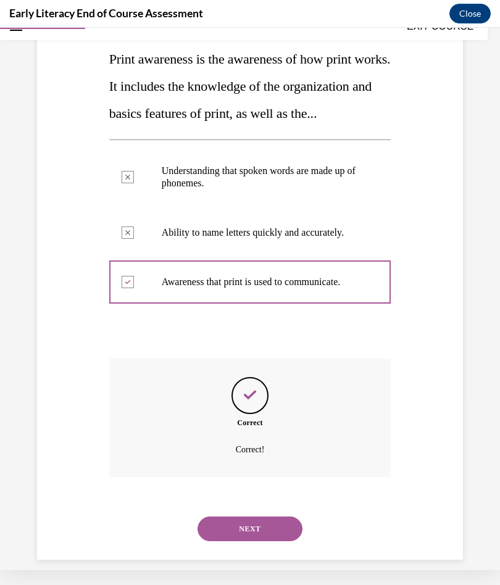
click at [274, 537] on button "NEXT" at bounding box center [250, 529] width 105 height 25
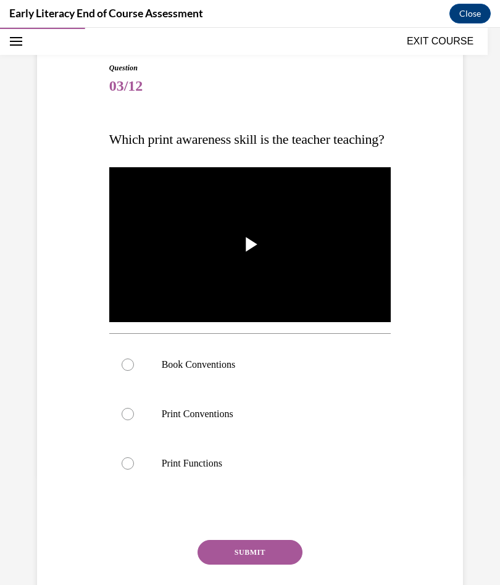
scroll to position [110, 0]
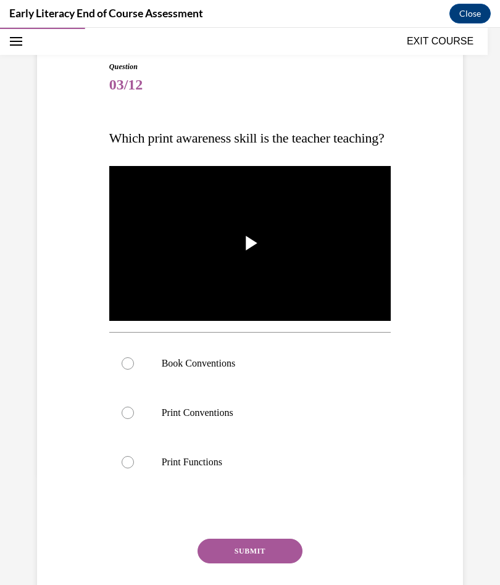
click at [220, 370] on p "Book Conventions" at bounding box center [261, 363] width 199 height 12
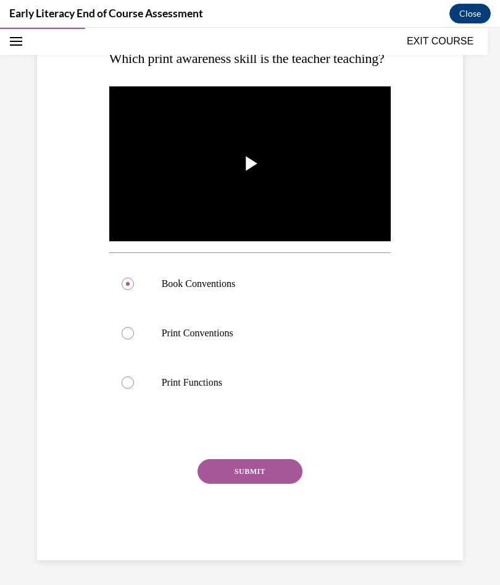
click at [274, 484] on button "SUBMIT" at bounding box center [250, 471] width 105 height 25
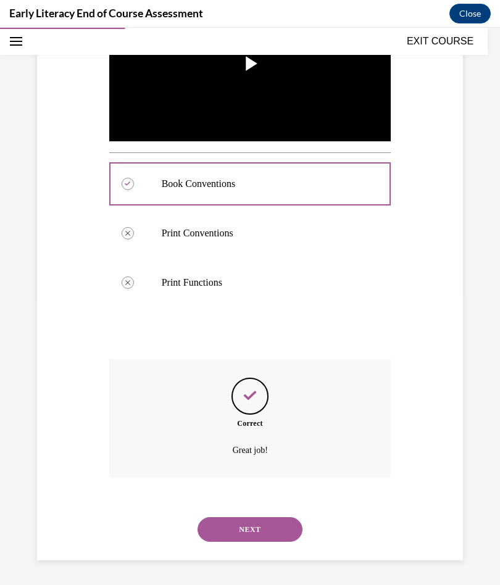
click at [283, 523] on button "NEXT" at bounding box center [250, 529] width 105 height 25
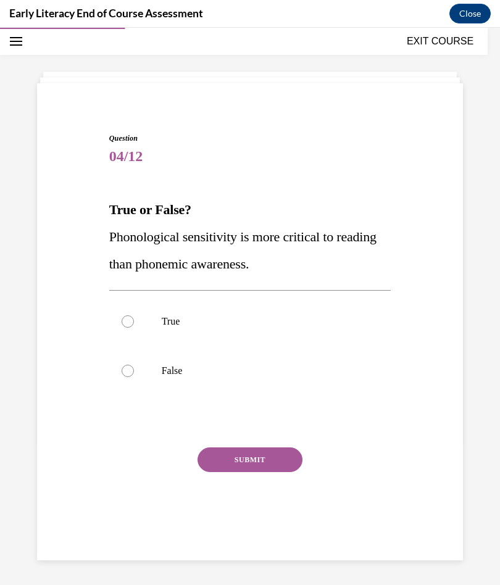
scroll to position [39, 0]
click at [182, 359] on div at bounding box center [250, 370] width 282 height 49
click at [260, 462] on button "SUBMIT" at bounding box center [250, 460] width 105 height 25
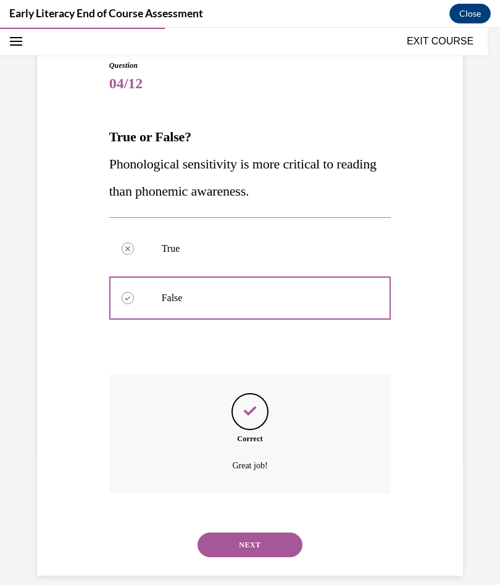
click at [288, 533] on button "NEXT" at bounding box center [250, 545] width 105 height 25
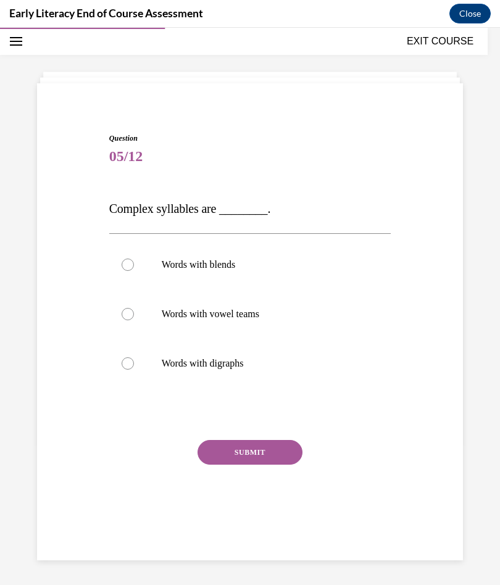
click at [235, 257] on div at bounding box center [250, 264] width 282 height 49
click at [269, 453] on button "SUBMIT" at bounding box center [250, 452] width 105 height 25
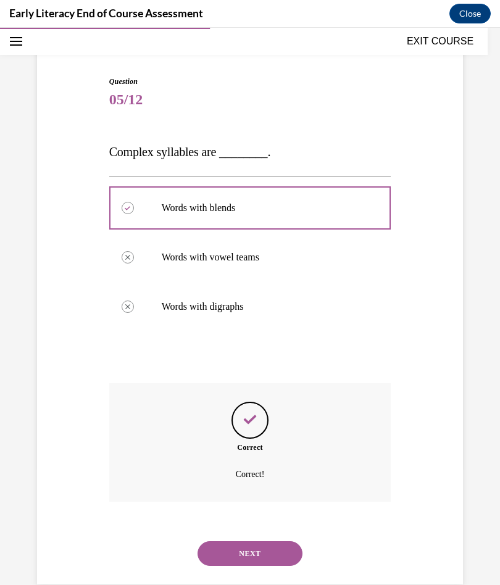
scroll to position [104, 0]
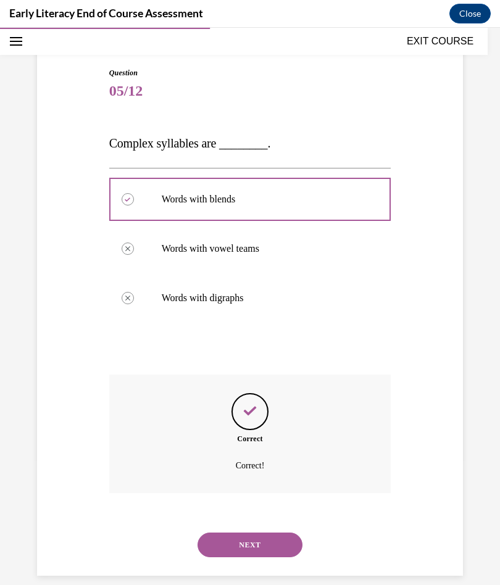
click at [278, 533] on button "NEXT" at bounding box center [250, 545] width 105 height 25
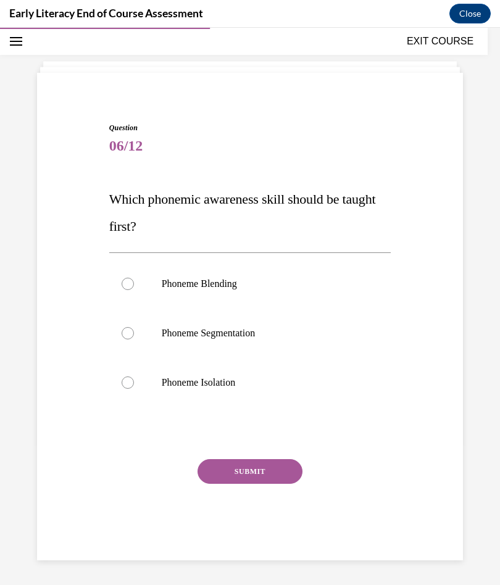
scroll to position [39, 0]
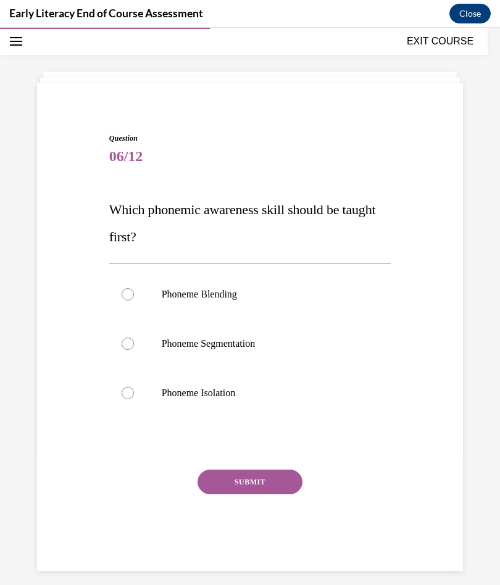
click at [241, 394] on p "Phoneme Isolation" at bounding box center [261, 393] width 199 height 12
click at [272, 481] on button "SUBMIT" at bounding box center [250, 482] width 105 height 25
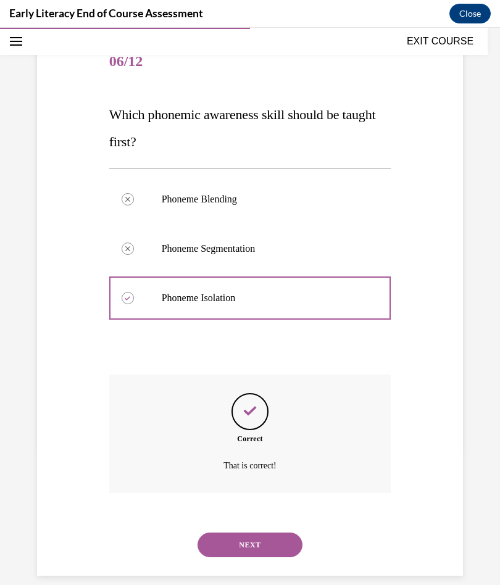
click at [285, 533] on button "NEXT" at bounding box center [250, 545] width 105 height 25
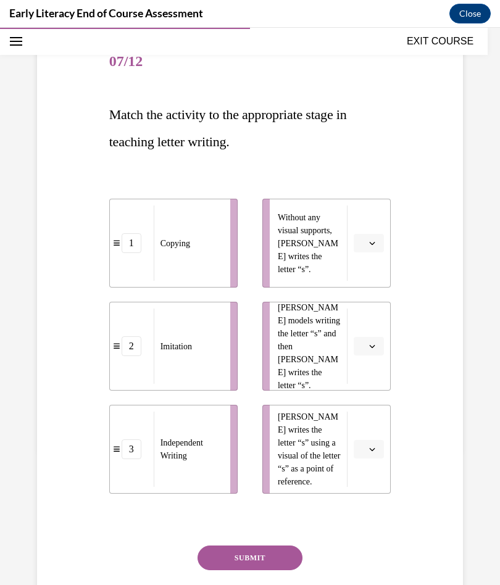
scroll to position [134, 0]
click at [364, 244] on span "Please select an option" at bounding box center [363, 243] width 4 height 12
click at [364, 319] on span "2" at bounding box center [364, 320] width 4 height 10
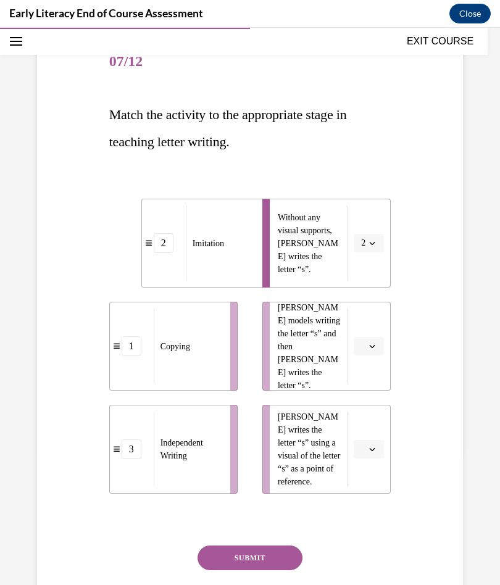
click at [370, 243] on icon "button" at bounding box center [373, 243] width 6 height 3
click at [361, 296] on span "1" at bounding box center [361, 296] width 4 height 10
click at [374, 348] on icon "button" at bounding box center [372, 346] width 6 height 6
click at [372, 422] on div "2" at bounding box center [367, 423] width 31 height 25
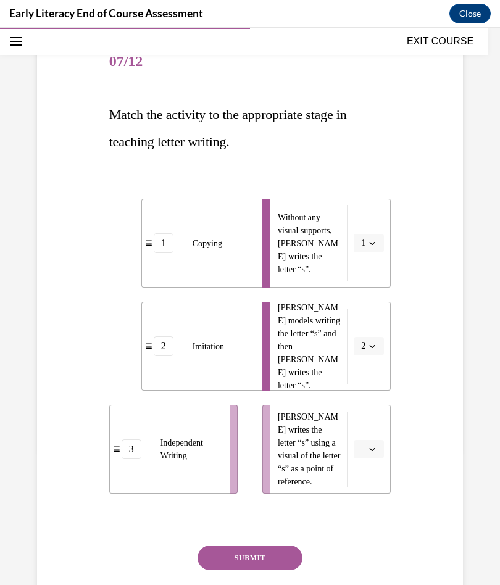
click at [373, 451] on icon "button" at bounding box center [372, 449] width 6 height 6
click at [377, 549] on div "3" at bounding box center [367, 551] width 31 height 25
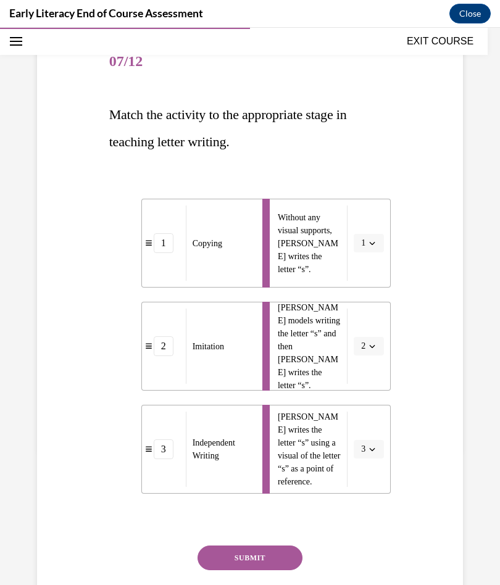
click at [275, 559] on button "SUBMIT" at bounding box center [250, 558] width 105 height 25
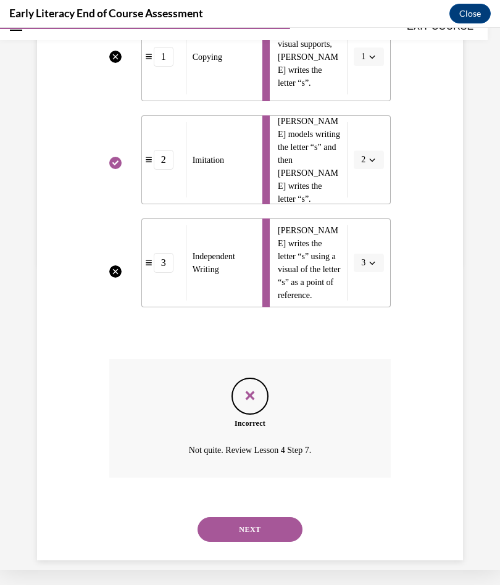
scroll to position [305, 0]
click at [280, 518] on button "NEXT" at bounding box center [250, 530] width 105 height 25
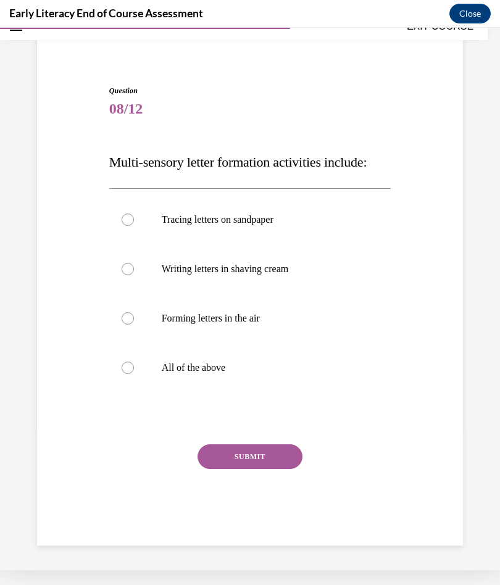
scroll to position [57, 0]
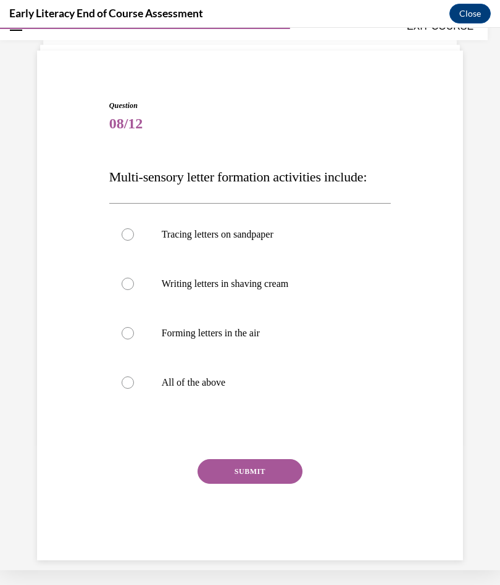
click at [225, 383] on p "All of the above" at bounding box center [261, 383] width 199 height 12
click at [264, 472] on button "SUBMIT" at bounding box center [250, 471] width 105 height 25
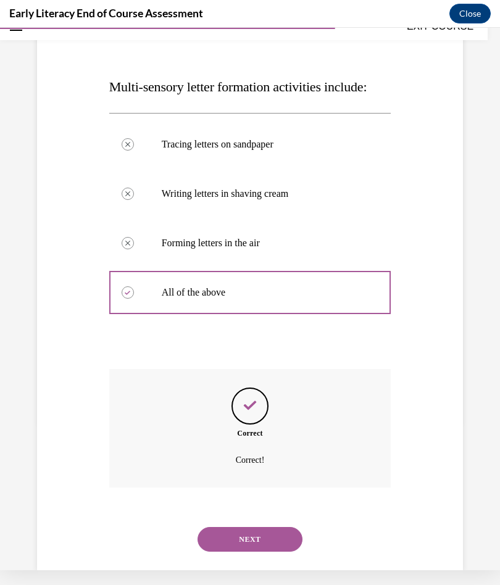
scroll to position [156, 0]
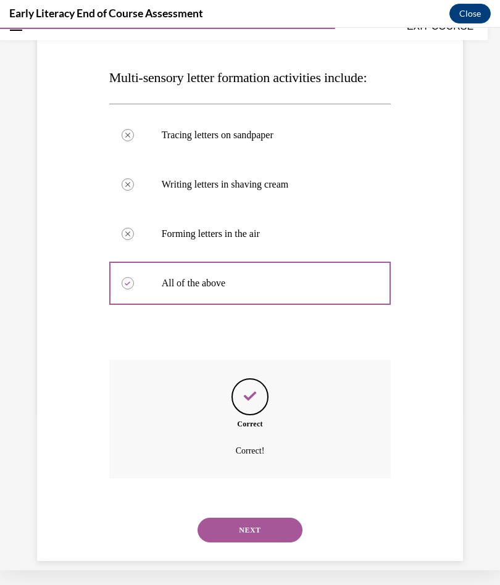
click at [274, 518] on button "NEXT" at bounding box center [250, 530] width 105 height 25
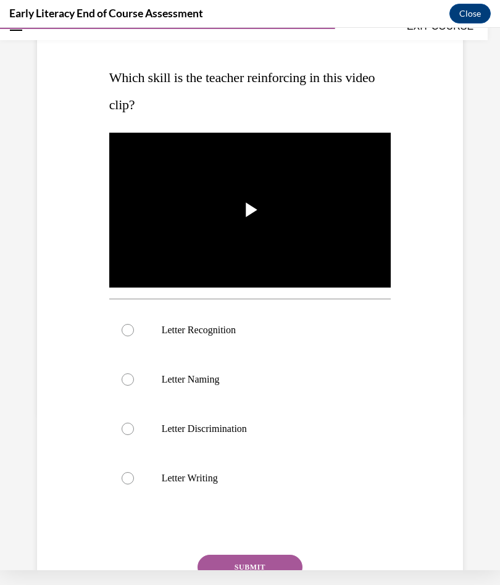
scroll to position [0, 0]
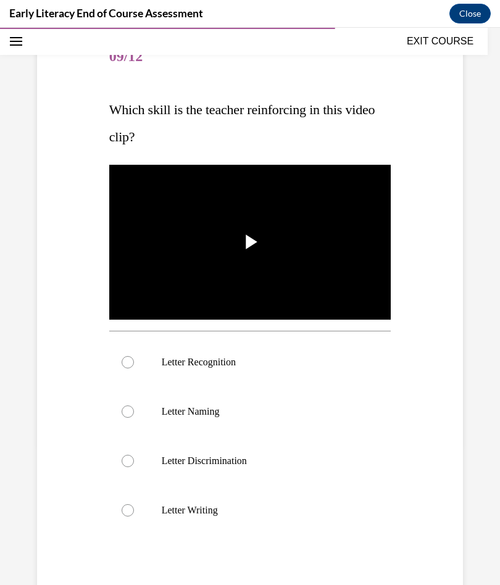
click at [228, 362] on p "Letter Recognition" at bounding box center [261, 362] width 199 height 12
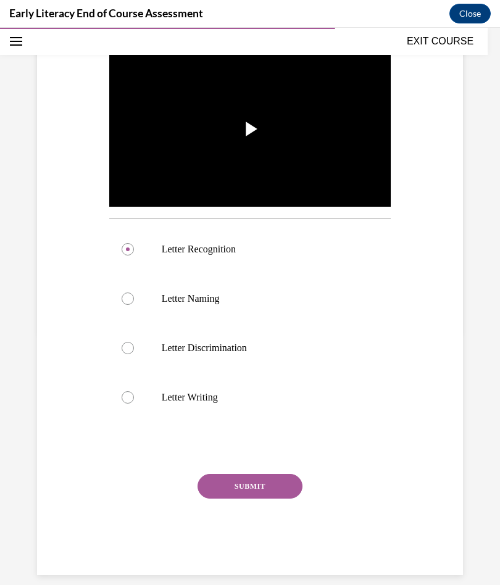
scroll to position [252, 0]
click at [272, 485] on button "SUBMIT" at bounding box center [250, 486] width 105 height 25
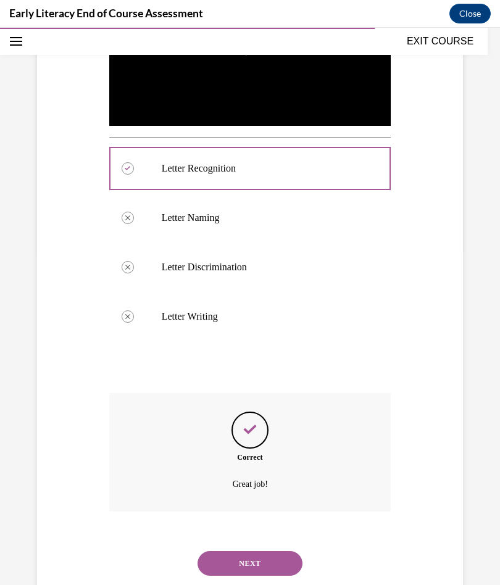
scroll to position [351, 0]
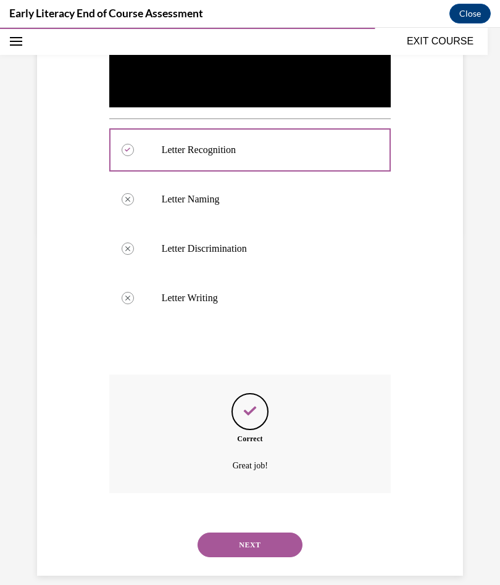
click at [279, 533] on button "NEXT" at bounding box center [250, 545] width 105 height 25
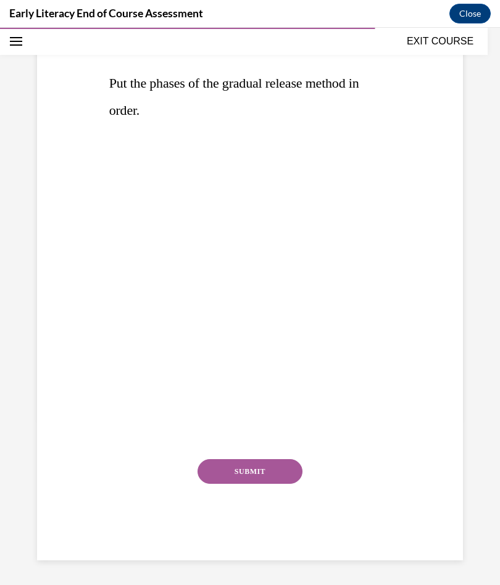
scroll to position [138, 0]
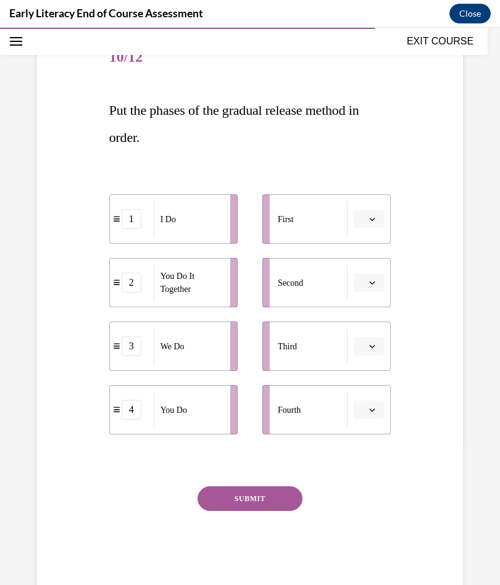
click at [375, 214] on button "button" at bounding box center [369, 219] width 30 height 19
click at [364, 348] on span "4" at bounding box center [364, 346] width 4 height 10
click at [224, 411] on li "1 I Do" at bounding box center [173, 409] width 128 height 49
click at [364, 410] on span "Please select an option" at bounding box center [363, 410] width 4 height 12
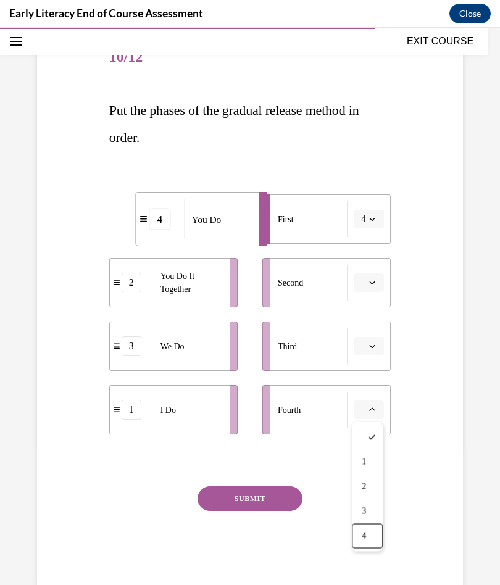
click at [369, 537] on div "4" at bounding box center [367, 536] width 31 height 25
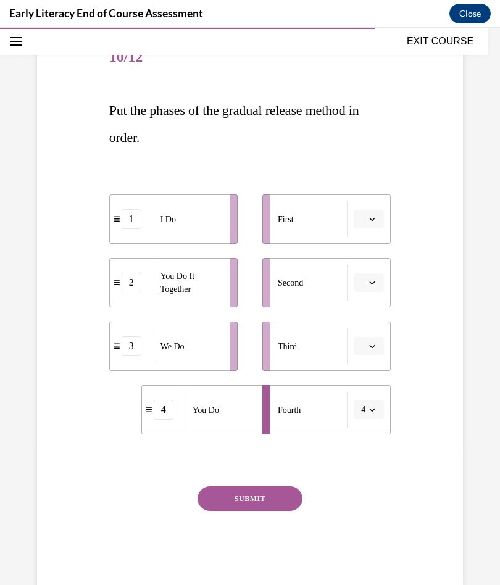
click at [373, 283] on icon "button" at bounding box center [373, 282] width 6 height 3
click at [366, 410] on span "4" at bounding box center [364, 409] width 4 height 10
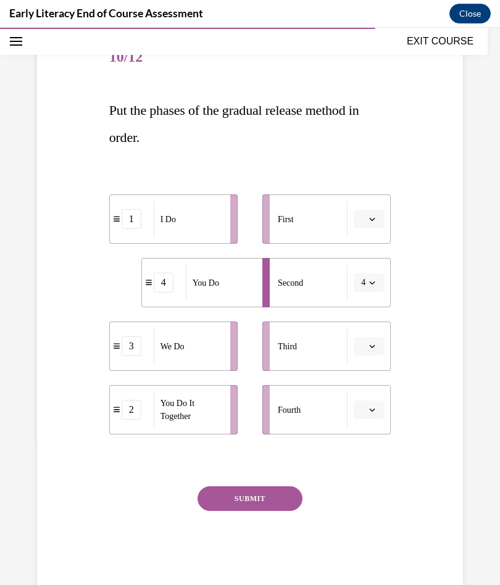
click at [372, 348] on icon "button" at bounding box center [373, 346] width 6 height 3
click at [372, 444] on div "3" at bounding box center [367, 448] width 31 height 25
click at [372, 411] on icon "button" at bounding box center [373, 410] width 6 height 3
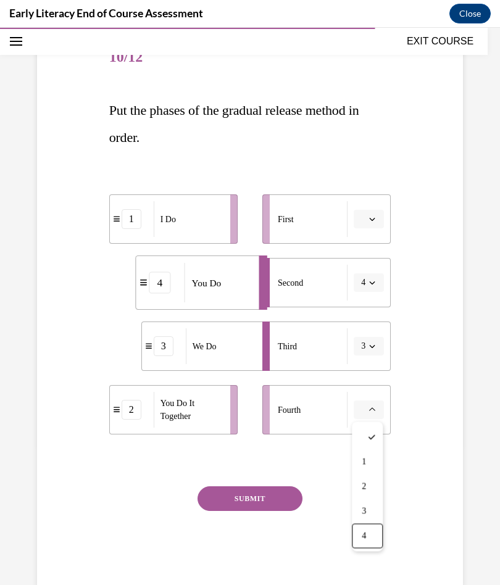
click at [366, 539] on span "4" at bounding box center [364, 536] width 4 height 10
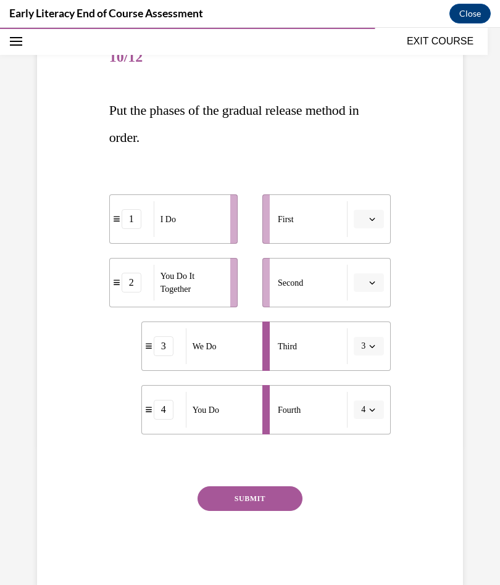
click at [283, 499] on button "SUBMIT" at bounding box center [250, 498] width 105 height 25
click at [373, 217] on icon "button" at bounding box center [372, 219] width 6 height 6
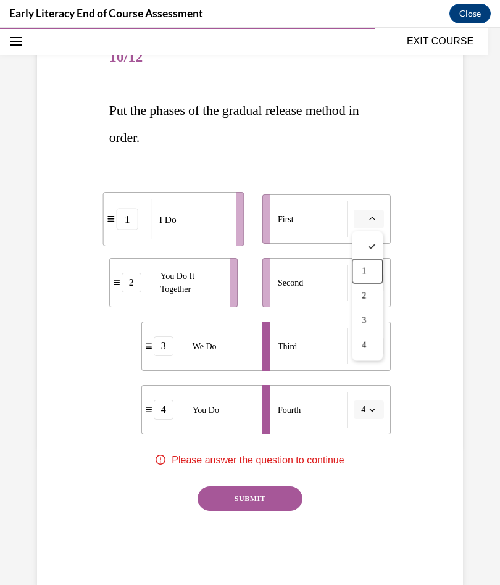
click at [365, 277] on div "1" at bounding box center [367, 271] width 31 height 25
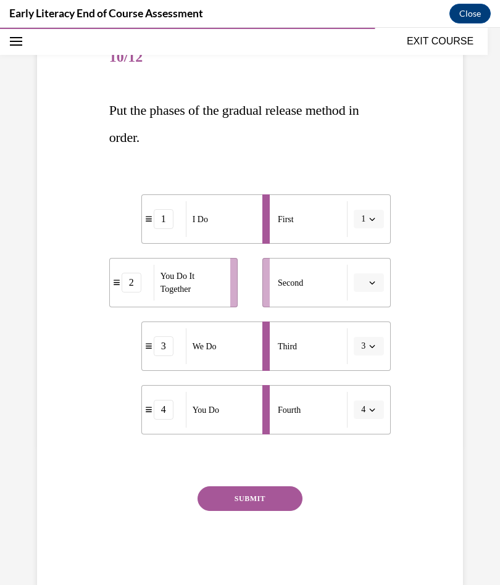
click at [369, 283] on icon "button" at bounding box center [372, 283] width 6 height 6
click at [365, 359] on span "2" at bounding box center [364, 360] width 4 height 10
click at [276, 498] on button "SUBMIT" at bounding box center [250, 498] width 105 height 25
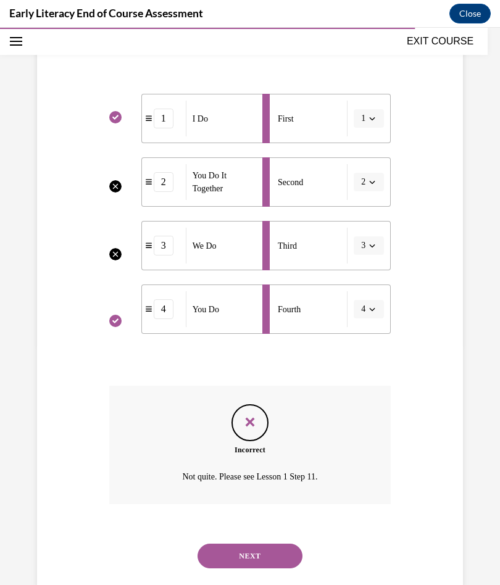
scroll to position [250, 0]
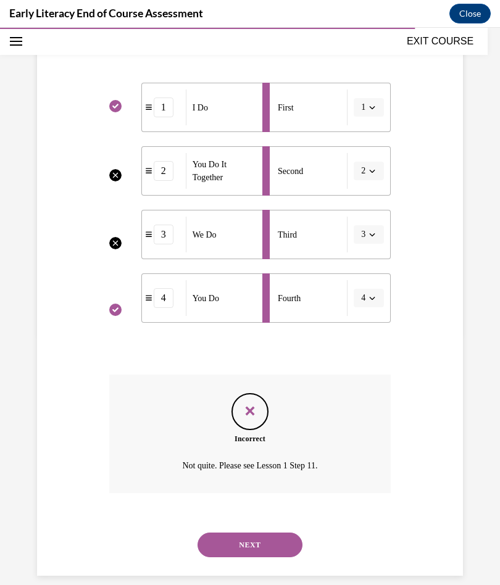
click at [276, 533] on button "NEXT" at bounding box center [250, 545] width 105 height 25
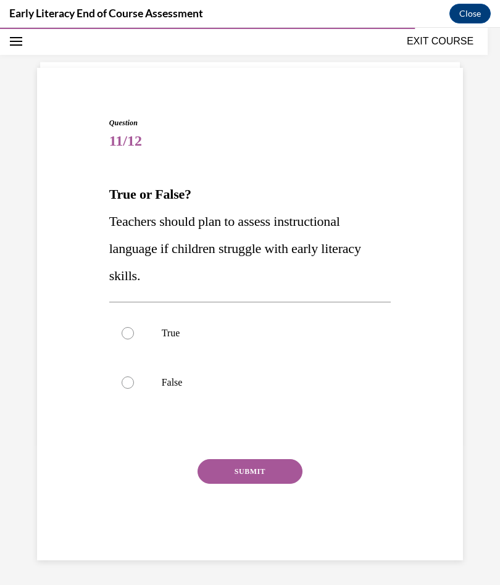
scroll to position [40, 0]
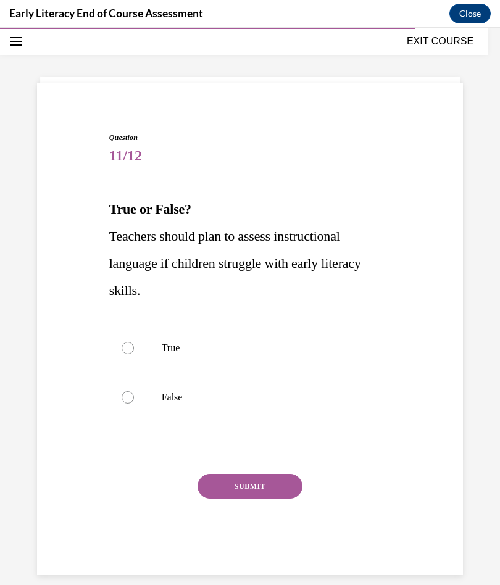
click at [175, 340] on div at bounding box center [250, 347] width 282 height 49
click at [272, 484] on button "SUBMIT" at bounding box center [250, 486] width 105 height 25
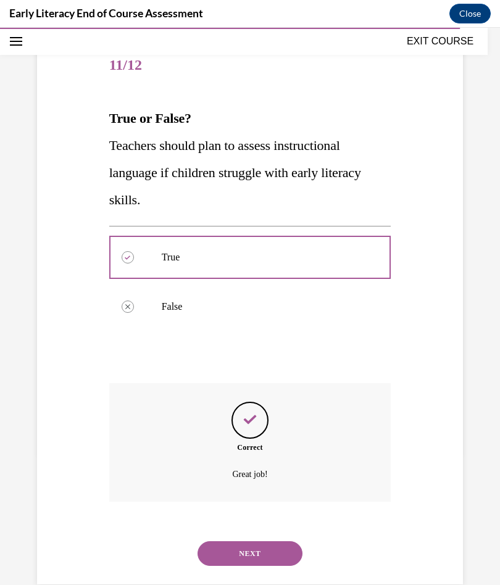
scroll to position [139, 0]
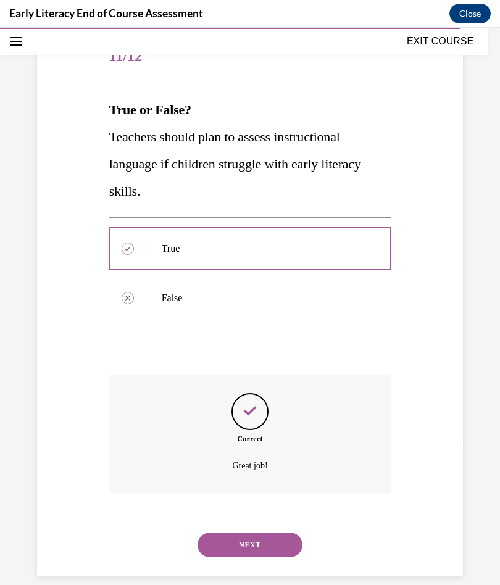
click at [275, 533] on button "NEXT" at bounding box center [250, 545] width 105 height 25
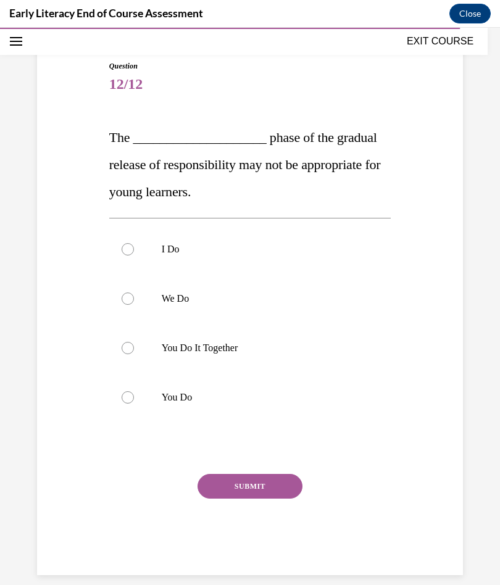
click at [172, 243] on div at bounding box center [250, 249] width 282 height 49
click at [269, 485] on button "SUBMIT" at bounding box center [250, 486] width 105 height 25
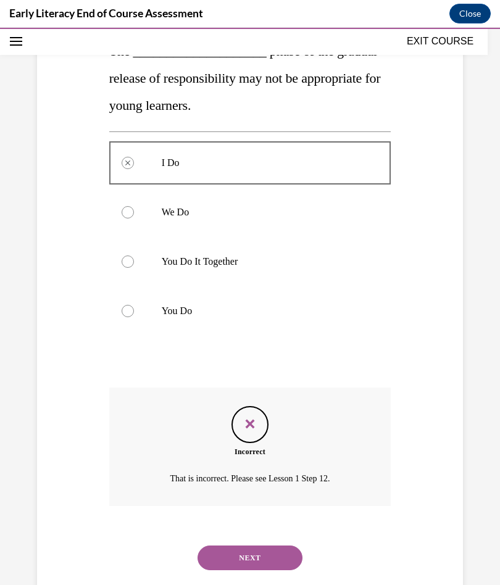
scroll to position [210, 0]
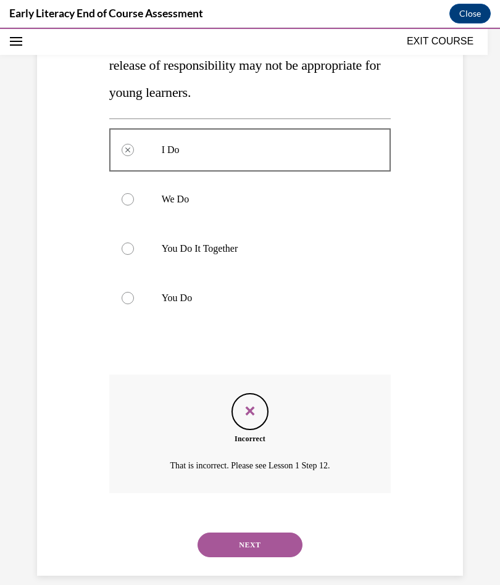
click at [278, 533] on button "NEXT" at bounding box center [250, 545] width 105 height 25
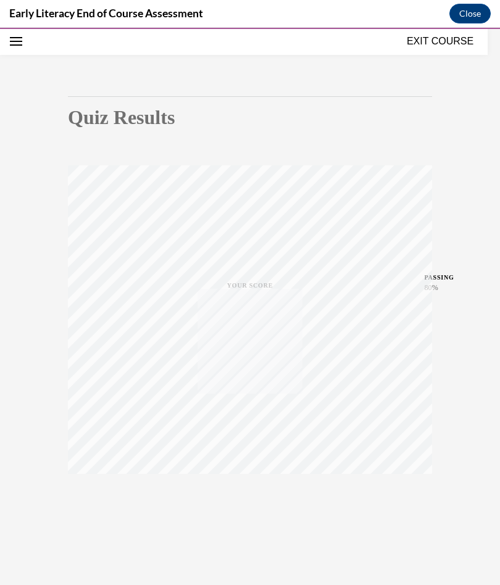
scroll to position [75, 0]
click at [257, 502] on div "TAKE AGAIN" at bounding box center [250, 502] width 44 height 29
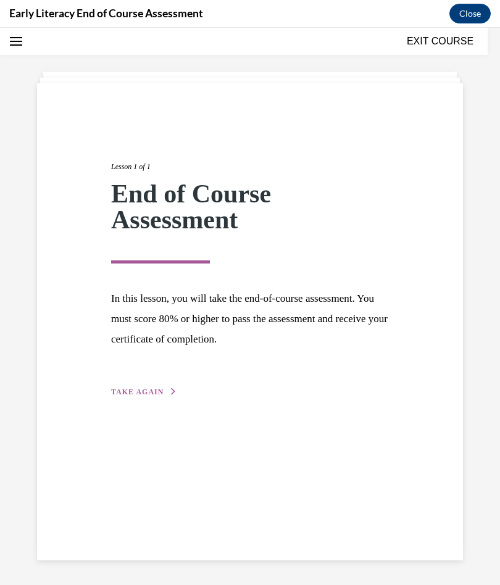
click at [161, 392] on span "TAKE AGAIN" at bounding box center [137, 392] width 52 height 9
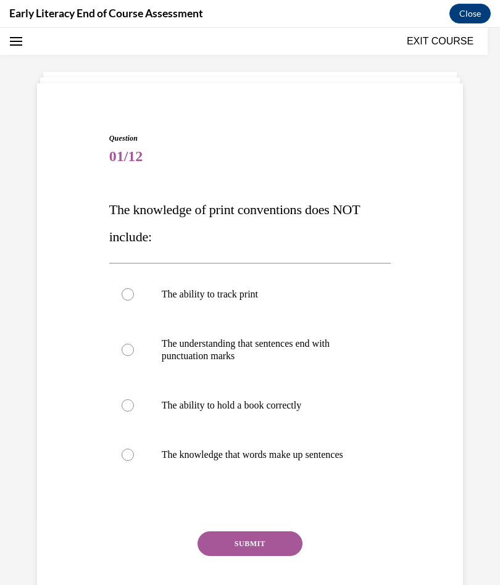
click at [291, 409] on p "The ability to hold a book correctly" at bounding box center [261, 405] width 199 height 12
click at [278, 537] on button "SUBMIT" at bounding box center [250, 543] width 105 height 25
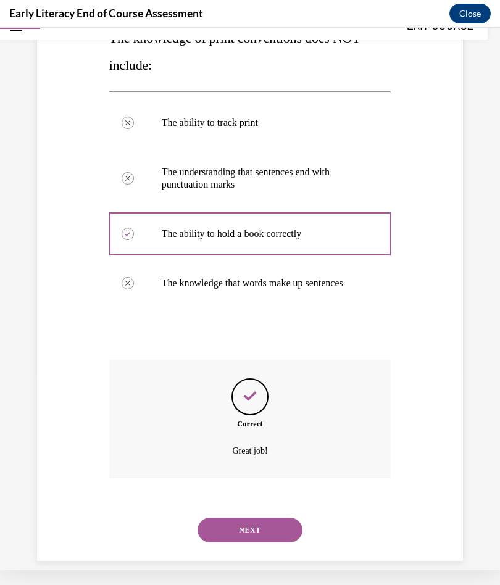
click at [278, 518] on button "NEXT" at bounding box center [250, 530] width 105 height 25
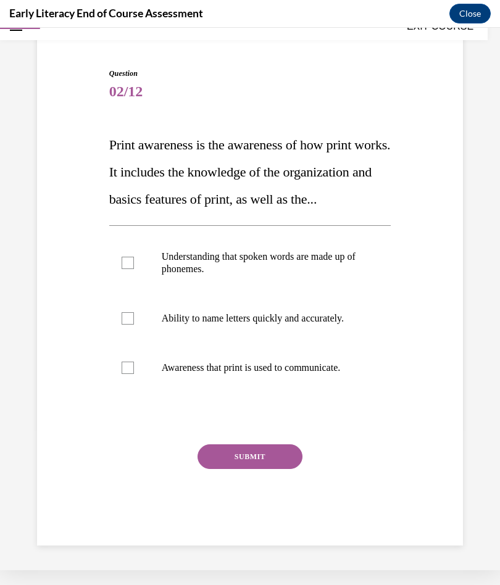
scroll to position [101, 0]
click at [327, 390] on div at bounding box center [250, 367] width 282 height 49
click at [273, 469] on button "SUBMIT" at bounding box center [250, 456] width 105 height 25
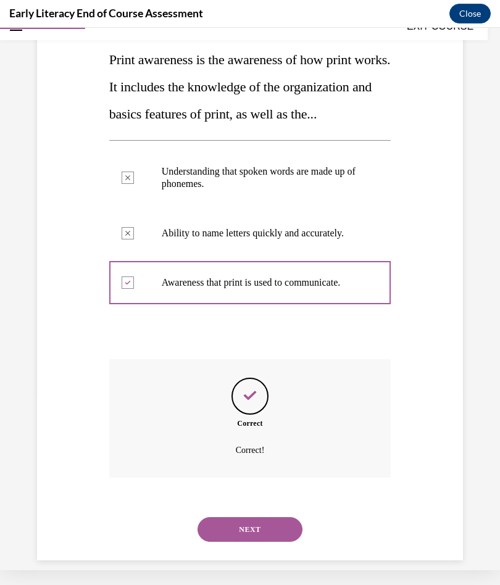
scroll to position [201, 0]
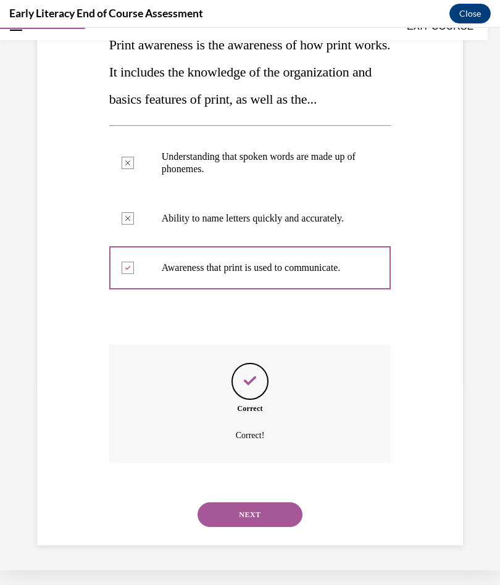
click at [285, 517] on button "NEXT" at bounding box center [250, 514] width 105 height 25
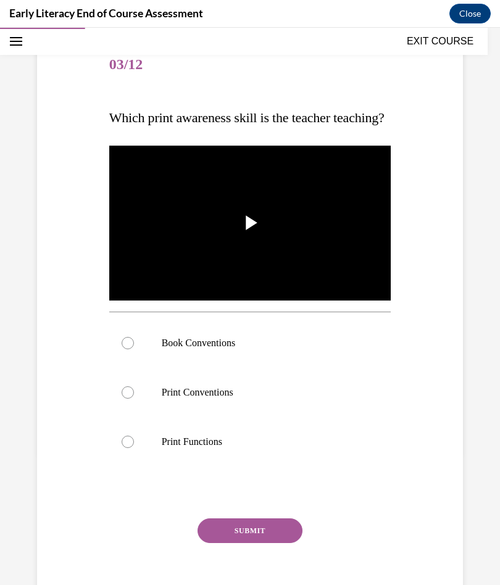
scroll to position [153, 0]
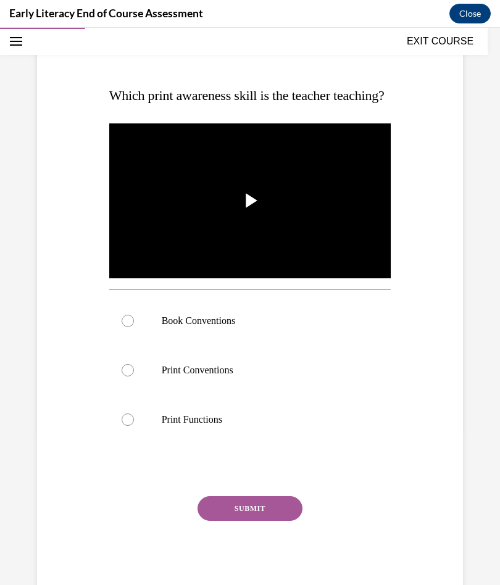
click at [222, 327] on p "Book Conventions" at bounding box center [261, 321] width 199 height 12
click at [274, 521] on button "SUBMIT" at bounding box center [250, 508] width 105 height 25
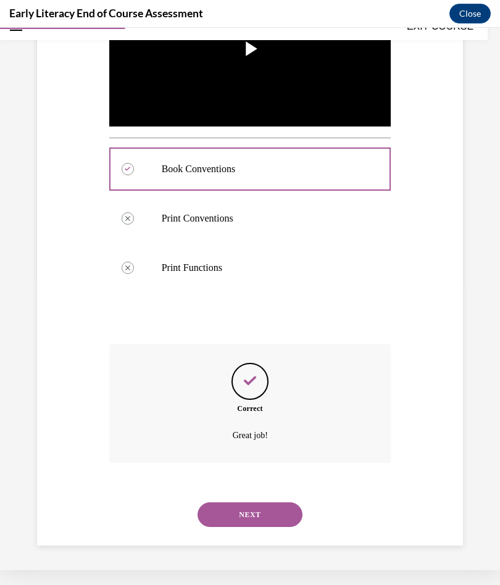
click at [275, 516] on button "NEXT" at bounding box center [250, 514] width 105 height 25
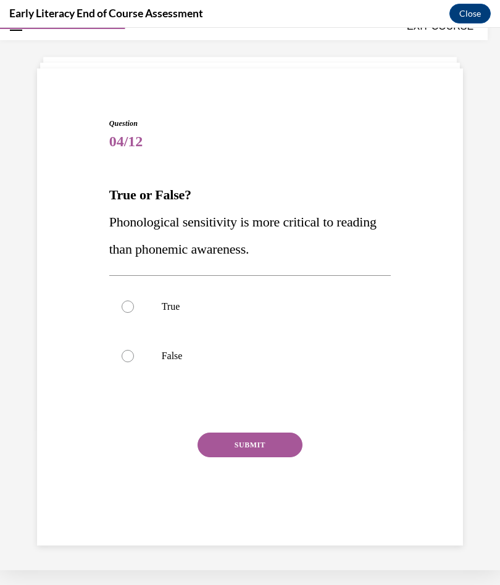
scroll to position [39, 0]
click at [183, 348] on div at bounding box center [250, 355] width 282 height 49
click at [269, 443] on button "SUBMIT" at bounding box center [250, 445] width 105 height 25
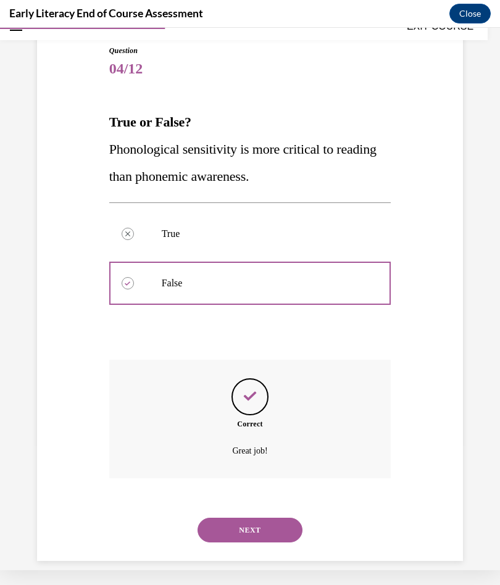
click at [278, 519] on button "NEXT" at bounding box center [250, 530] width 105 height 25
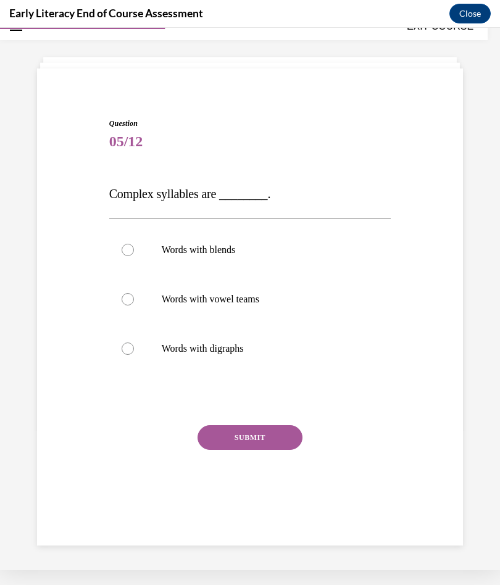
click at [226, 242] on div at bounding box center [250, 249] width 282 height 49
click at [276, 435] on button "SUBMIT" at bounding box center [250, 437] width 105 height 25
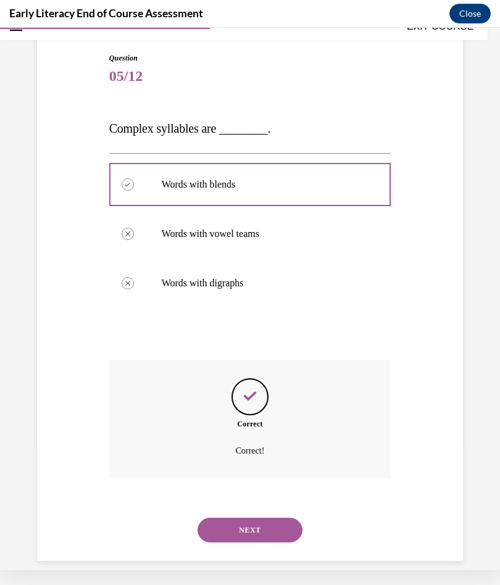
click at [277, 518] on button "NEXT" at bounding box center [250, 530] width 105 height 25
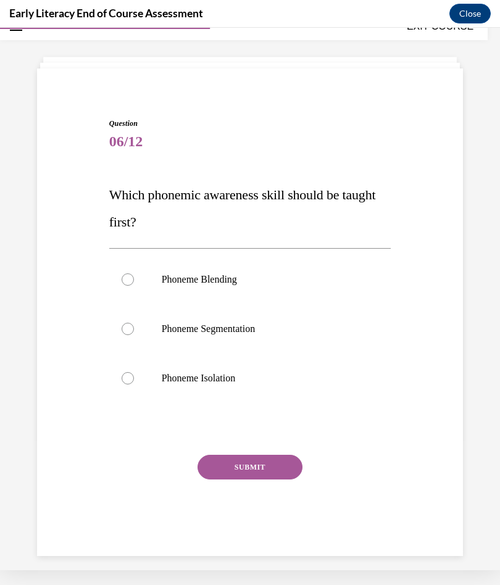
click at [221, 378] on p "Phoneme Isolation" at bounding box center [261, 378] width 199 height 12
click at [267, 479] on button "SUBMIT" at bounding box center [250, 467] width 105 height 25
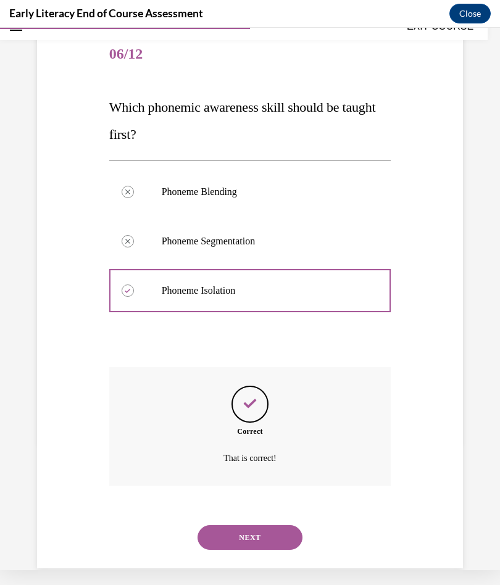
scroll to position [134, 0]
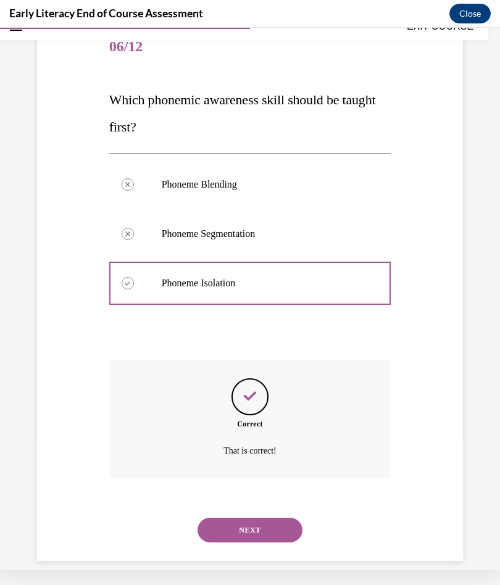
click at [277, 518] on button "NEXT" at bounding box center [250, 530] width 105 height 25
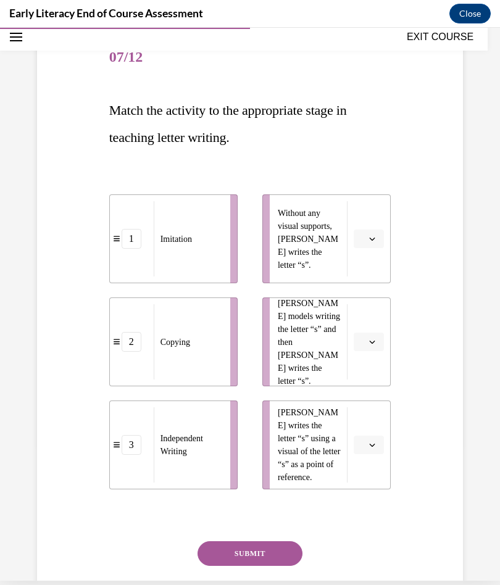
click at [371, 238] on icon "button" at bounding box center [372, 239] width 6 height 6
click at [369, 443] on icon "button" at bounding box center [372, 445] width 6 height 6
click at [370, 544] on div "3" at bounding box center [367, 547] width 31 height 25
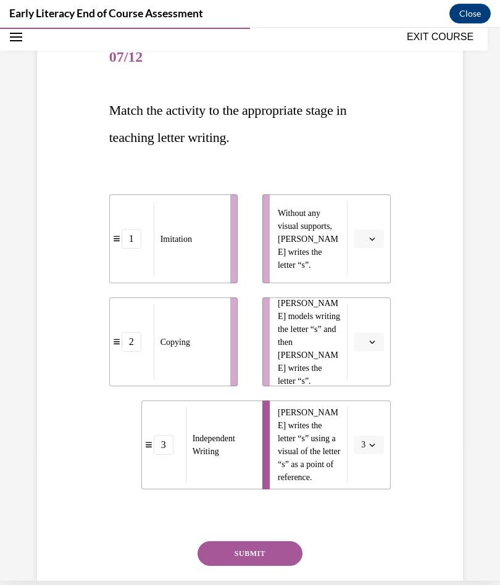
click at [368, 345] on span "button" at bounding box center [372, 342] width 9 height 9
click at [366, 420] on span "2" at bounding box center [364, 419] width 4 height 10
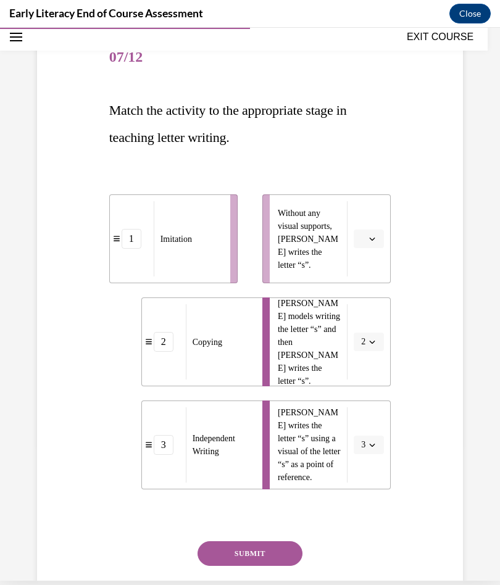
click at [370, 236] on icon "button" at bounding box center [372, 239] width 6 height 6
click at [362, 293] on div "1" at bounding box center [367, 291] width 31 height 25
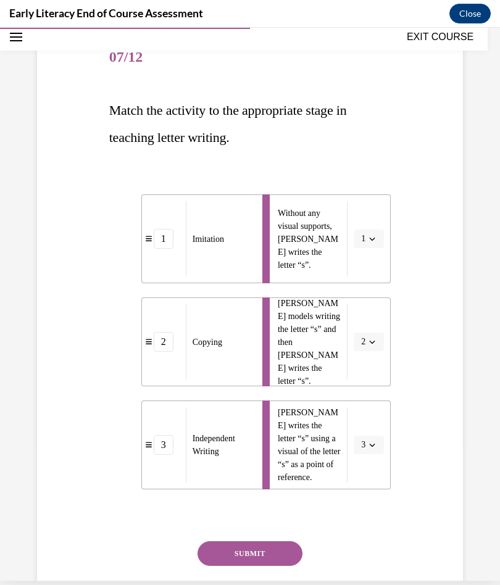
click at [265, 553] on button "SUBMIT" at bounding box center [250, 553] width 105 height 25
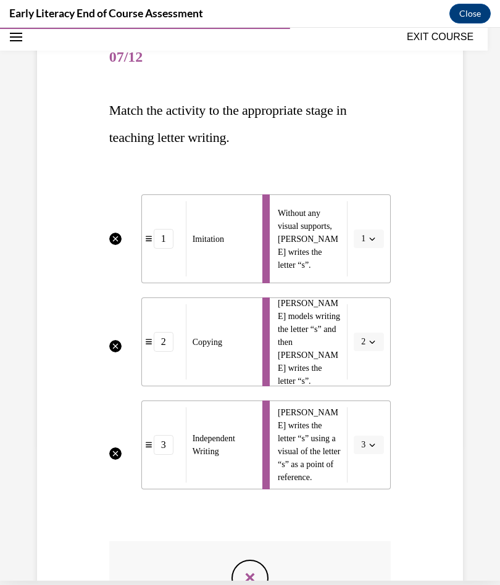
scroll to position [15, 0]
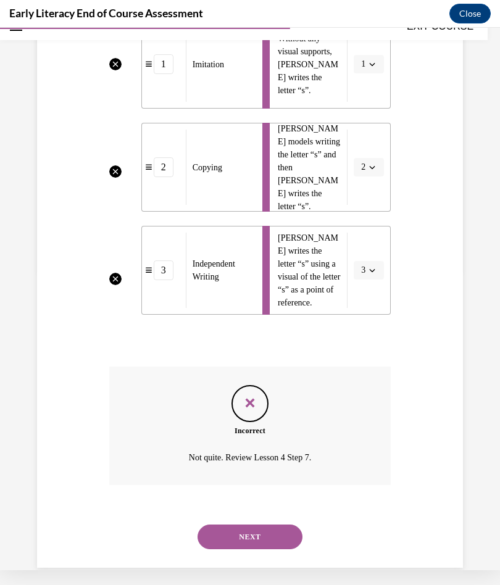
click at [273, 525] on button "NEXT" at bounding box center [250, 537] width 105 height 25
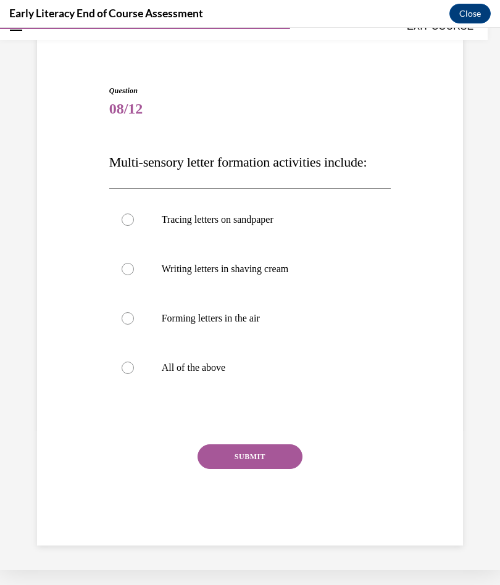
scroll to position [57, 0]
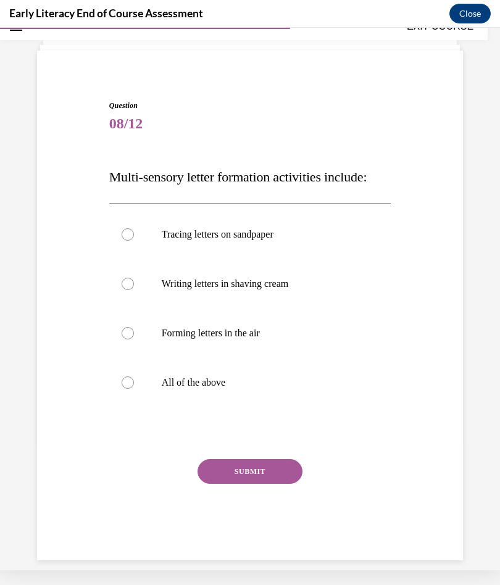
click at [220, 386] on p "All of the above" at bounding box center [261, 383] width 199 height 12
click at [270, 472] on button "SUBMIT" at bounding box center [250, 471] width 105 height 25
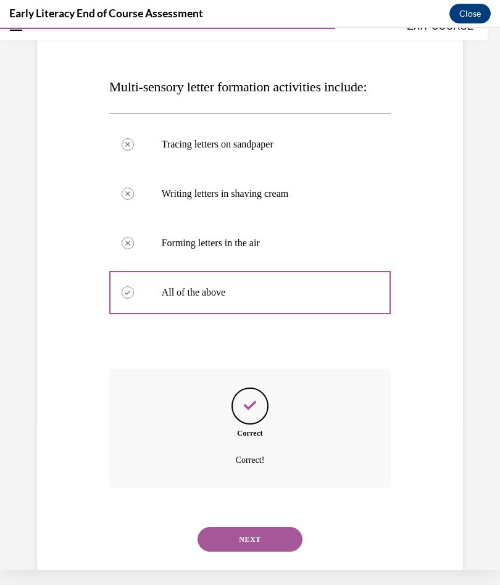
scroll to position [156, 0]
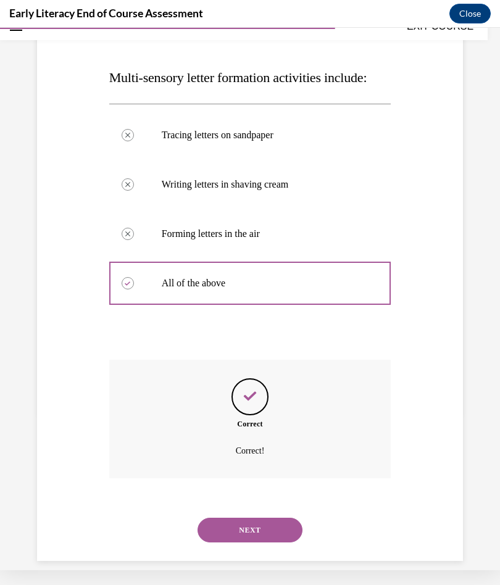
click at [278, 518] on button "NEXT" at bounding box center [250, 530] width 105 height 25
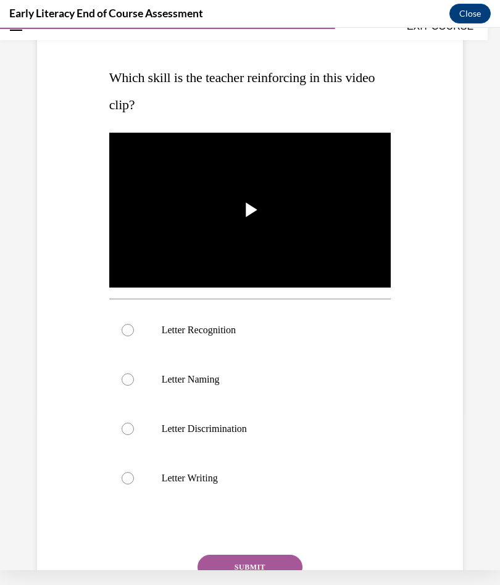
scroll to position [0, 0]
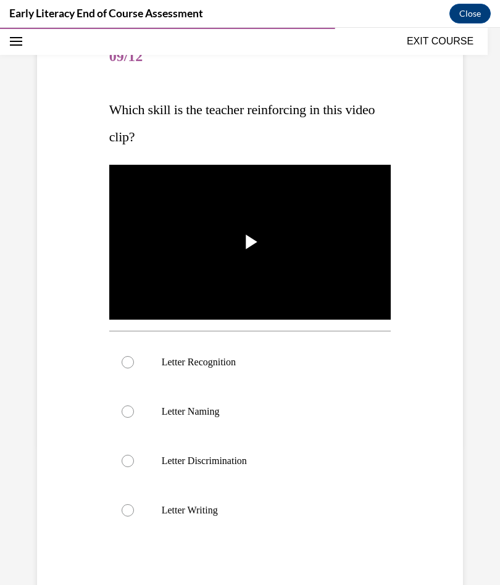
click at [228, 364] on p "Letter Recognition" at bounding box center [261, 362] width 199 height 12
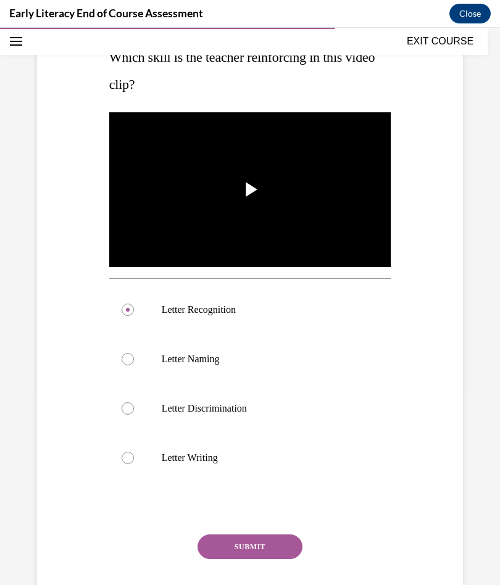
scroll to position [202, 0]
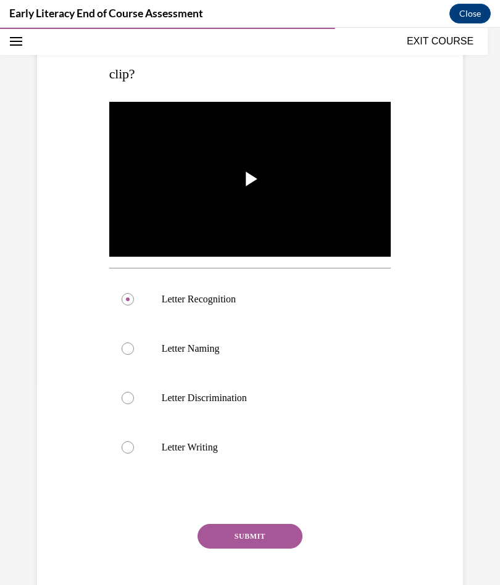
click at [277, 535] on button "SUBMIT" at bounding box center [250, 536] width 105 height 25
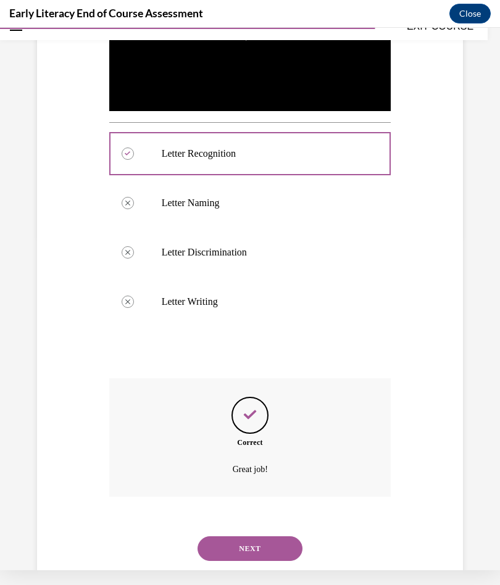
scroll to position [351, 0]
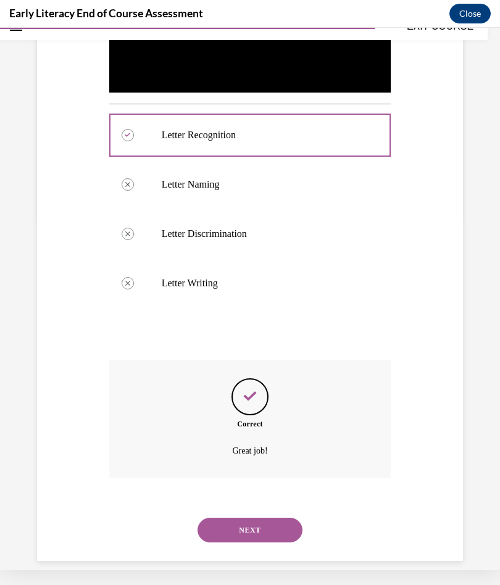
click at [279, 518] on button "NEXT" at bounding box center [250, 530] width 105 height 25
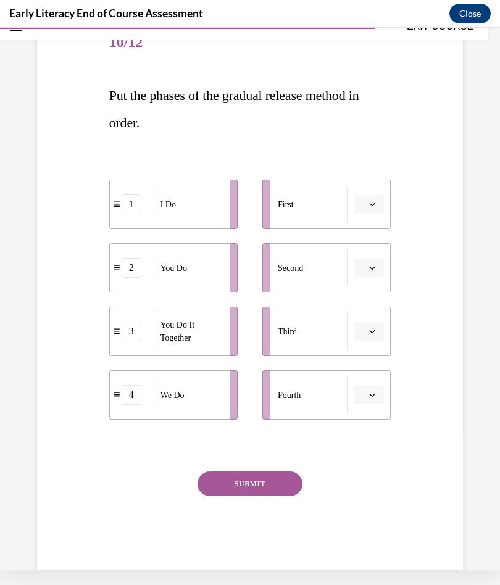
scroll to position [138, 0]
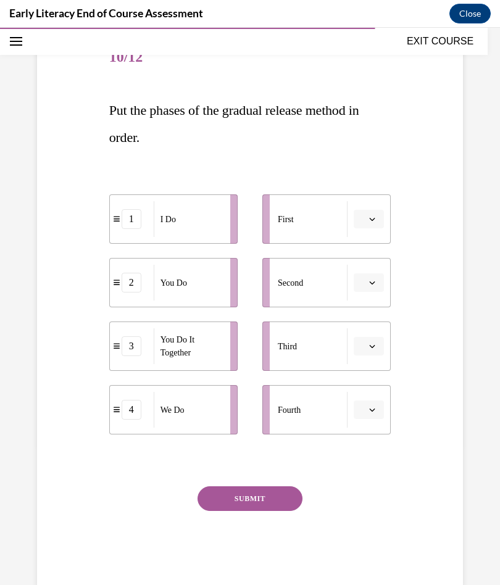
click at [364, 221] on span "Please select an option" at bounding box center [363, 219] width 4 height 12
click at [365, 273] on span "1" at bounding box center [364, 272] width 4 height 10
click at [367, 286] on button "button" at bounding box center [369, 282] width 30 height 19
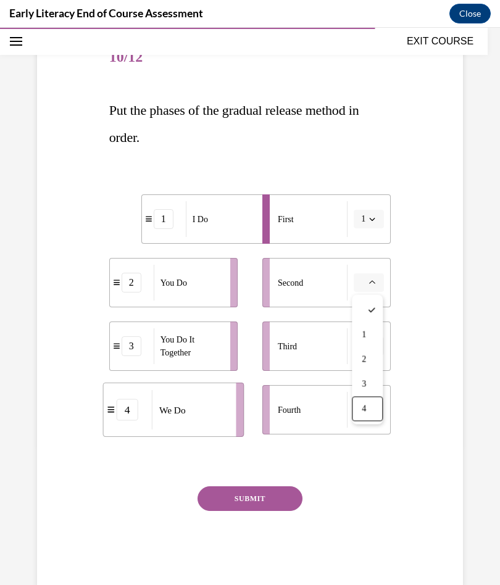
click at [366, 410] on span "4" at bounding box center [364, 409] width 4 height 10
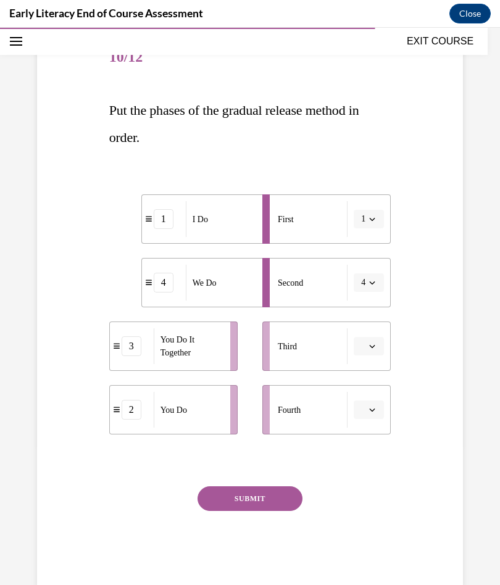
click at [372, 345] on icon "button" at bounding box center [372, 346] width 6 height 6
click at [366, 443] on span "3" at bounding box center [364, 448] width 4 height 10
click at [366, 410] on button "button" at bounding box center [369, 410] width 30 height 19
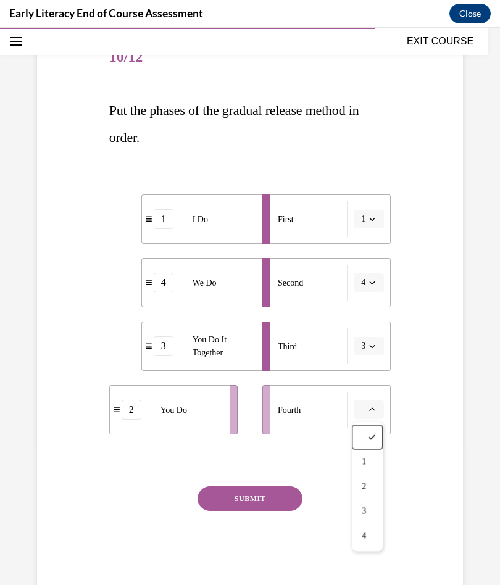
click at [370, 532] on div "4" at bounding box center [367, 536] width 31 height 25
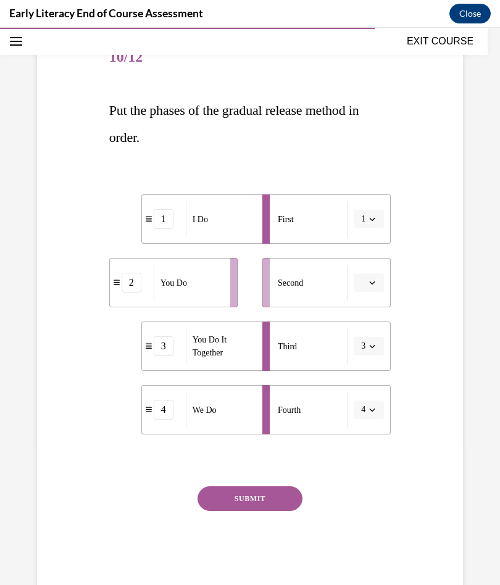
click at [368, 282] on span "button" at bounding box center [372, 282] width 9 height 9
click at [363, 361] on span "2" at bounding box center [364, 360] width 4 height 10
click at [369, 286] on span "button" at bounding box center [372, 282] width 9 height 9
click at [361, 412] on span "4" at bounding box center [361, 409] width 4 height 10
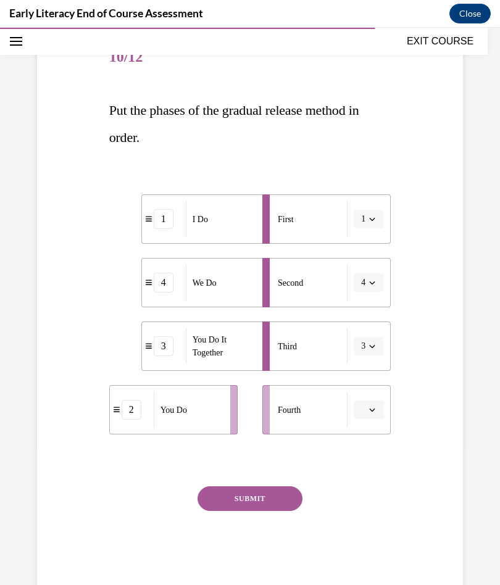
click at [372, 409] on icon "button" at bounding box center [372, 410] width 6 height 6
click at [366, 485] on span "2" at bounding box center [364, 487] width 4 height 10
click at [273, 499] on button "SUBMIT" at bounding box center [250, 498] width 105 height 25
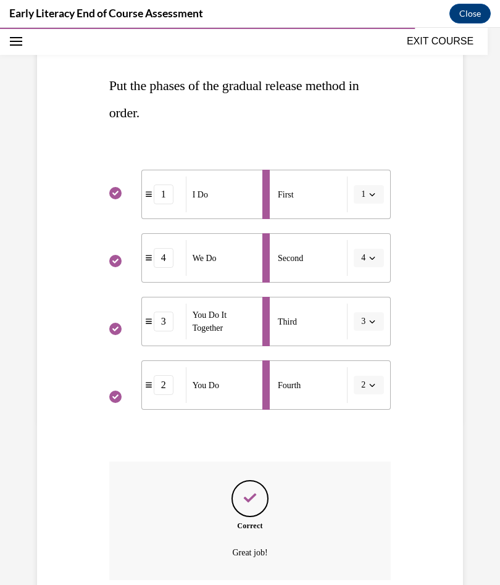
scroll to position [162, 0]
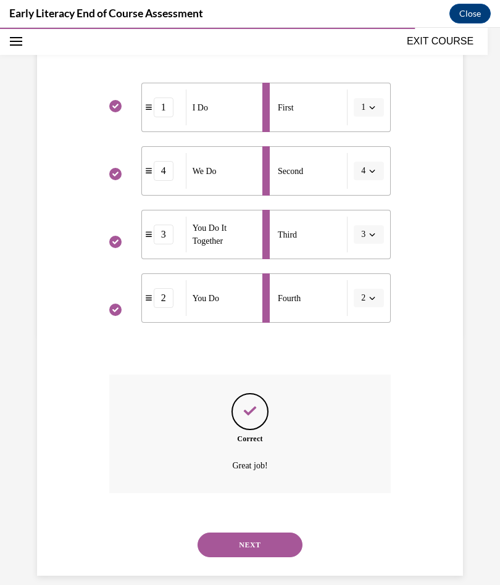
click at [282, 533] on button "NEXT" at bounding box center [250, 545] width 105 height 25
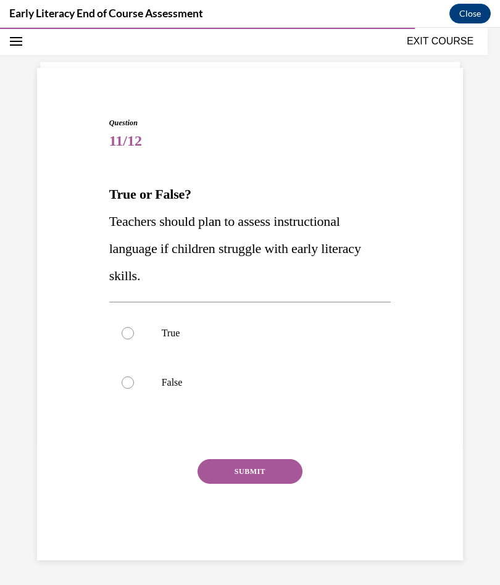
scroll to position [40, 0]
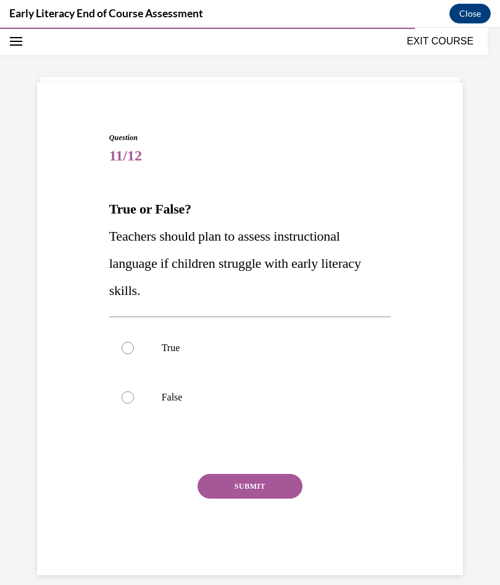
click at [168, 356] on div at bounding box center [250, 347] width 282 height 49
click at [270, 491] on button "SUBMIT" at bounding box center [250, 486] width 105 height 25
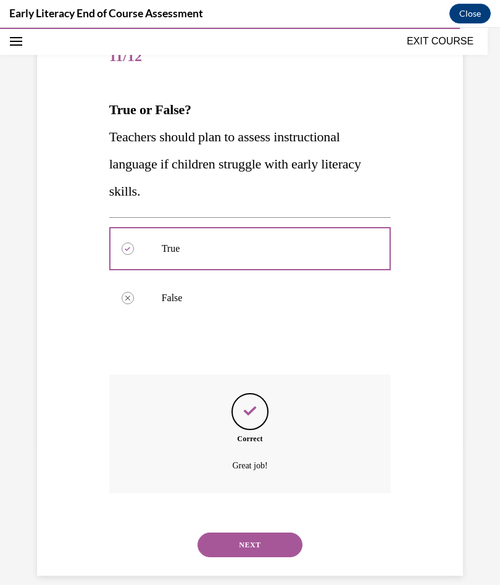
click at [279, 533] on button "NEXT" at bounding box center [250, 545] width 105 height 25
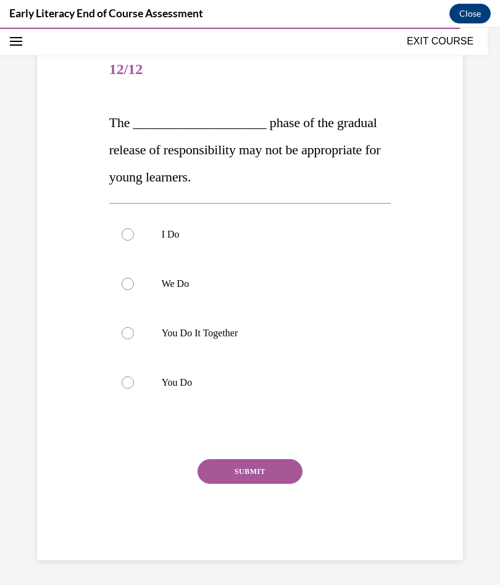
scroll to position [111, 0]
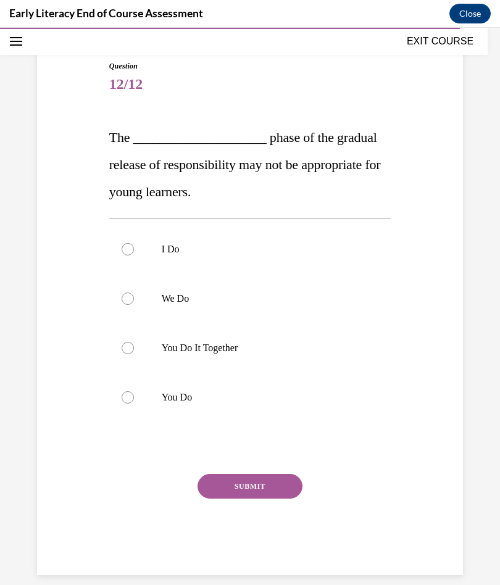
click at [208, 341] on div at bounding box center [250, 347] width 282 height 49
click at [274, 483] on button "SUBMIT" at bounding box center [250, 486] width 105 height 25
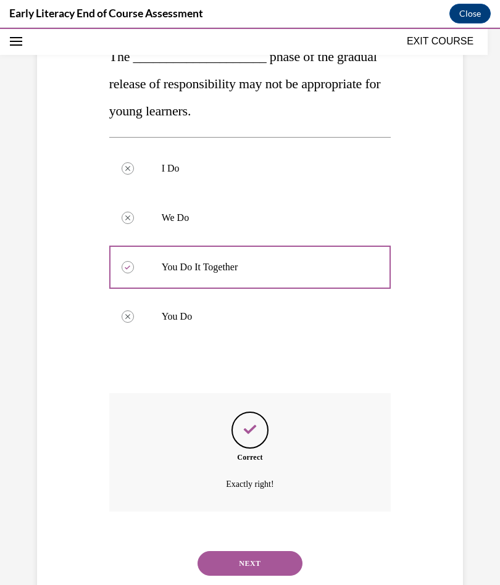
scroll to position [210, 0]
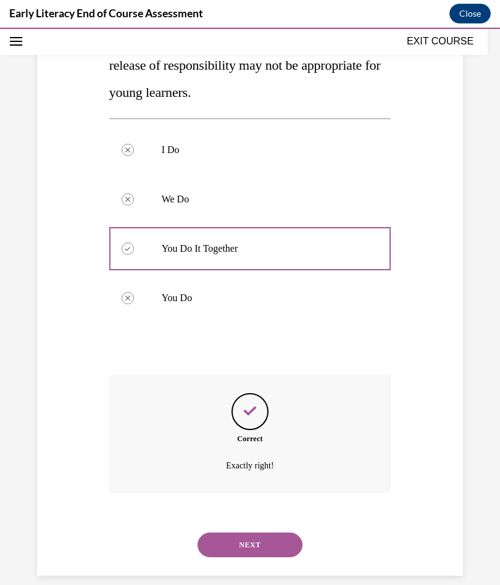
click at [280, 533] on button "NEXT" at bounding box center [250, 545] width 105 height 25
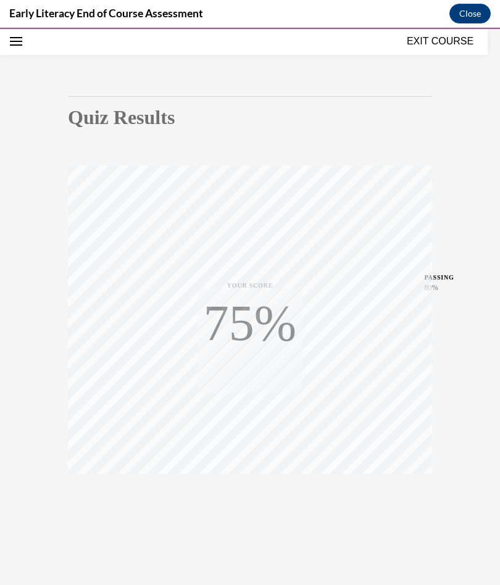
scroll to position [75, 0]
click at [445, 41] on button "EXIT COURSE" at bounding box center [440, 41] width 74 height 15
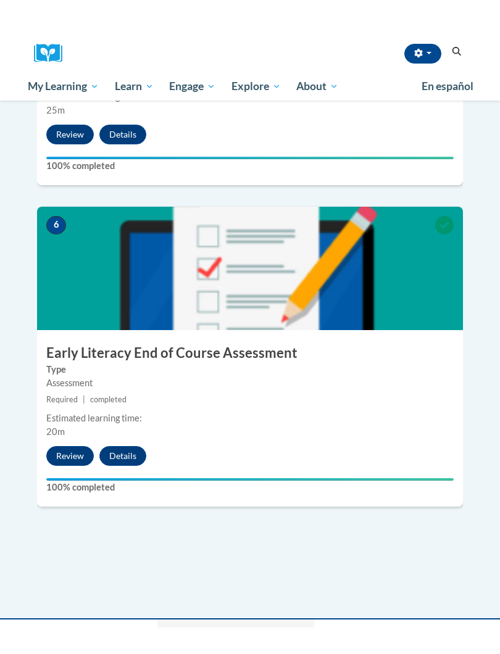
scroll to position [1766, 0]
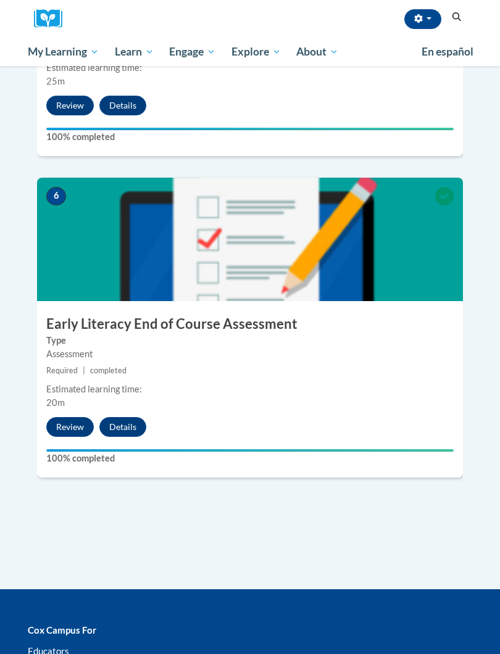
click at [66, 417] on button "Review" at bounding box center [70, 427] width 48 height 20
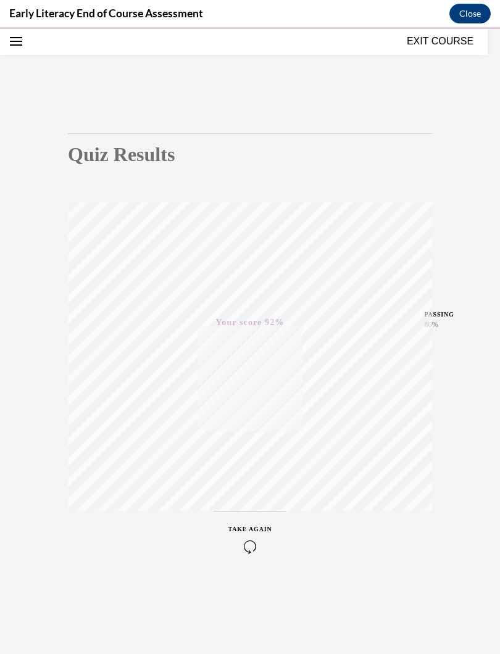
scroll to position [39, 0]
click at [472, 15] on button "Close" at bounding box center [469, 14] width 41 height 20
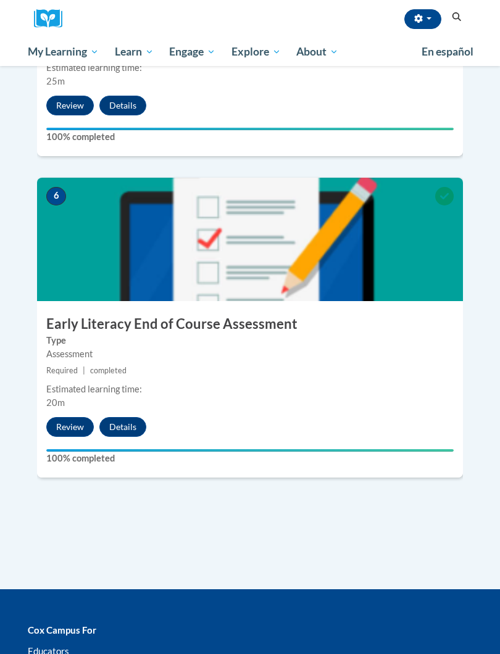
click at [115, 417] on button "Details" at bounding box center [122, 427] width 47 height 20
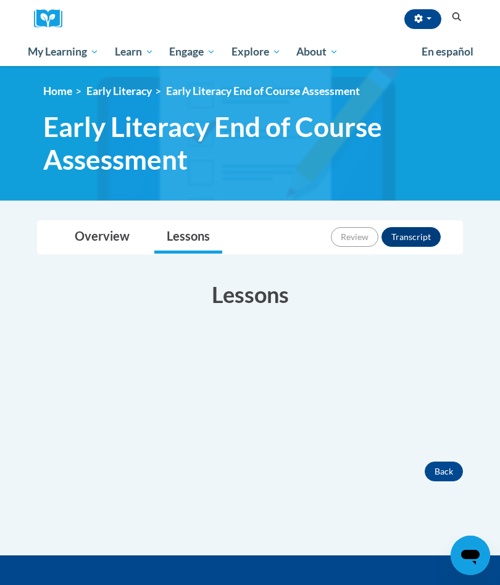
click at [411, 239] on button "Transcript" at bounding box center [410, 237] width 59 height 20
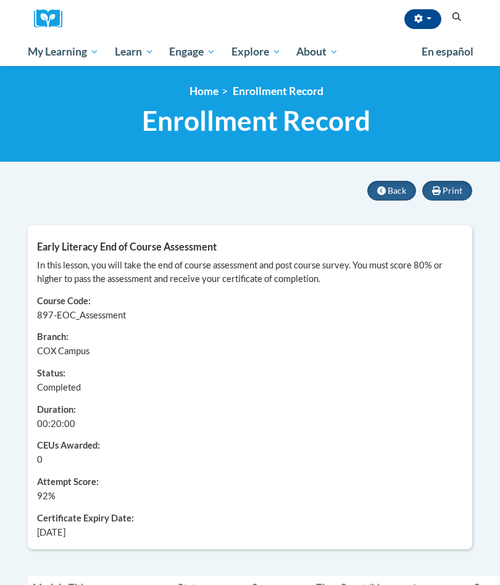
click at [443, 192] on button "Print" at bounding box center [447, 191] width 50 height 20
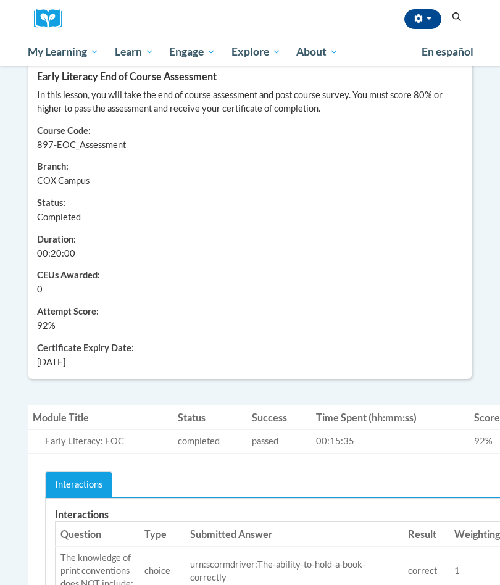
scroll to position [79, 12]
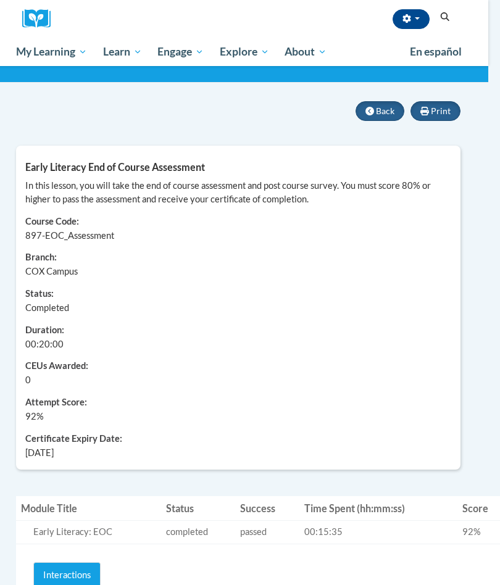
click at [435, 109] on span "Print" at bounding box center [441, 111] width 20 height 10
click at [0, 0] on span "Certificates" at bounding box center [0, 0] width 0 height 0
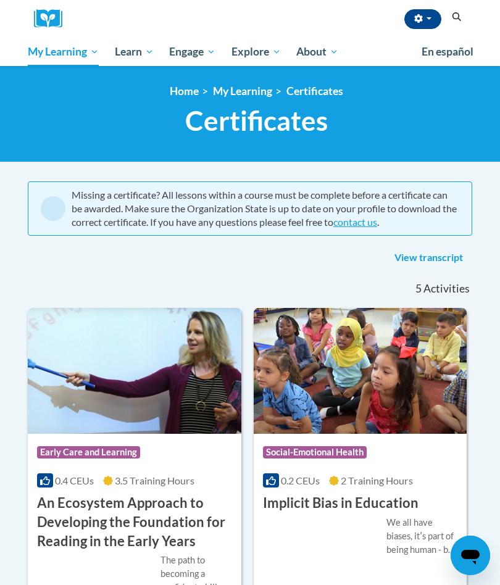
click at [417, 258] on link "View transcript" at bounding box center [428, 258] width 87 height 20
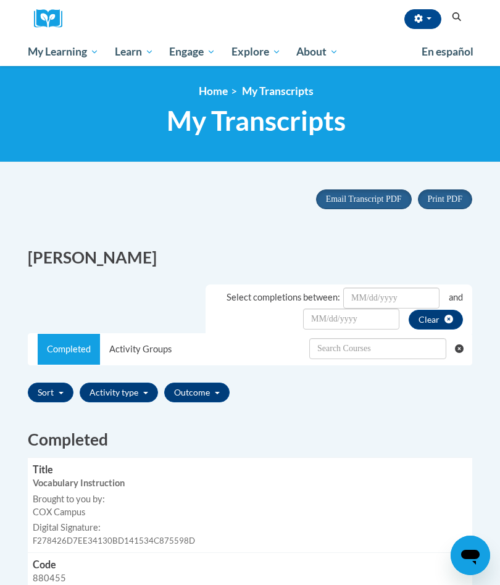
click at [0, 0] on span "My Course Progress" at bounding box center [0, 0] width 0 height 0
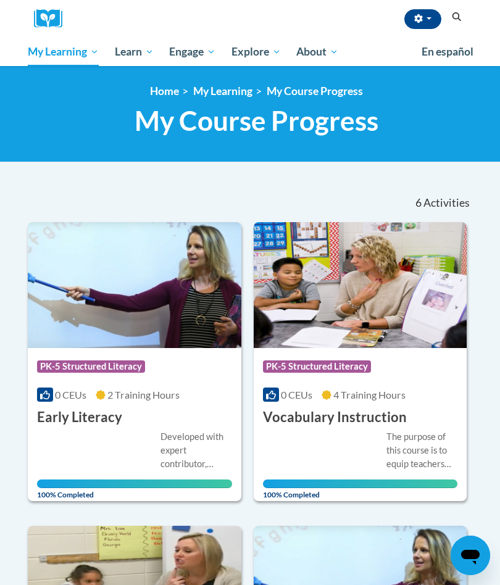
click at [99, 427] on div "More Info Open Developed with expert contributor, Dr. [PERSON_NAME], Reading Te…" at bounding box center [135, 462] width 214 height 71
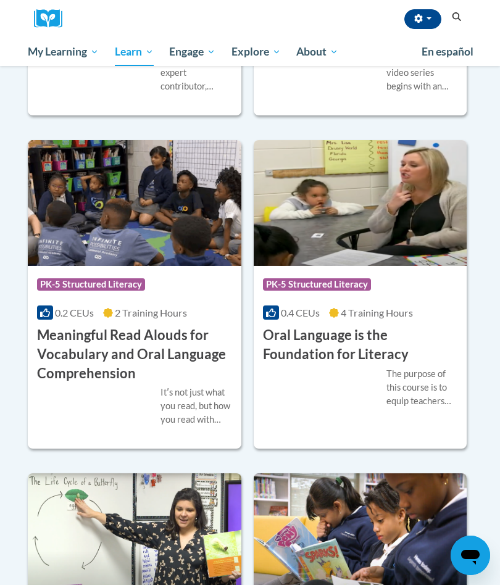
scroll to position [938, 0]
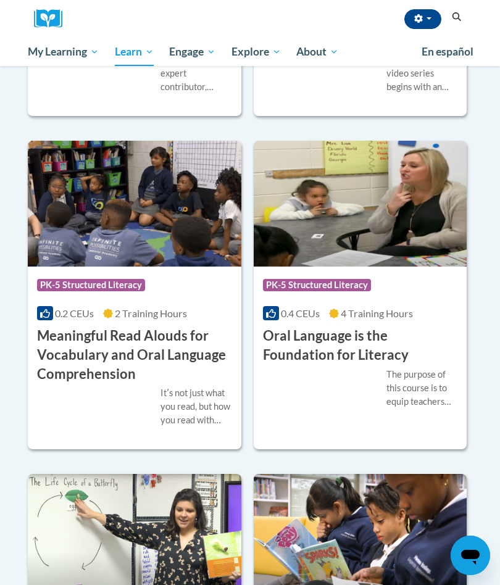
click at [59, 394] on div "Itʹs not just what you read, but how you read with students that counts! Learn …" at bounding box center [134, 406] width 195 height 41
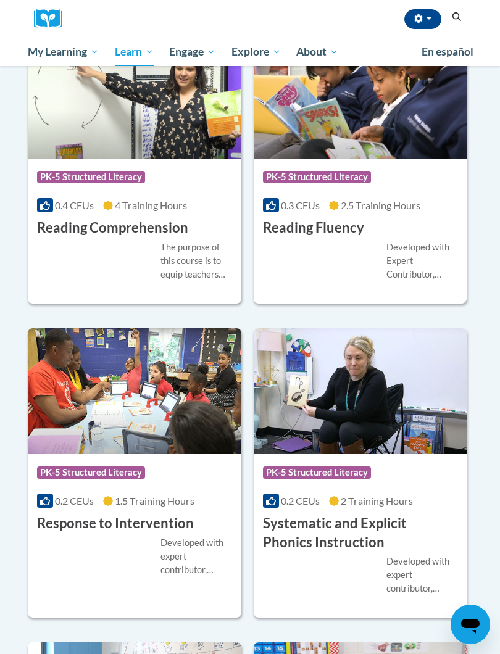
scroll to position [1467, 0]
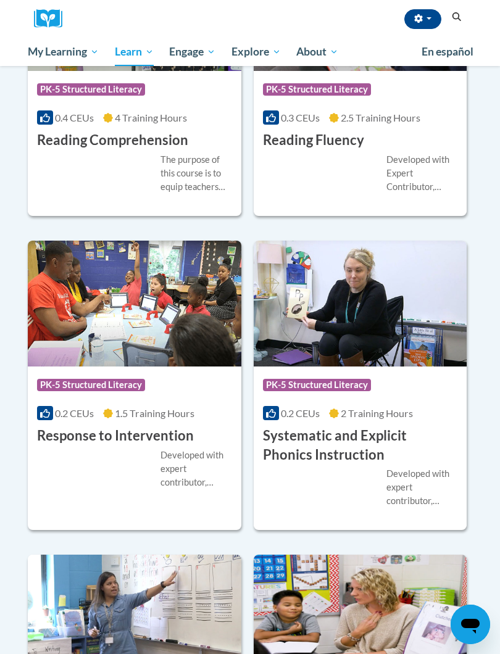
click at [419, 396] on div "Course Category: PK-5 Structured Literacy" at bounding box center [360, 387] width 195 height 28
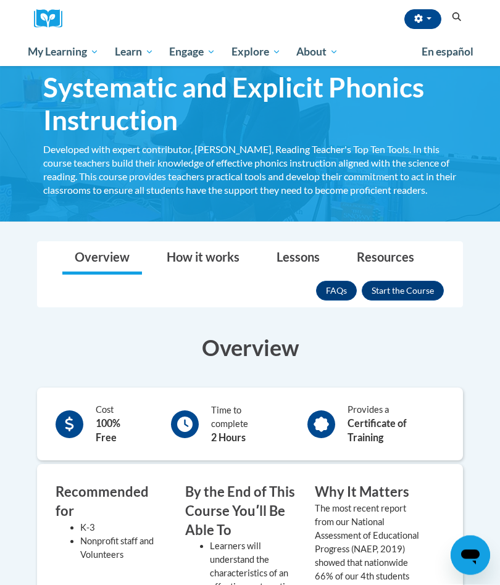
scroll to position [53, 0]
click at [417, 290] on button "Enroll" at bounding box center [403, 291] width 82 height 20
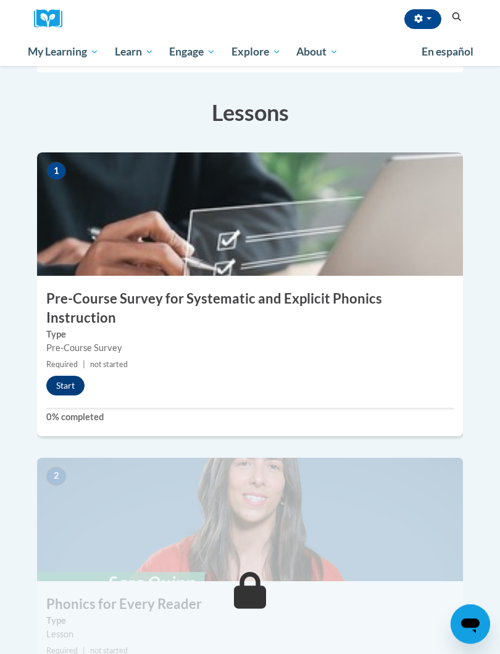
scroll to position [270, 0]
click at [62, 376] on button "Start" at bounding box center [65, 386] width 38 height 20
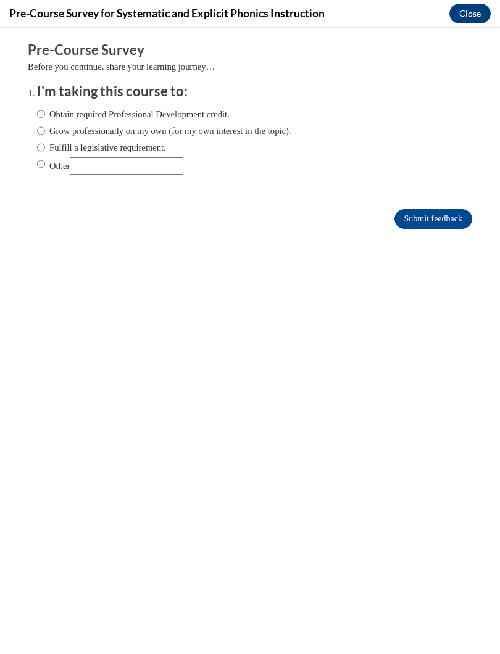
scroll to position [0, 0]
click at [76, 150] on label "Fulfill a legislative requirement." at bounding box center [101, 148] width 129 height 14
click at [45, 150] on input "Fulfill a legislative requirement." at bounding box center [41, 148] width 8 height 14
radio input "true"
click at [437, 222] on input "Submit feedback" at bounding box center [433, 219] width 78 height 20
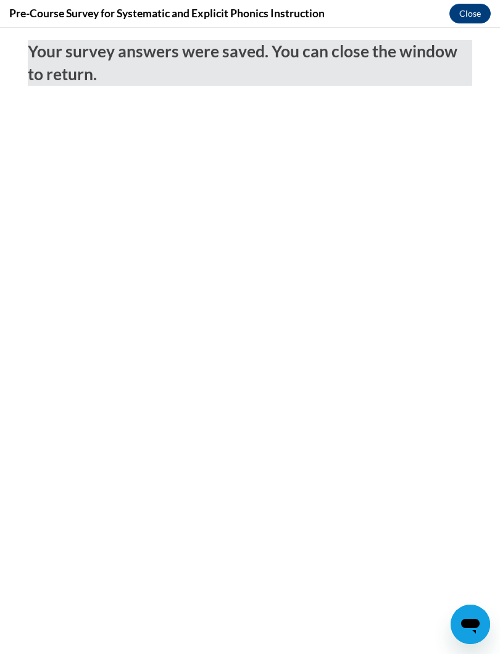
click at [474, 16] on button "Close" at bounding box center [469, 14] width 41 height 20
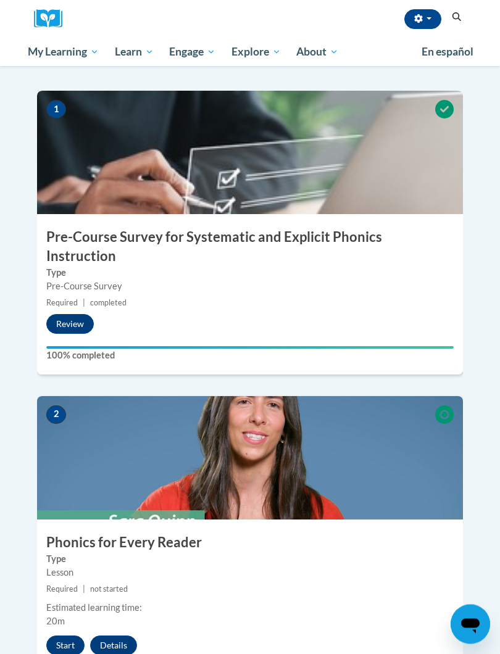
scroll to position [333, 0]
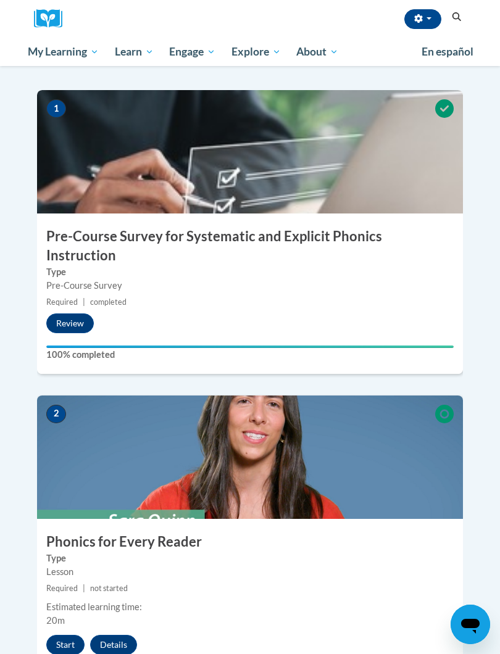
click at [64, 585] on button "Start" at bounding box center [65, 645] width 38 height 20
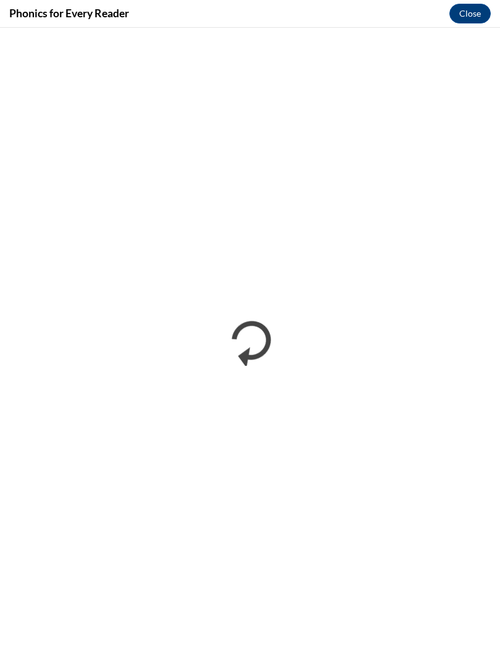
scroll to position [0, 0]
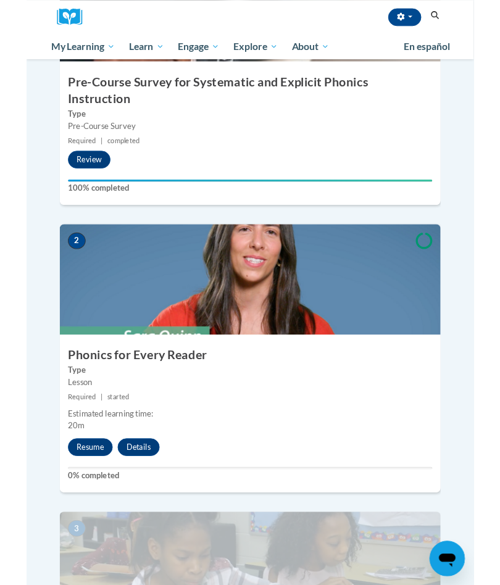
scroll to position [471, 0]
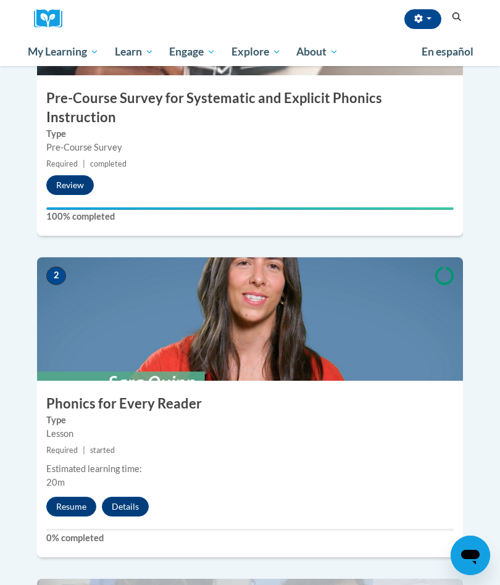
click at [95, 497] on button "Resume" at bounding box center [71, 507] width 50 height 20
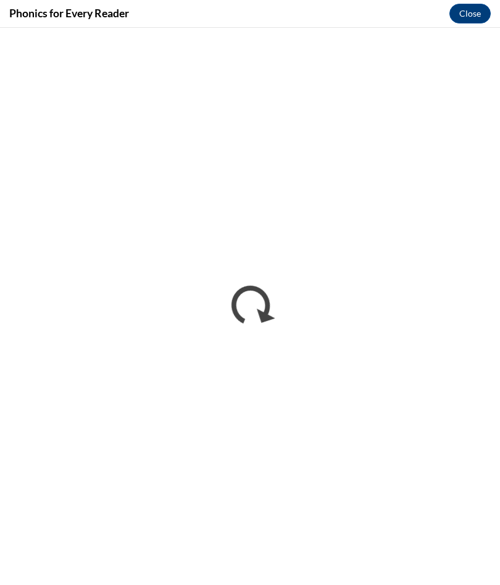
scroll to position [0, 0]
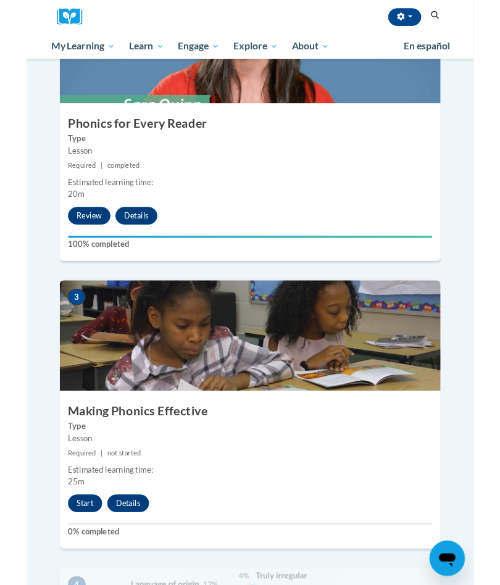
scroll to position [734, 0]
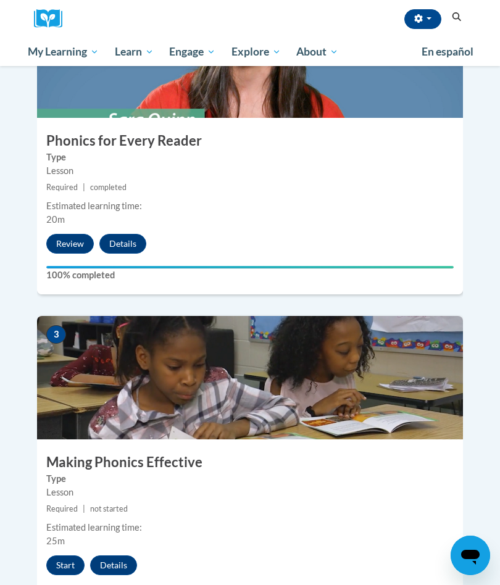
click at [61, 556] on button "Start" at bounding box center [65, 566] width 38 height 20
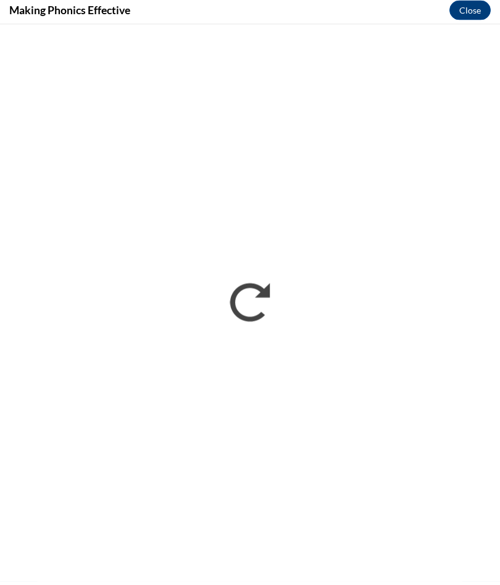
scroll to position [737, 0]
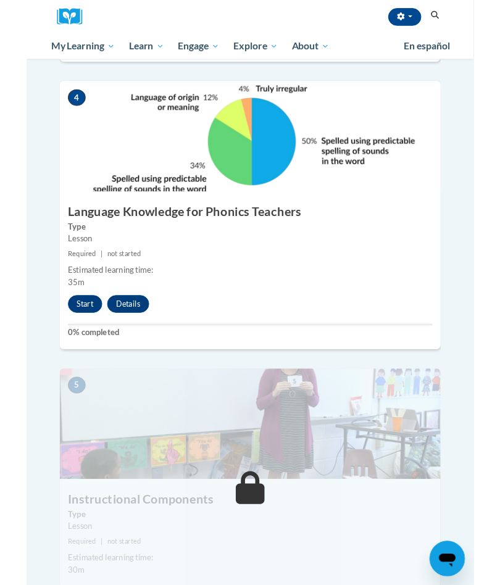
scroll to position [1260, 0]
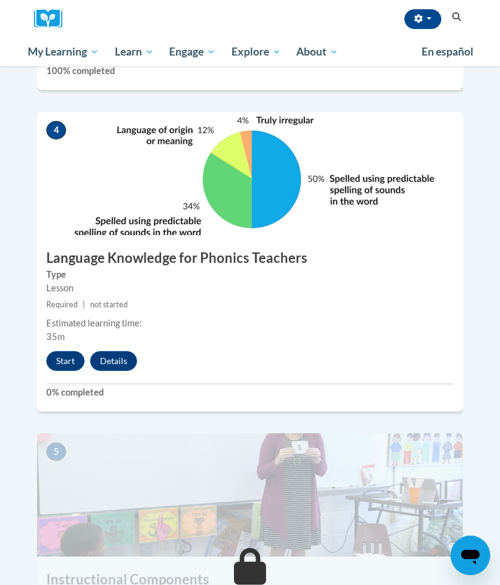
click at [62, 351] on button "Start" at bounding box center [65, 361] width 38 height 20
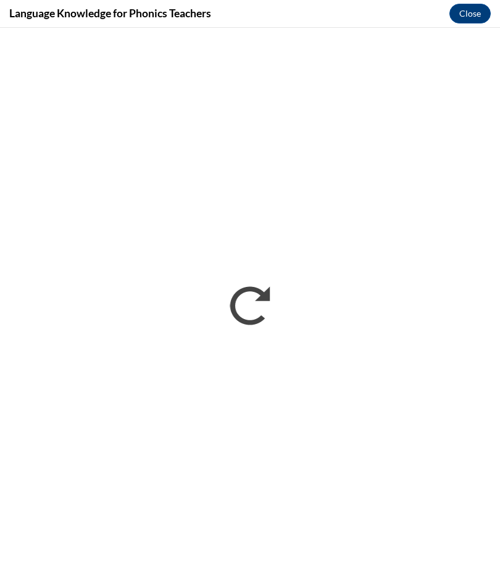
scroll to position [1025, 0]
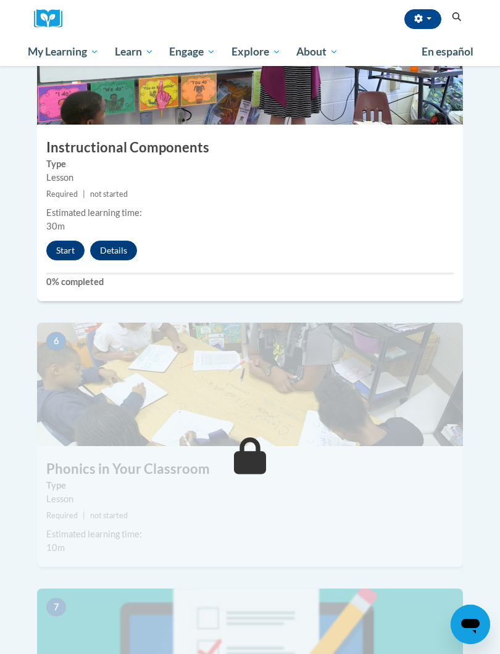
scroll to position [1691, 0]
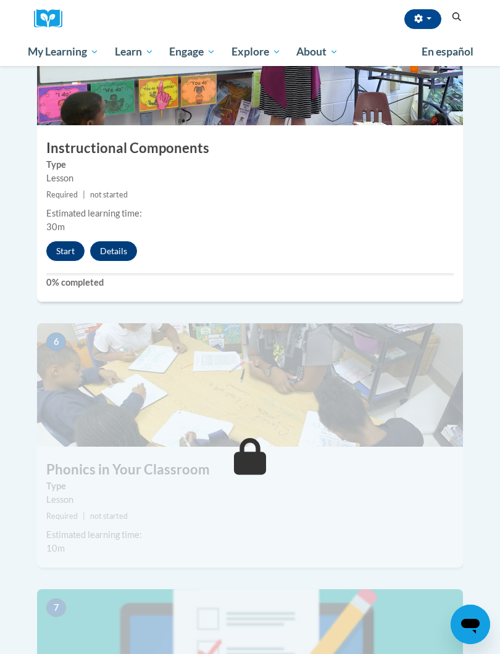
click at [68, 241] on button "Start" at bounding box center [65, 251] width 38 height 20
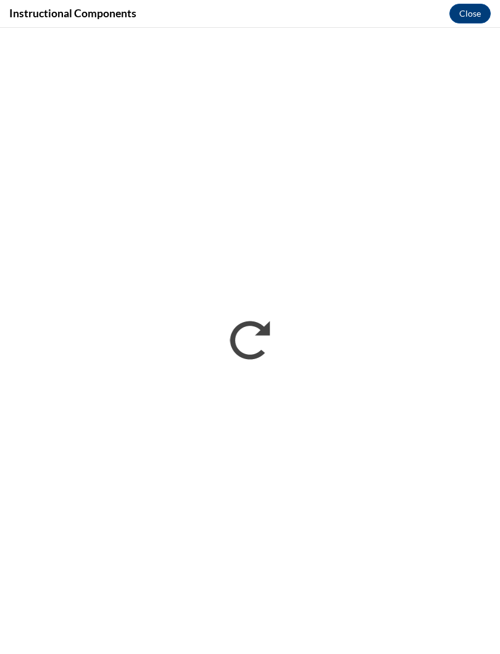
scroll to position [956, 0]
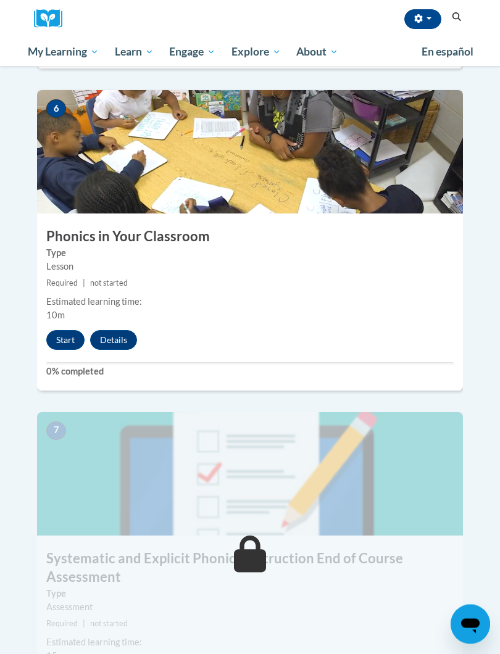
scroll to position [1925, 0]
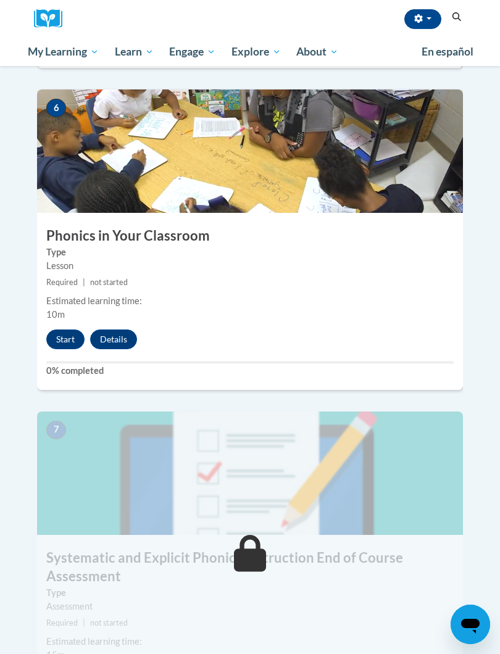
click at [66, 330] on button "Start" at bounding box center [65, 340] width 38 height 20
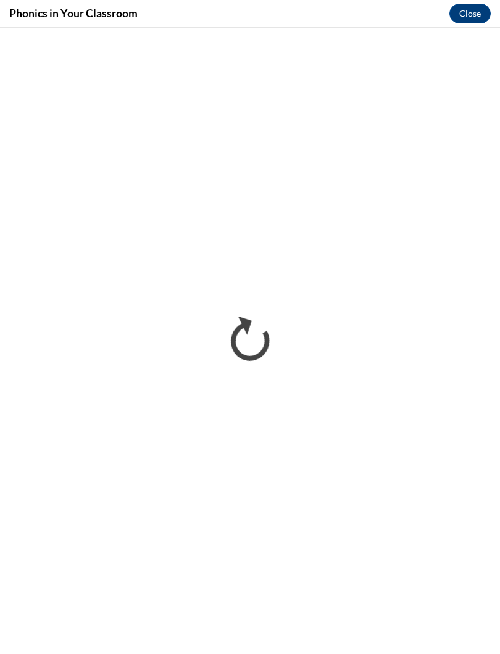
scroll to position [0, 0]
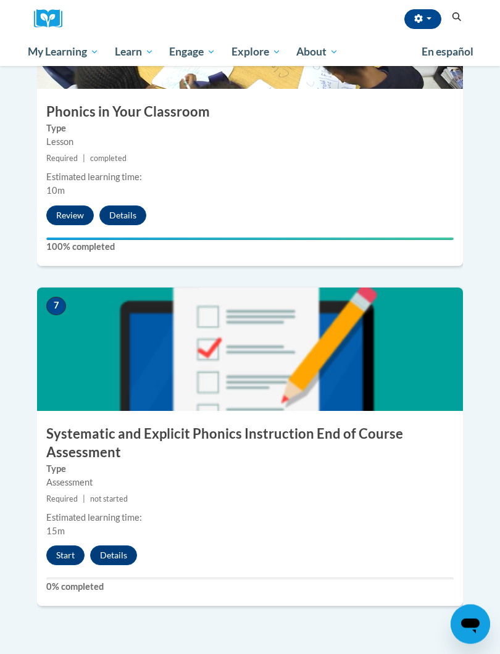
click at [59, 546] on button "Start" at bounding box center [65, 556] width 38 height 20
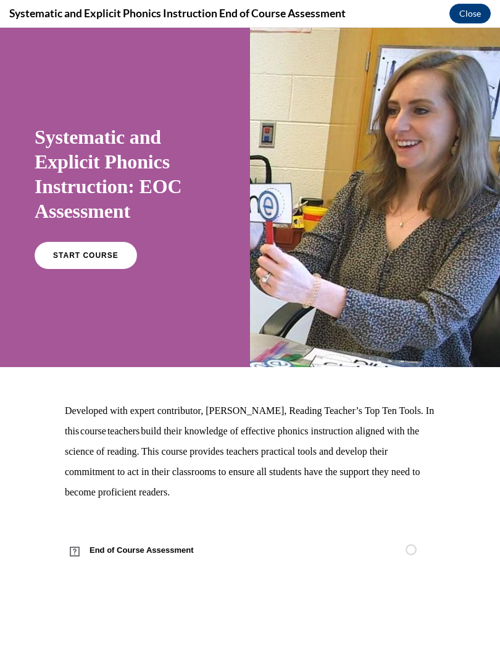
click at [54, 249] on link "START COURSE" at bounding box center [86, 255] width 102 height 27
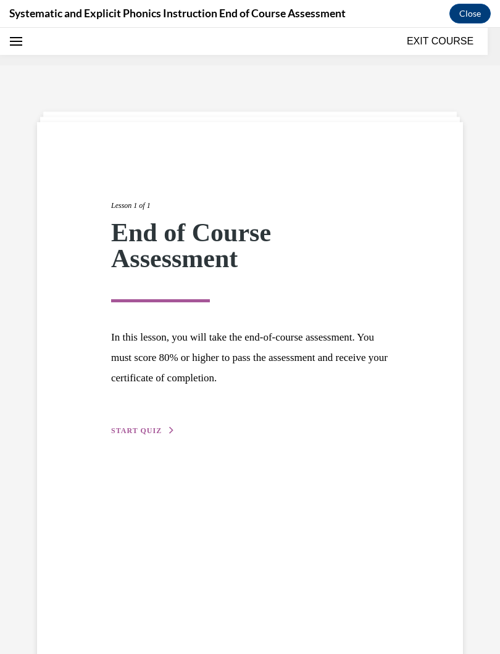
scroll to position [38, 0]
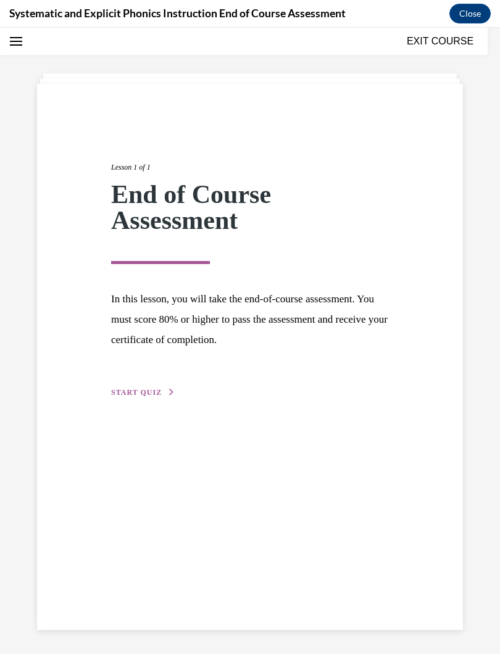
click at [127, 387] on button "START QUIZ" at bounding box center [143, 392] width 64 height 11
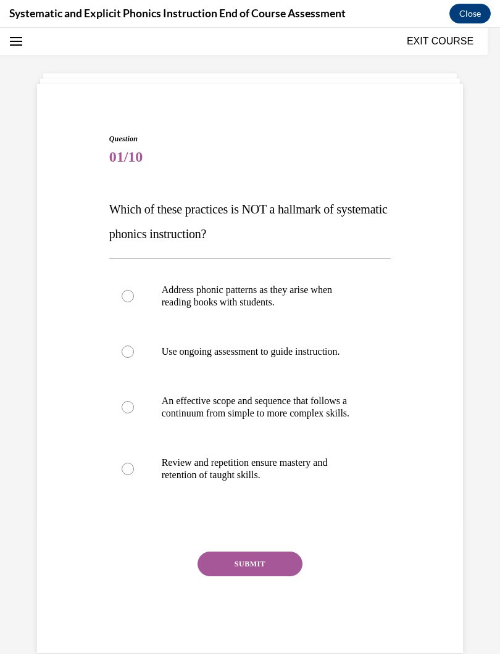
click at [128, 351] on div at bounding box center [128, 352] width 12 height 12
click at [204, 572] on button "SUBMIT" at bounding box center [250, 564] width 105 height 25
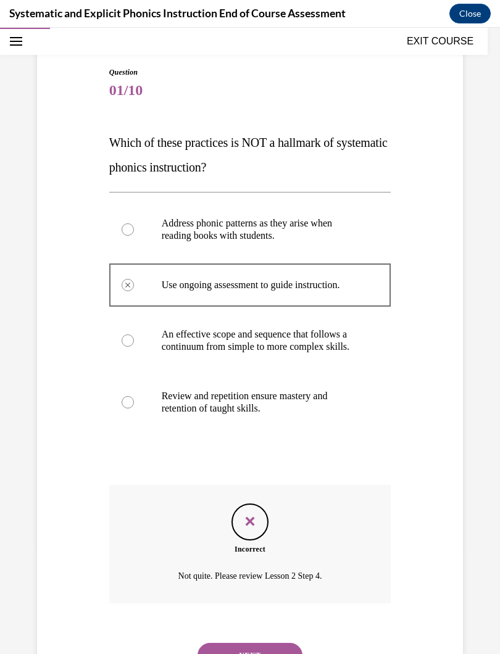
scroll to position [108, 0]
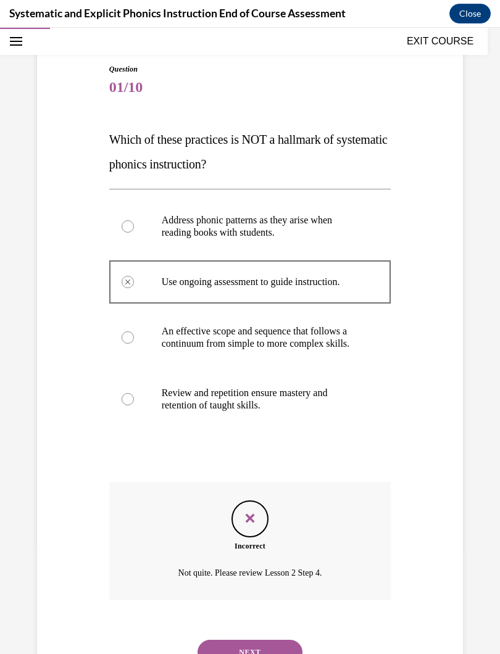
click at [206, 585] on button "NEXT" at bounding box center [250, 652] width 105 height 25
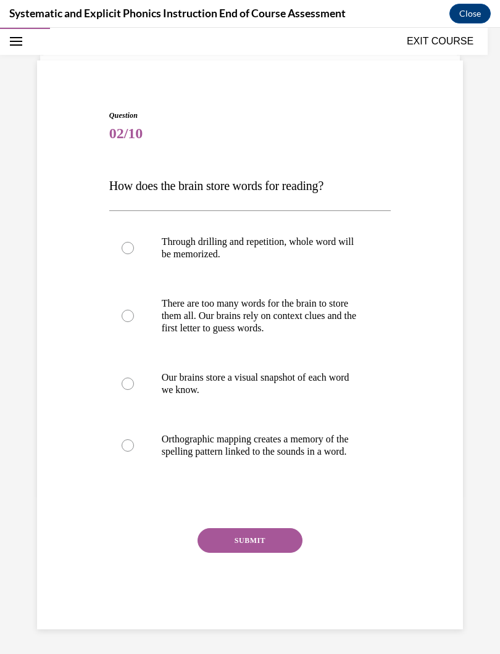
scroll to position [59, 0]
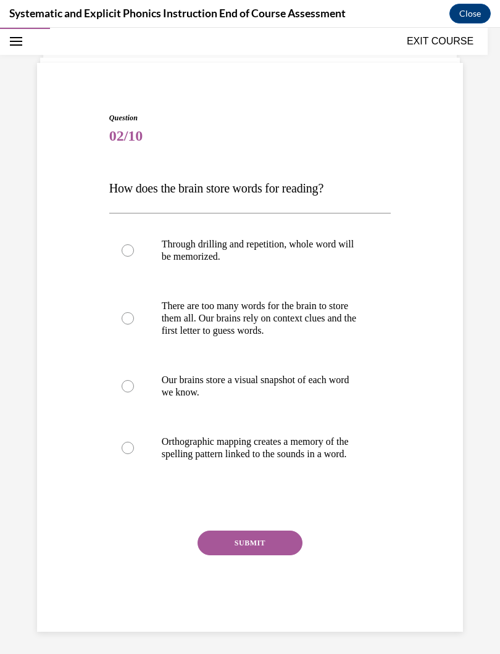
click at [125, 452] on div at bounding box center [128, 448] width 12 height 12
click at [209, 552] on button "SUBMIT" at bounding box center [250, 543] width 105 height 25
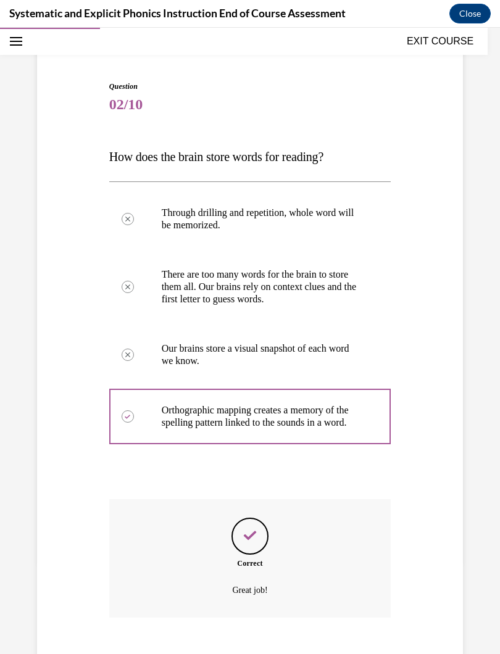
scroll to position [91, 0]
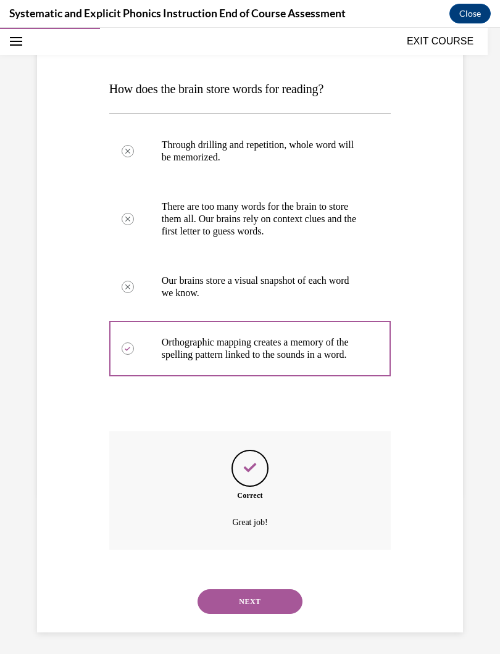
click at [214, 585] on button "NEXT" at bounding box center [250, 602] width 105 height 25
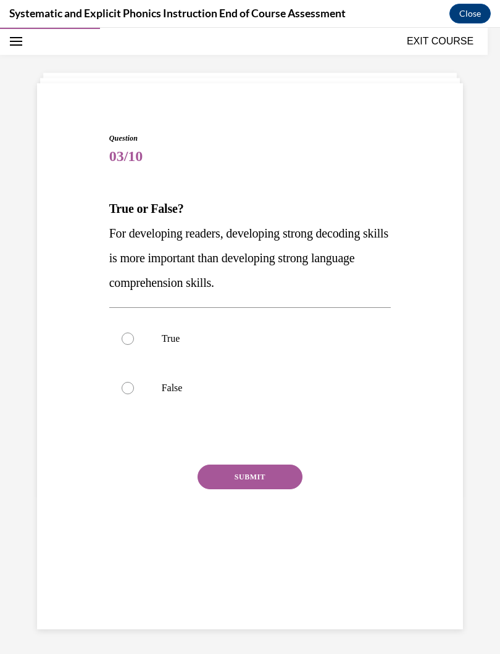
scroll to position [39, 0]
click at [127, 386] on div at bounding box center [128, 388] width 12 height 12
click at [213, 476] on button "SUBMIT" at bounding box center [250, 477] width 105 height 25
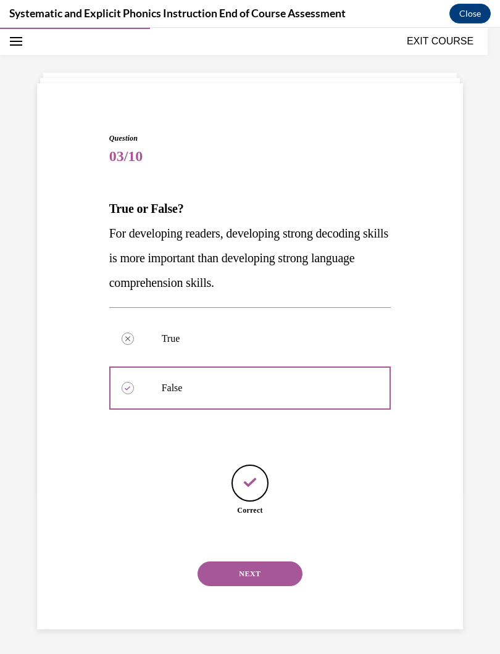
click at [211, 562] on button "NEXT" at bounding box center [250, 574] width 105 height 25
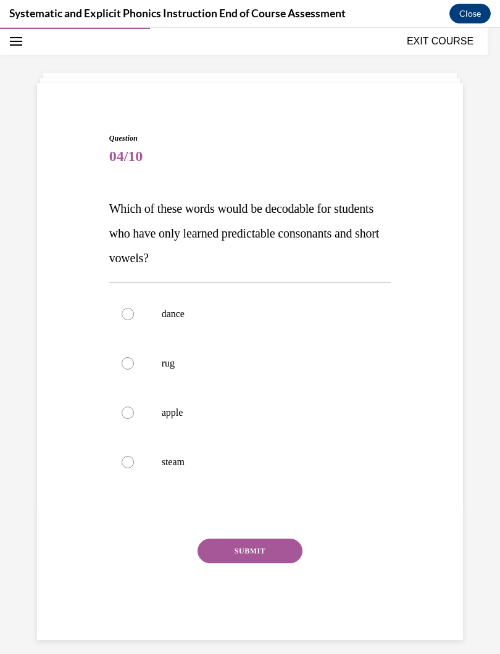
click at [130, 364] on div at bounding box center [128, 363] width 12 height 12
click at [213, 546] on button "SUBMIT" at bounding box center [250, 551] width 105 height 25
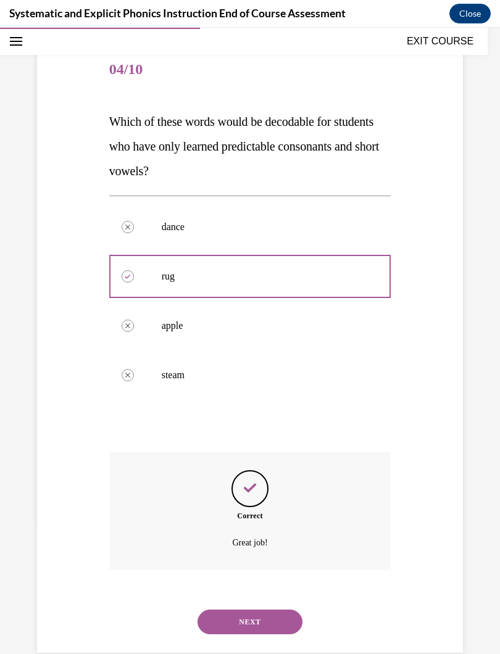
scroll to position [134, 0]
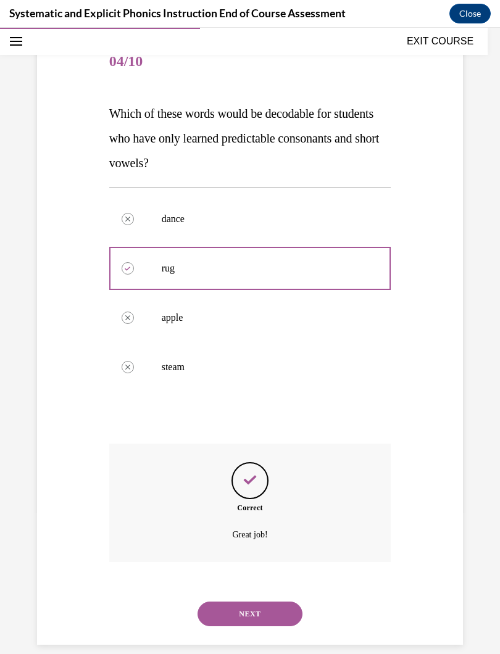
click at [205, 585] on button "NEXT" at bounding box center [250, 614] width 105 height 25
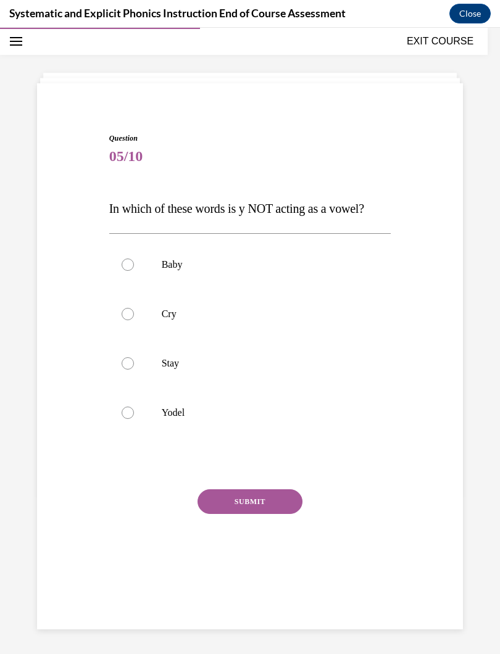
scroll to position [39, 0]
click at [125, 415] on div at bounding box center [128, 413] width 12 height 12
click at [207, 502] on button "SUBMIT" at bounding box center [250, 502] width 105 height 25
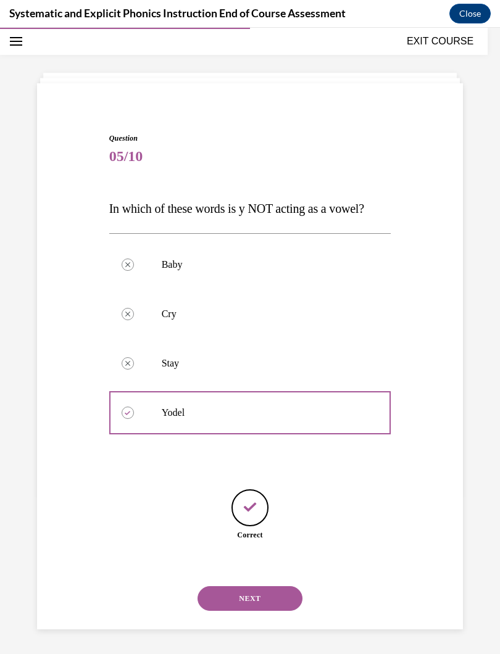
click at [215, 585] on button "NEXT" at bounding box center [250, 598] width 105 height 25
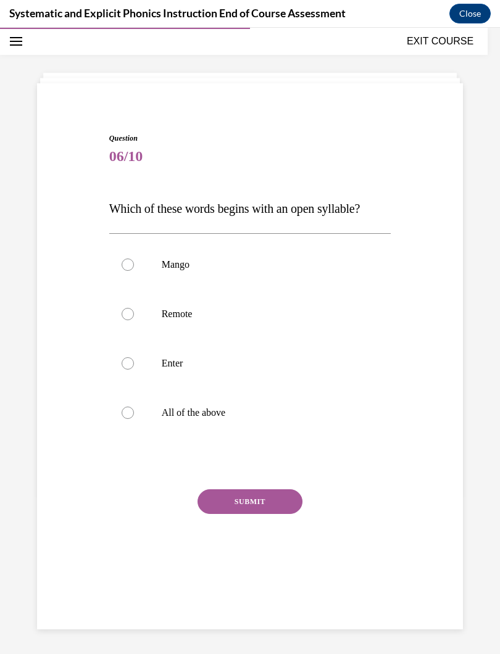
click at [127, 410] on div at bounding box center [128, 413] width 12 height 12
click at [219, 502] on button "SUBMIT" at bounding box center [250, 502] width 105 height 25
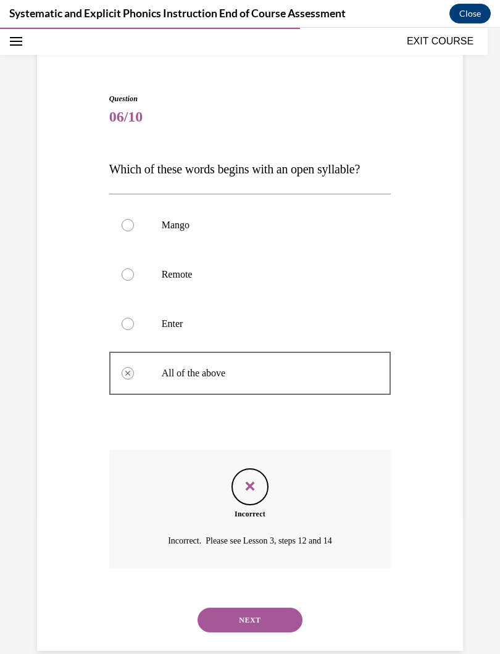
scroll to position [85, 0]
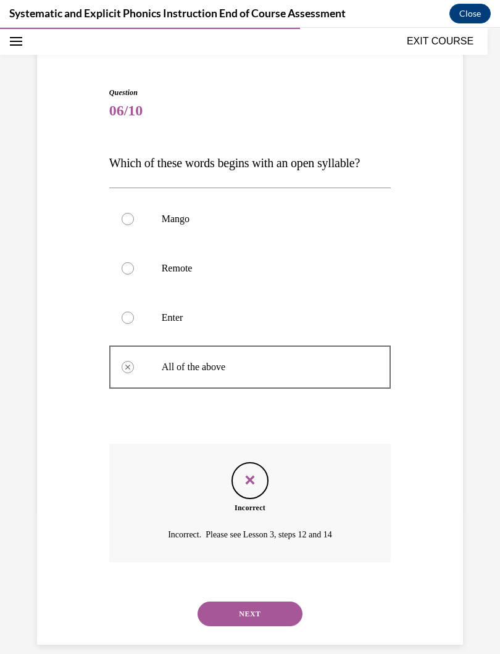
click at [211, 585] on button "NEXT" at bounding box center [250, 614] width 105 height 25
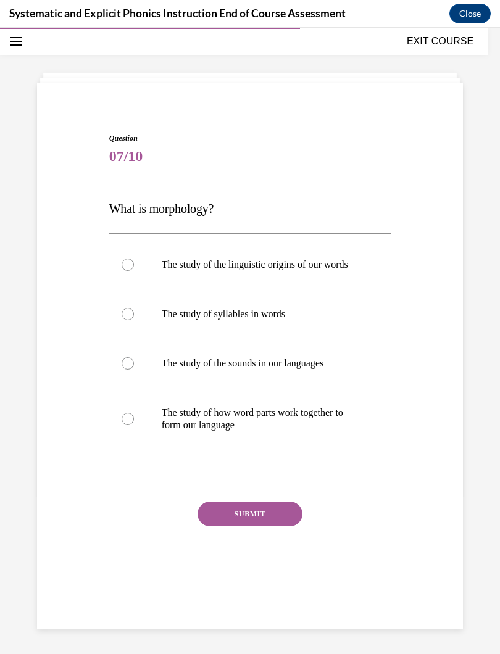
scroll to position [39, 0]
click at [134, 419] on div at bounding box center [250, 419] width 282 height 62
click at [206, 513] on button "SUBMIT" at bounding box center [250, 514] width 105 height 25
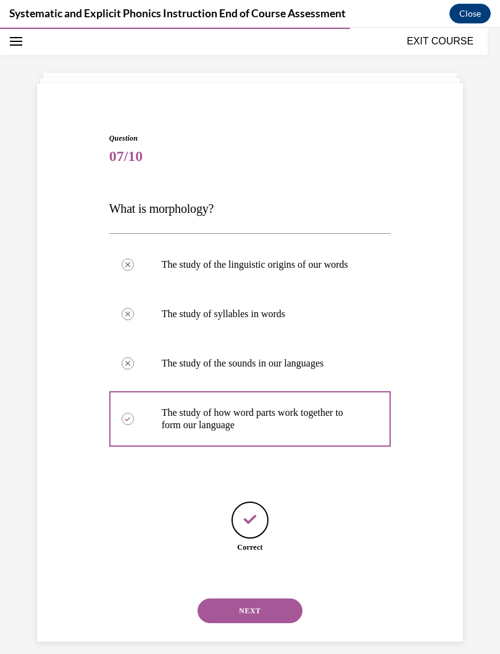
click at [203, 585] on button "NEXT" at bounding box center [250, 611] width 105 height 25
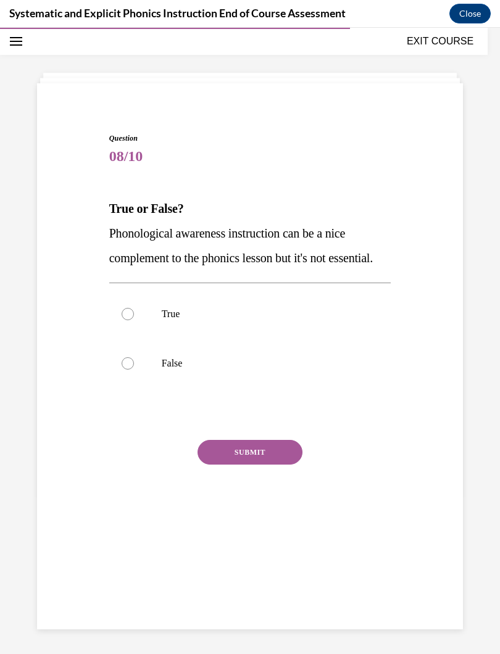
click at [135, 338] on div at bounding box center [250, 314] width 282 height 49
click at [201, 465] on button "SUBMIT" at bounding box center [250, 452] width 105 height 25
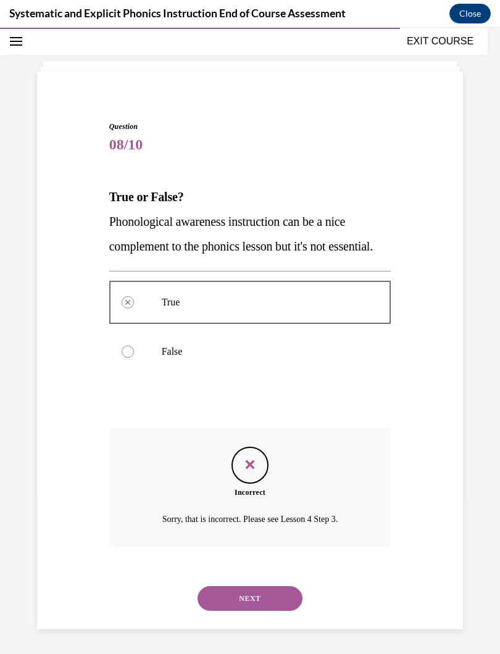
scroll to position [60, 0]
click at [200, 585] on button "NEXT" at bounding box center [250, 598] width 105 height 25
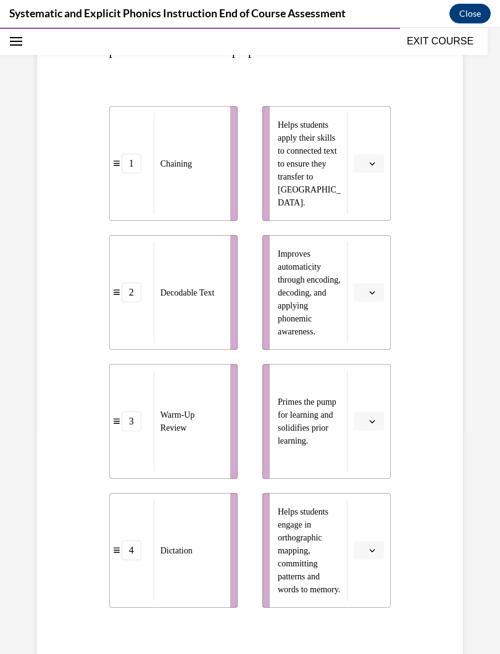
scroll to position [222, 0]
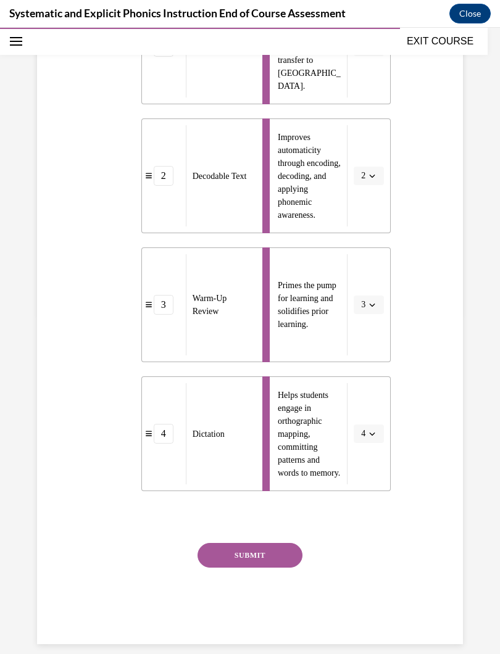
click at [217, 551] on button "SUBMIT" at bounding box center [250, 555] width 105 height 25
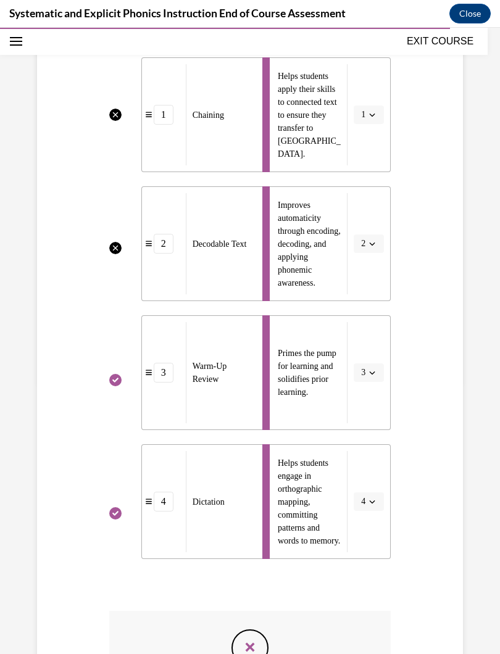
scroll to position [269, 0]
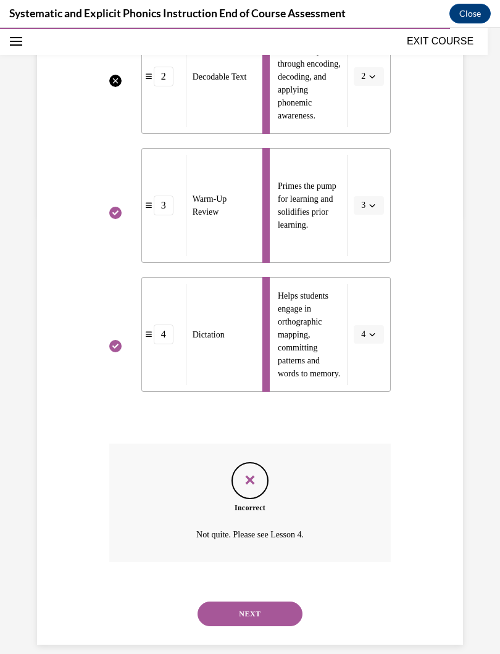
click at [209, 585] on button "NEXT" at bounding box center [250, 614] width 105 height 25
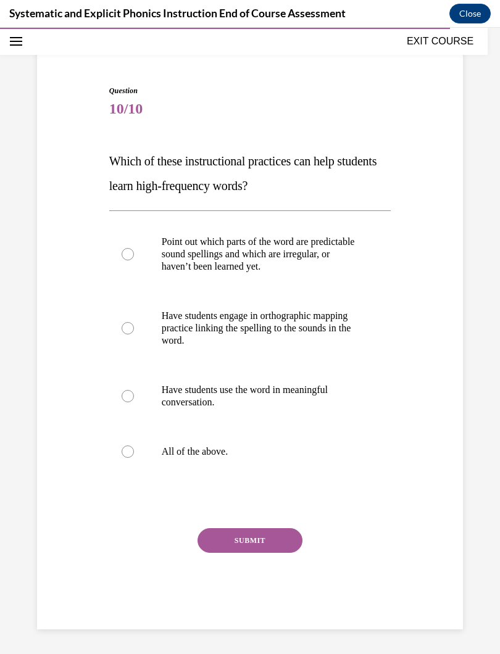
scroll to position [72, 0]
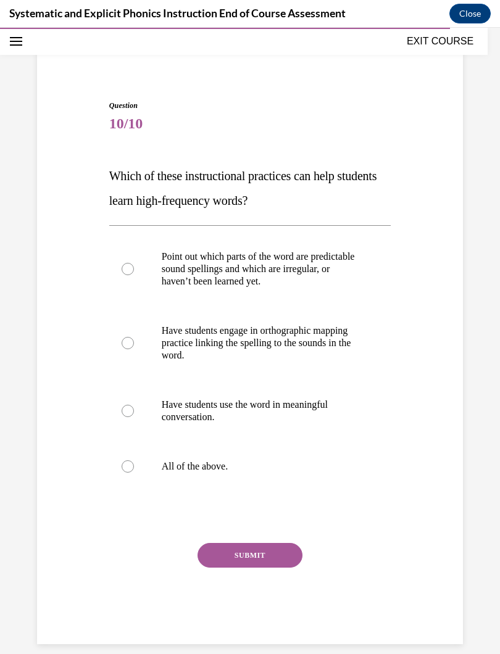
click at [131, 465] on div at bounding box center [128, 466] width 12 height 12
click at [214, 551] on button "SUBMIT" at bounding box center [250, 555] width 105 height 25
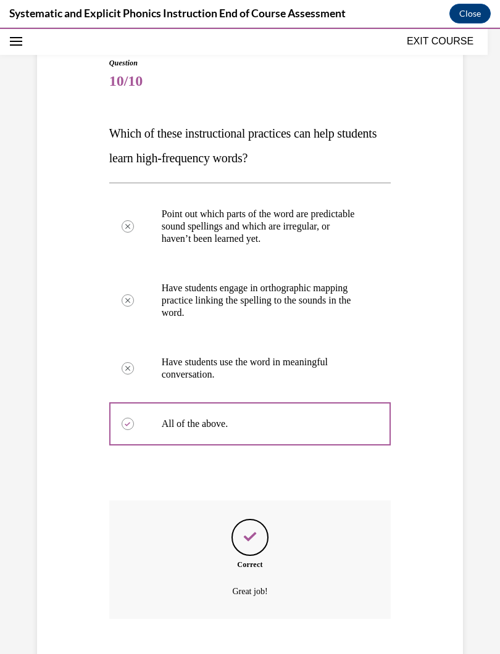
scroll to position [113, 0]
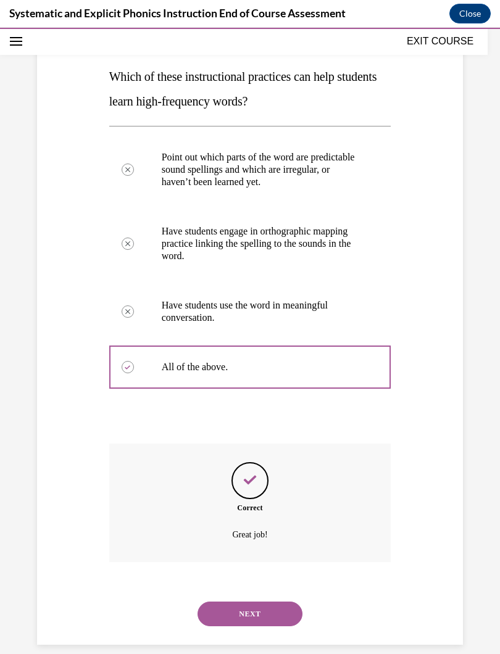
click at [211, 585] on button "NEXT" at bounding box center [250, 614] width 105 height 25
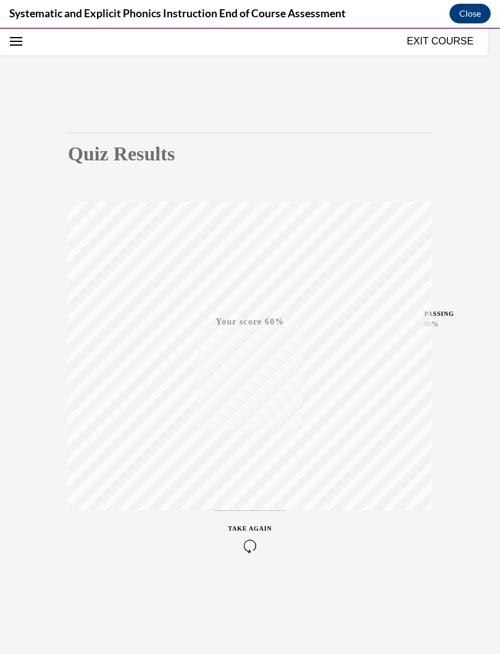
click at [241, 532] on span "TAKE AGAIN" at bounding box center [250, 528] width 44 height 7
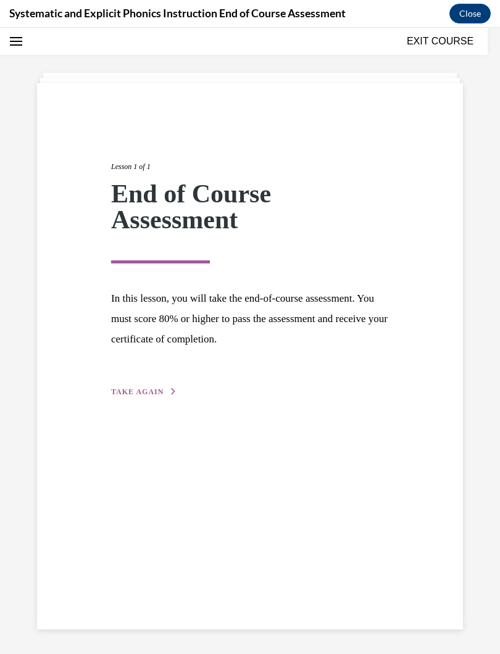
click at [117, 394] on span "TAKE AGAIN" at bounding box center [137, 392] width 52 height 9
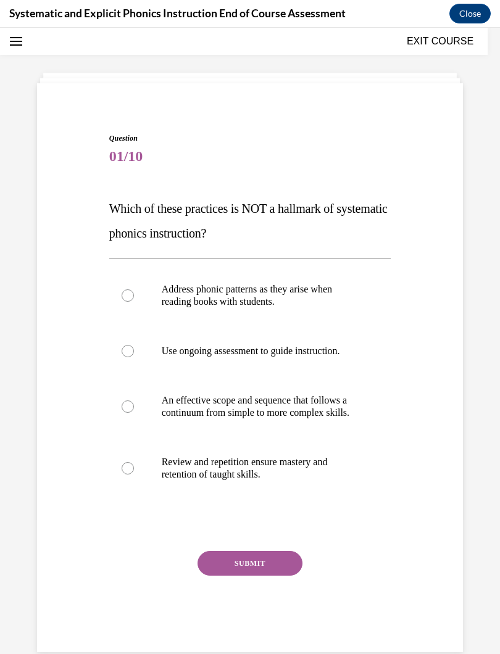
click at [128, 475] on div at bounding box center [128, 468] width 12 height 12
click at [210, 570] on button "SUBMIT" at bounding box center [250, 563] width 105 height 25
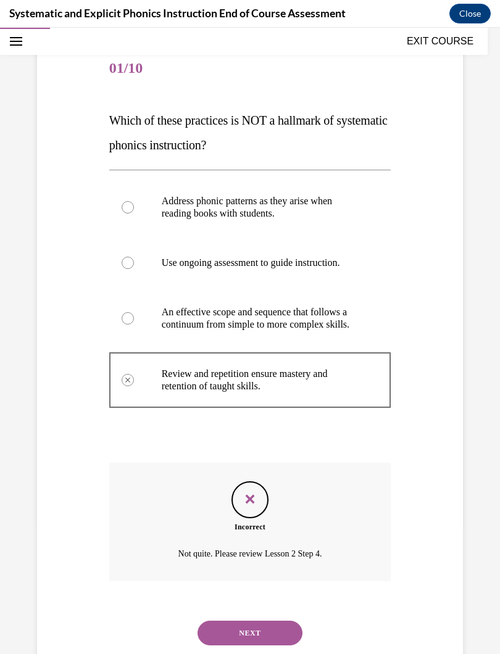
scroll to position [159, 0]
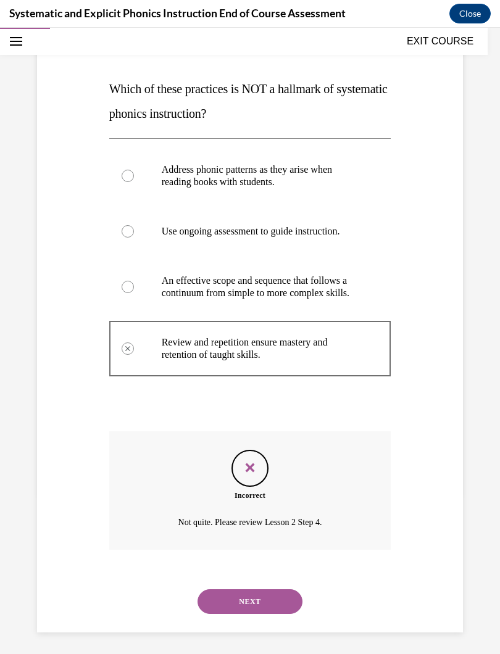
click at [210, 585] on button "NEXT" at bounding box center [250, 602] width 105 height 25
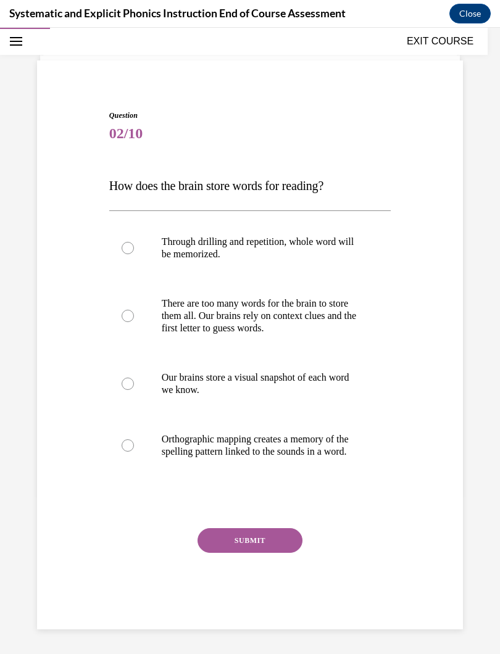
scroll to position [59, 0]
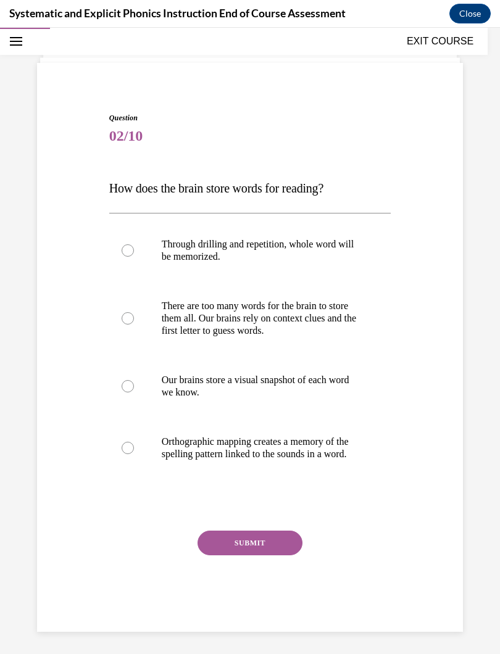
click at [160, 454] on div at bounding box center [250, 448] width 282 height 62
click at [203, 550] on button "SUBMIT" at bounding box center [250, 543] width 105 height 25
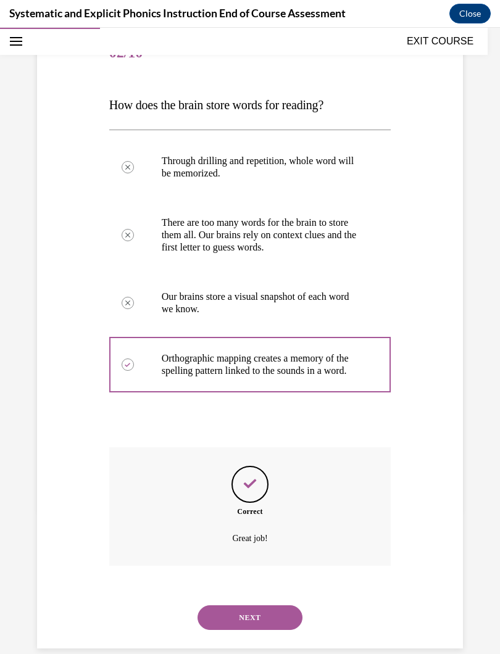
scroll to position [159, 0]
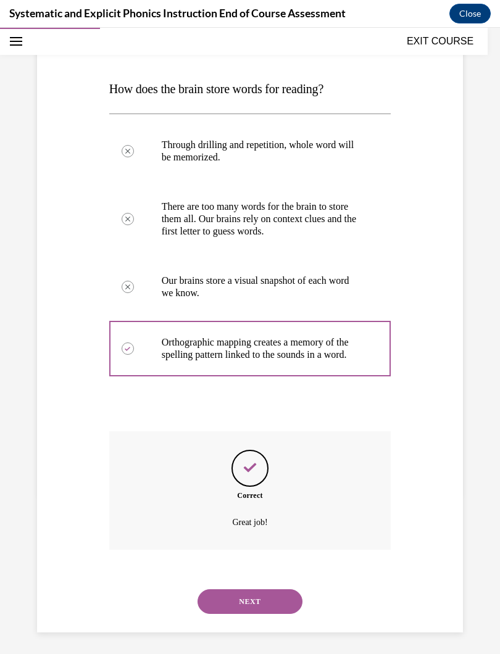
click at [211, 585] on button "NEXT" at bounding box center [250, 602] width 105 height 25
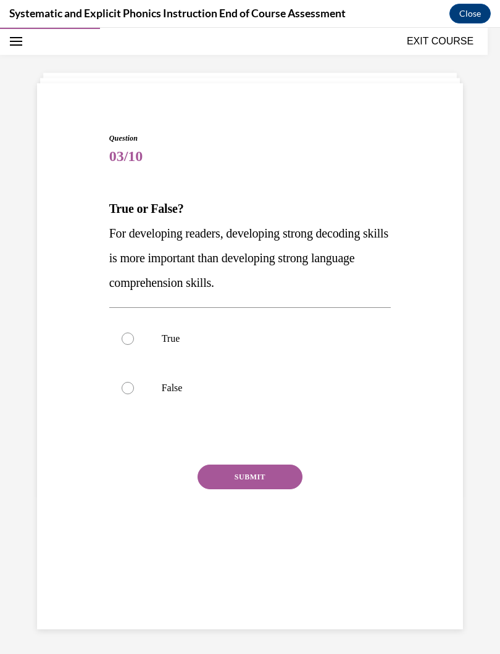
scroll to position [39, 0]
click at [146, 382] on div at bounding box center [250, 388] width 282 height 49
click at [211, 477] on button "SUBMIT" at bounding box center [250, 477] width 105 height 25
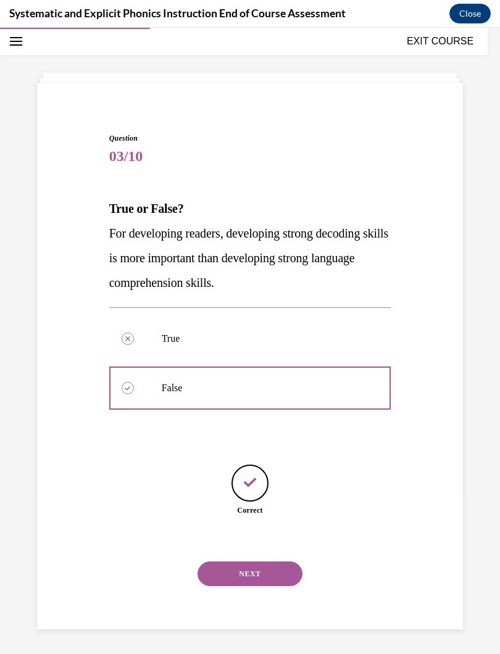
click at [201, 562] on button "NEXT" at bounding box center [250, 574] width 105 height 25
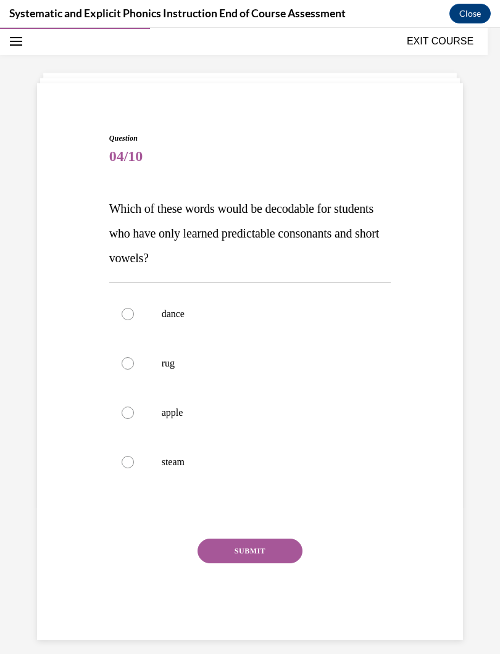
click at [132, 369] on div at bounding box center [250, 363] width 282 height 49
click at [214, 547] on button "SUBMIT" at bounding box center [250, 551] width 105 height 25
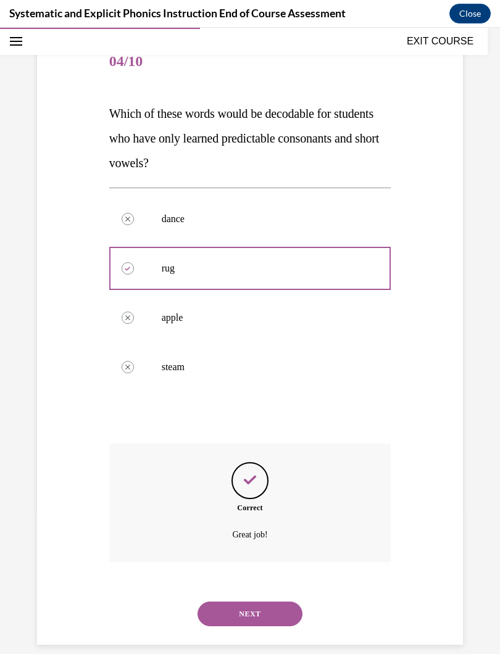
click at [210, 585] on button "NEXT" at bounding box center [250, 614] width 105 height 25
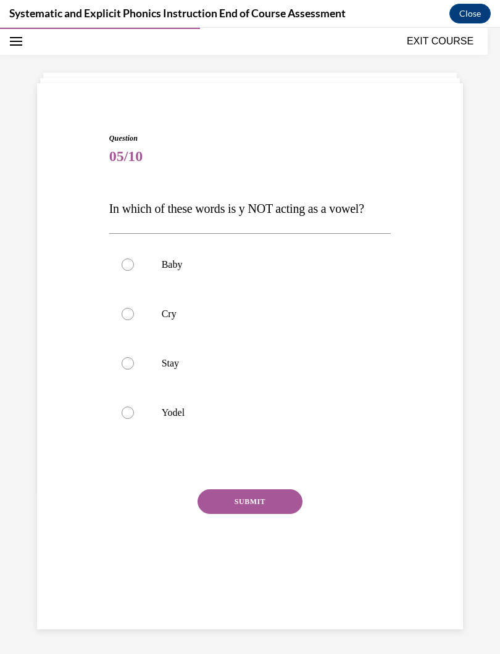
click at [127, 412] on div at bounding box center [128, 413] width 12 height 12
click at [219, 507] on button "SUBMIT" at bounding box center [250, 502] width 105 height 25
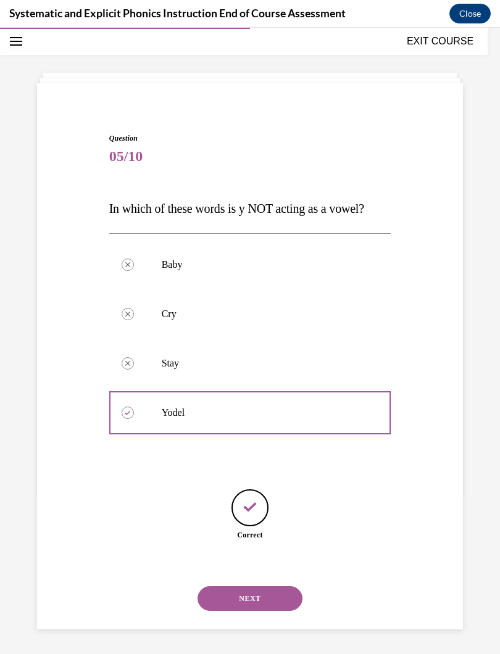
click at [209, 585] on button "NEXT" at bounding box center [250, 598] width 105 height 25
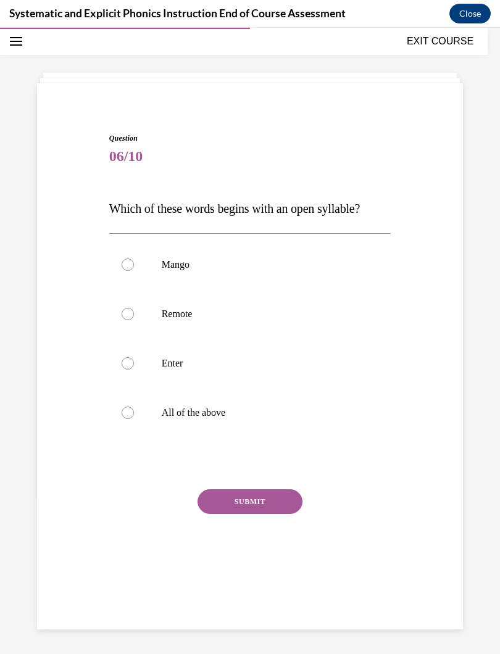
click at [122, 264] on div at bounding box center [128, 265] width 12 height 12
click at [131, 312] on div at bounding box center [128, 314] width 12 height 12
click at [210, 497] on button "SUBMIT" at bounding box center [250, 502] width 105 height 25
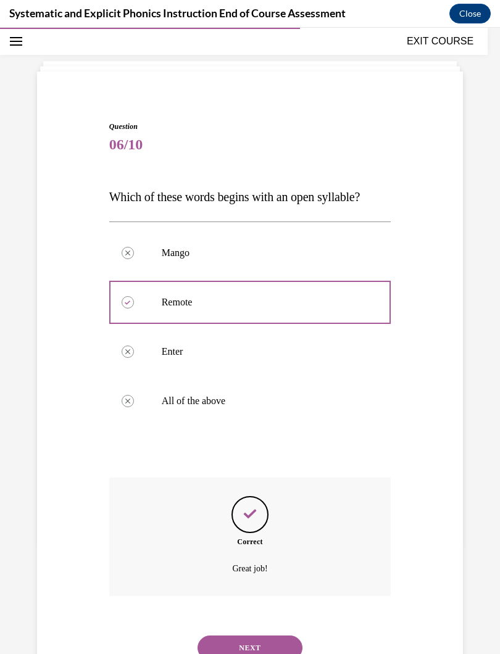
scroll to position [51, 0]
click at [213, 585] on button "NEXT" at bounding box center [250, 648] width 105 height 25
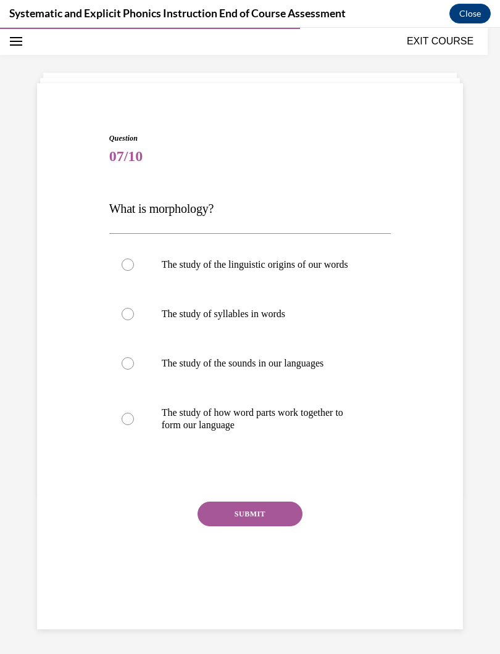
scroll to position [39, 0]
click at [132, 420] on div at bounding box center [128, 419] width 12 height 12
click at [214, 510] on button "SUBMIT" at bounding box center [250, 514] width 105 height 25
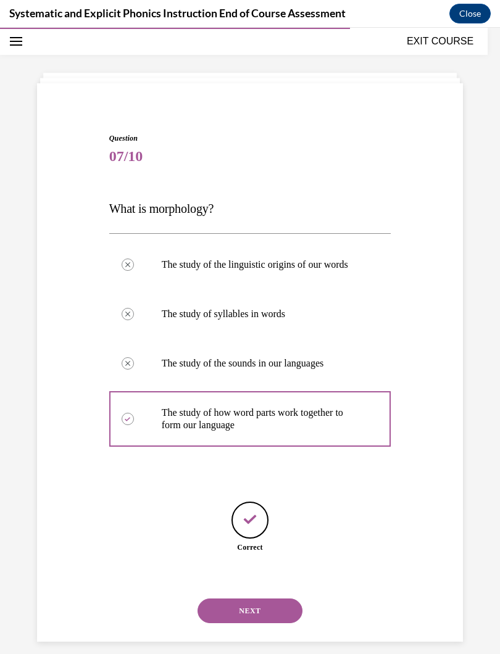
click at [207, 585] on button "NEXT" at bounding box center [250, 611] width 105 height 25
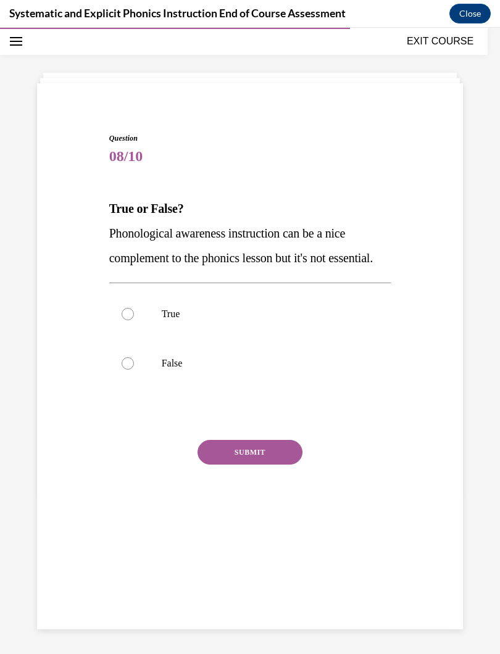
click at [130, 370] on div at bounding box center [128, 363] width 12 height 12
click at [206, 465] on button "SUBMIT" at bounding box center [250, 452] width 105 height 25
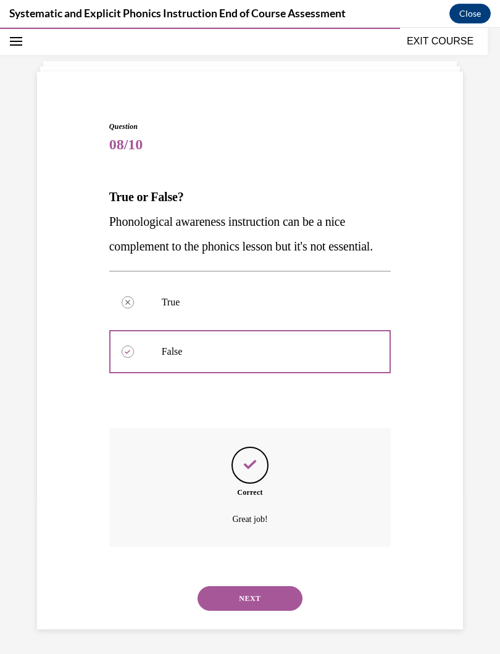
scroll to position [60, 0]
click at [204, 585] on button "NEXT" at bounding box center [250, 598] width 105 height 25
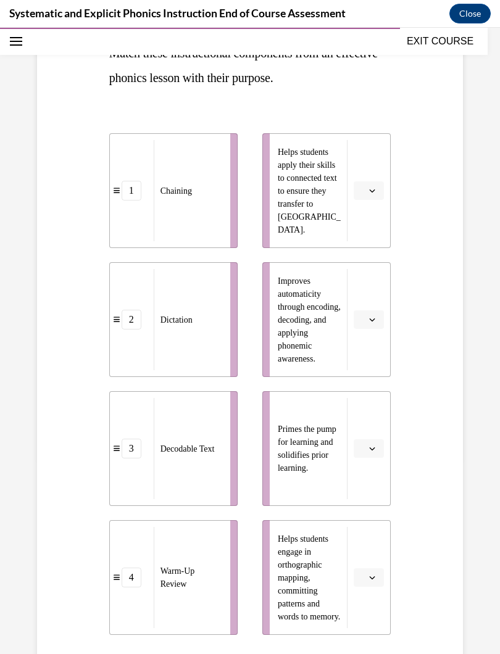
scroll to position [194, 0]
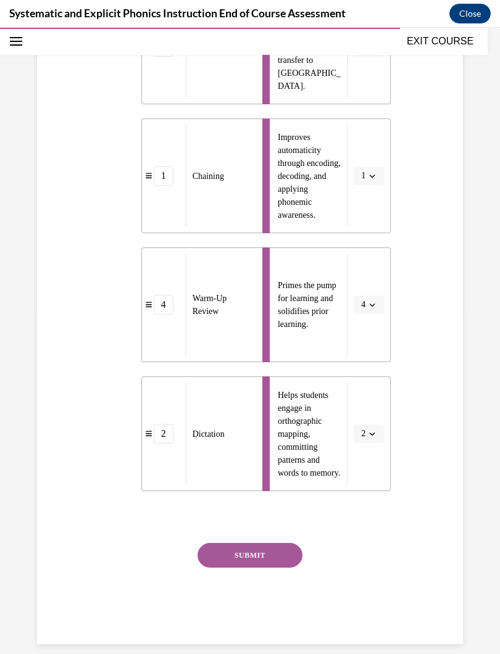
click at [216, 552] on button "SUBMIT" at bounding box center [250, 555] width 105 height 25
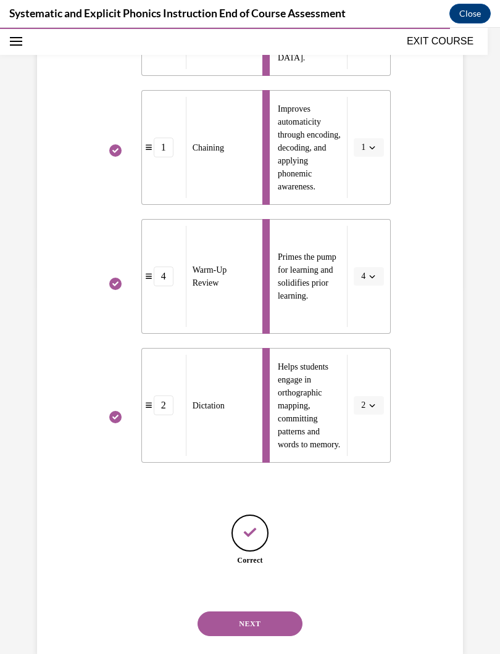
scroll to position [377, 0]
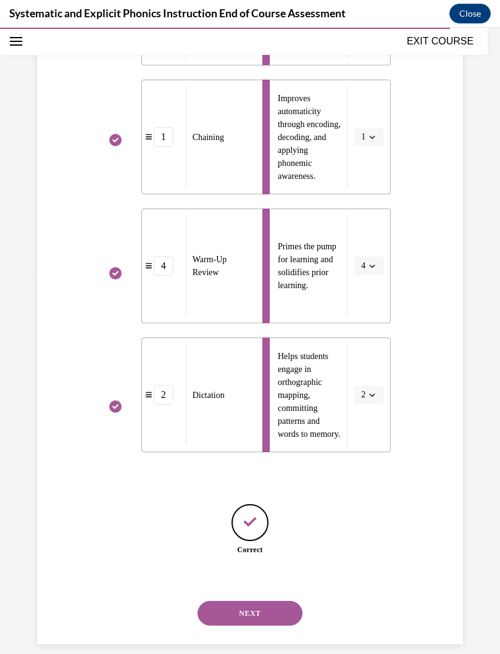
click at [210, 585] on button "NEXT" at bounding box center [250, 613] width 105 height 25
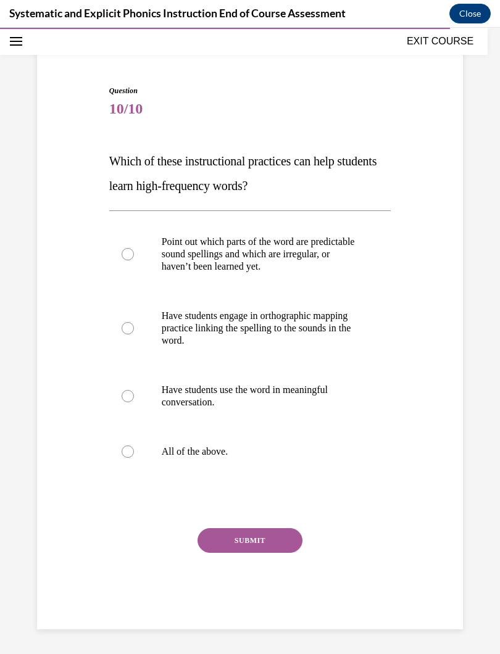
scroll to position [72, 0]
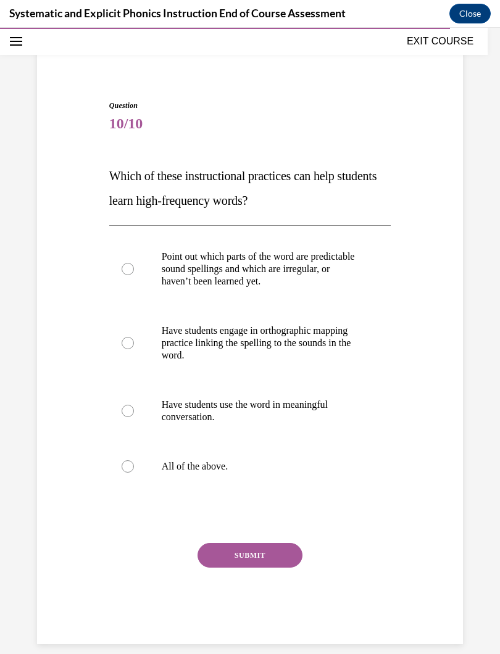
click at [141, 462] on div at bounding box center [250, 466] width 282 height 49
click at [217, 556] on button "SUBMIT" at bounding box center [250, 555] width 105 height 25
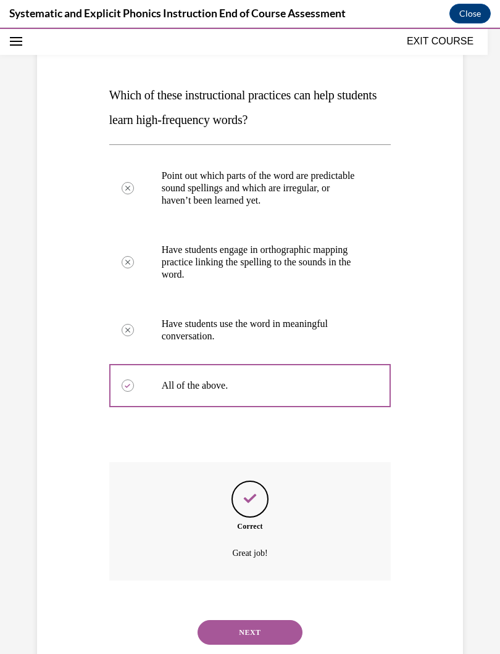
scroll to position [171, 0]
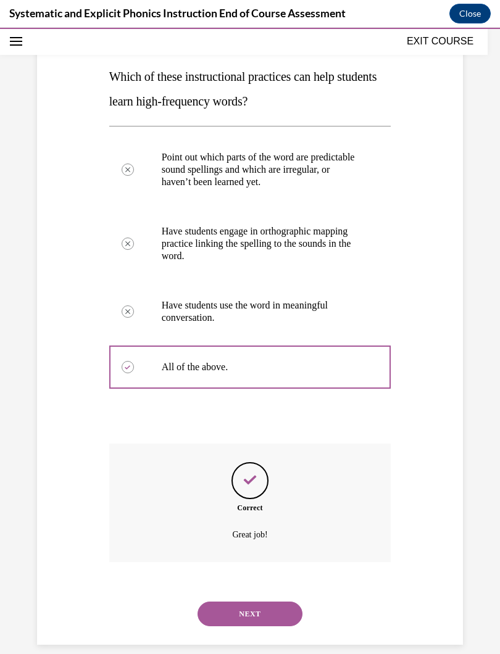
click at [214, 585] on button "NEXT" at bounding box center [250, 614] width 105 height 25
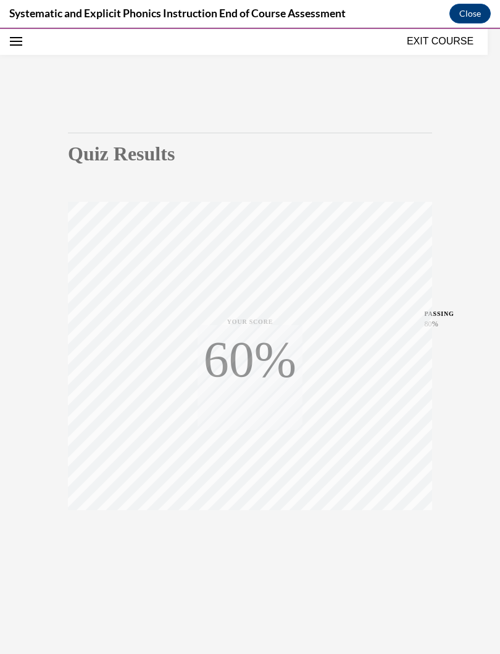
scroll to position [39, 0]
click at [474, 13] on button "Close" at bounding box center [469, 14] width 41 height 20
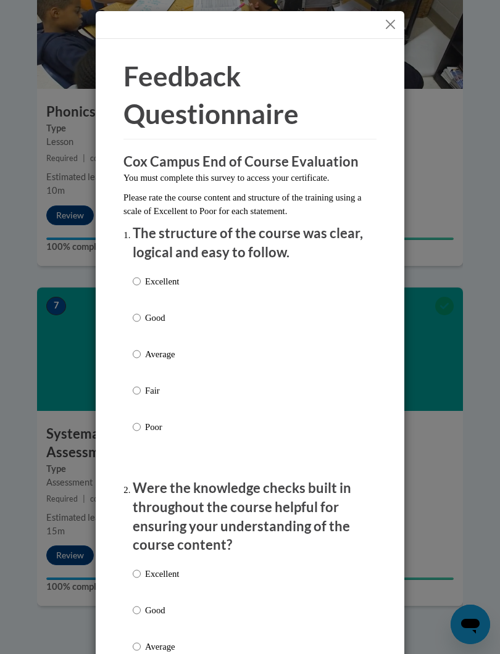
click at [141, 275] on input "Excellent" at bounding box center [137, 282] width 8 height 14
radio input "true"
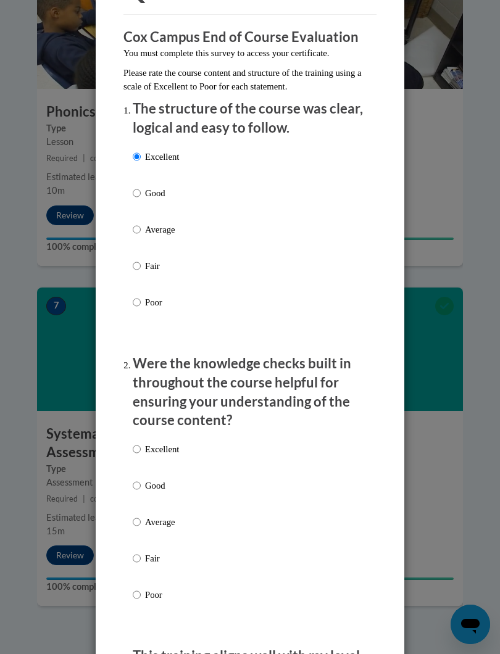
scroll to position [128, 0]
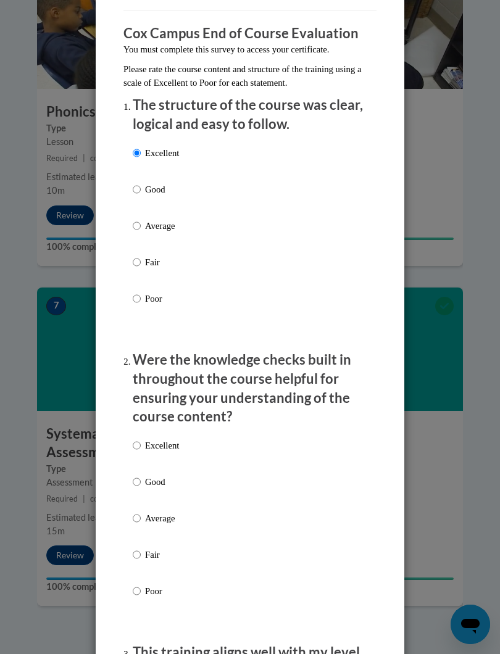
click at [140, 439] on input "Excellent" at bounding box center [137, 446] width 8 height 14
radio input "true"
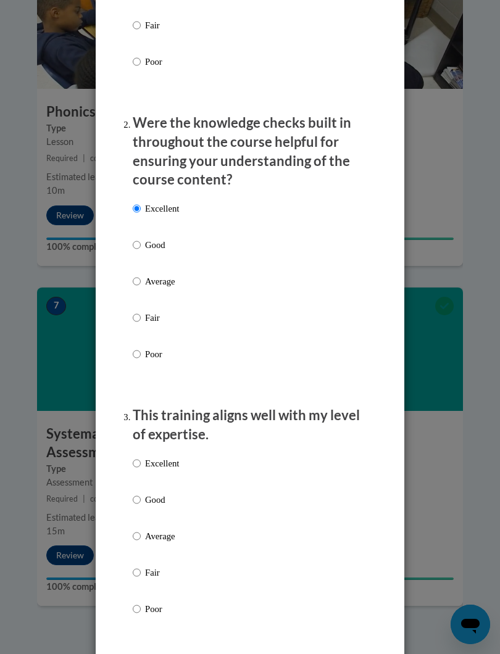
scroll to position [364, 0]
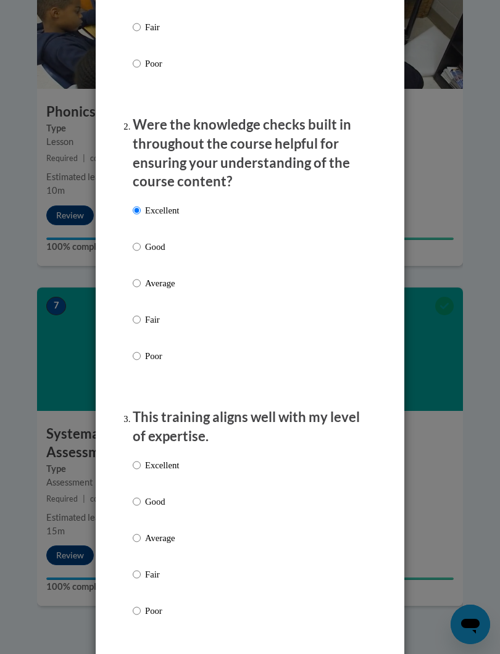
click at [135, 460] on input "Excellent" at bounding box center [137, 466] width 8 height 14
radio input "true"
click at [136, 499] on input "Good" at bounding box center [137, 502] width 8 height 14
radio input "true"
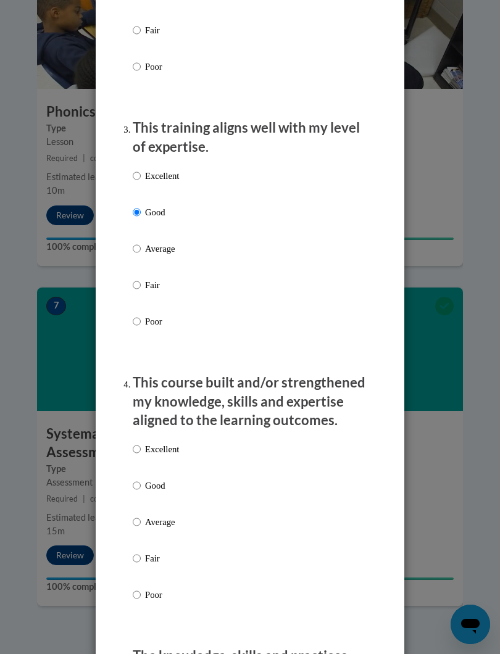
click at [140, 481] on input "Good" at bounding box center [137, 486] width 8 height 14
radio input "true"
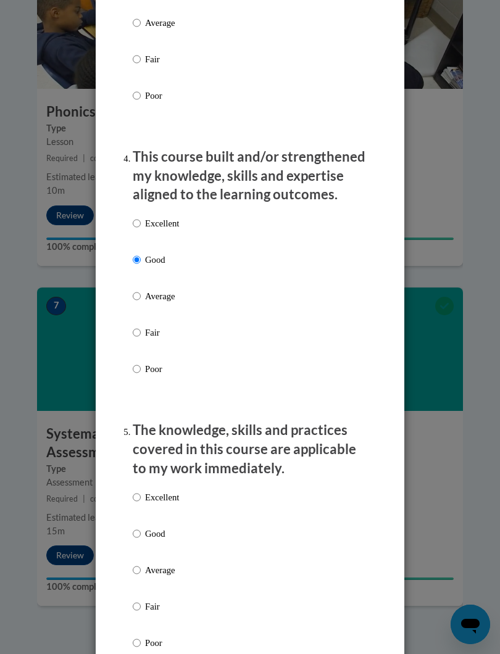
click at [135, 527] on input "Good" at bounding box center [137, 534] width 8 height 14
radio input "true"
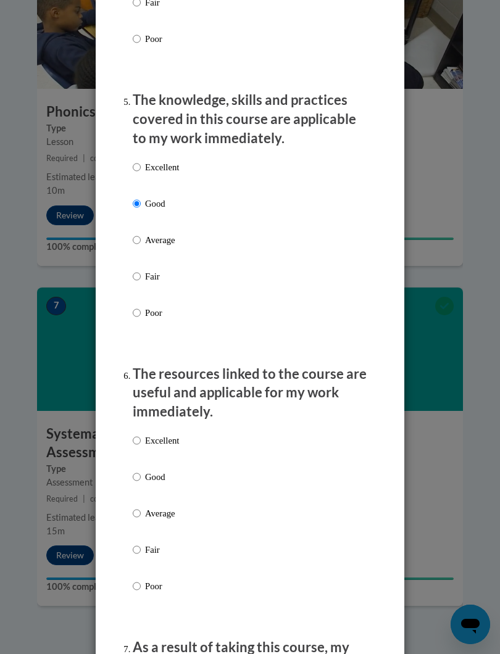
scroll to position [1212, 0]
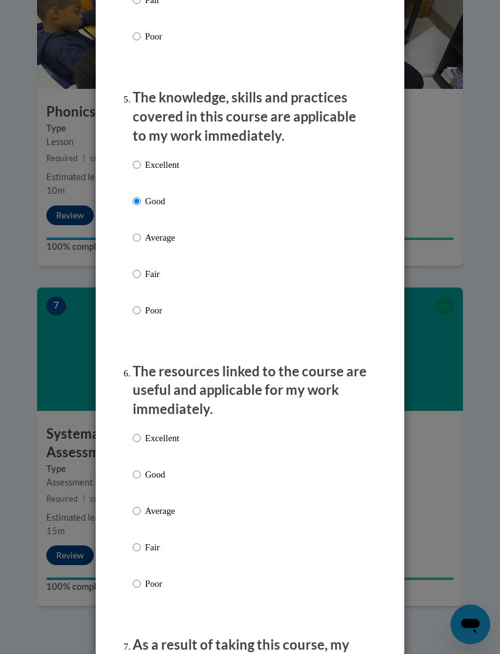
click at [147, 431] on p "Excellent" at bounding box center [162, 438] width 34 height 14
click at [141, 431] on input "Excellent" at bounding box center [137, 438] width 8 height 14
radio input "true"
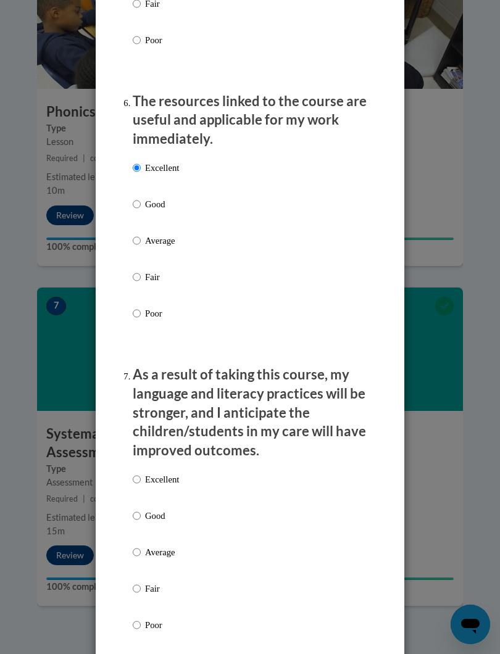
click at [140, 473] on input "Excellent" at bounding box center [137, 480] width 8 height 14
radio input "true"
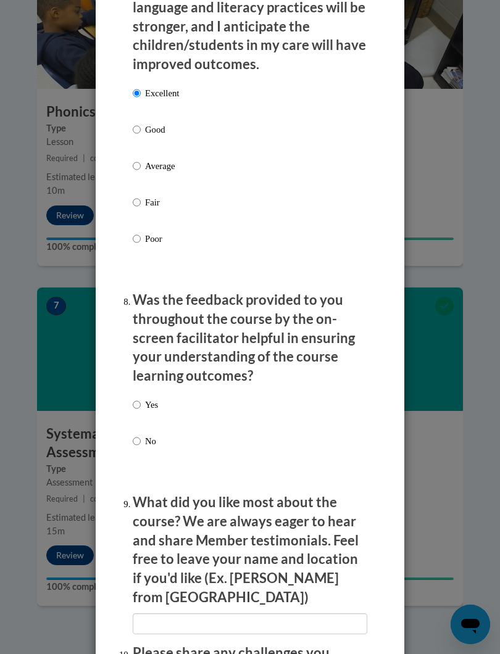
scroll to position [1867, 0]
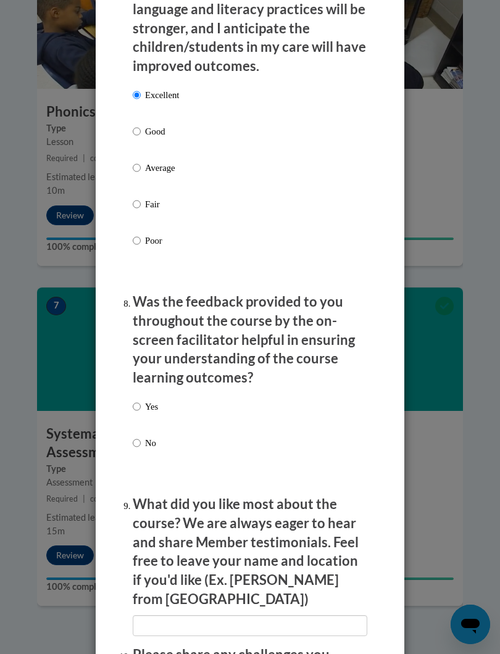
click at [138, 400] on input "Yes" at bounding box center [137, 407] width 8 height 14
radio input "true"
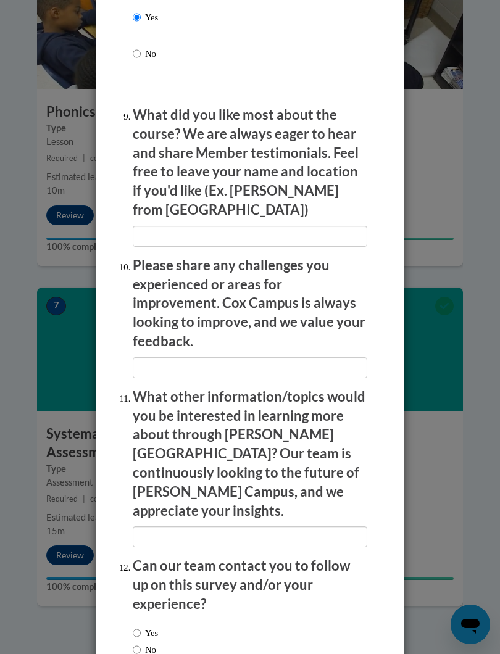
scroll to position [2256, 0]
